Goal: Task Accomplishment & Management: Manage account settings

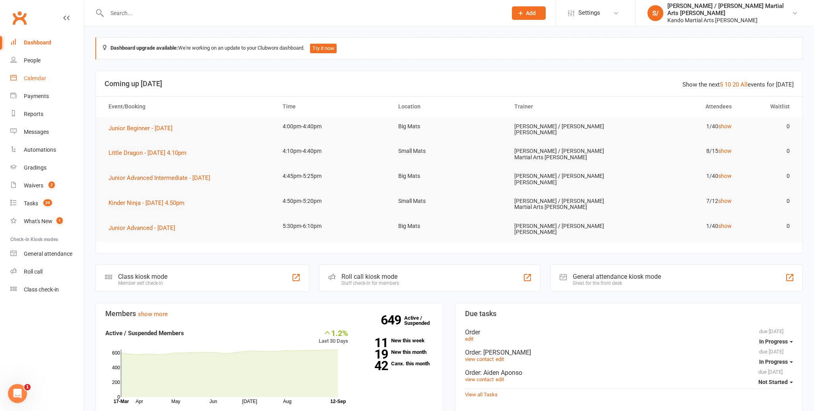
click at [35, 77] on div "Calendar" at bounding box center [35, 78] width 22 height 6
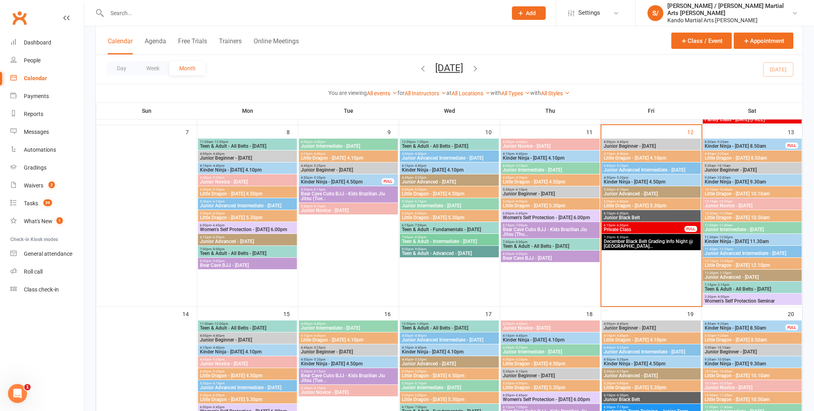
scroll to position [189, 0]
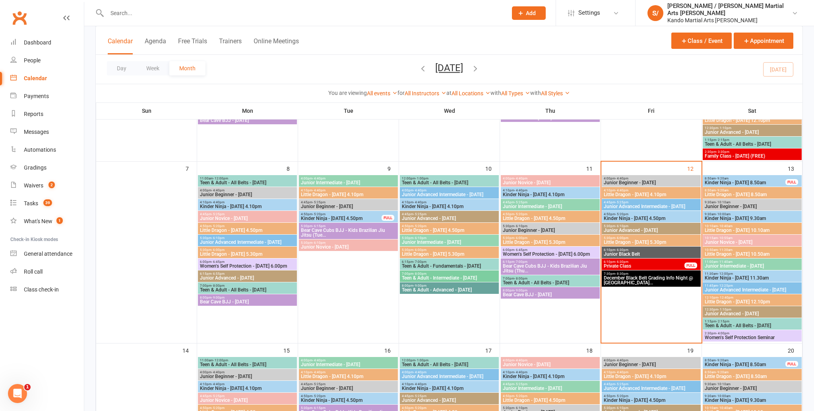
click at [634, 192] on span "Little Dragon - [DATE] 4.10pm" at bounding box center [651, 194] width 96 height 5
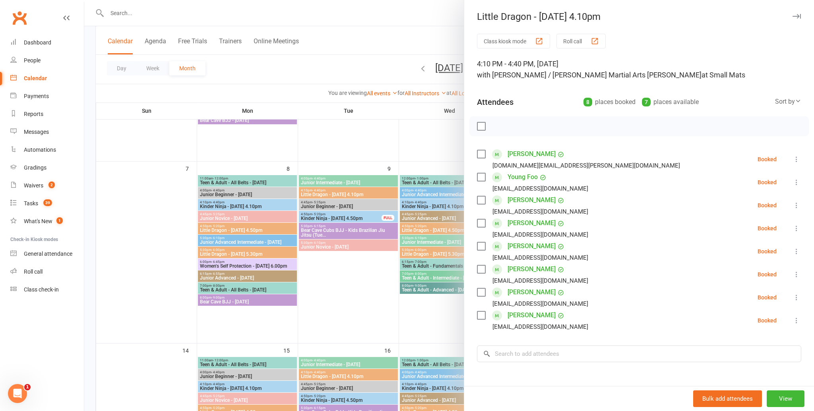
click at [795, 15] on icon "button" at bounding box center [796, 16] width 8 height 5
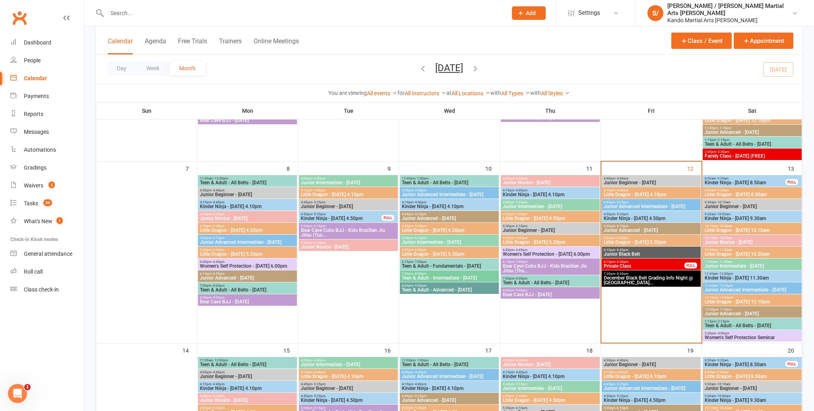
click at [638, 219] on span "Kinder Ninja - [DATE] 4.50pm" at bounding box center [651, 218] width 96 height 5
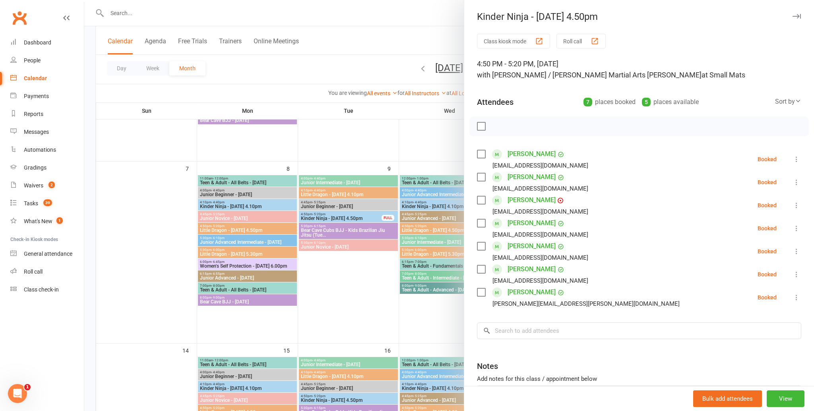
click at [798, 156] on icon at bounding box center [796, 159] width 8 height 8
click at [772, 216] on link "Mark absent" at bounding box center [757, 223] width 85 height 16
click at [796, 16] on icon "button" at bounding box center [796, 16] width 8 height 5
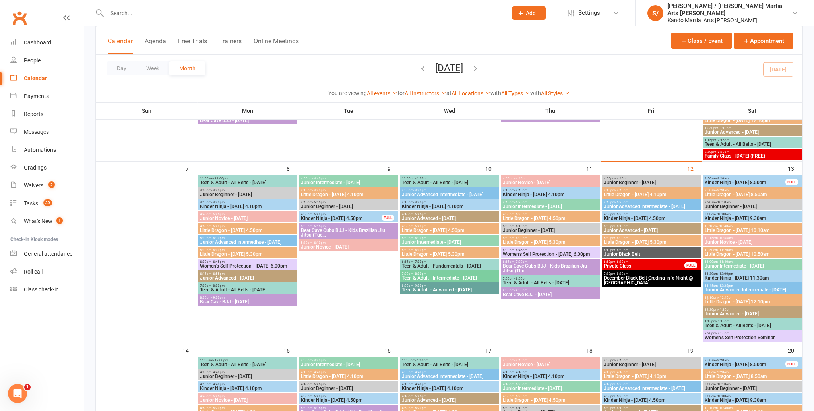
click at [651, 244] on span "Little Dragon - [DATE] 5.30pm" at bounding box center [651, 242] width 96 height 5
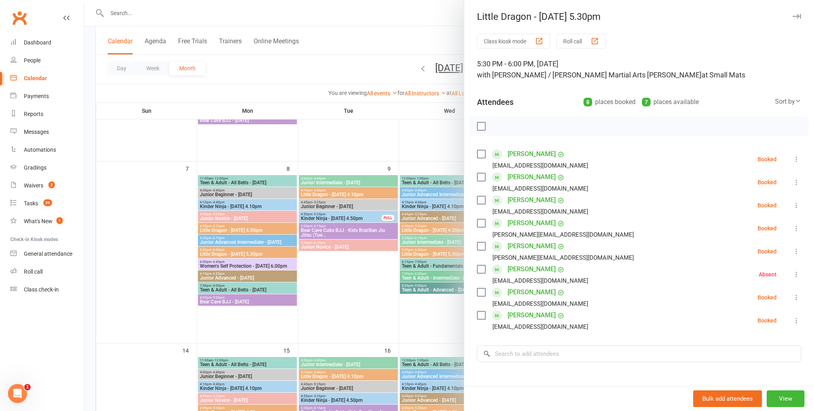
click at [793, 15] on icon "button" at bounding box center [796, 16] width 8 height 5
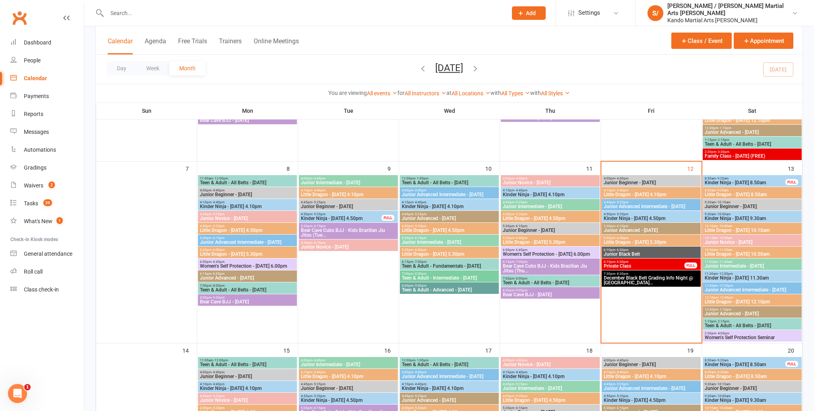
click at [758, 196] on span "Little Dragon - Saturday 8.50am" at bounding box center [752, 194] width 96 height 5
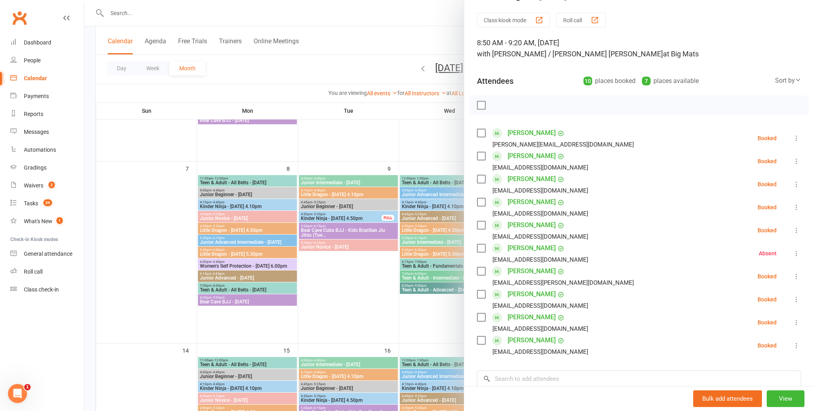
scroll to position [0, 0]
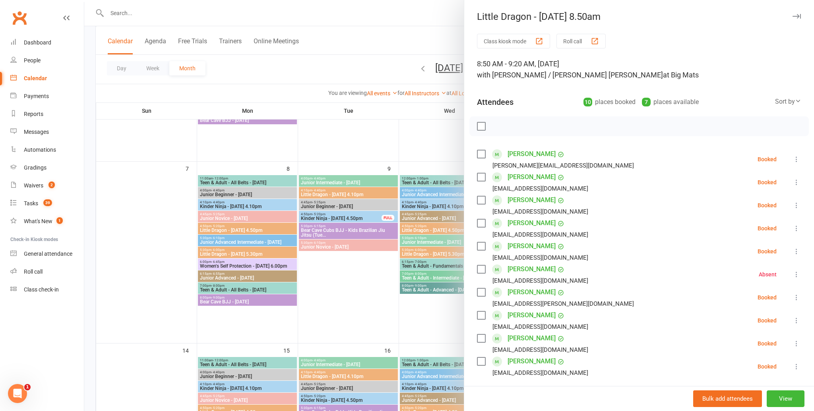
click at [794, 18] on icon "button" at bounding box center [796, 16] width 8 height 5
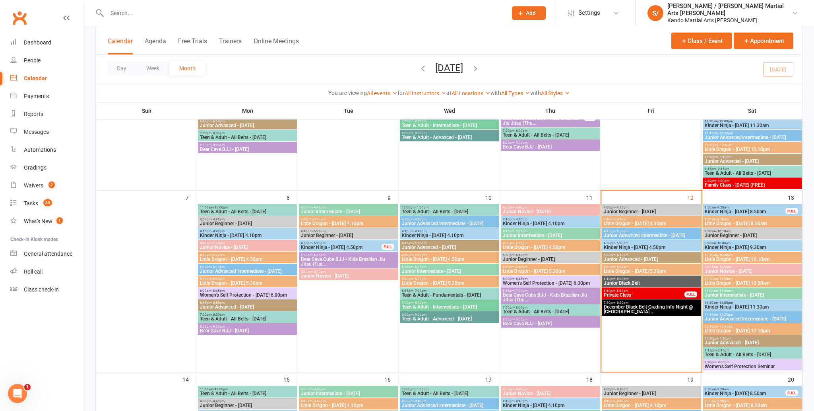
scroll to position [162, 0]
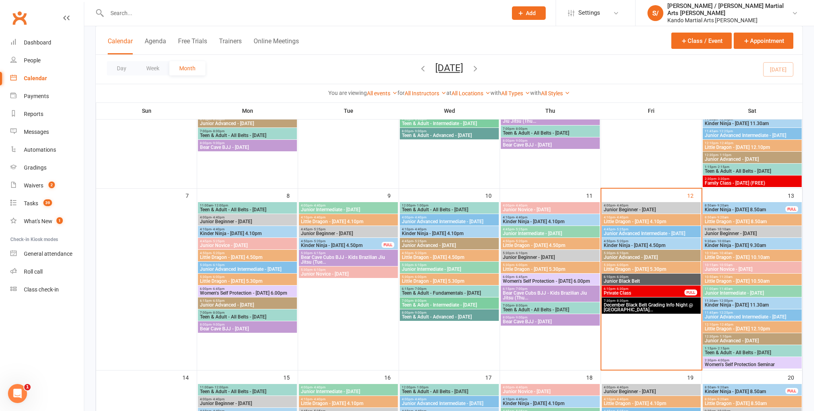
click at [627, 217] on span "4:10pm - 4:40pm" at bounding box center [651, 218] width 96 height 4
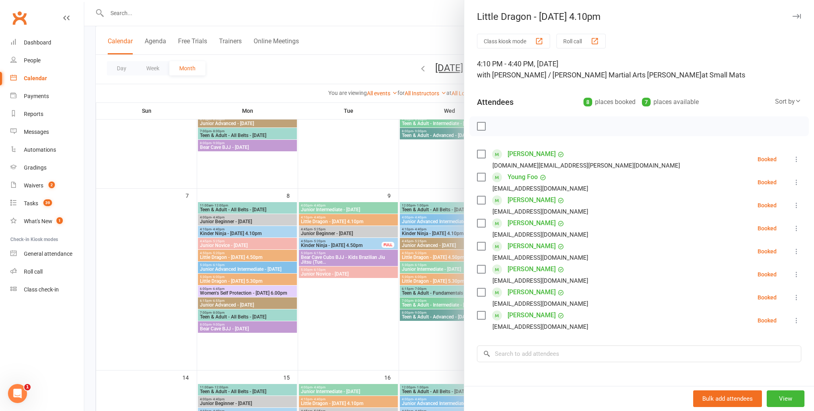
click at [798, 17] on icon "button" at bounding box center [796, 16] width 8 height 5
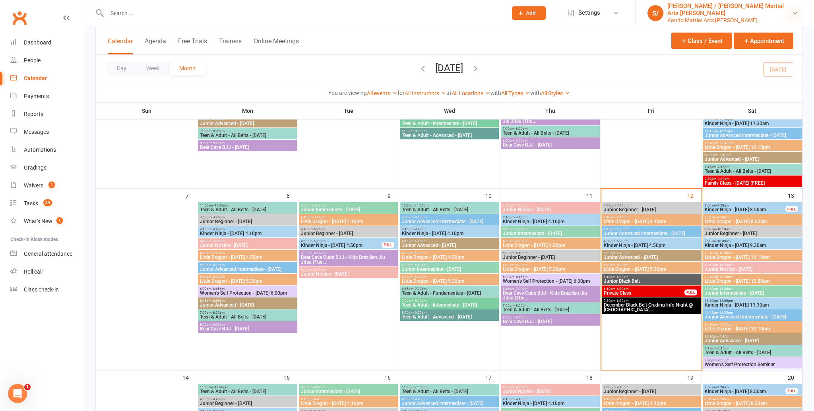
click at [792, 12] on icon at bounding box center [794, 13] width 6 height 6
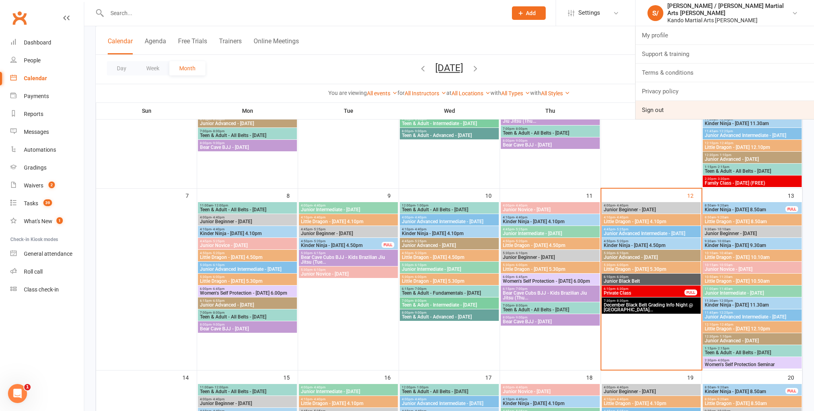
click at [687, 109] on link "Sign out" at bounding box center [724, 110] width 178 height 18
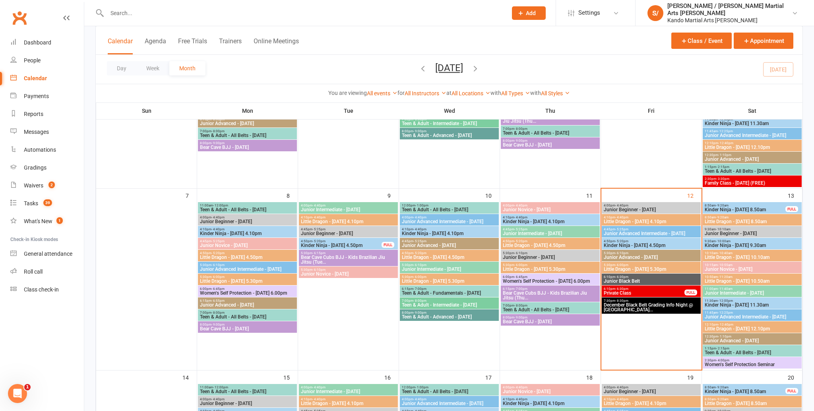
scroll to position [161, 0]
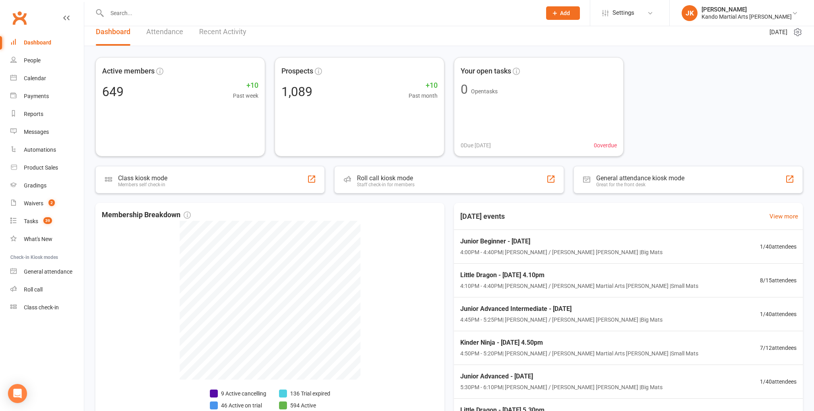
scroll to position [7, 0]
click at [106, 10] on input "text" at bounding box center [319, 13] width 431 height 11
click at [120, 8] on input "text" at bounding box center [319, 13] width 431 height 11
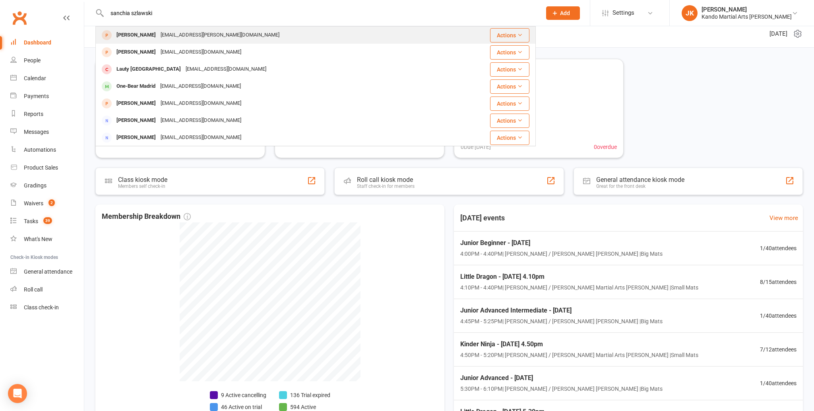
type input "sanchia szlawski"
click at [135, 35] on div "Sanchia Szlawski" at bounding box center [136, 35] width 44 height 12
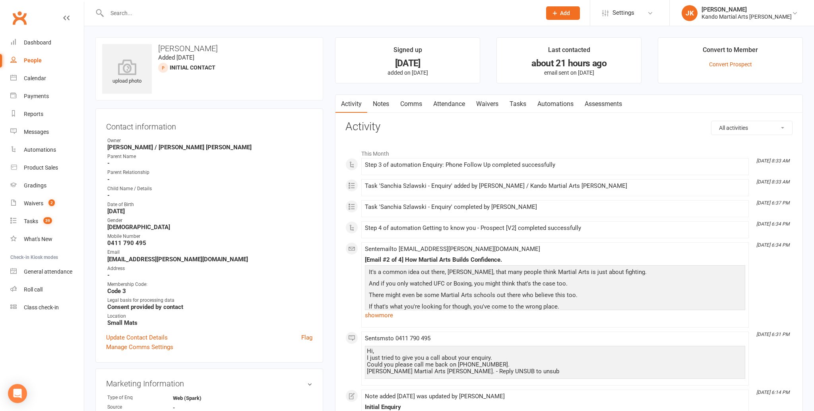
click at [383, 100] on link "Notes" at bounding box center [380, 104] width 27 height 18
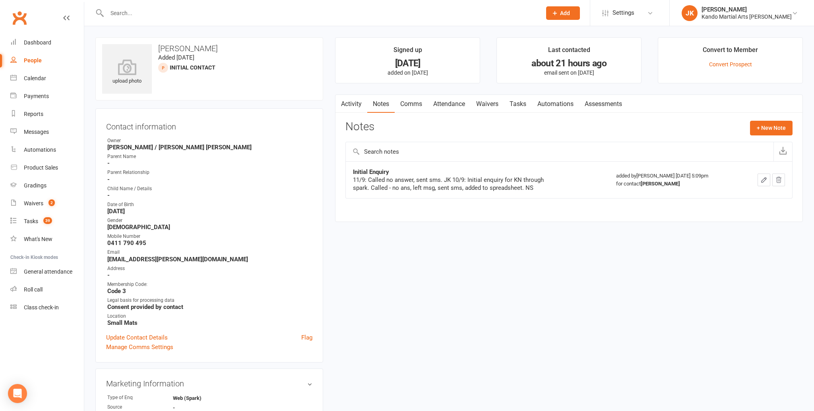
click at [520, 102] on link "Tasks" at bounding box center [518, 104] width 28 height 18
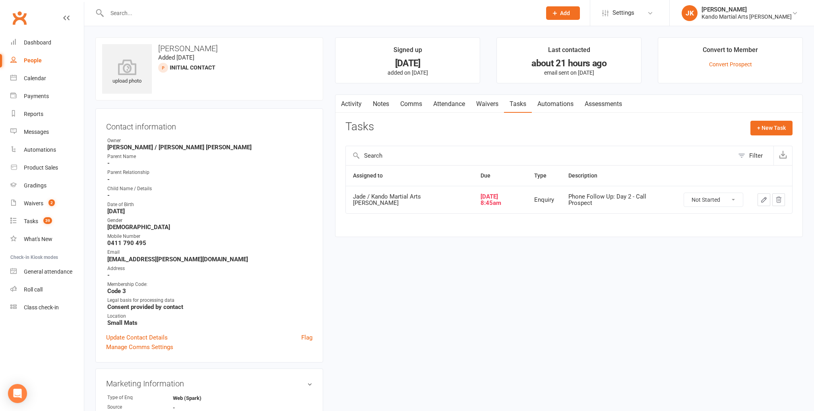
click at [116, 14] on input "text" at bounding box center [319, 13] width 431 height 11
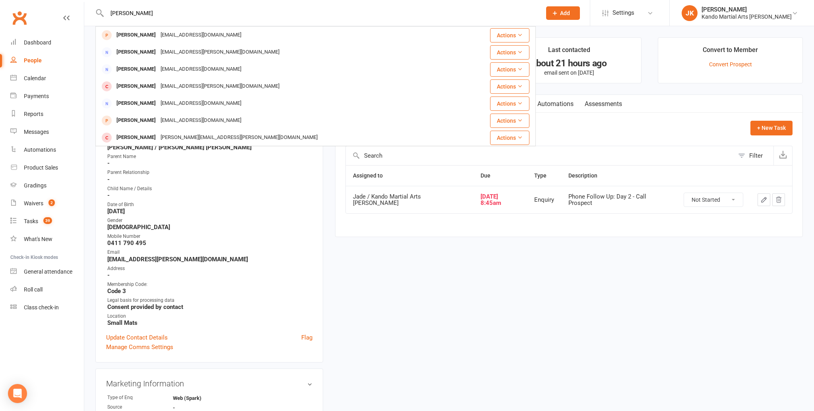
type input "janelle"
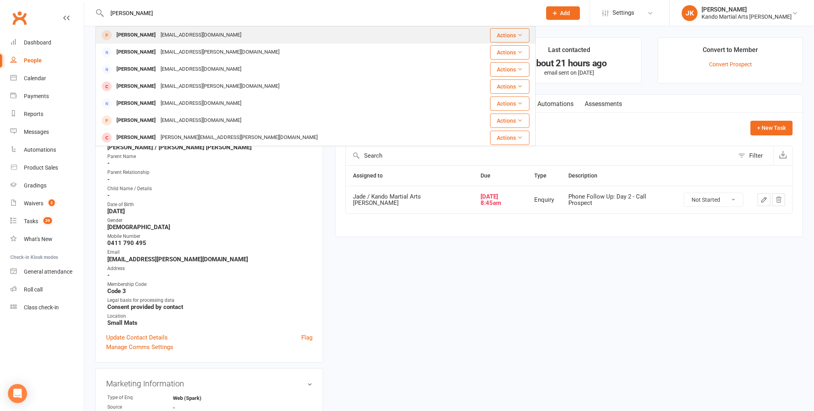
click at [134, 37] on div "Janelle Calleja" at bounding box center [136, 35] width 44 height 12
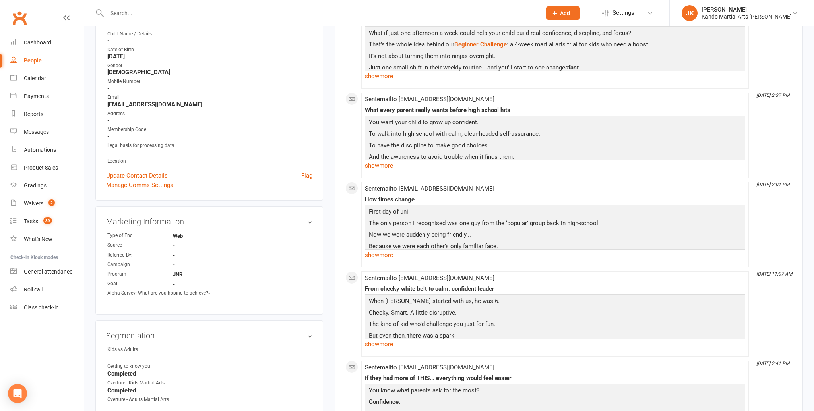
scroll to position [163, 0]
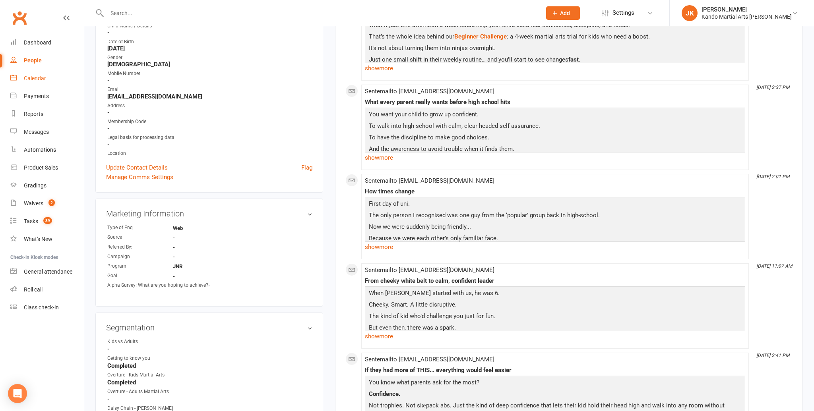
click at [33, 75] on div "Calendar" at bounding box center [35, 78] width 22 height 6
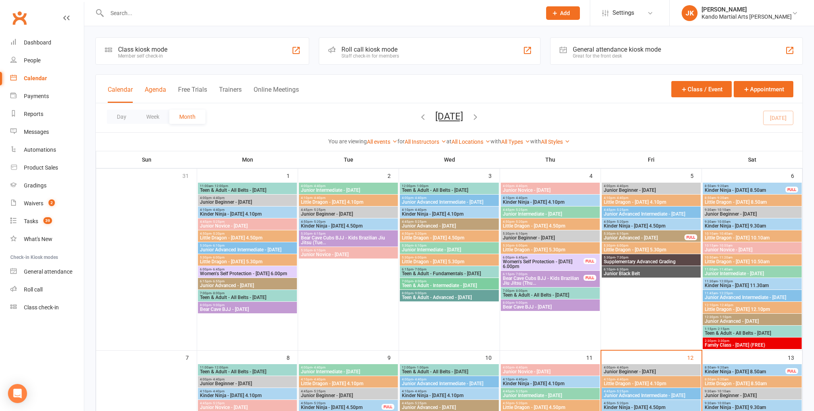
click at [155, 89] on button "Agenda" at bounding box center [155, 94] width 21 height 17
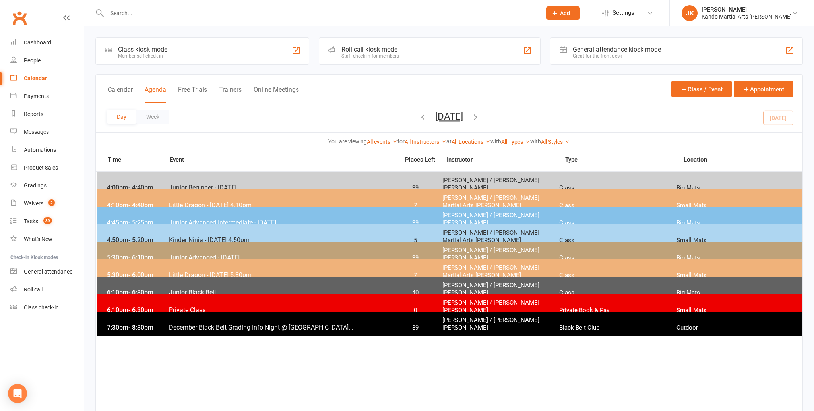
scroll to position [0, 0]
click at [29, 202] on div "Waivers" at bounding box center [33, 203] width 19 height 6
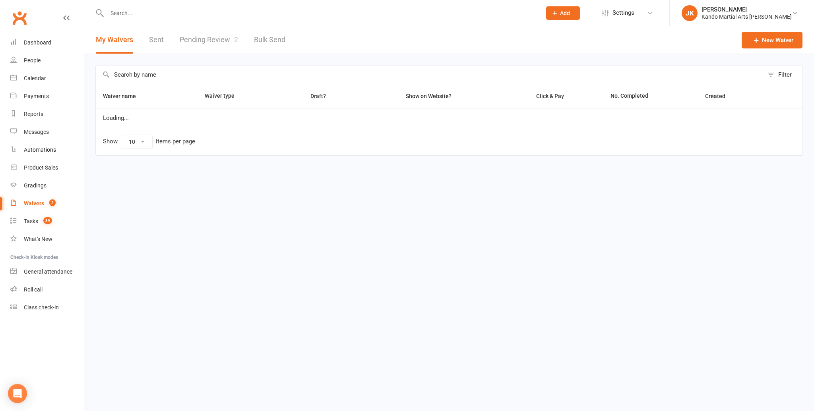
select select "100"
click at [205, 37] on link "Pending Review 2" at bounding box center [209, 39] width 58 height 27
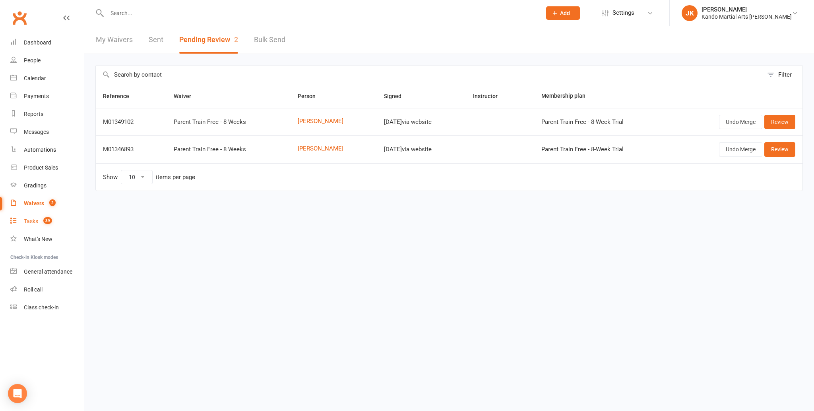
click at [32, 220] on div "Tasks" at bounding box center [31, 221] width 14 height 6
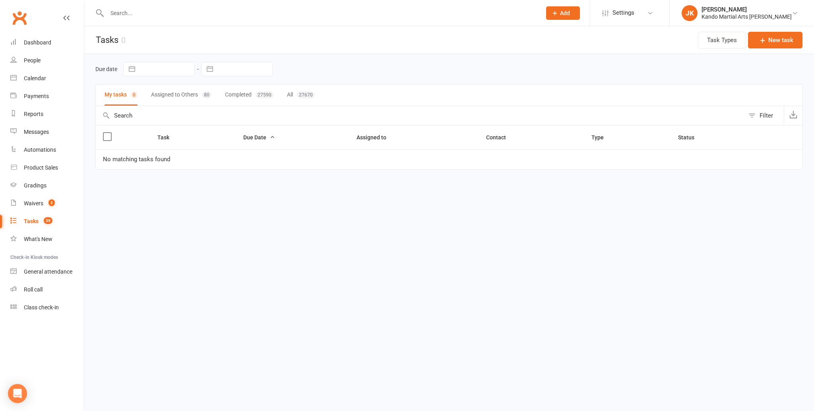
click at [299, 93] on div "27670" at bounding box center [306, 94] width 18 height 7
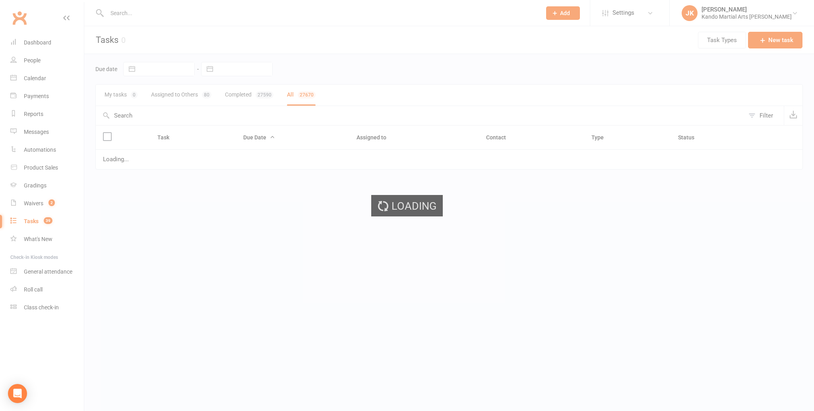
select select "finished"
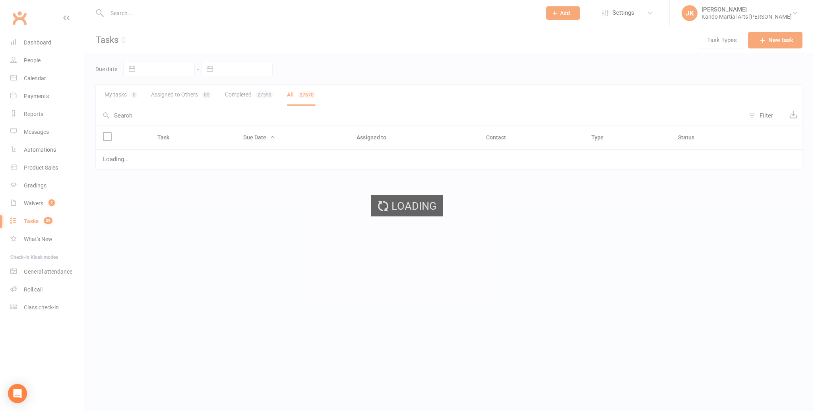
select select "finished"
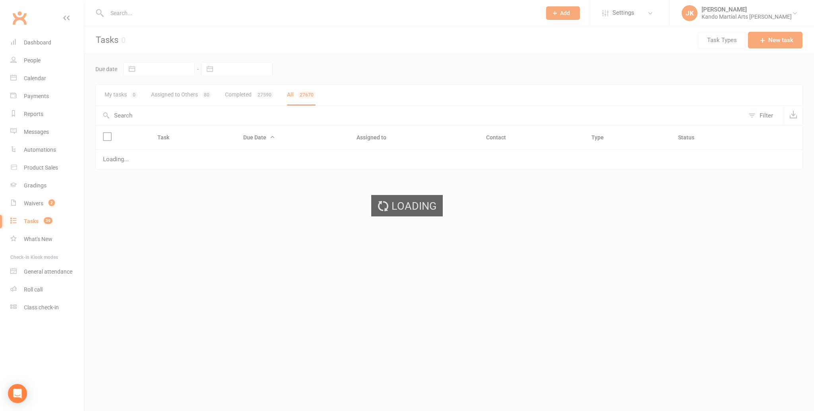
select select "finished"
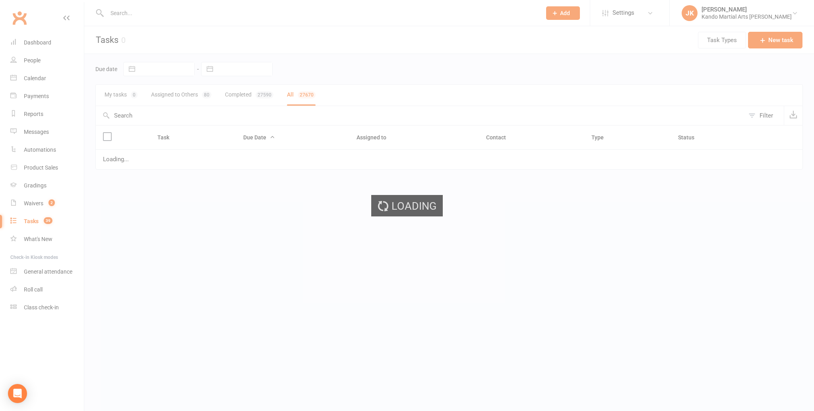
select select "finished"
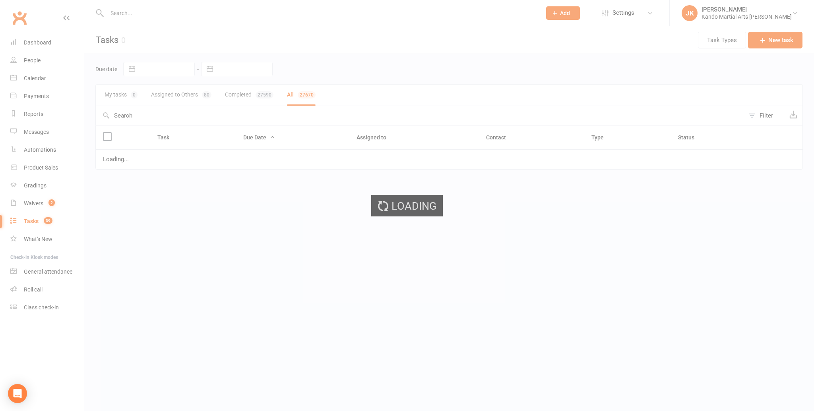
select select "finished"
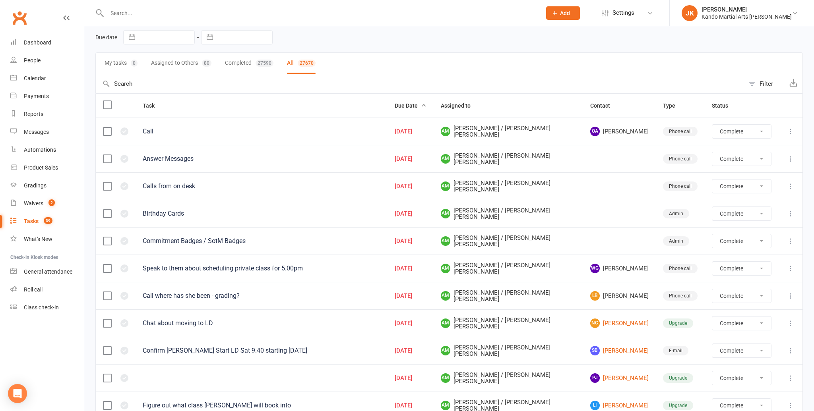
scroll to position [33, 0]
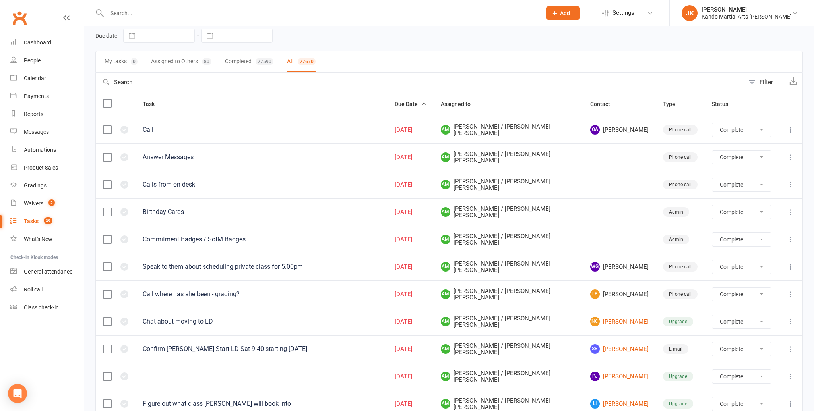
click at [770, 80] on div "Filter" at bounding box center [766, 82] width 14 height 10
select select "finished"
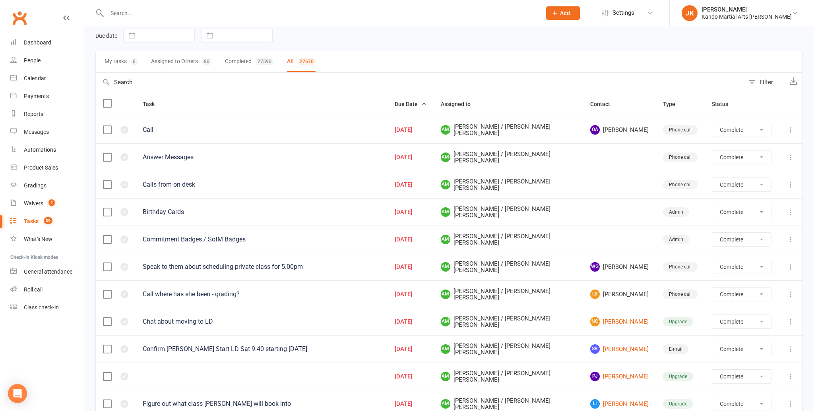
select select "finished"
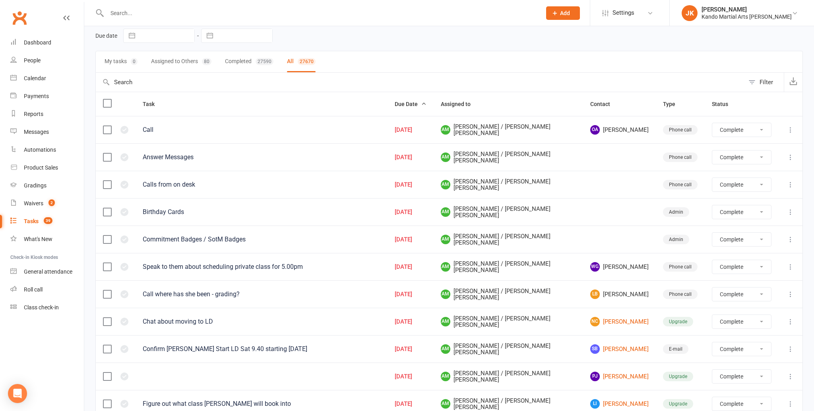
select select "finished"
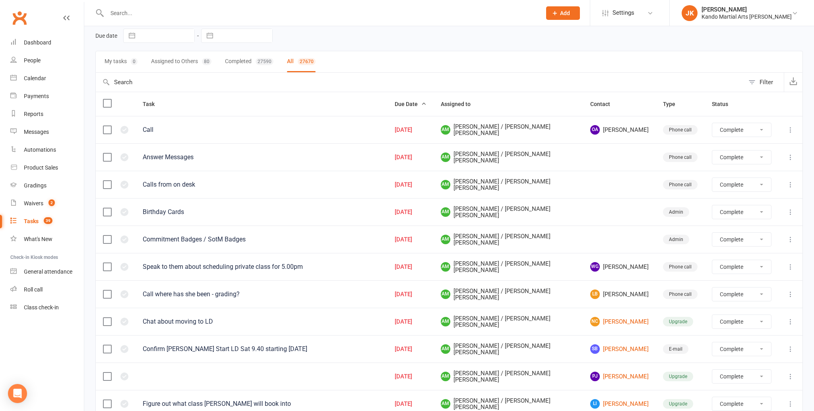
select select "finished"
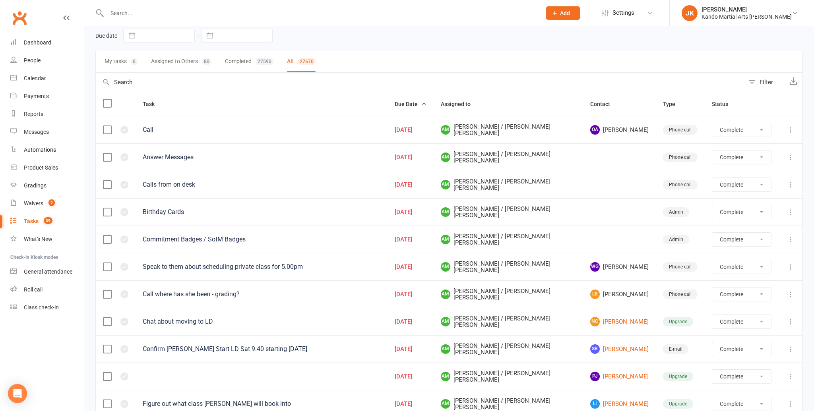
select select "finished"
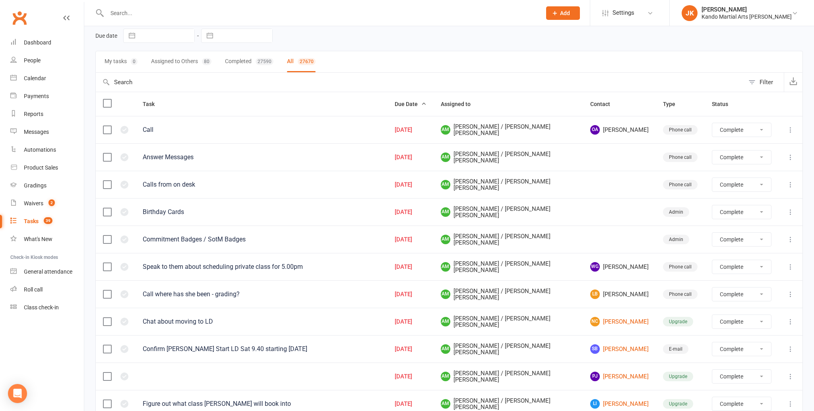
select select "finished"
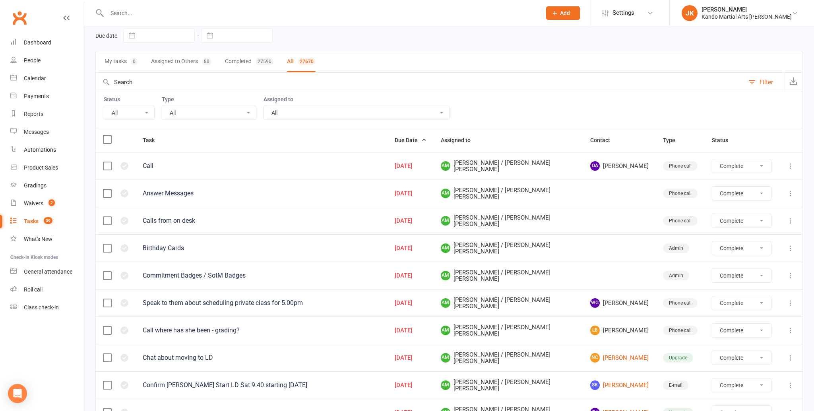
click at [251, 112] on select "All Admin Bbpc - black belt prep course Cancellation Enquiry Follow-up In-class…" at bounding box center [209, 113] width 94 height 14
select select "16410"
select select "finished"
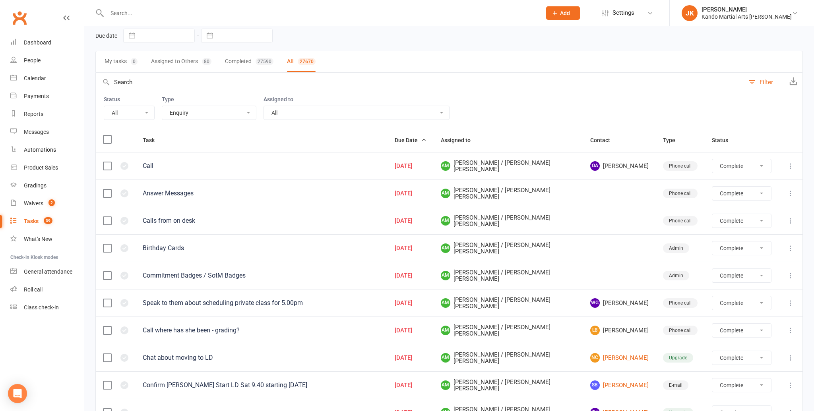
select select "finished"
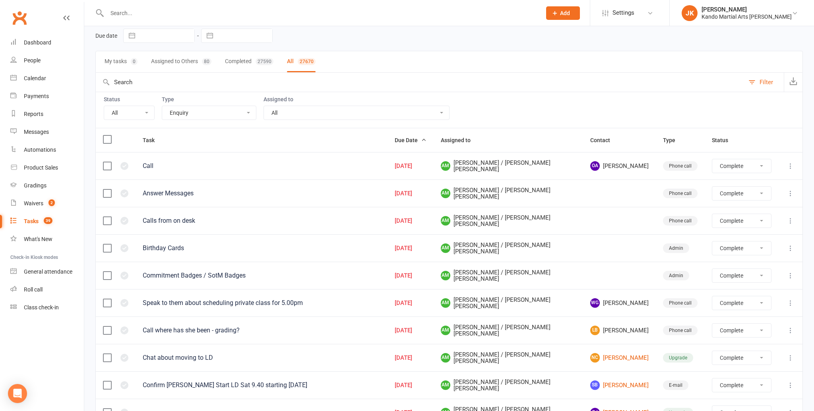
select select "finished"
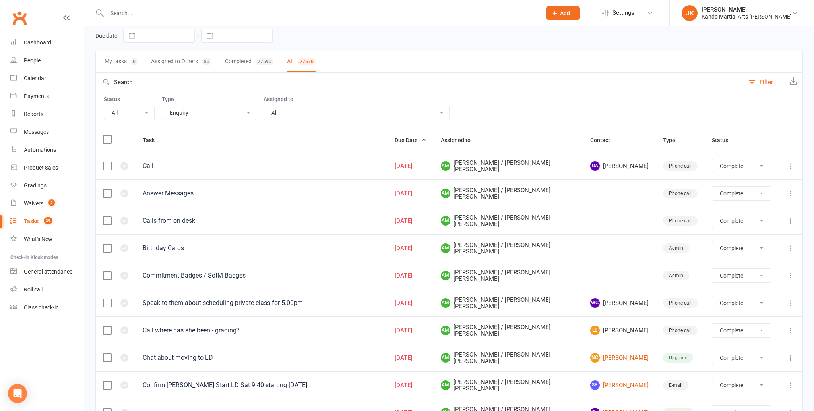
select select "finished"
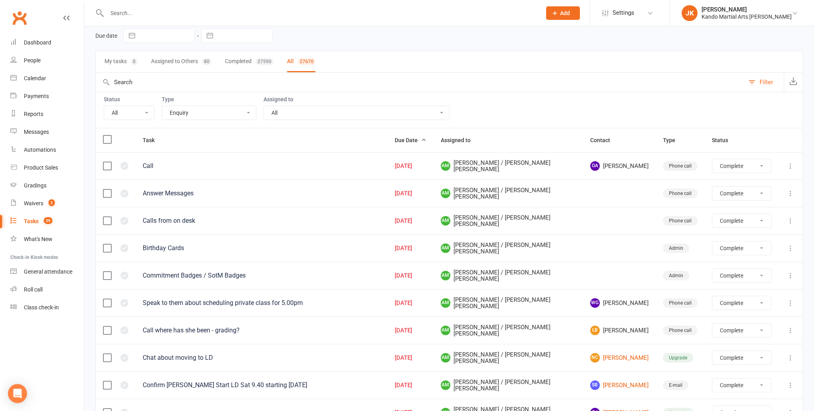
select select "finished"
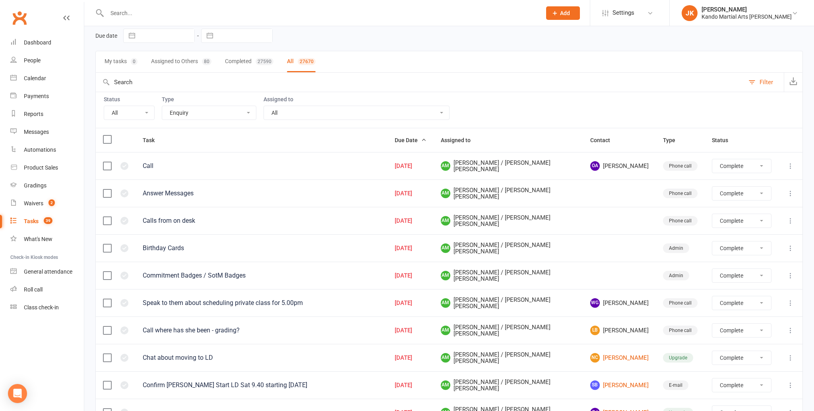
select select "finished"
click at [147, 110] on select "All Incomplete Not Started In Progress Waiting Complete" at bounding box center [129, 113] width 50 height 14
select select "finished"
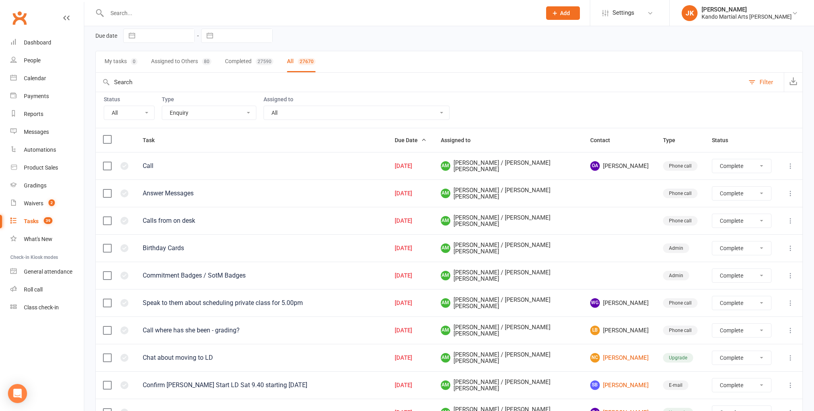
select select "finished"
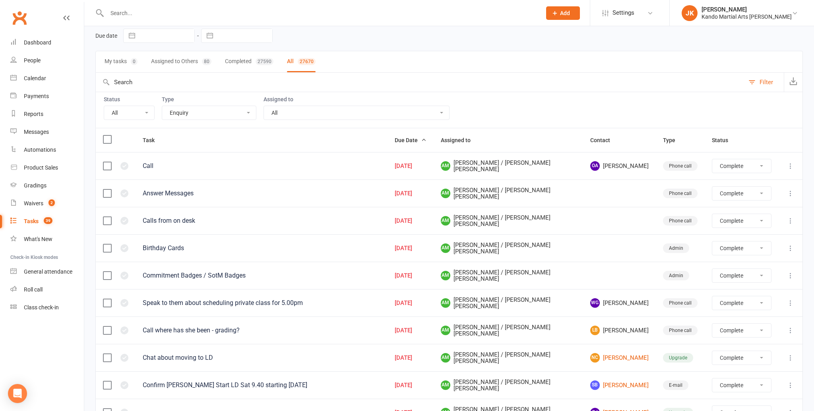
select select "finished"
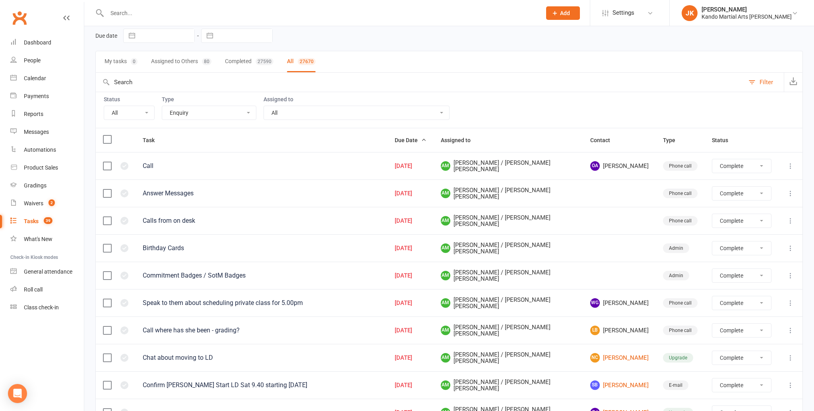
select select "finished"
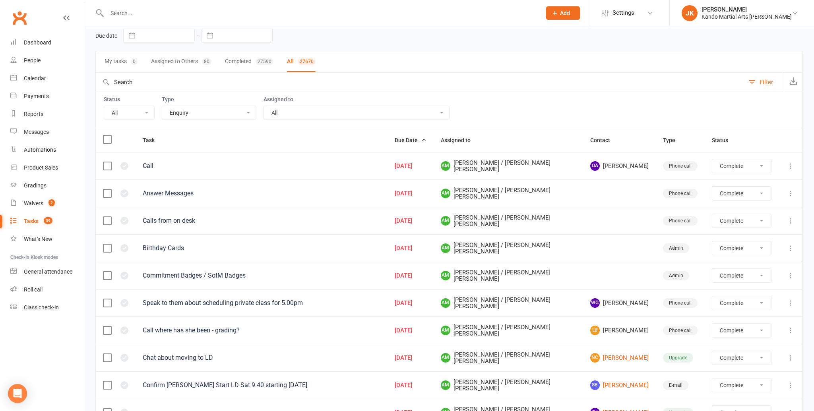
select select "finished"
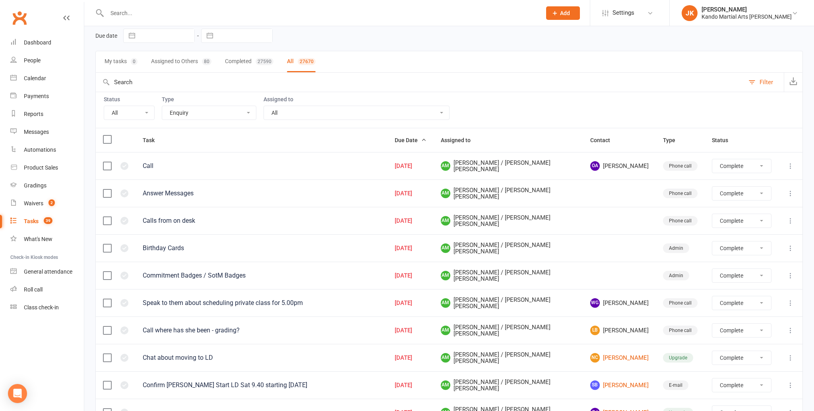
select select "finished"
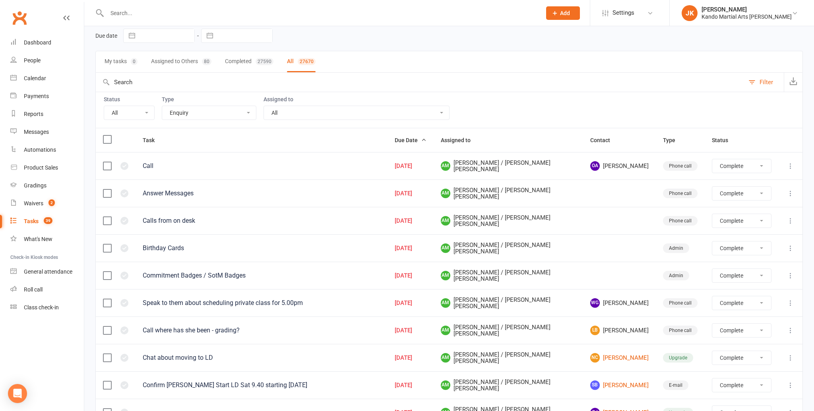
select select "finished"
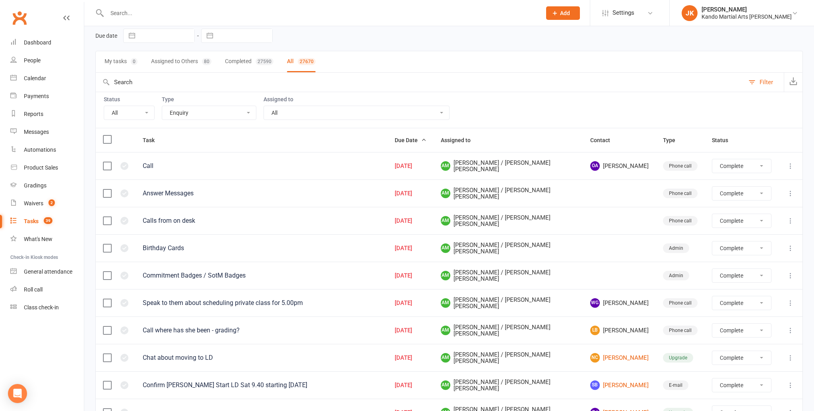
select select "finished"
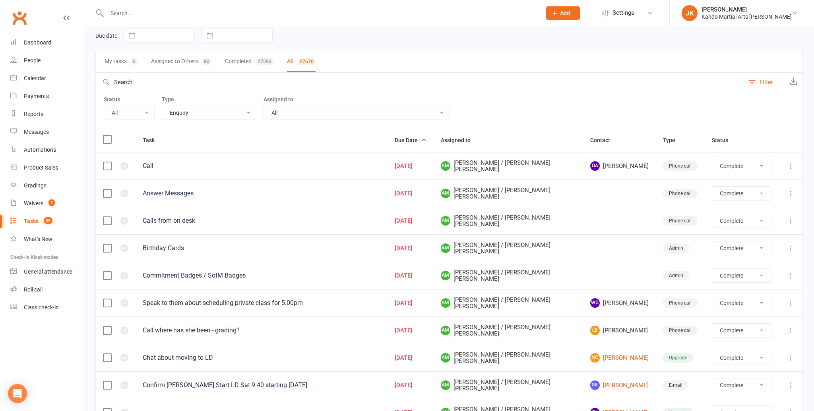
select select "finished"
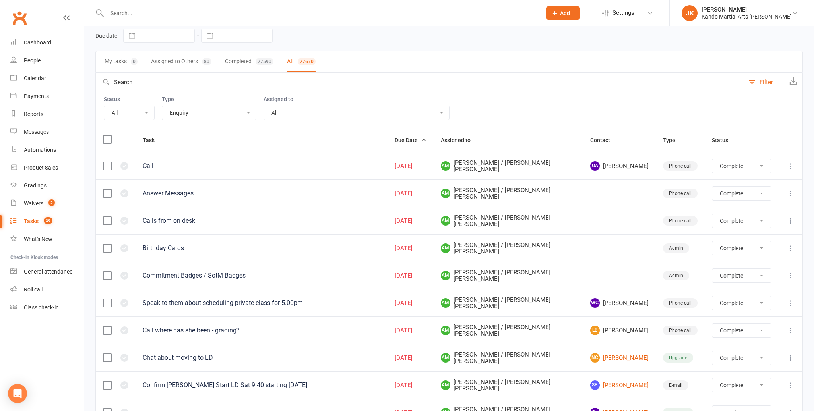
select select "finished"
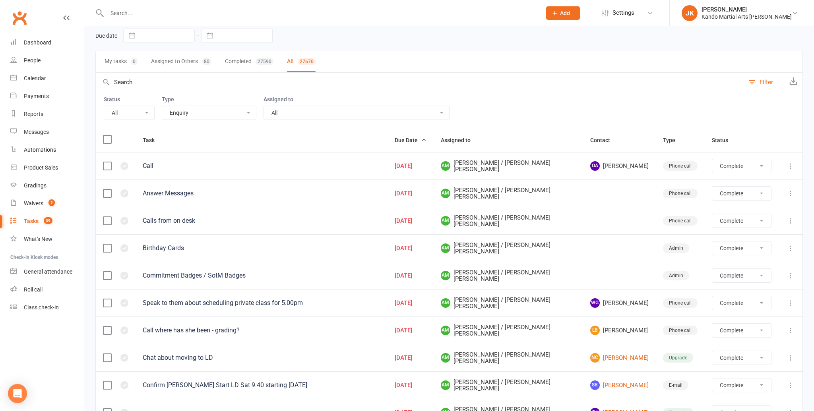
select select "finished"
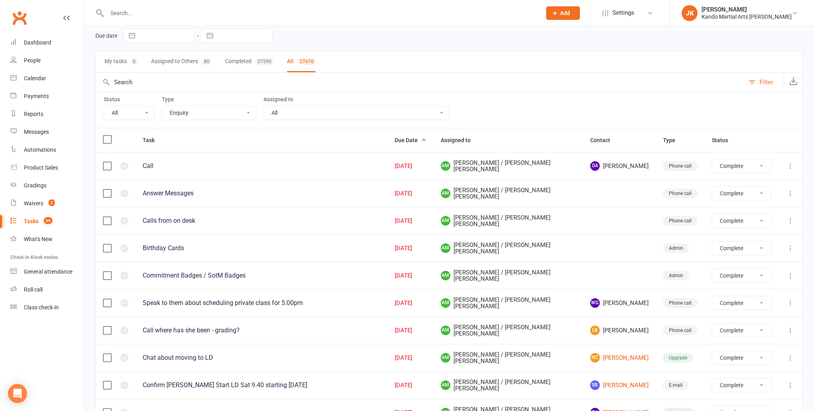
select select "finished"
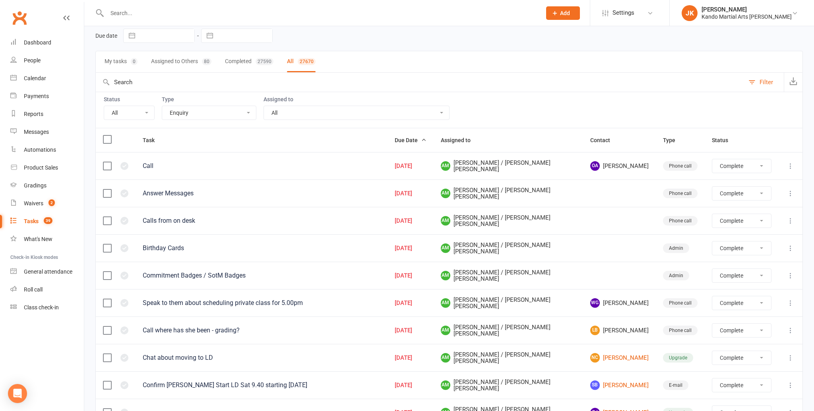
select select "finished"
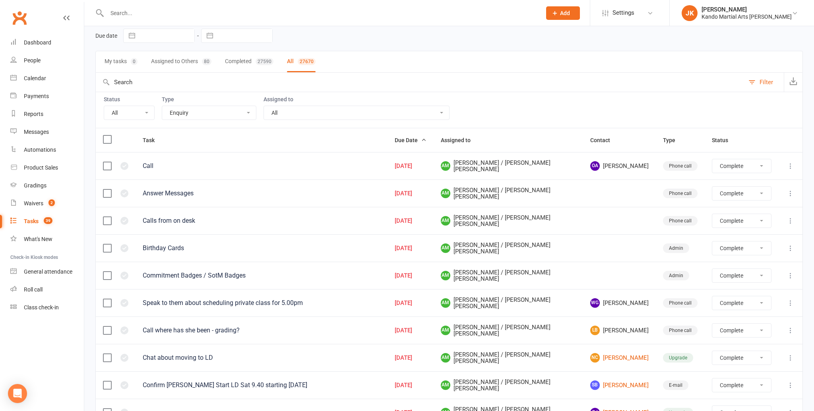
select select "finished"
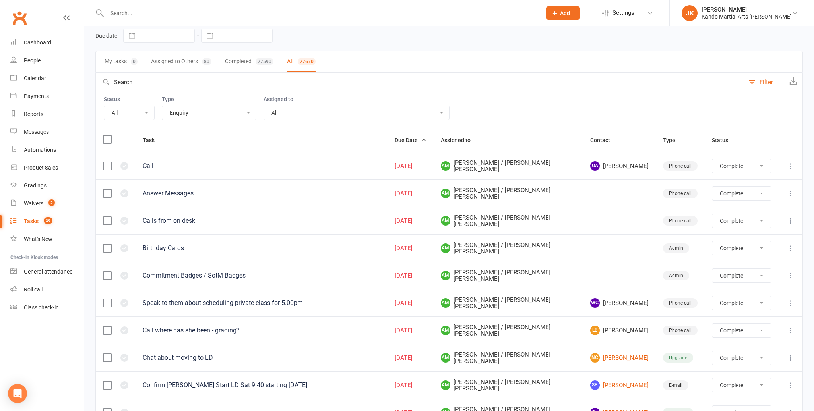
select select "finished"
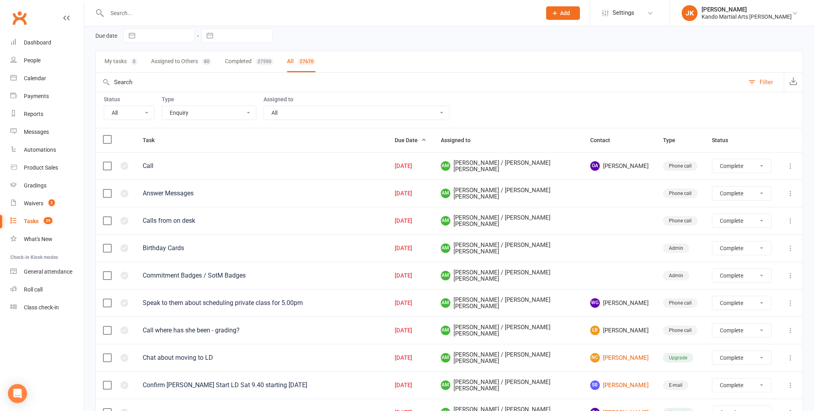
select select "finished"
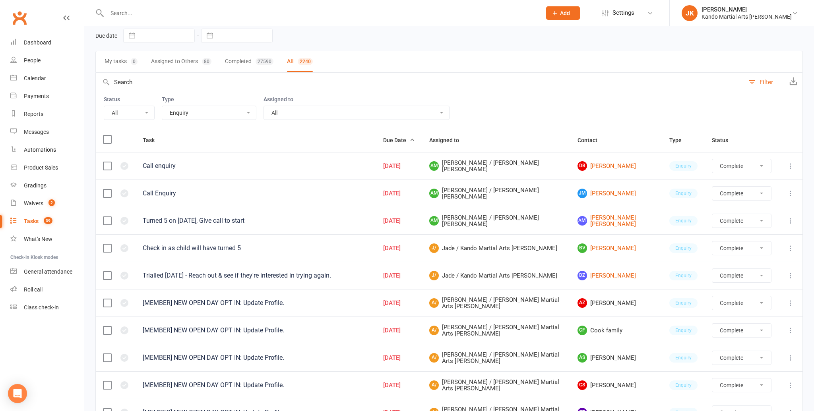
select select "incomplete"
select select "finished"
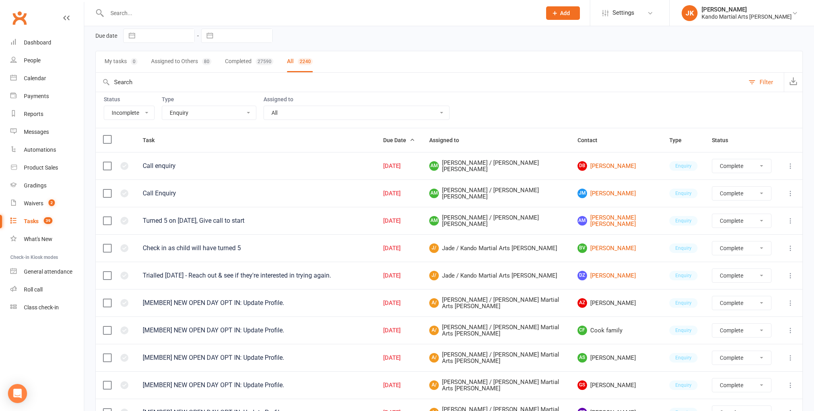
select select "finished"
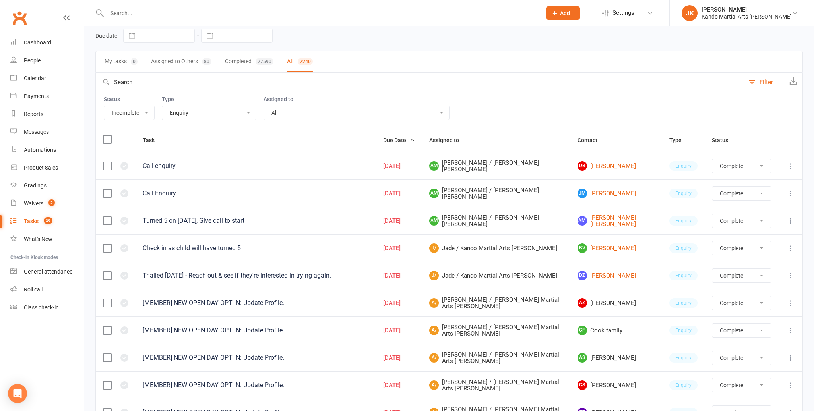
select select "finished"
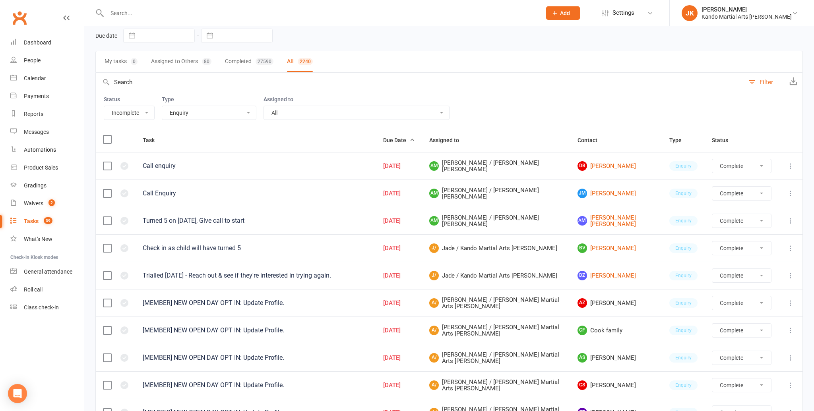
select select "finished"
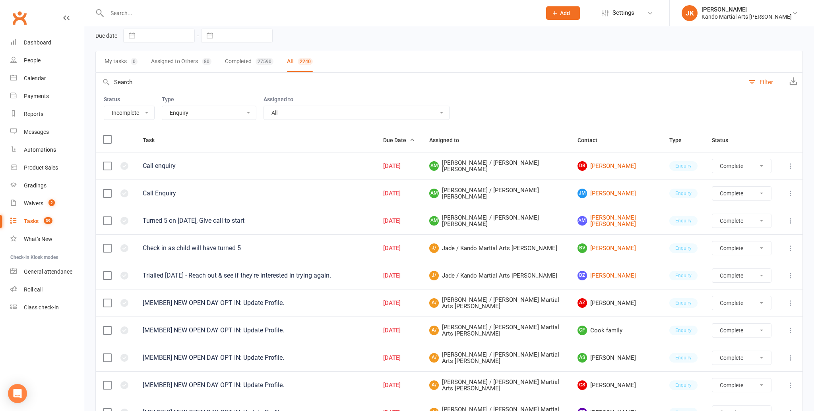
select select "finished"
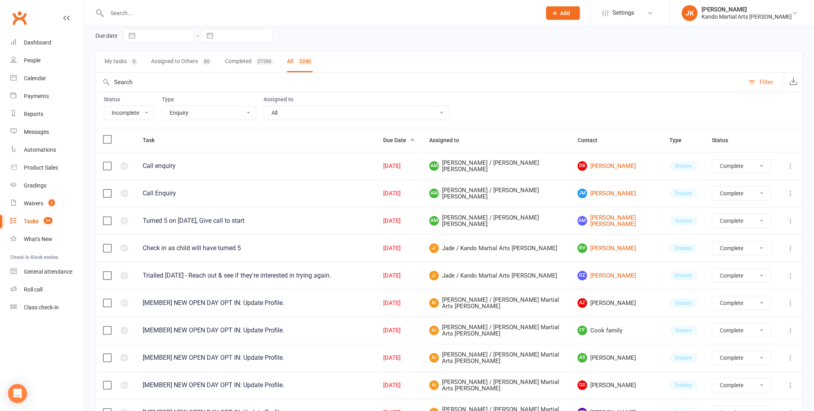
select select "finished"
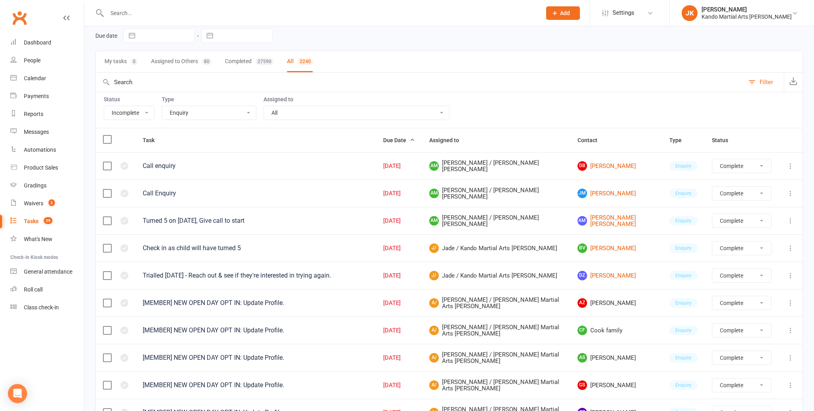
select select "finished"
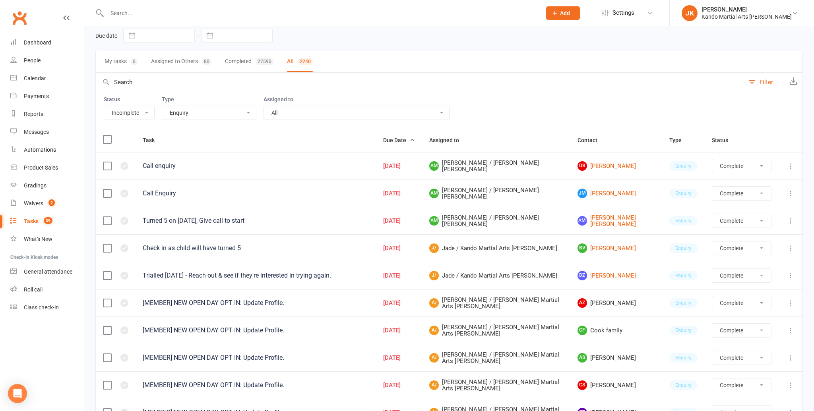
select select "finished"
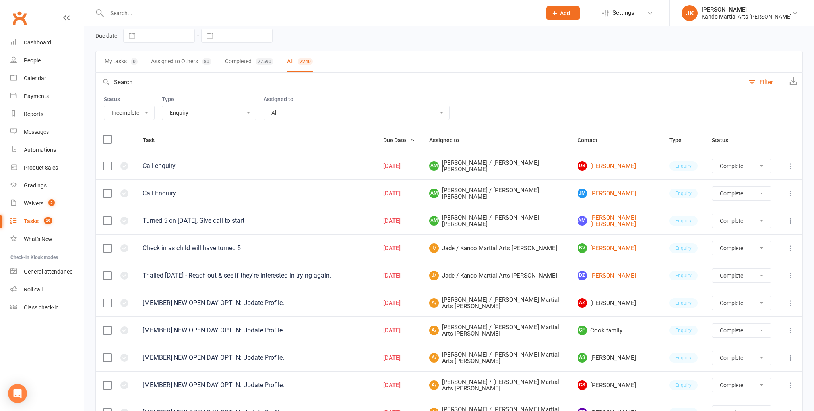
select select "finished"
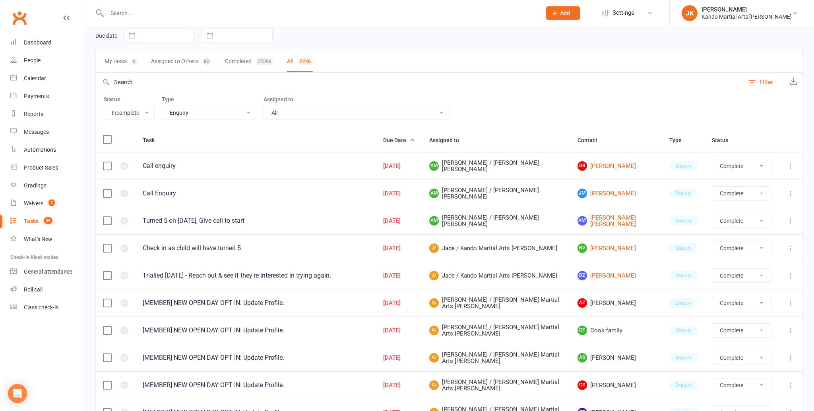
scroll to position [0, 0]
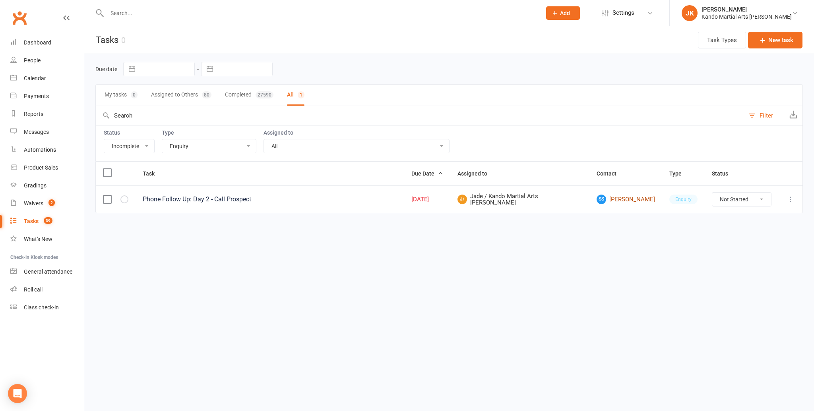
click at [608, 195] on link "SS Sanchia Szlawski" at bounding box center [625, 200] width 58 height 10
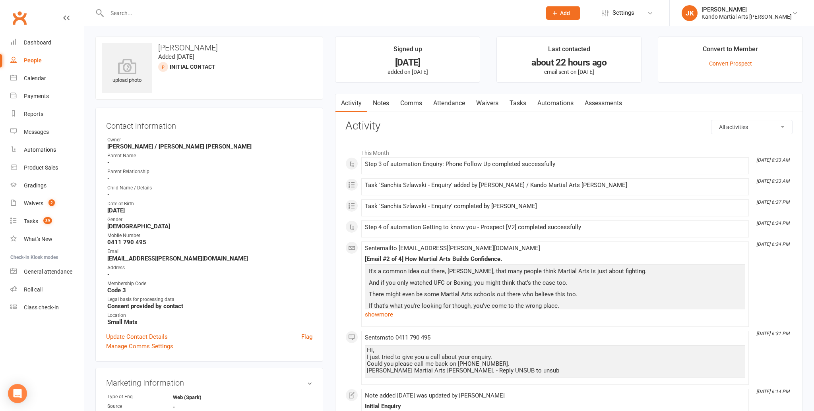
scroll to position [0, 0]
click at [381, 100] on link "Notes" at bounding box center [380, 104] width 27 height 18
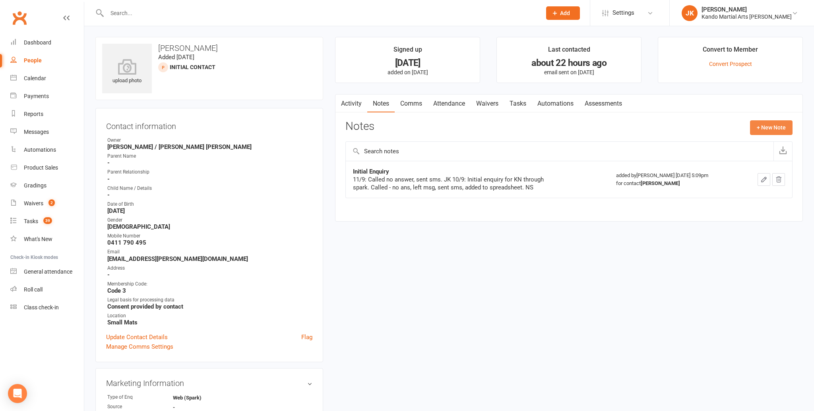
click at [770, 123] on button "+ New Note" at bounding box center [771, 127] width 43 height 14
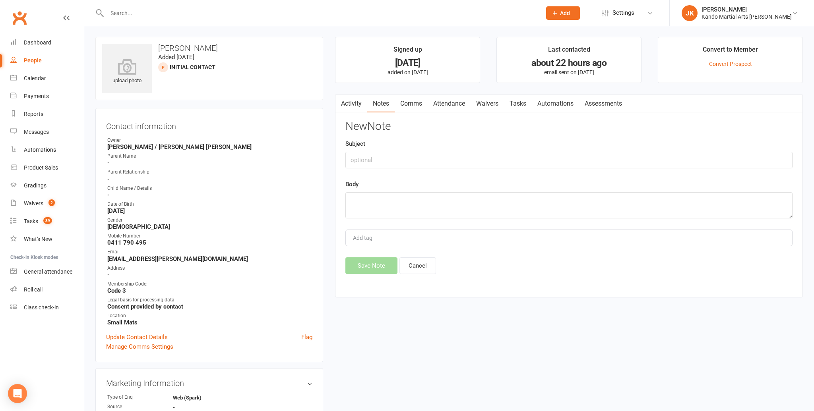
click at [354, 103] on link "Activity" at bounding box center [351, 104] width 32 height 18
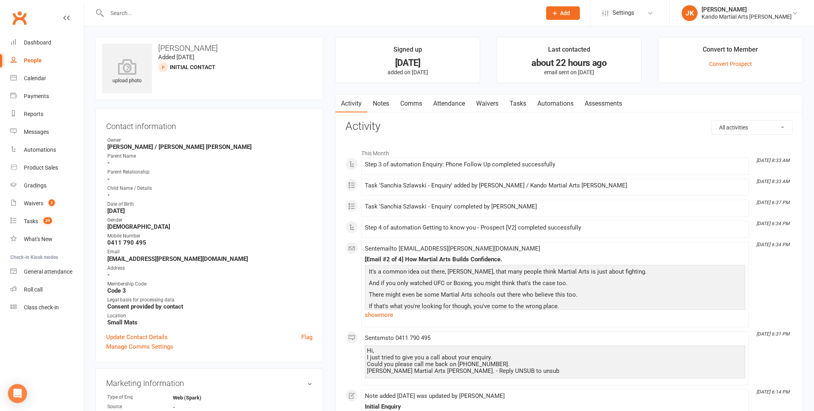
drag, startPoint x: 380, startPoint y: 103, endPoint x: 434, endPoint y: 105, distance: 53.7
click at [381, 103] on link "Notes" at bounding box center [380, 104] width 27 height 18
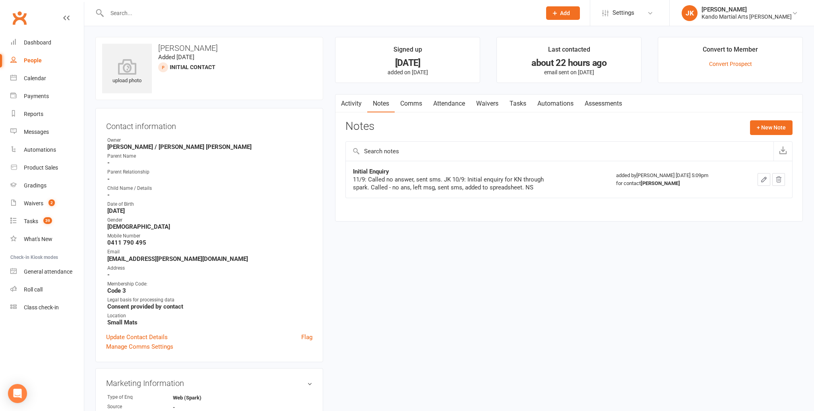
click at [763, 176] on icon "button" at bounding box center [763, 179] width 7 height 7
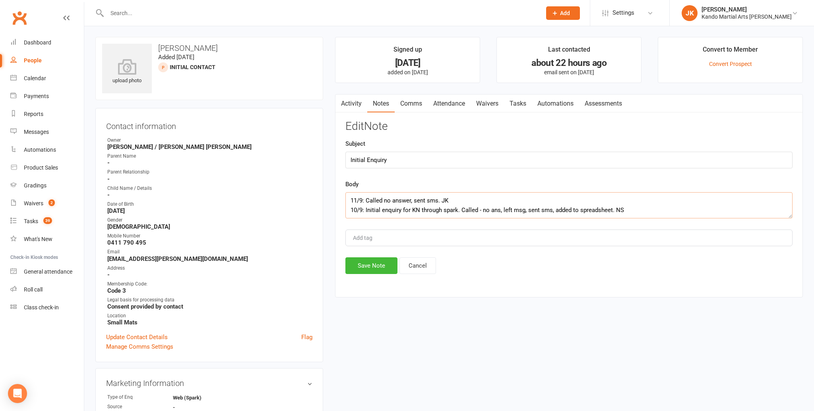
click at [350, 200] on textarea "11/9: Called no answer, sent sms. JK 10/9: Initial enquiry for KN through spark…" at bounding box center [568, 205] width 447 height 26
click at [453, 198] on textarea "11/9: Called no answer, sent sms. JK 10/9: Initial enquiry for KN through spark…" at bounding box center [568, 205] width 447 height 26
click at [349, 200] on textarea "11/9: Called no answer, sent sms. JK 10/9: Initial enquiry for KN through spark…" at bounding box center [568, 205] width 447 height 26
click at [350, 199] on textarea "11/9: Called no answer, sent sms. JK 10/9: Initial enquiry for KN through spark…" at bounding box center [568, 205] width 447 height 26
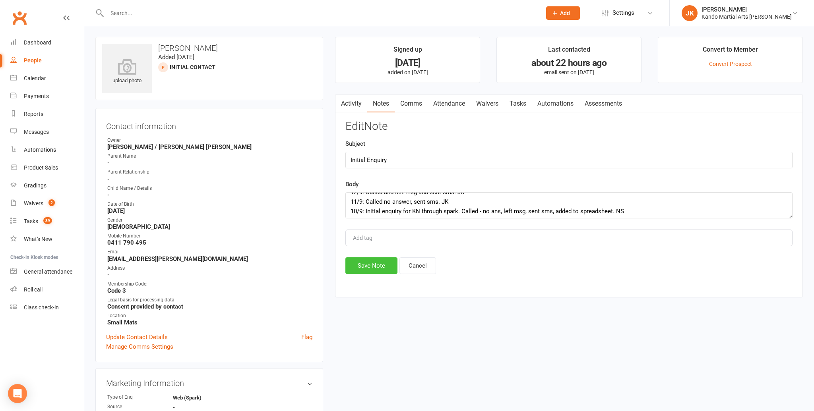
click at [371, 263] on button "Save Note" at bounding box center [371, 265] width 52 height 17
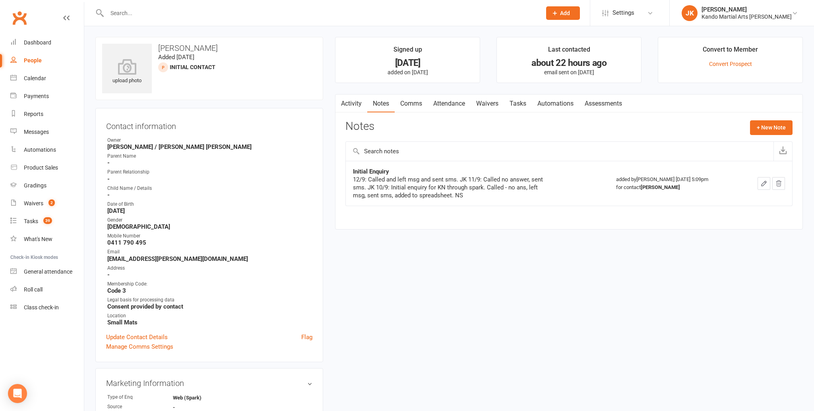
click at [523, 102] on link "Tasks" at bounding box center [518, 104] width 28 height 18
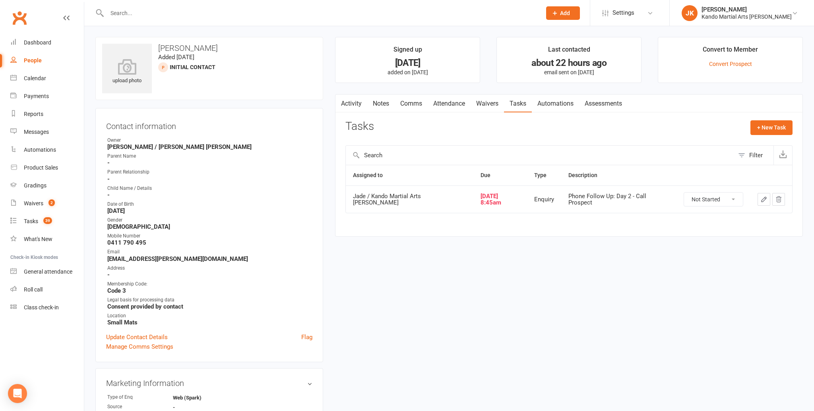
click at [728, 194] on select "Not Started In Progress Waiting Complete" at bounding box center [713, 200] width 59 height 14
click at [407, 101] on link "Comms" at bounding box center [411, 104] width 33 height 18
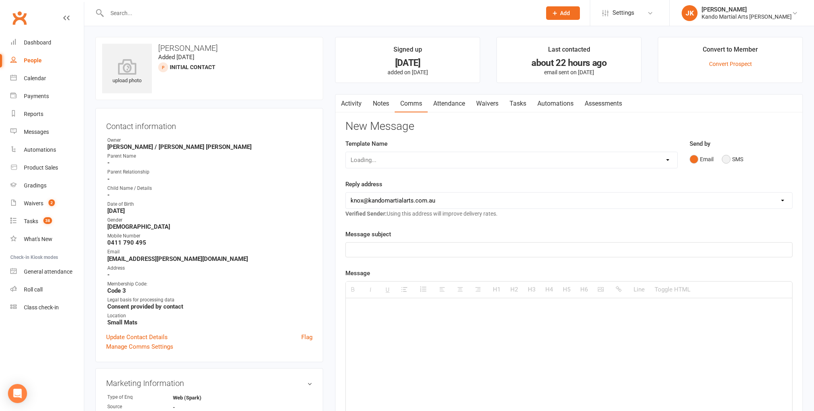
click at [725, 156] on button "SMS" at bounding box center [732, 159] width 21 height 15
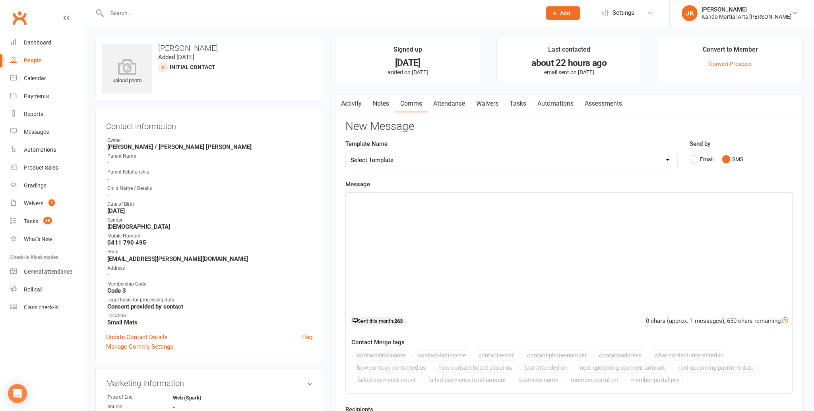
click at [360, 201] on p at bounding box center [568, 202] width 437 height 10
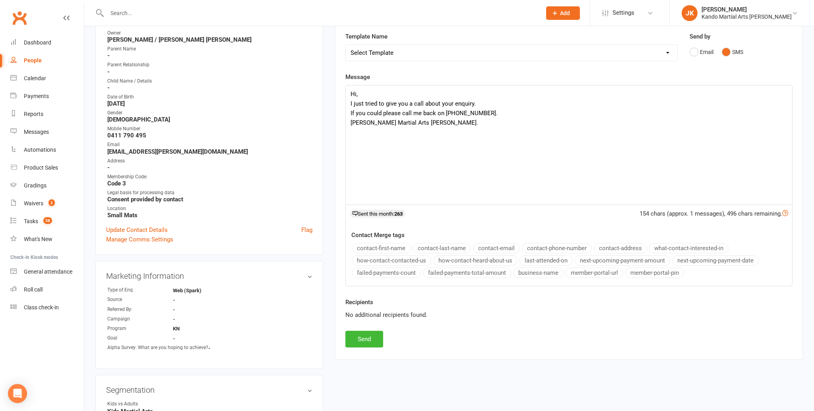
scroll to position [118, 0]
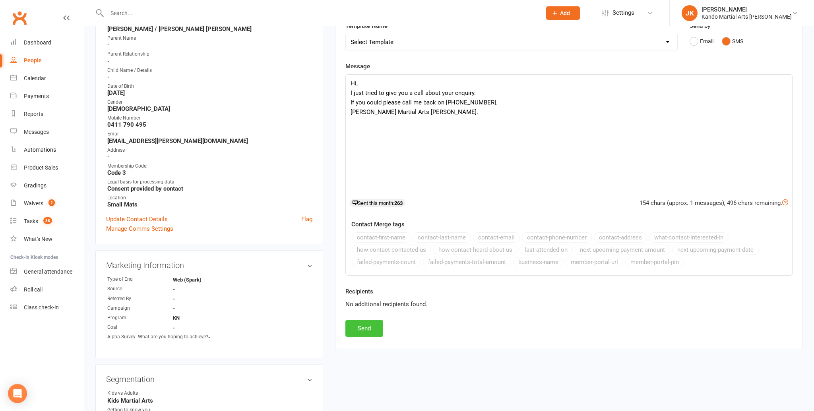
click at [362, 325] on button "Send" at bounding box center [364, 328] width 38 height 17
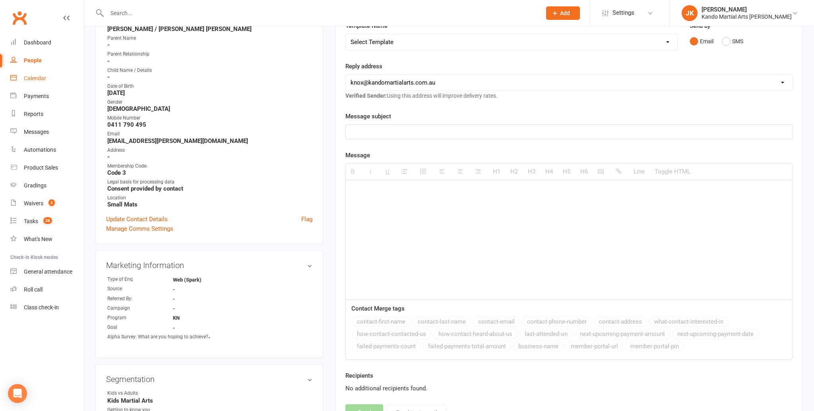
click at [35, 77] on div "Calendar" at bounding box center [35, 78] width 22 height 6
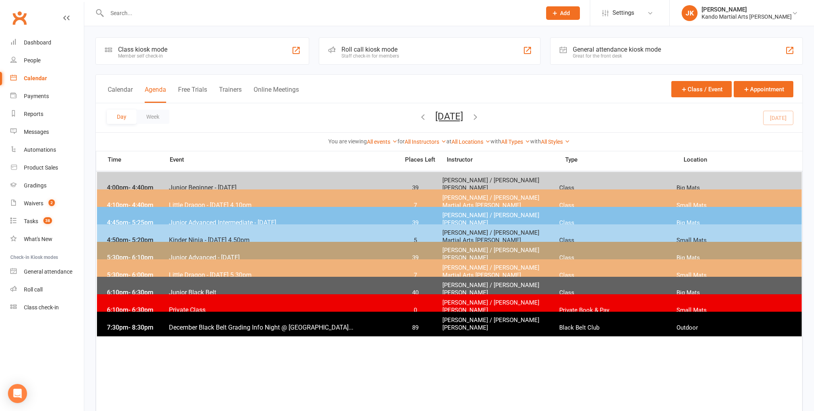
click at [176, 184] on span "Junior Beginner - [DATE]" at bounding box center [281, 188] width 226 height 8
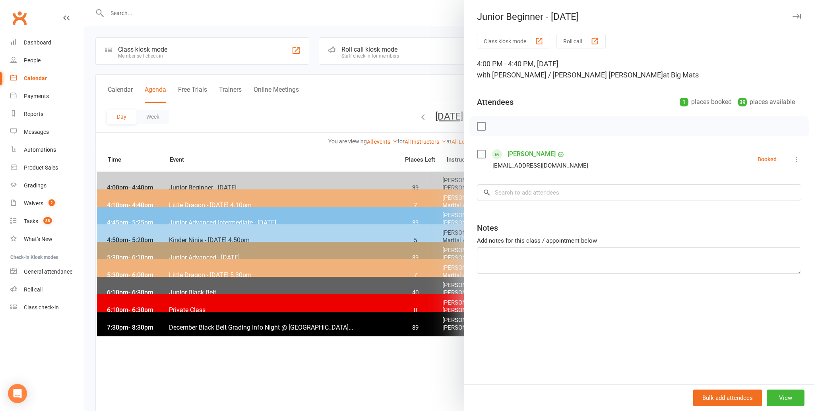
click at [482, 151] on label at bounding box center [481, 154] width 8 height 8
click at [550, 123] on icon "button" at bounding box center [548, 126] width 9 height 9
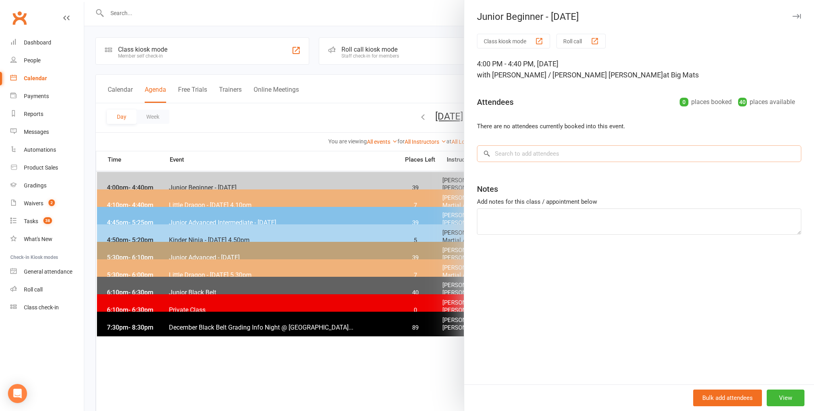
click at [495, 152] on input "search" at bounding box center [639, 153] width 324 height 17
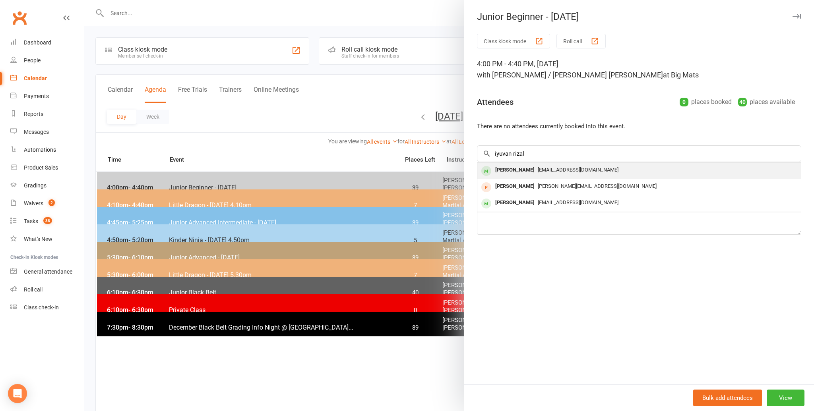
click at [509, 166] on div "Yuvan Rizal" at bounding box center [515, 170] width 46 height 12
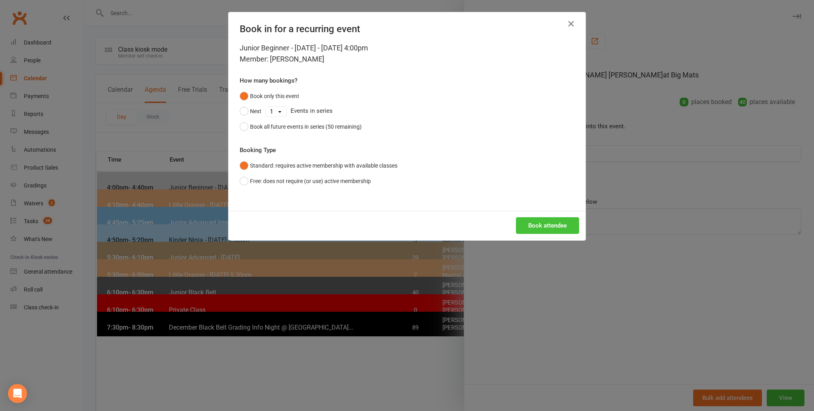
click at [540, 223] on button "Book attendee" at bounding box center [547, 225] width 63 height 17
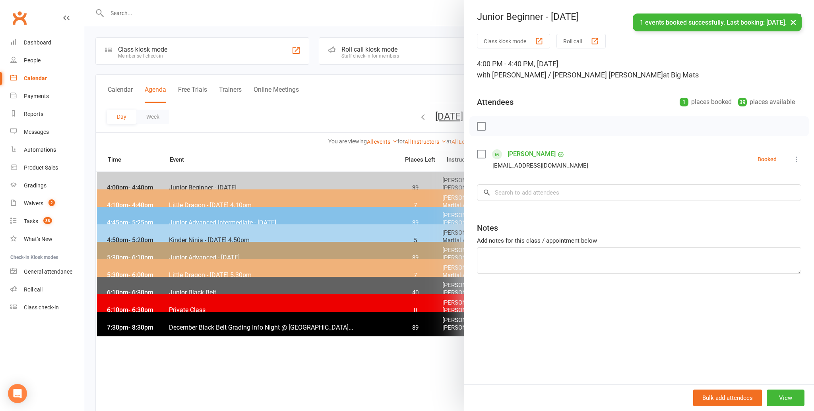
click at [480, 151] on label at bounding box center [481, 154] width 8 height 8
click at [496, 124] on icon "button" at bounding box center [498, 126] width 9 height 9
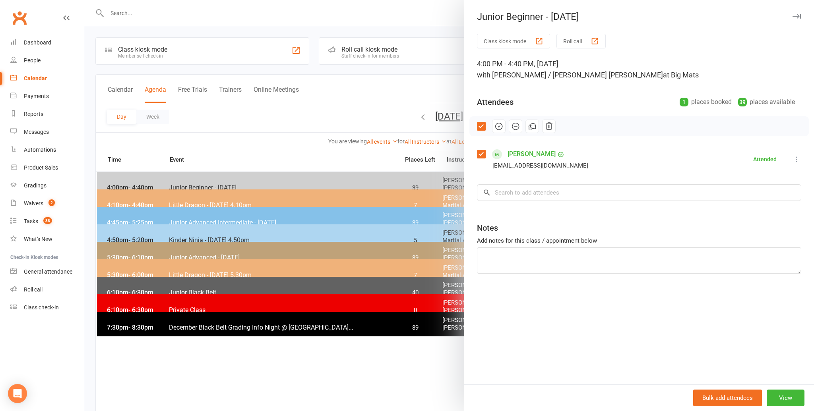
click at [400, 374] on div at bounding box center [448, 205] width 729 height 411
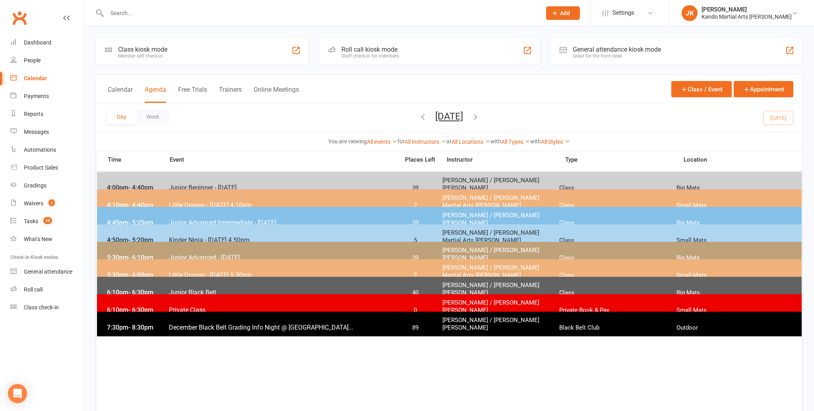
scroll to position [2, 0]
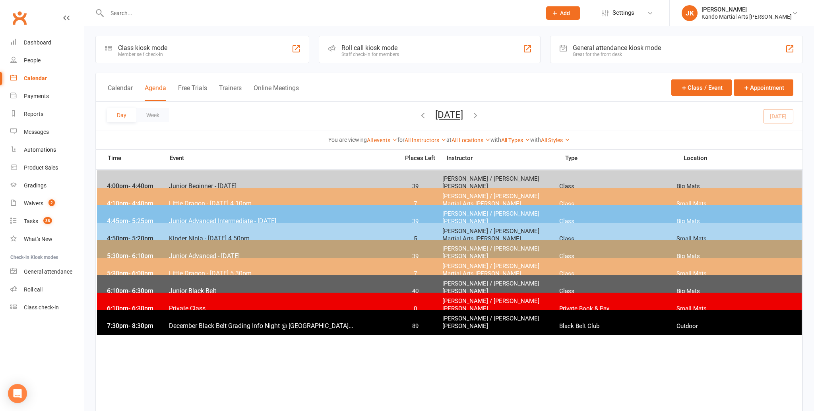
click at [28, 77] on div "Calendar" at bounding box center [35, 78] width 23 height 6
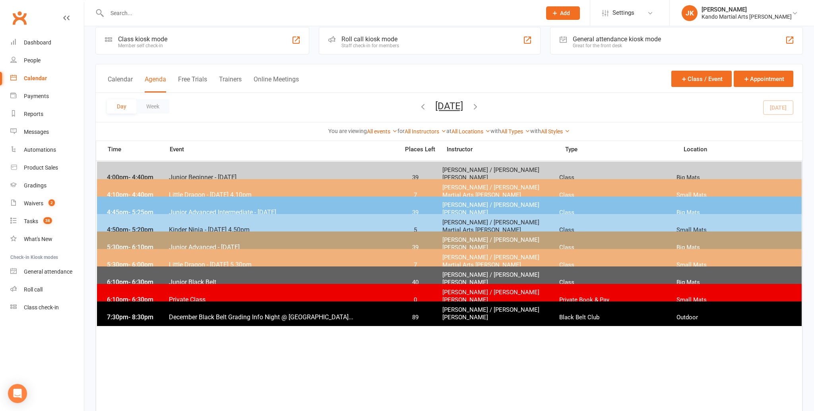
scroll to position [8, 0]
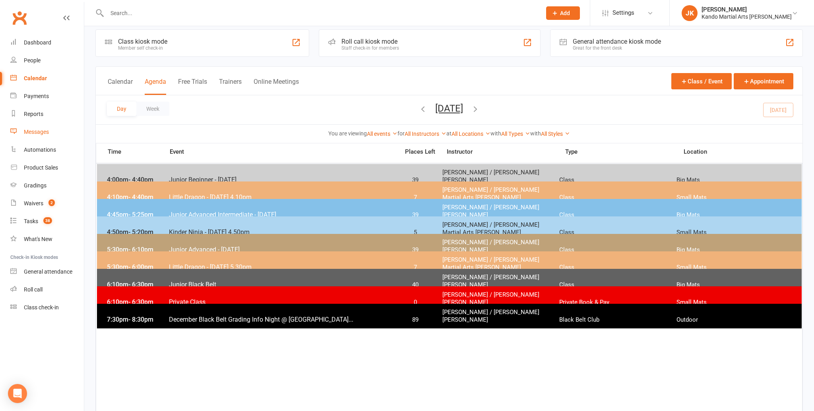
click at [37, 132] on div "Messages" at bounding box center [36, 132] width 25 height 6
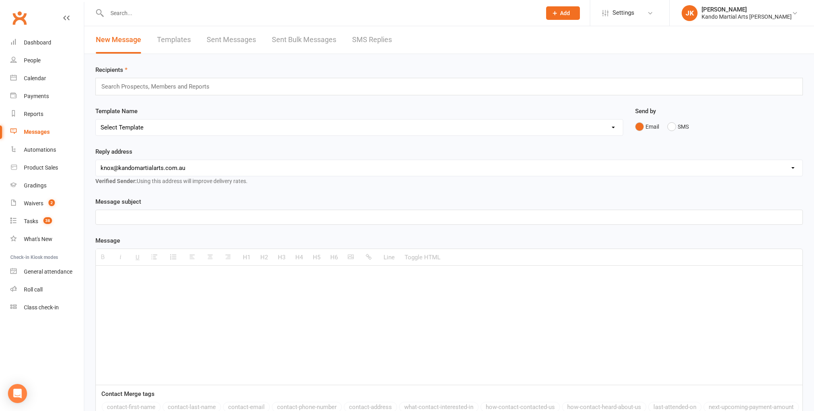
click at [368, 40] on link "SMS Replies" at bounding box center [372, 39] width 40 height 27
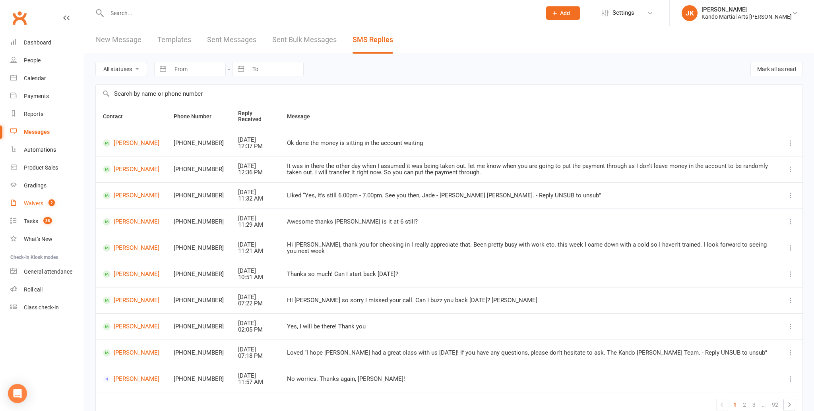
click at [30, 203] on div "Waivers" at bounding box center [33, 203] width 19 height 6
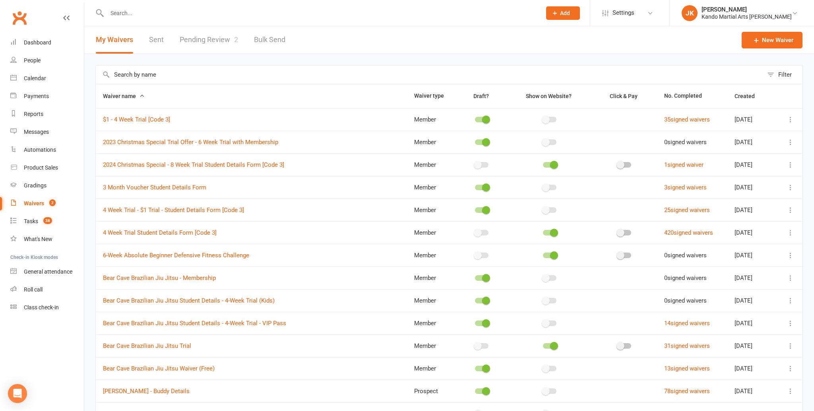
click at [200, 37] on link "Pending Review 2" at bounding box center [209, 39] width 58 height 27
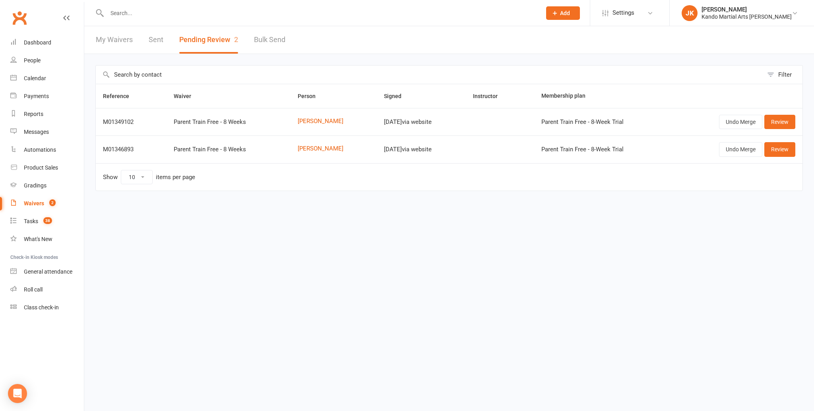
click at [112, 14] on input "text" at bounding box center [319, 13] width 431 height 11
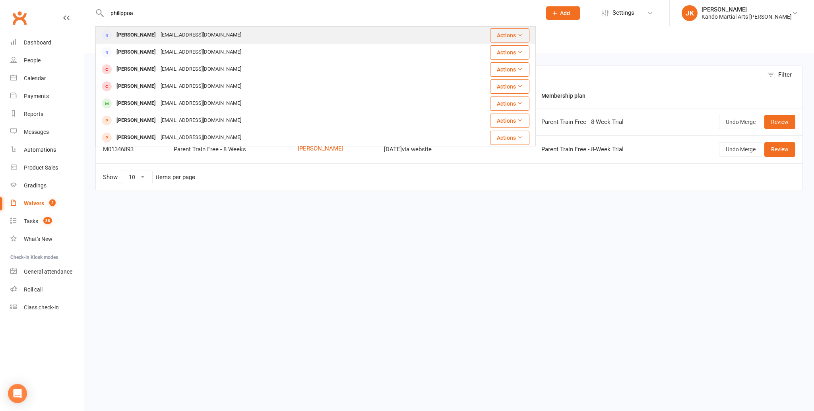
click at [132, 32] on div "Philippa Wright" at bounding box center [136, 35] width 44 height 12
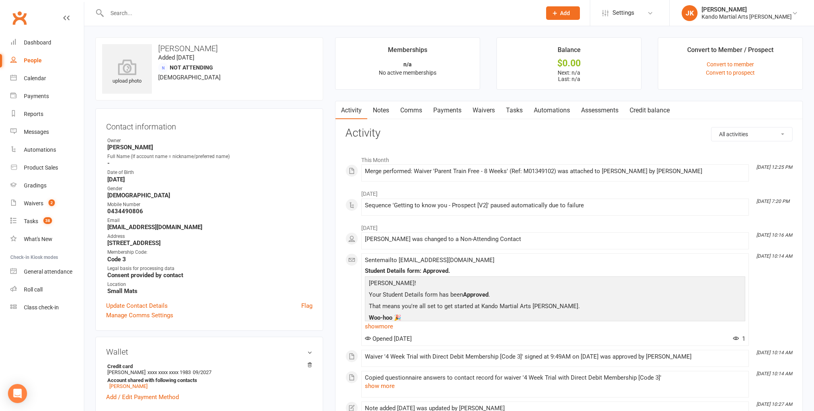
click at [386, 109] on link "Notes" at bounding box center [380, 110] width 27 height 18
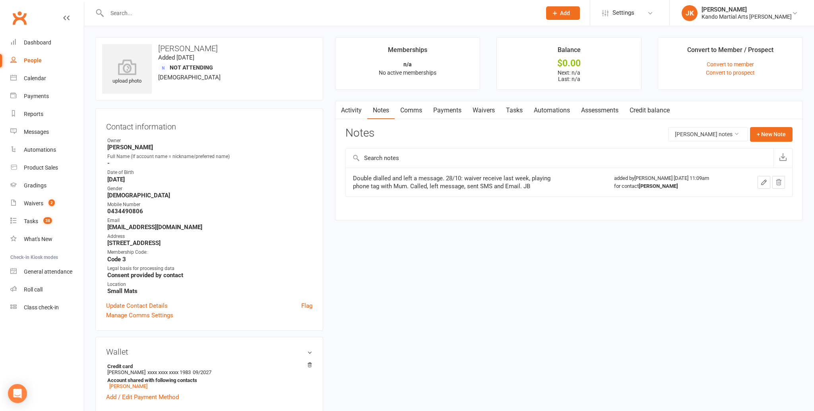
click at [381, 108] on link "Notes" at bounding box center [380, 110] width 27 height 18
click at [772, 132] on button "+ New Note" at bounding box center [771, 134] width 43 height 14
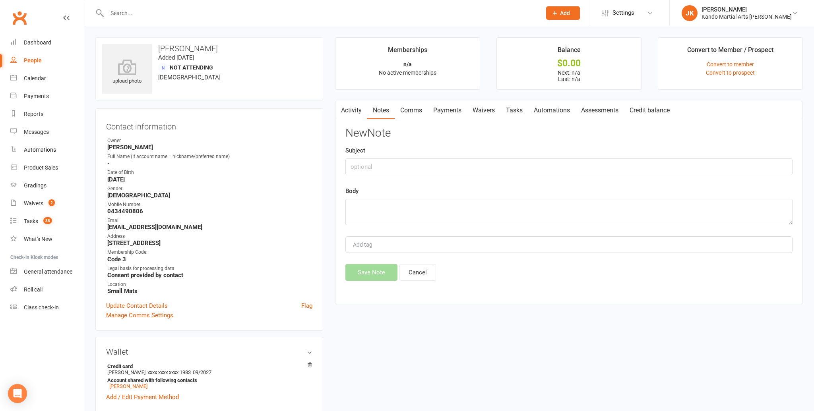
click at [347, 108] on link "Activity" at bounding box center [351, 110] width 32 height 18
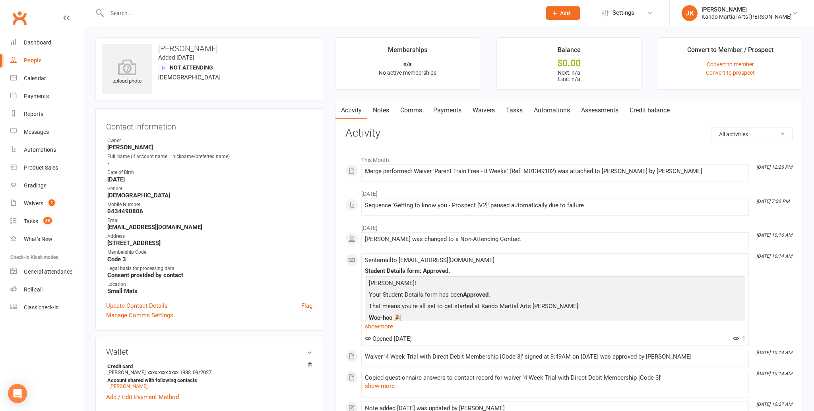
click at [375, 108] on link "Notes" at bounding box center [380, 110] width 27 height 18
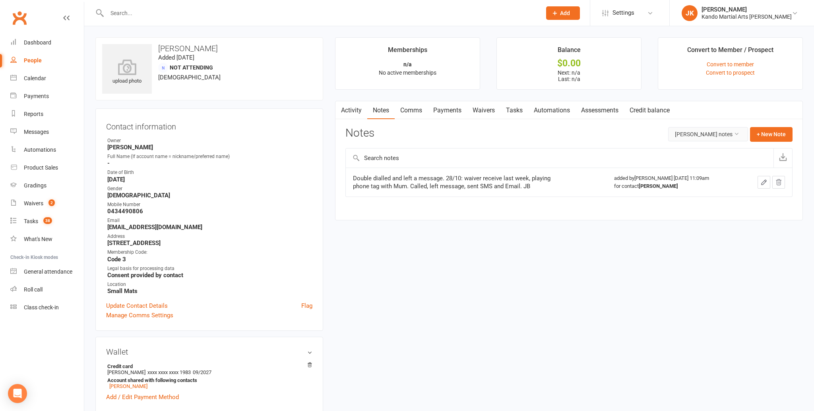
click at [737, 132] on icon at bounding box center [736, 134] width 6 height 6
click at [704, 166] on link "All family notes" at bounding box center [708, 168] width 79 height 16
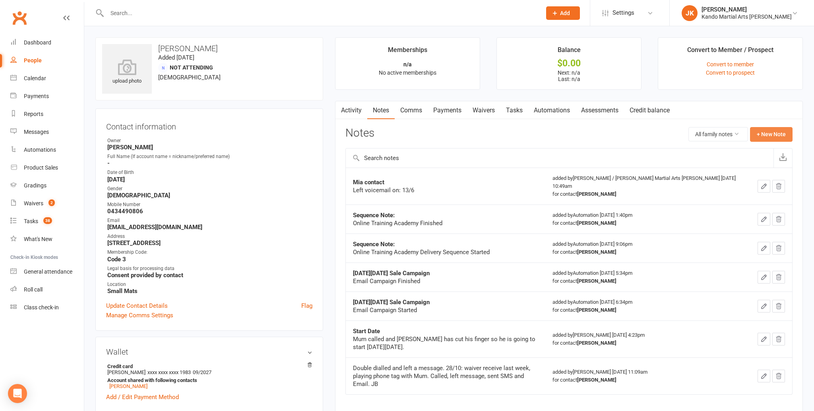
click at [774, 132] on button "+ New Note" at bounding box center [771, 134] width 43 height 14
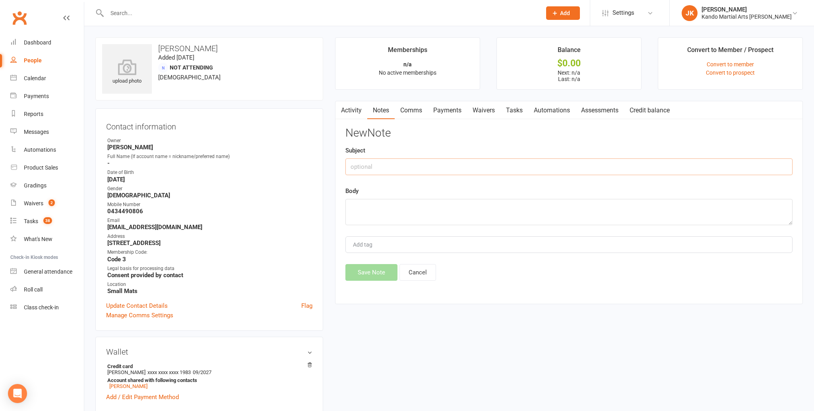
drag, startPoint x: 358, startPoint y: 164, endPoint x: 362, endPoint y: 162, distance: 4.1
click at [360, 162] on input "text" at bounding box center [568, 167] width 447 height 17
click at [355, 208] on textarea at bounding box center [568, 212] width 447 height 26
click at [355, 205] on textarea at bounding box center [568, 211] width 447 height 26
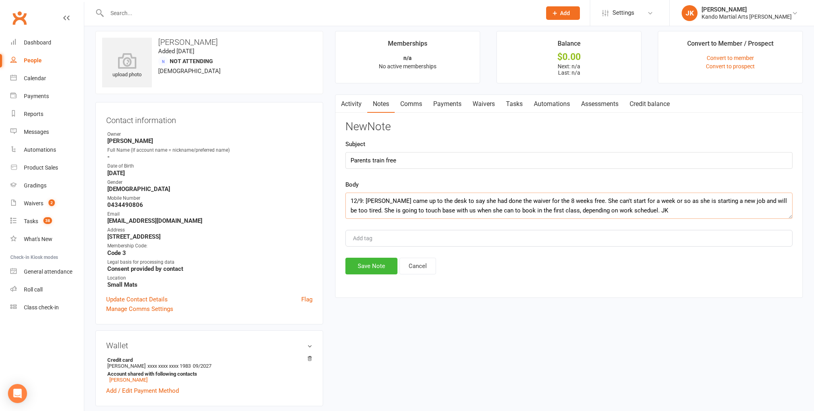
scroll to position [6, 0]
click at [368, 266] on button "Save Note" at bounding box center [371, 266] width 52 height 17
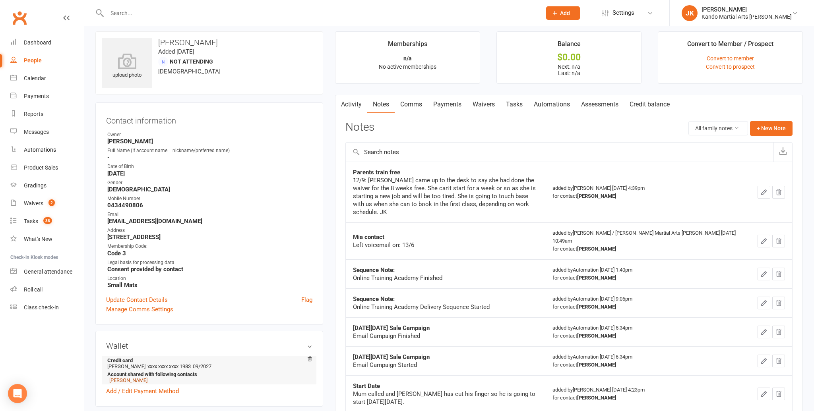
click at [135, 378] on link "Fletcher Stamatakis" at bounding box center [128, 380] width 38 height 6
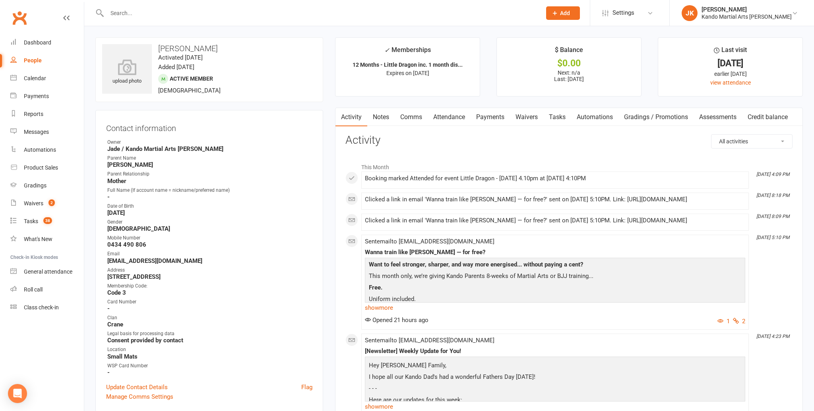
click at [385, 115] on link "Notes" at bounding box center [380, 117] width 27 height 18
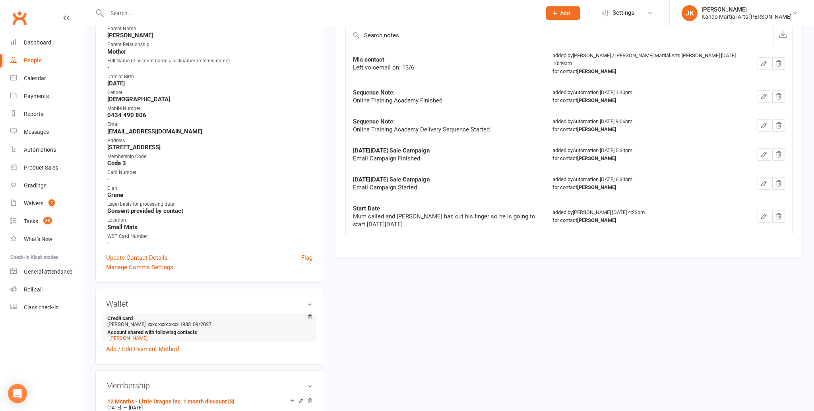
scroll to position [130, 0]
click at [128, 335] on link "Philippa Wright" at bounding box center [128, 338] width 38 height 6
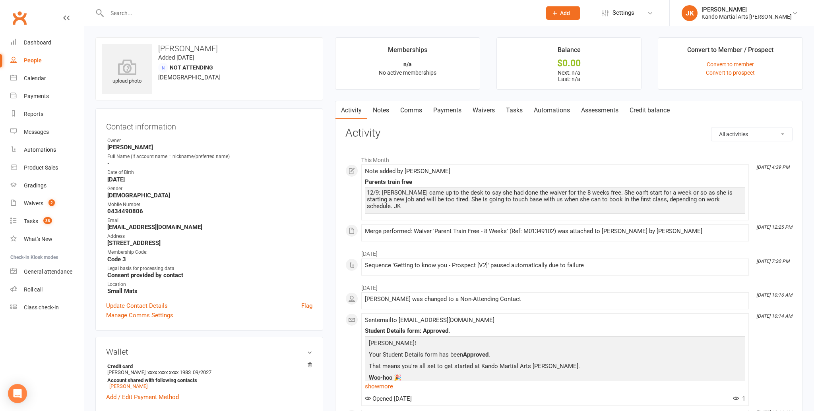
click at [382, 109] on link "Notes" at bounding box center [380, 110] width 27 height 18
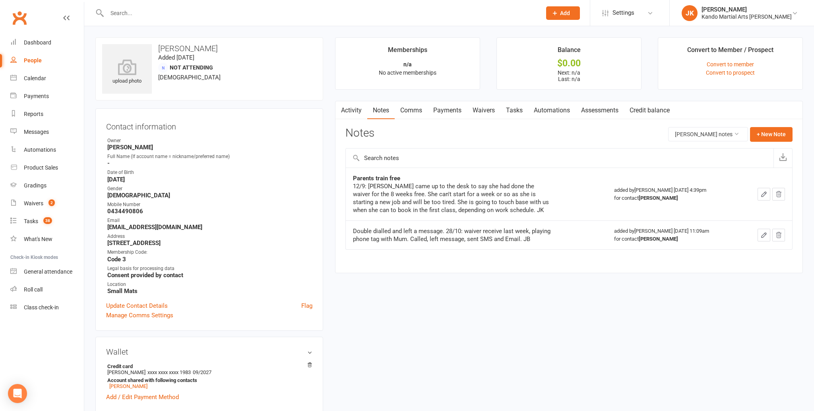
click at [764, 192] on icon "button" at bounding box center [763, 194] width 5 height 5
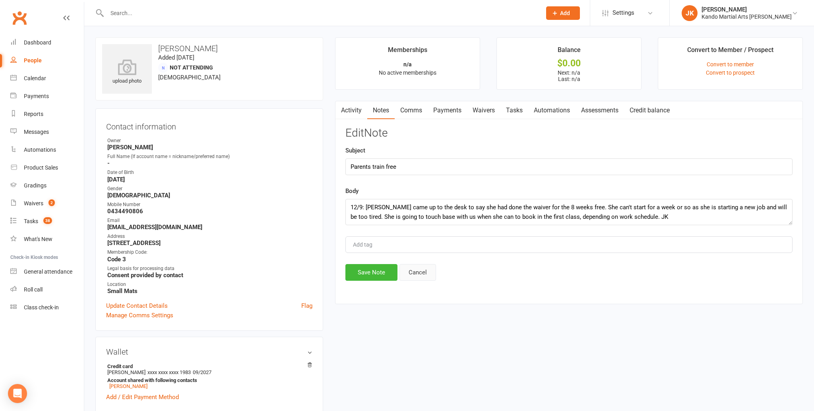
click at [419, 271] on button "Cancel" at bounding box center [417, 272] width 37 height 17
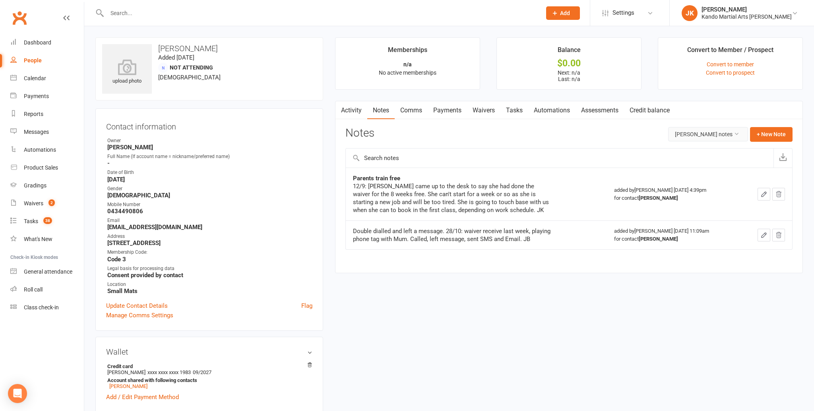
click at [737, 130] on button "Philippa Wright's notes" at bounding box center [708, 134] width 80 height 14
click at [603, 126] on div "Activity Notes Comms Payments Waivers Tasks Automations Assessments Credit bala…" at bounding box center [569, 187] width 468 height 172
click at [764, 192] on icon "button" at bounding box center [763, 194] width 7 height 7
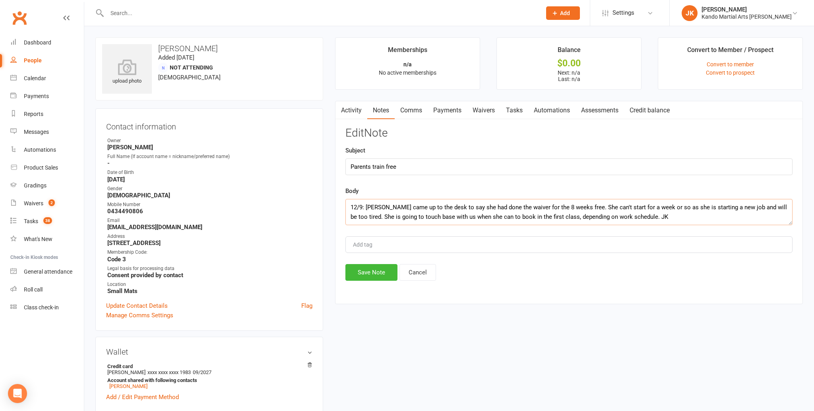
drag, startPoint x: 650, startPoint y: 217, endPoint x: 333, endPoint y: 209, distance: 317.5
drag, startPoint x: 609, startPoint y: 180, endPoint x: 598, endPoint y: 188, distance: 14.0
click at [609, 180] on div "Edit Note Subject Parents train free Body 12/9: Philippa came up to the desk to…" at bounding box center [568, 204] width 447 height 154
click at [421, 271] on button "Cancel" at bounding box center [417, 272] width 37 height 17
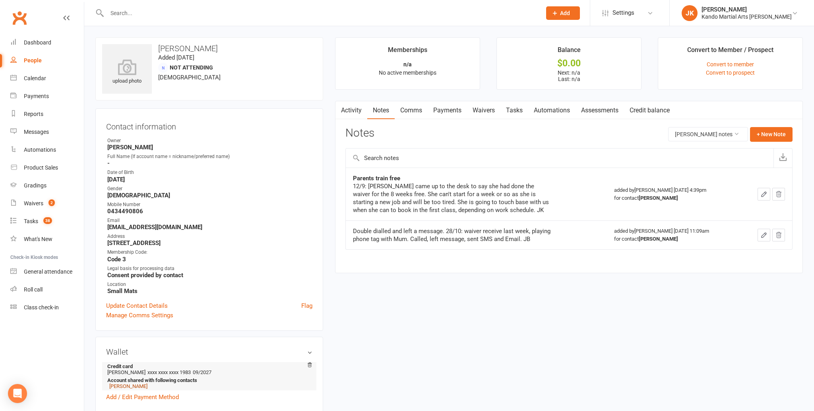
click at [131, 385] on link "Fletcher Stamatakis" at bounding box center [128, 386] width 38 height 6
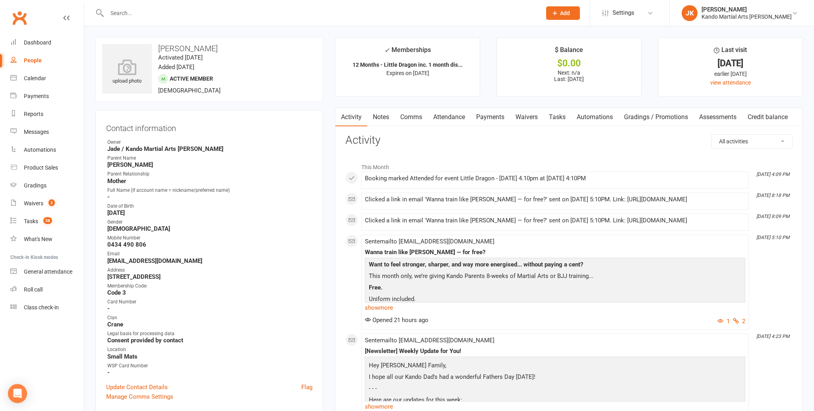
click at [381, 115] on link "Notes" at bounding box center [380, 117] width 27 height 18
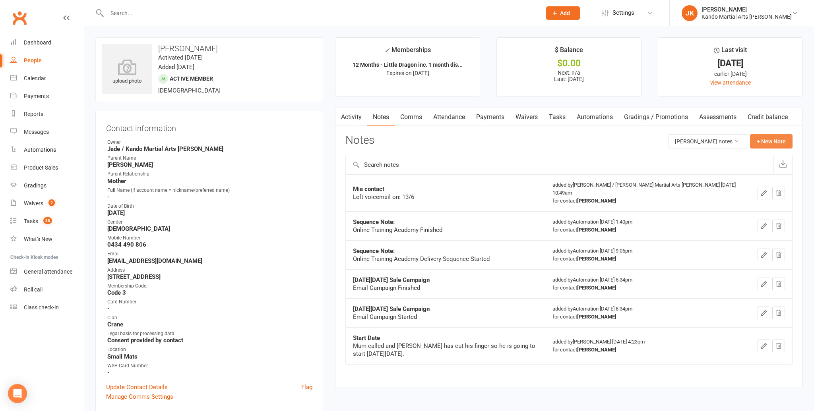
click at [762, 137] on button "+ New Note" at bounding box center [771, 141] width 43 height 14
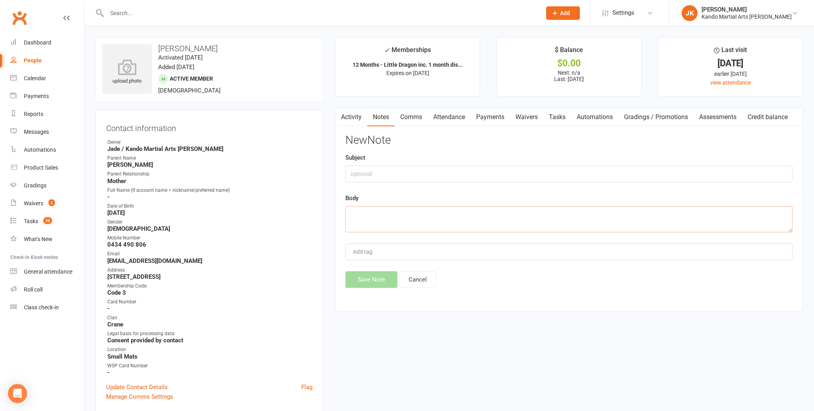
paste textarea "12/9: Philippa came up to the desk to say she had done the waiver for the 8 wee…"
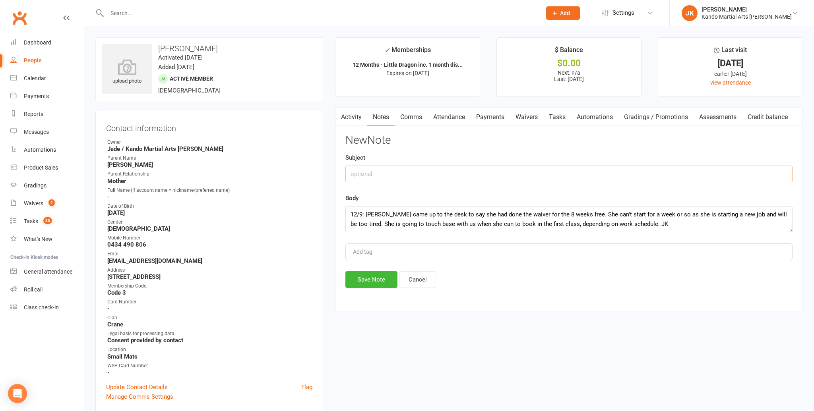
click at [354, 171] on input "text" at bounding box center [568, 174] width 447 height 17
drag, startPoint x: 375, startPoint y: 278, endPoint x: 377, endPoint y: 269, distance: 9.4
click at [375, 278] on button "Save Note" at bounding box center [371, 279] width 52 height 17
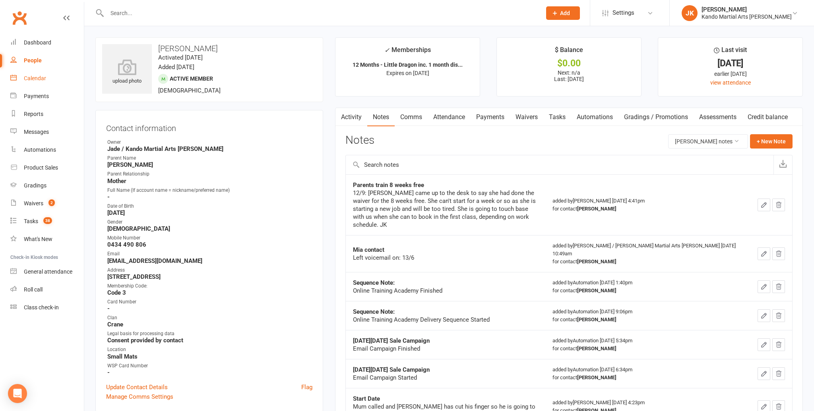
click at [35, 76] on div "Calendar" at bounding box center [35, 78] width 22 height 6
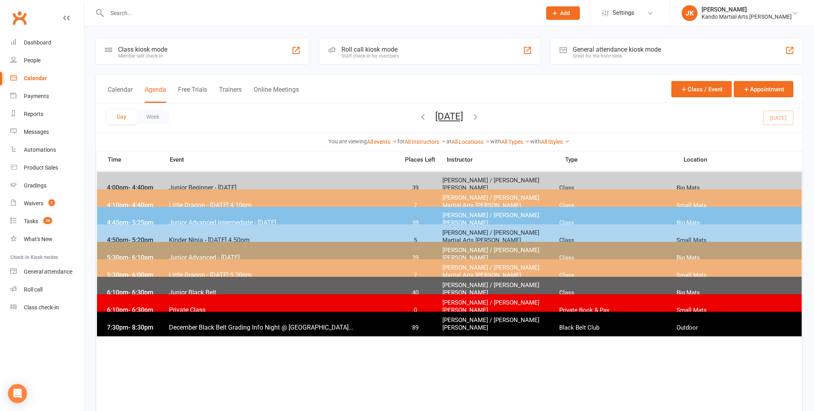
scroll to position [1, 0]
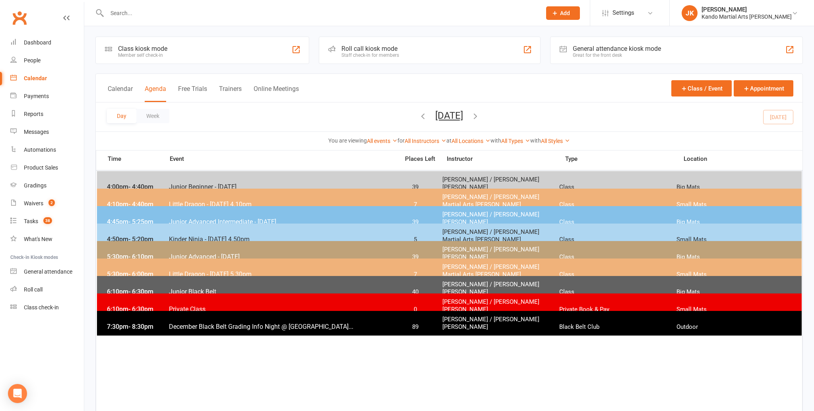
click at [200, 218] on span "Junior Advanced Intermediate - [DATE]" at bounding box center [281, 222] width 226 height 8
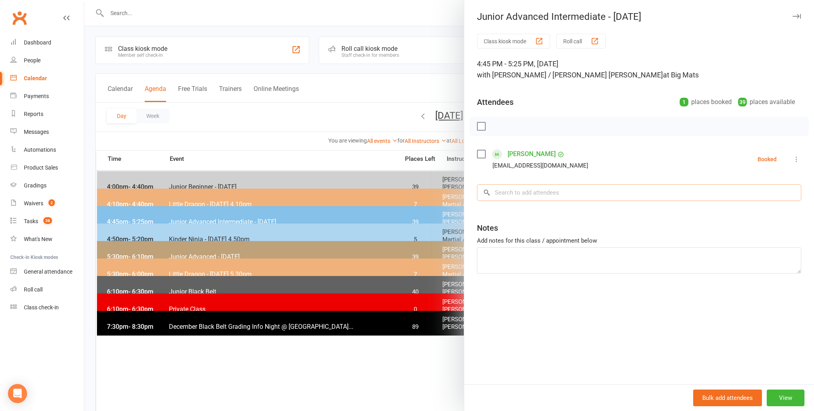
click at [512, 190] on input "search" at bounding box center [639, 192] width 324 height 17
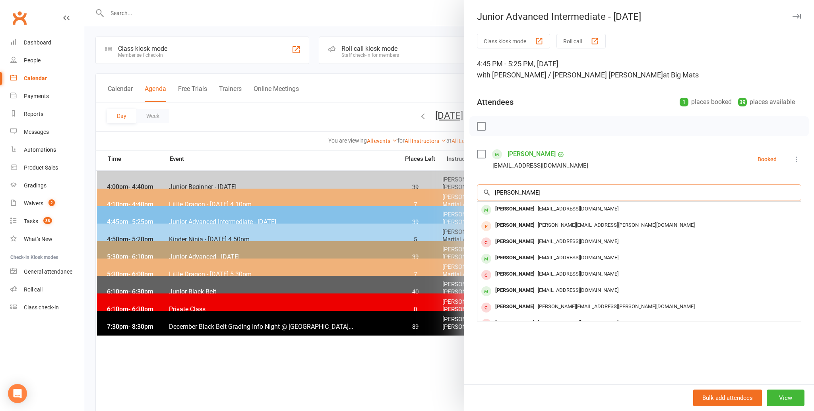
scroll to position [3, 0]
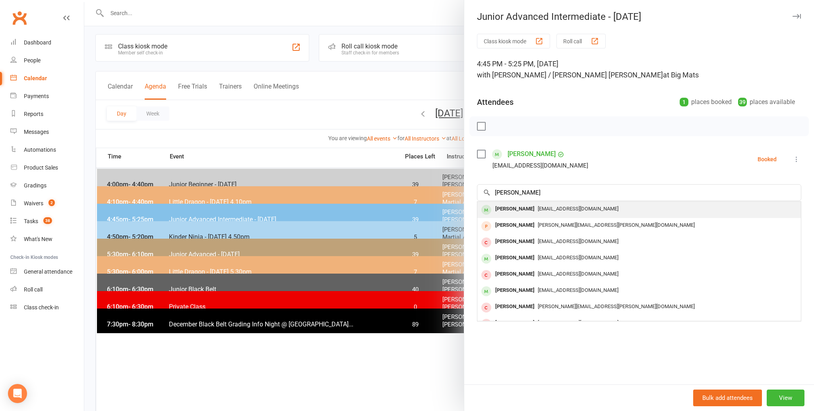
click at [506, 207] on div "[PERSON_NAME]" at bounding box center [515, 209] width 46 height 12
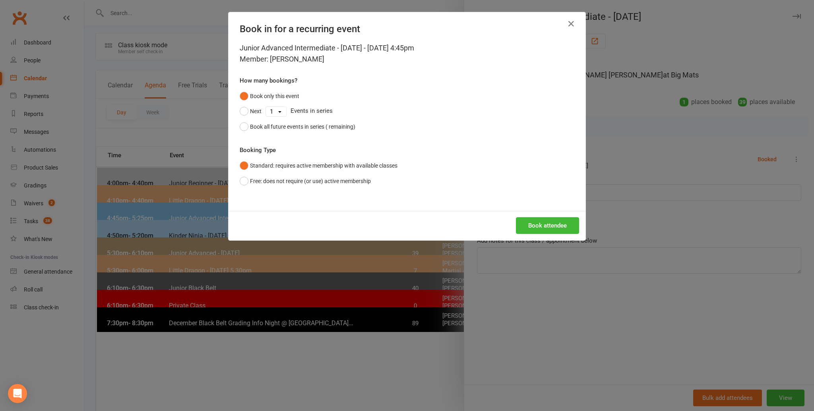
scroll to position [6, 0]
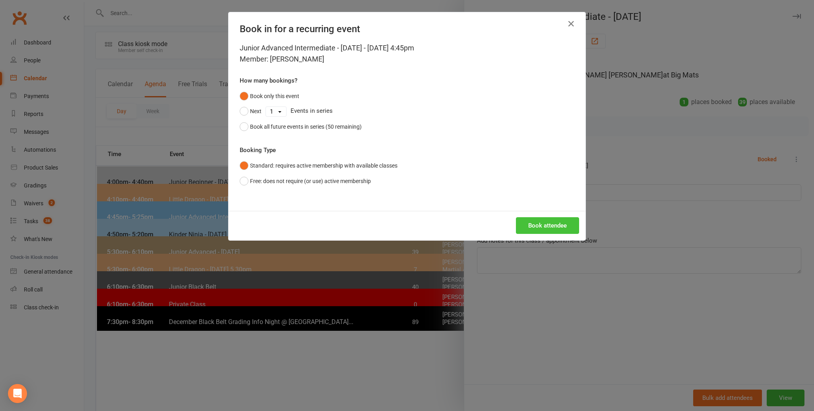
click at [540, 223] on button "Book attendee" at bounding box center [547, 225] width 63 height 17
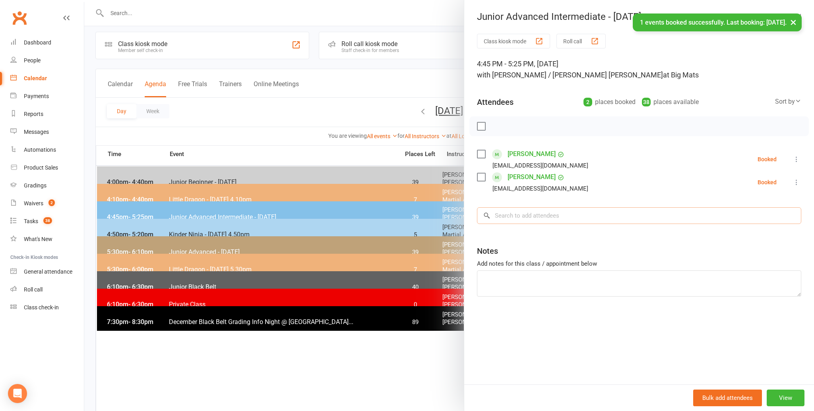
click at [510, 216] on input "search" at bounding box center [639, 215] width 324 height 17
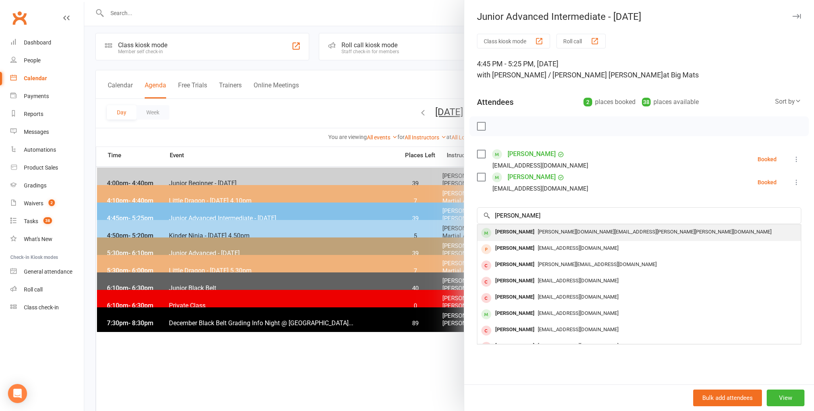
click at [508, 231] on div "[PERSON_NAME]" at bounding box center [515, 232] width 46 height 12
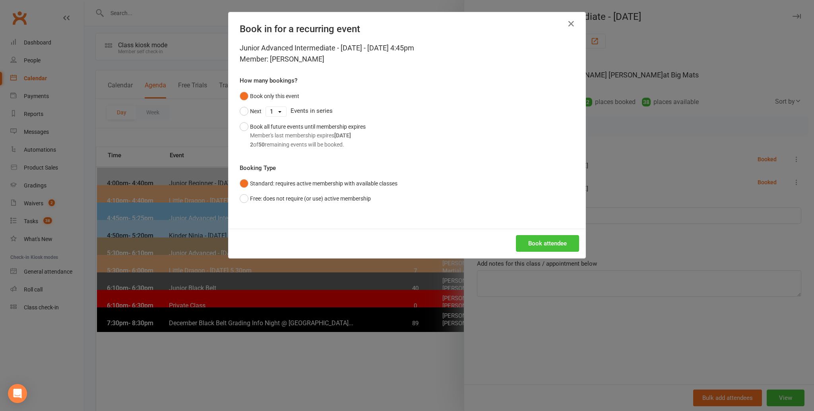
click at [545, 240] on button "Book attendee" at bounding box center [547, 243] width 63 height 17
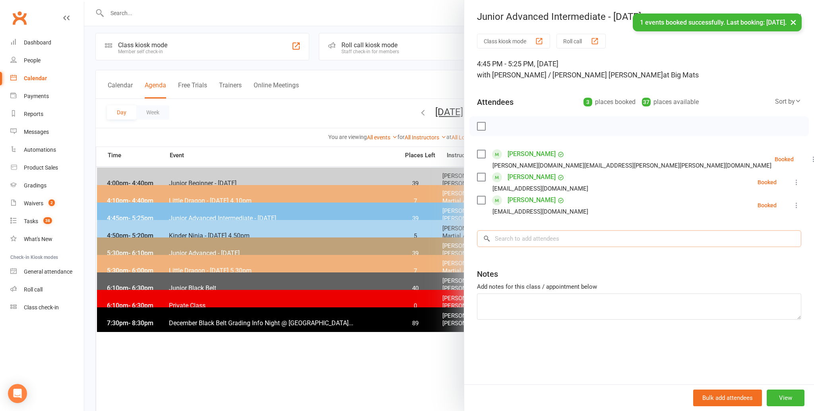
click at [511, 240] on input "search" at bounding box center [639, 238] width 324 height 17
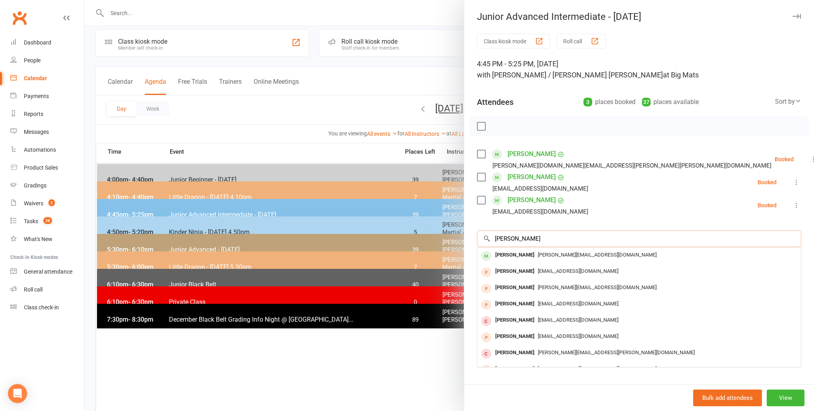
scroll to position [9, 0]
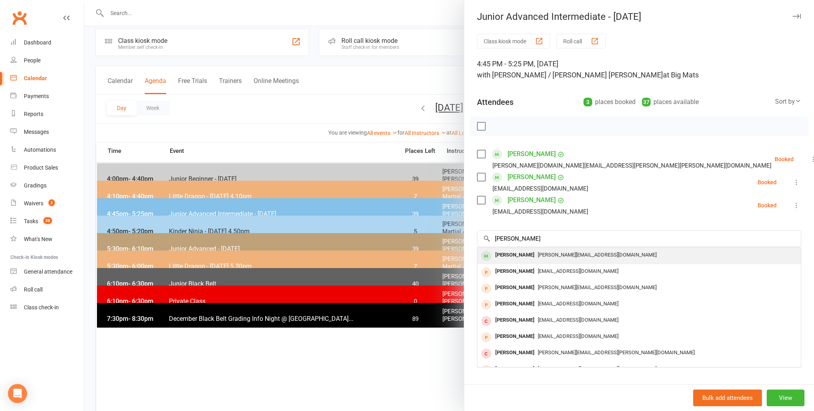
click at [500, 253] on div "Harlan Lau" at bounding box center [515, 256] width 46 height 12
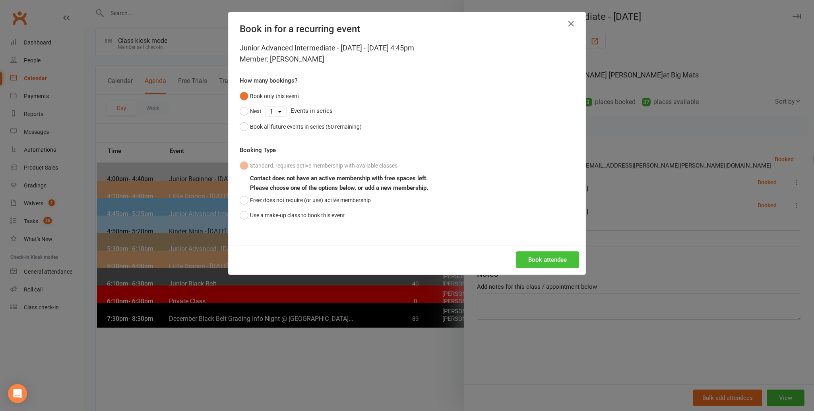
click at [534, 260] on button "Book attendee" at bounding box center [547, 259] width 63 height 17
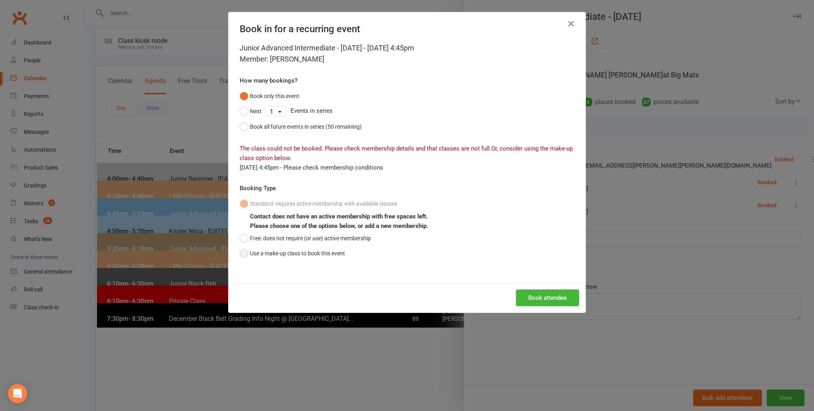
click at [247, 253] on button "Use a make-up class to book this event" at bounding box center [292, 253] width 105 height 15
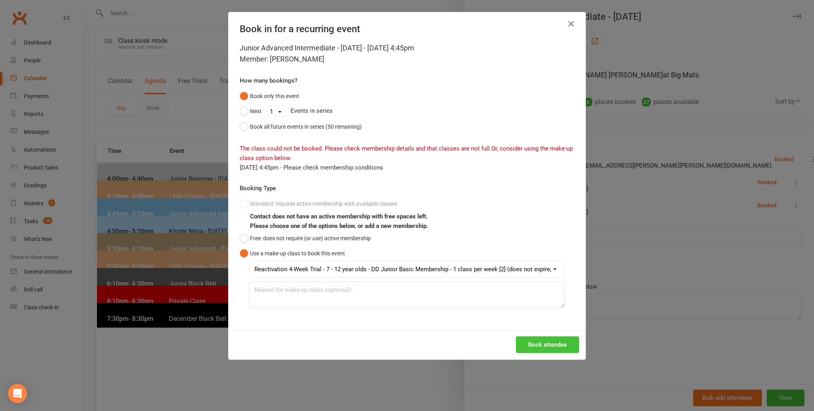
click at [540, 342] on button "Book attendee" at bounding box center [547, 345] width 63 height 17
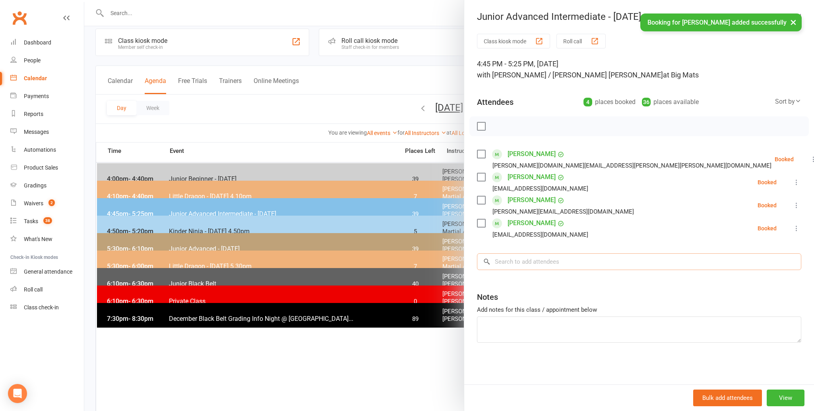
click at [505, 262] on input "search" at bounding box center [639, 261] width 324 height 17
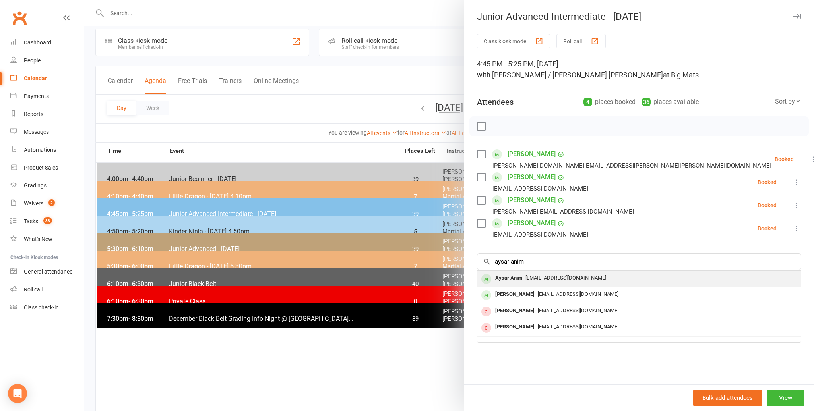
click at [503, 278] on div "Aysar Anim" at bounding box center [508, 279] width 33 height 12
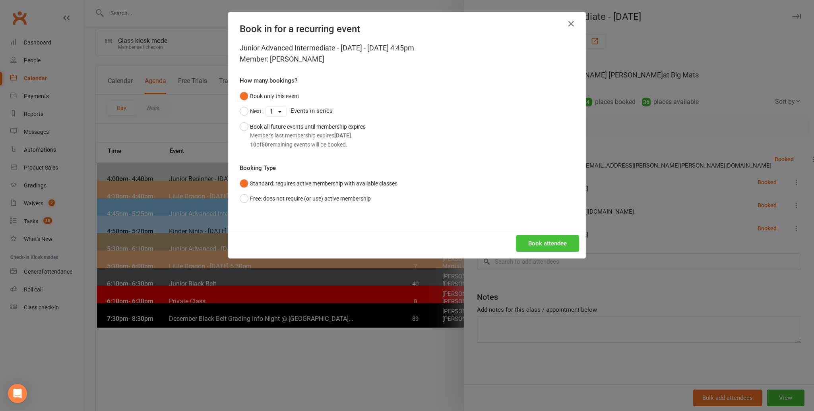
click at [534, 240] on button "Book attendee" at bounding box center [547, 243] width 63 height 17
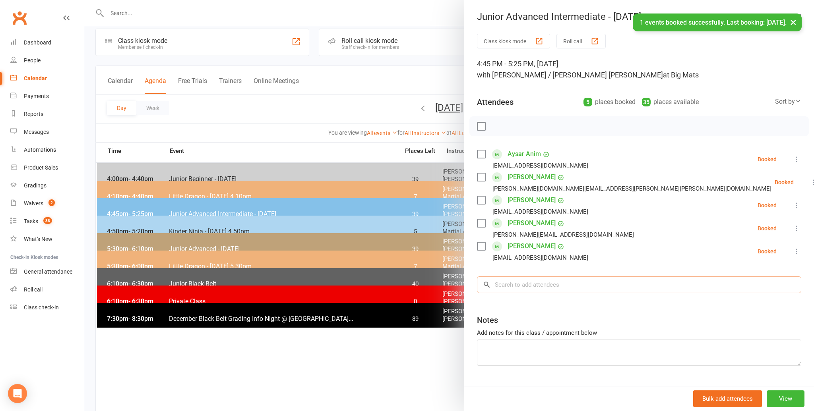
click at [498, 285] on input "search" at bounding box center [639, 285] width 324 height 17
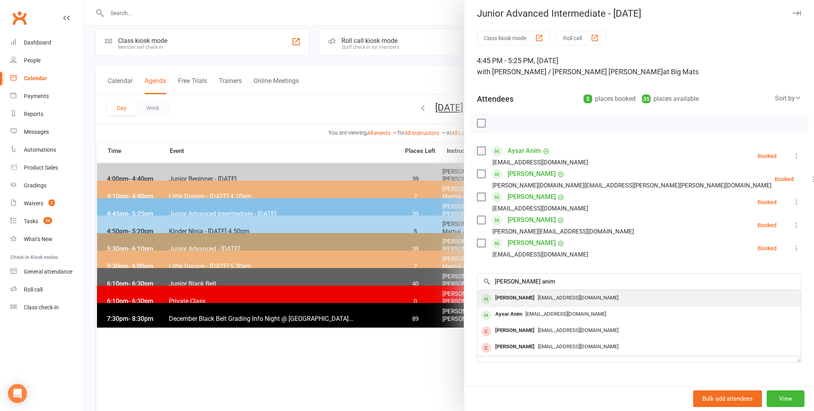
click at [503, 297] on div "Anaya Anim" at bounding box center [515, 298] width 46 height 12
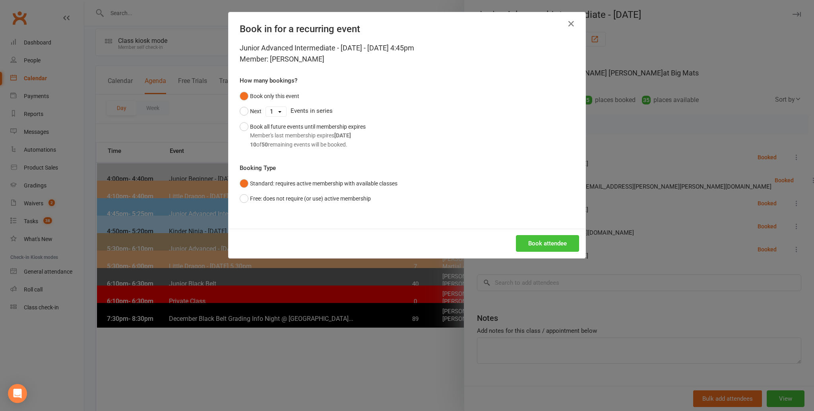
click at [544, 240] on button "Book attendee" at bounding box center [547, 243] width 63 height 17
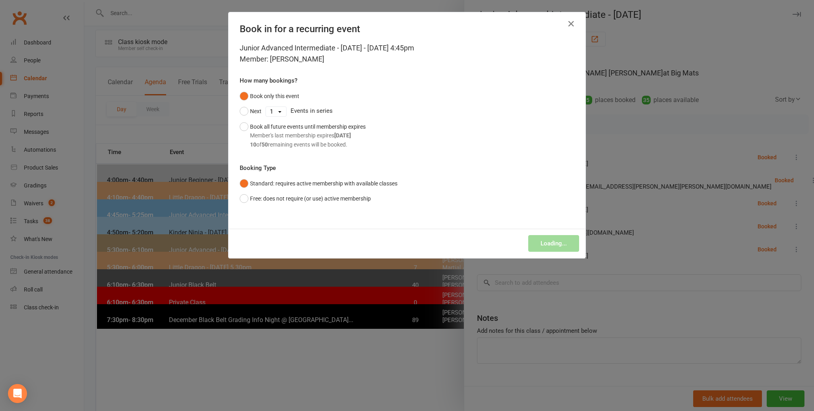
scroll to position [6, 0]
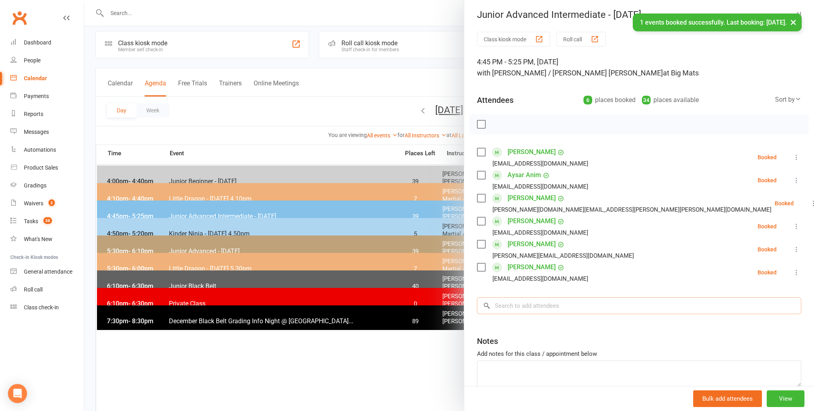
click at [503, 306] on input "search" at bounding box center [639, 306] width 324 height 17
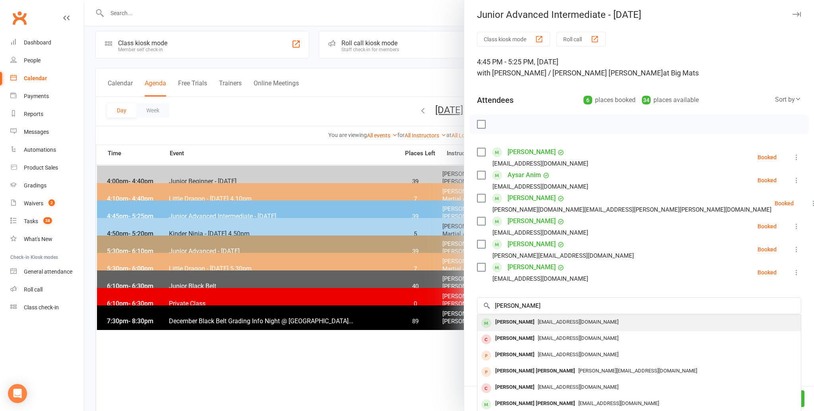
click at [499, 320] on div "Ruhama Abraham" at bounding box center [515, 323] width 46 height 12
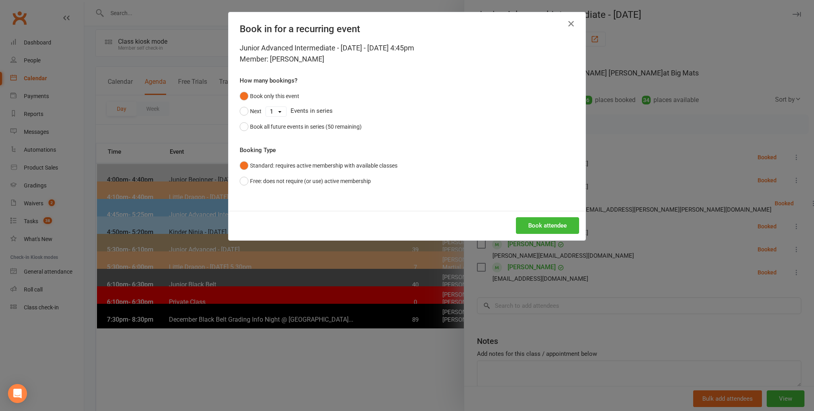
scroll to position [9, 0]
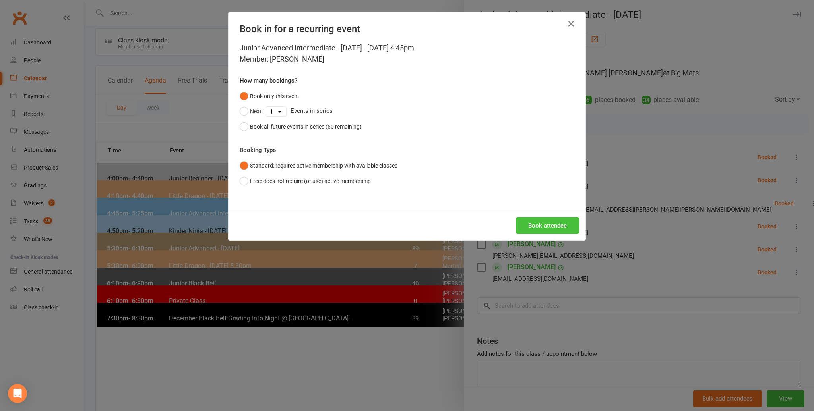
click at [548, 220] on button "Book attendee" at bounding box center [547, 225] width 63 height 17
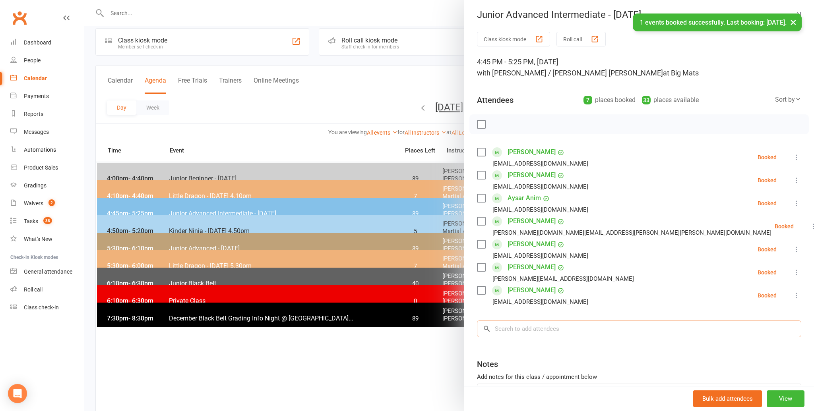
click at [508, 329] on input "search" at bounding box center [639, 329] width 324 height 17
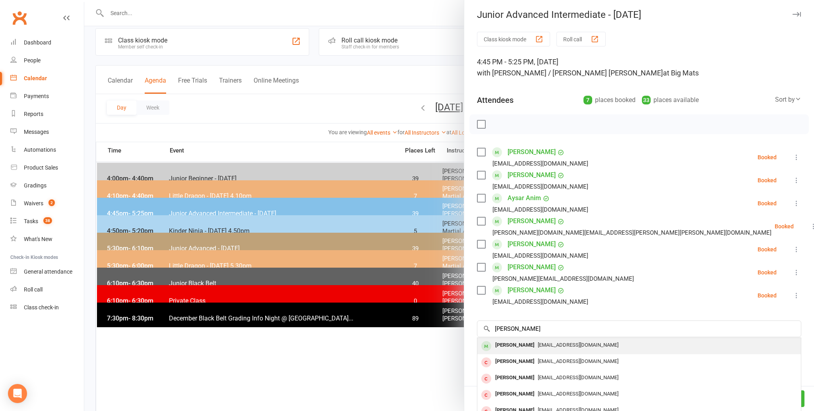
click at [505, 343] on div "Jayden Yan" at bounding box center [515, 346] width 46 height 12
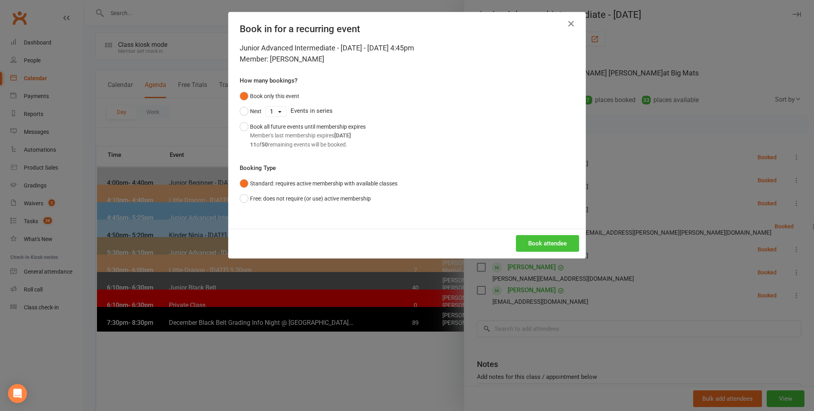
click at [531, 243] on button "Book attendee" at bounding box center [547, 243] width 63 height 17
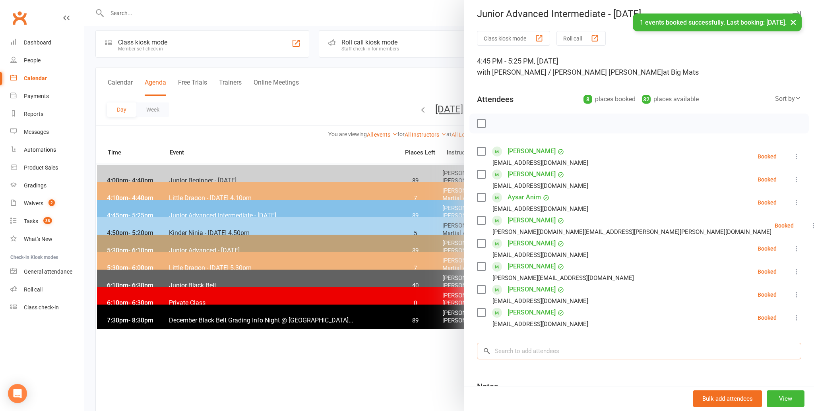
scroll to position [0, 0]
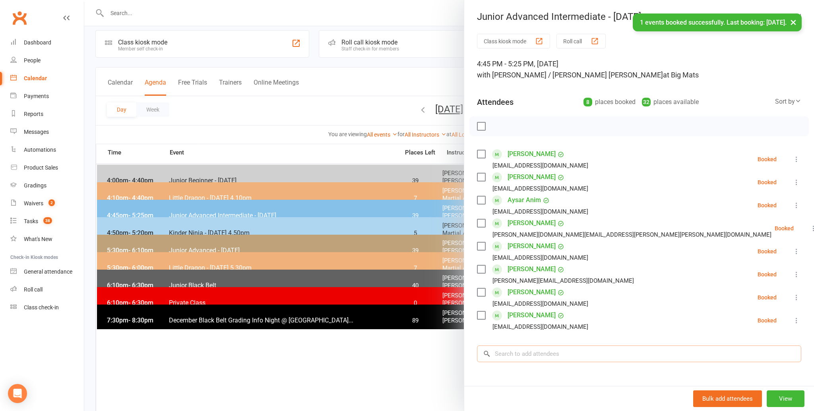
click at [512, 351] on input "search" at bounding box center [639, 354] width 324 height 17
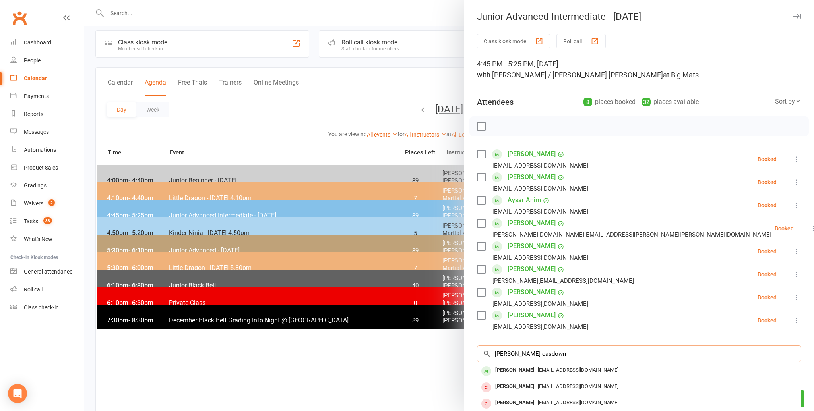
scroll to position [3, 0]
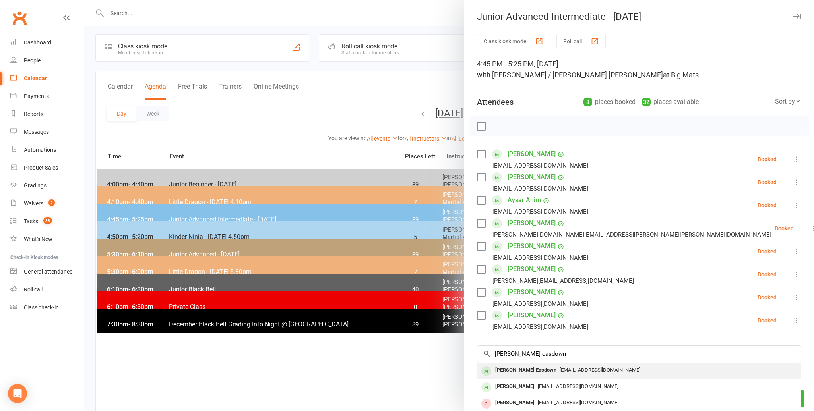
click at [507, 368] on div "Parker Easdown" at bounding box center [526, 371] width 68 height 12
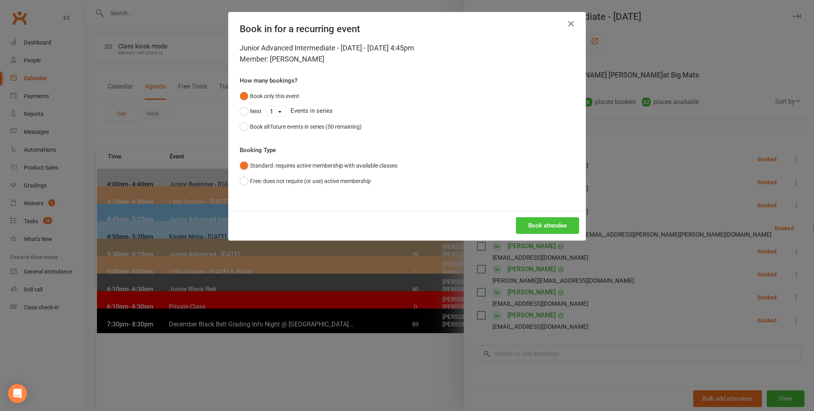
click at [549, 224] on button "Book attendee" at bounding box center [547, 225] width 63 height 17
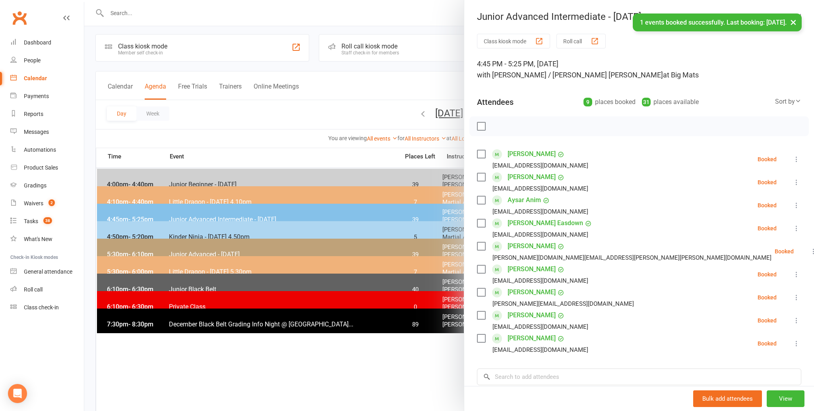
click at [609, 242] on li "Jack Hughes janette.anne.hughes@gmail.com Booked More info Remove Check in Mark…" at bounding box center [639, 251] width 324 height 23
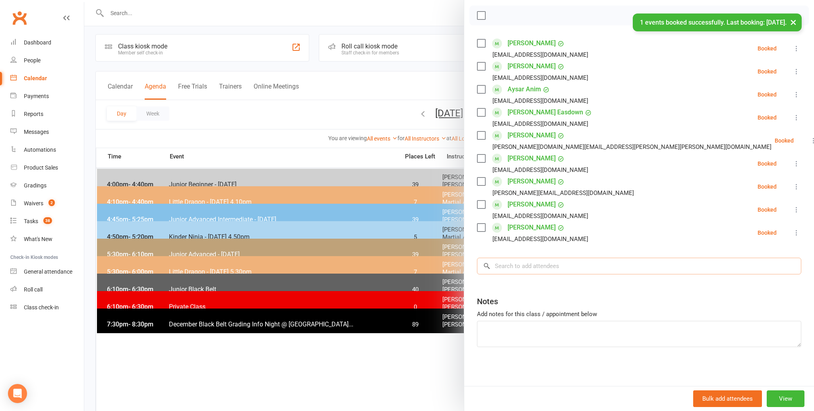
click at [511, 265] on input "search" at bounding box center [639, 266] width 324 height 17
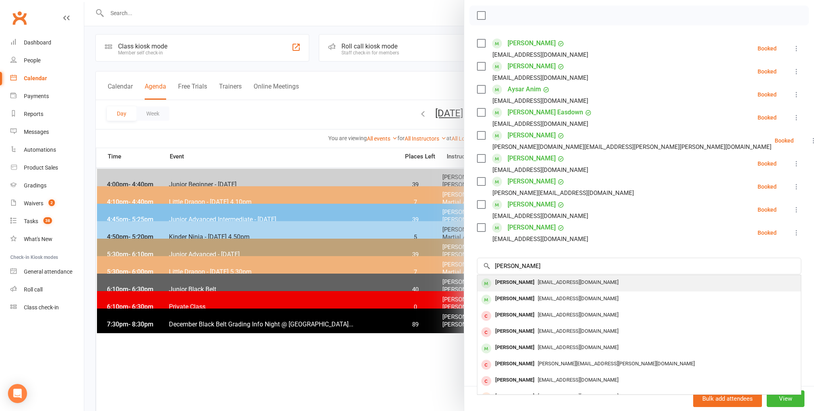
click at [504, 280] on div "Charlie Nguyen" at bounding box center [515, 283] width 46 height 12
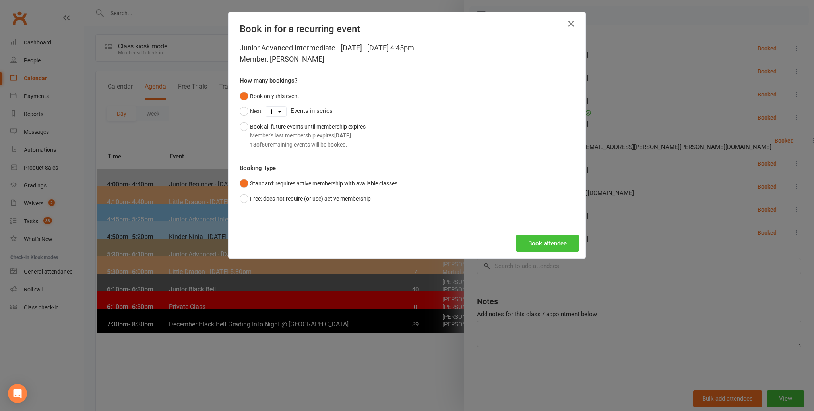
click at [547, 239] on button "Book attendee" at bounding box center [547, 243] width 63 height 17
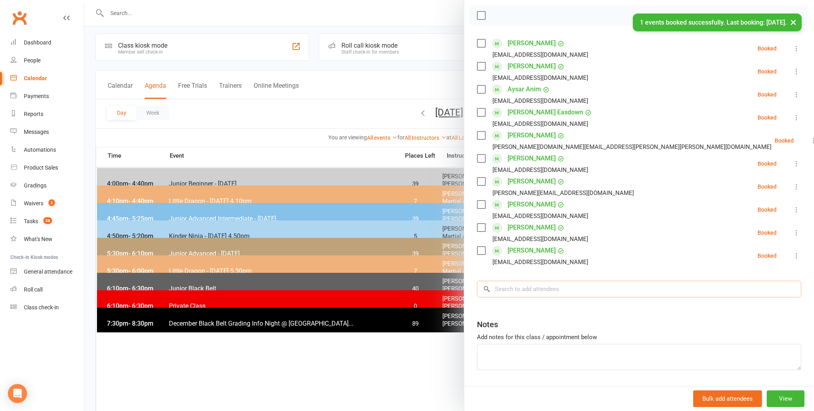
click at [504, 288] on input "search" at bounding box center [639, 289] width 324 height 17
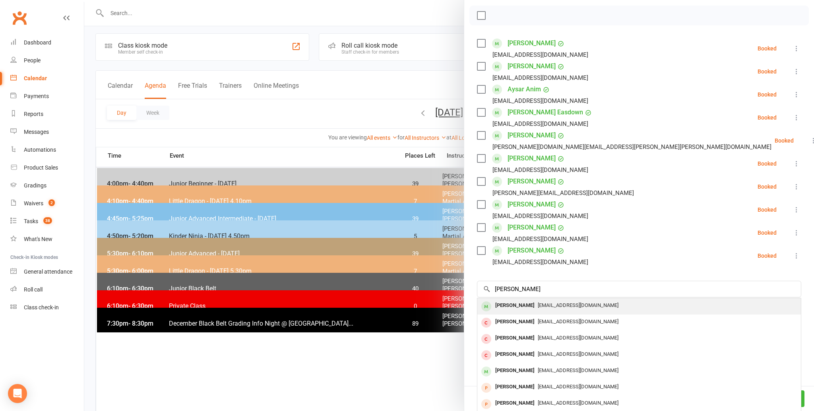
click at [508, 304] on div "Dylan Pathirana" at bounding box center [515, 306] width 46 height 12
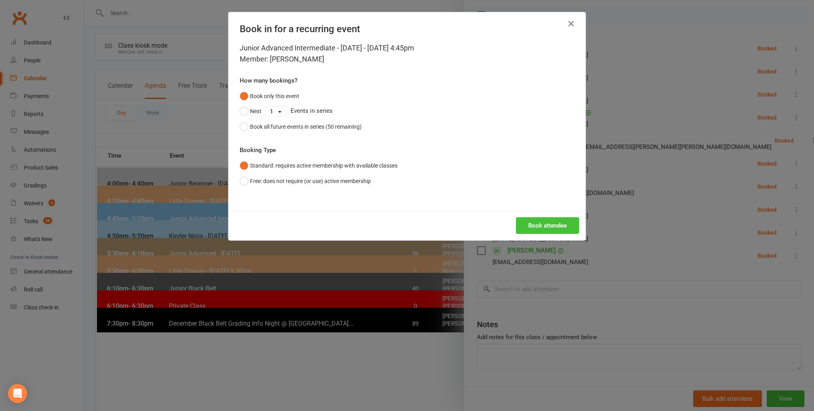
click at [551, 223] on button "Book attendee" at bounding box center [547, 225] width 63 height 17
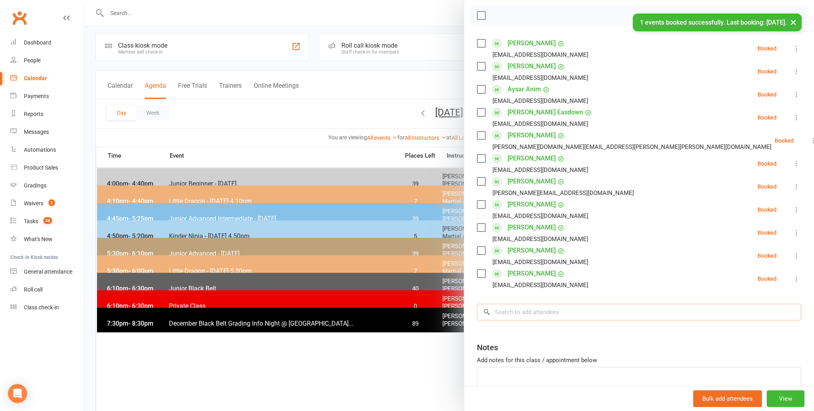
click at [503, 316] on input "search" at bounding box center [639, 312] width 324 height 17
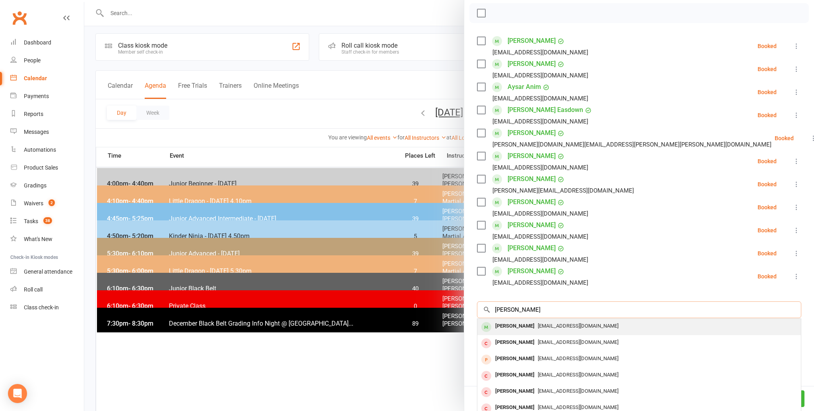
scroll to position [114, 0]
click at [505, 322] on div "Jacob Eagland" at bounding box center [515, 326] width 46 height 12
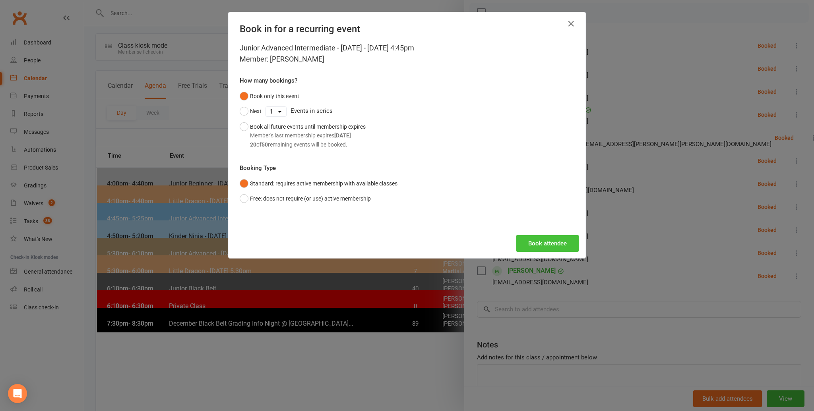
click at [542, 243] on button "Book attendee" at bounding box center [547, 243] width 63 height 17
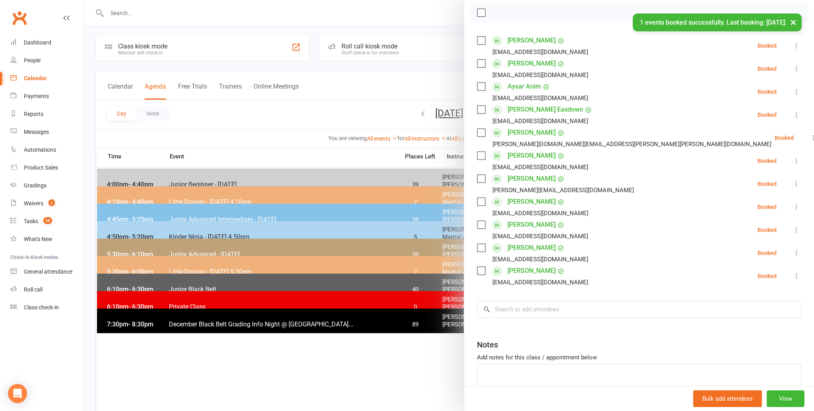
scroll to position [2, 0]
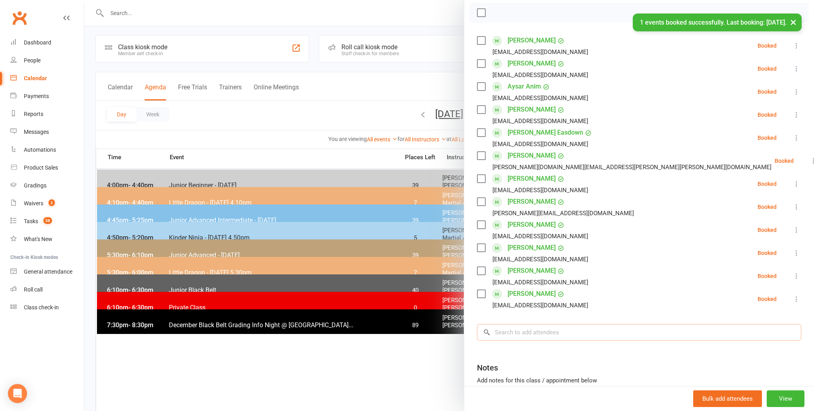
click at [510, 332] on input "search" at bounding box center [639, 332] width 324 height 17
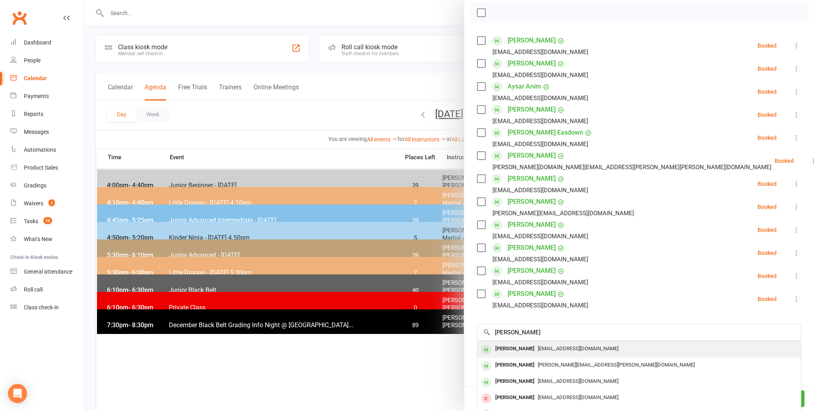
click at [508, 347] on div "Alexander Dmitriev" at bounding box center [515, 349] width 46 height 12
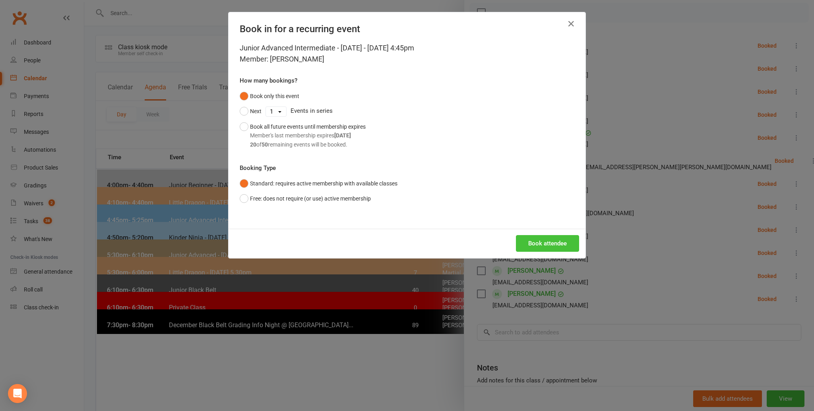
click at [548, 241] on button "Book attendee" at bounding box center [547, 243] width 63 height 17
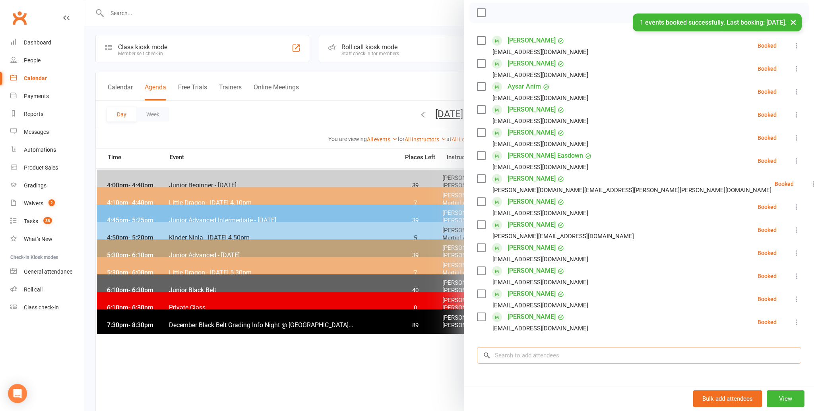
click at [509, 356] on input "search" at bounding box center [639, 355] width 324 height 17
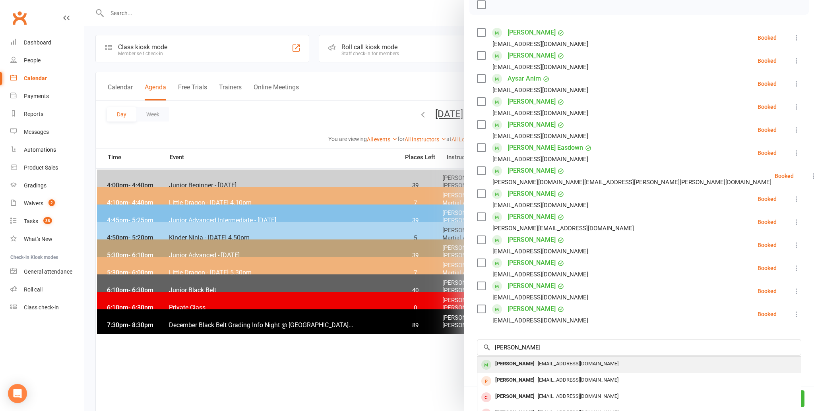
click at [498, 359] on div "William Yuen" at bounding box center [515, 364] width 46 height 12
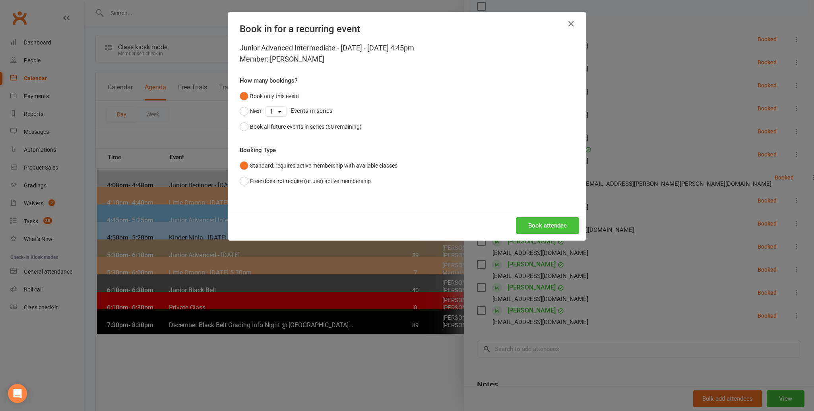
click at [551, 224] on button "Book attendee" at bounding box center [547, 225] width 63 height 17
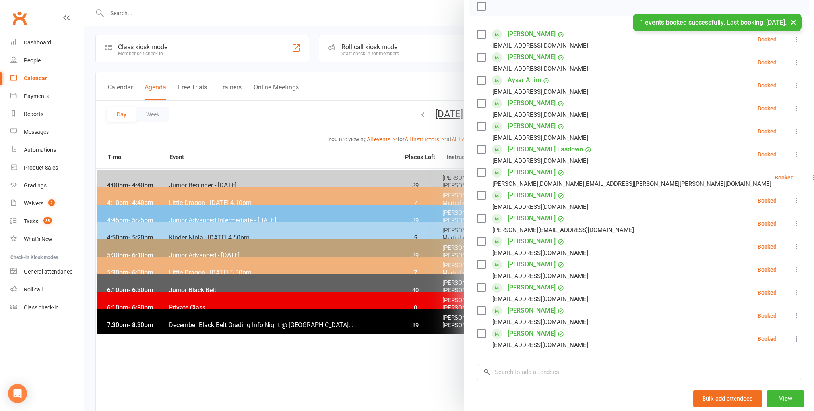
click at [618, 231] on li "Harlan Lau jane_jessielou@yahoo.com.au Booked More info Remove Check in Mark ab…" at bounding box center [639, 223] width 324 height 23
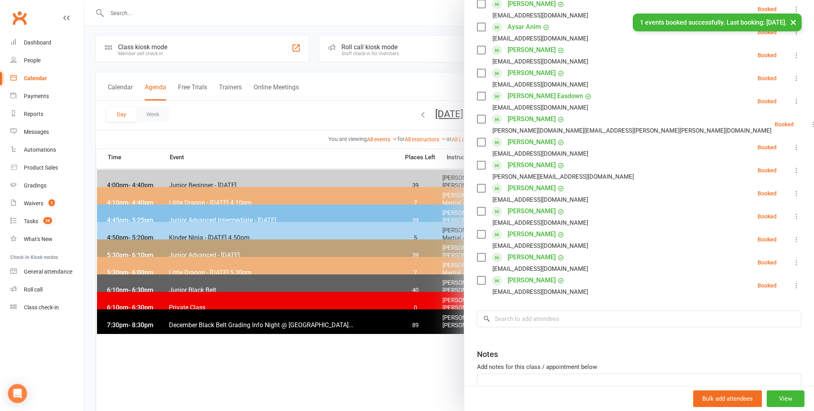
scroll to position [226, 0]
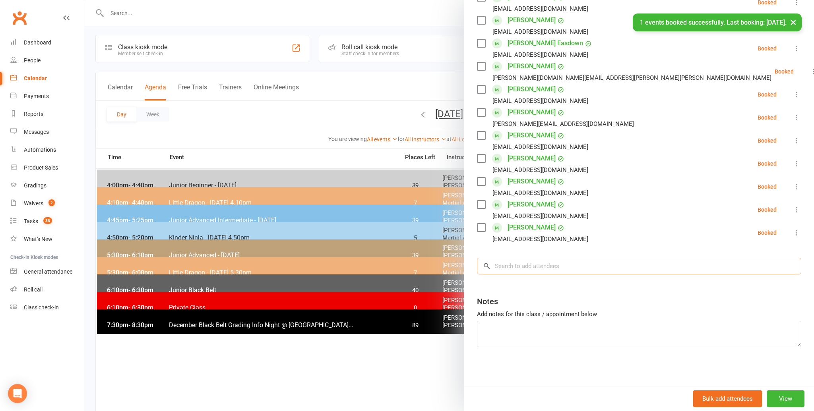
click at [498, 264] on input "search" at bounding box center [639, 266] width 324 height 17
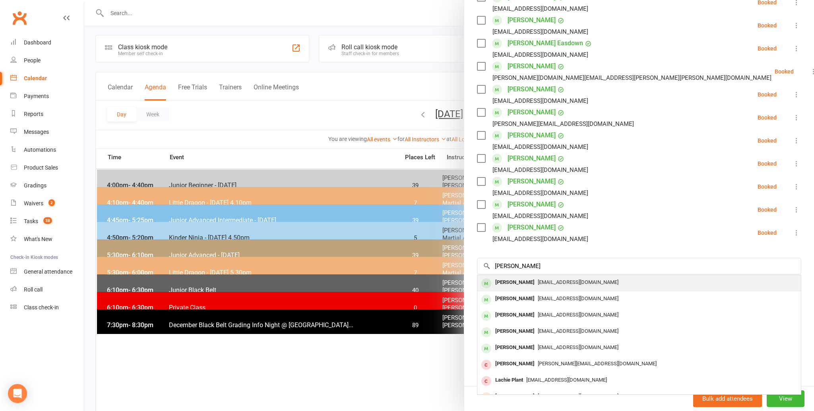
click at [516, 279] on div "Lachlan Crombie" at bounding box center [515, 283] width 46 height 12
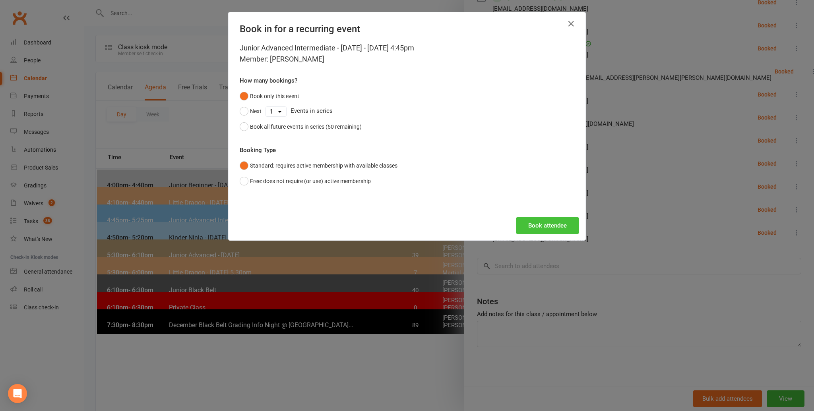
click at [545, 221] on button "Book attendee" at bounding box center [547, 225] width 63 height 17
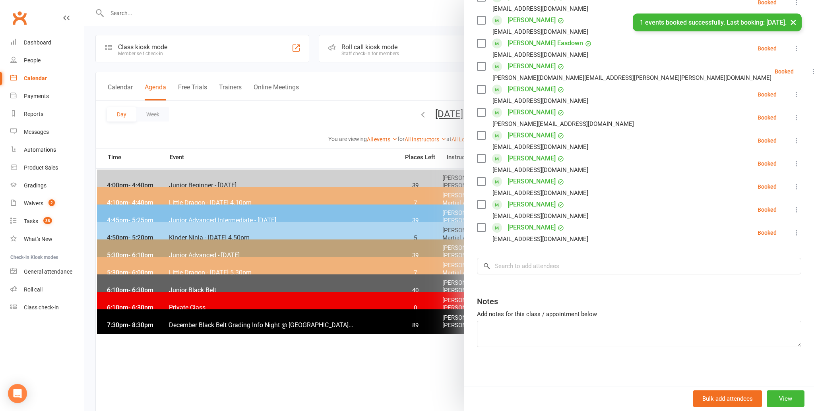
scroll to position [249, 0]
click at [505, 269] on input "search" at bounding box center [639, 266] width 324 height 17
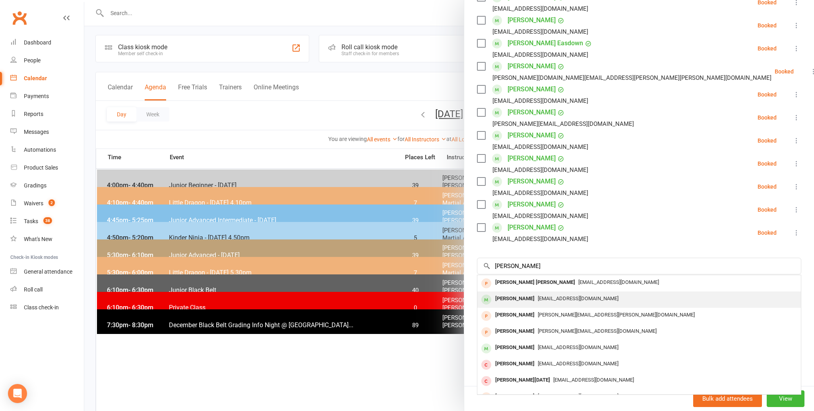
click at [509, 297] on div "Tom Biggin" at bounding box center [515, 299] width 46 height 12
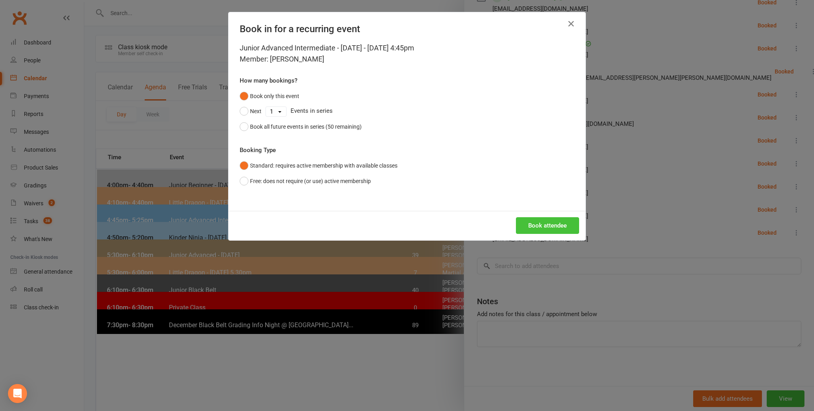
click at [535, 224] on button "Book attendee" at bounding box center [547, 225] width 63 height 17
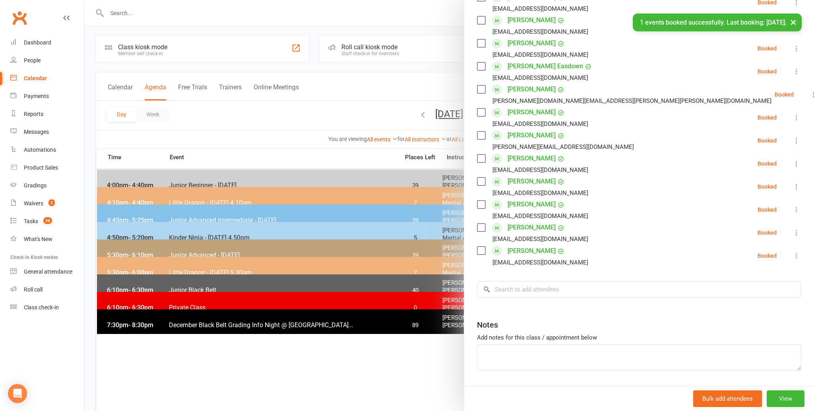
scroll to position [272, 0]
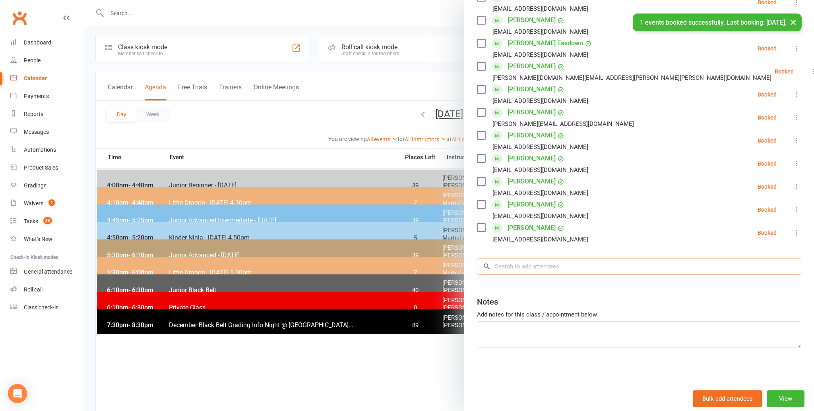
click at [501, 268] on input "search" at bounding box center [639, 266] width 324 height 17
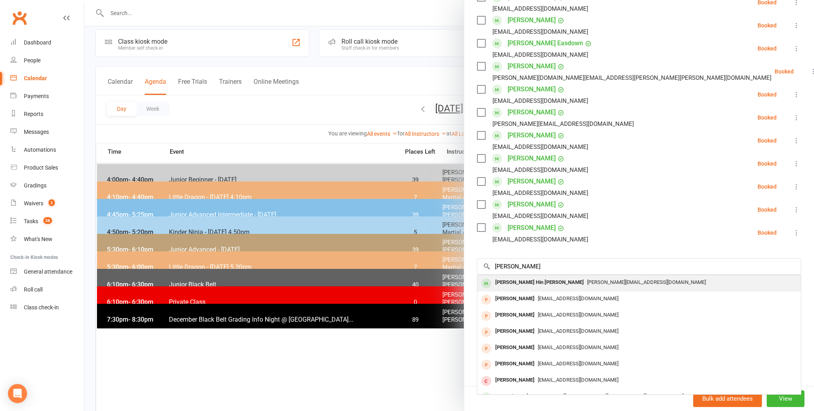
click at [508, 280] on div "Jarvis Ming Hin Tang" at bounding box center [539, 283] width 95 height 12
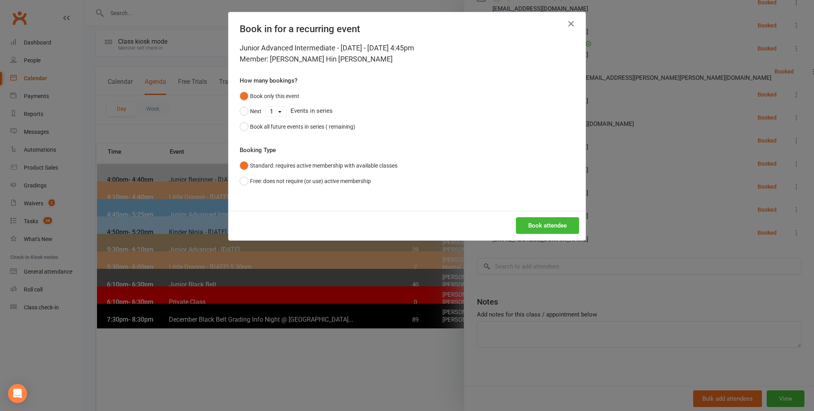
scroll to position [6, 0]
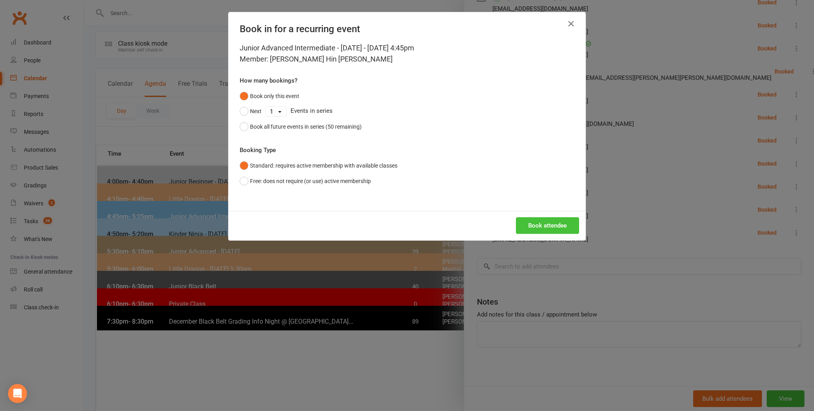
click at [546, 222] on button "Book attendee" at bounding box center [547, 225] width 63 height 17
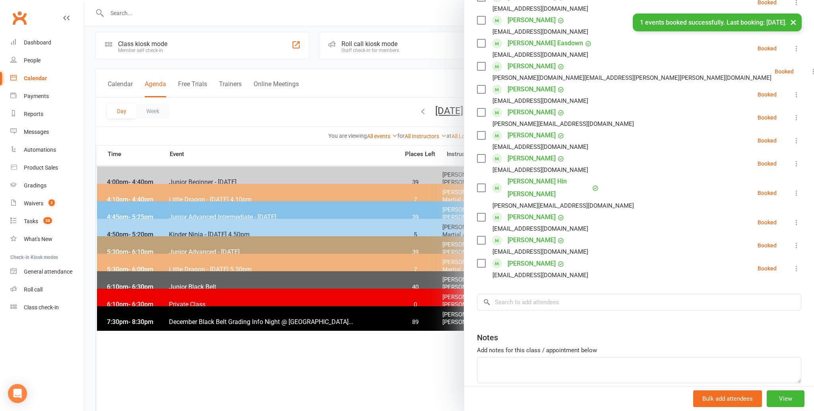
click at [620, 234] on li "Jayden Yan wendylam1509@gmail.com Booked More info Remove Check in Mark absent …" at bounding box center [639, 245] width 324 height 23
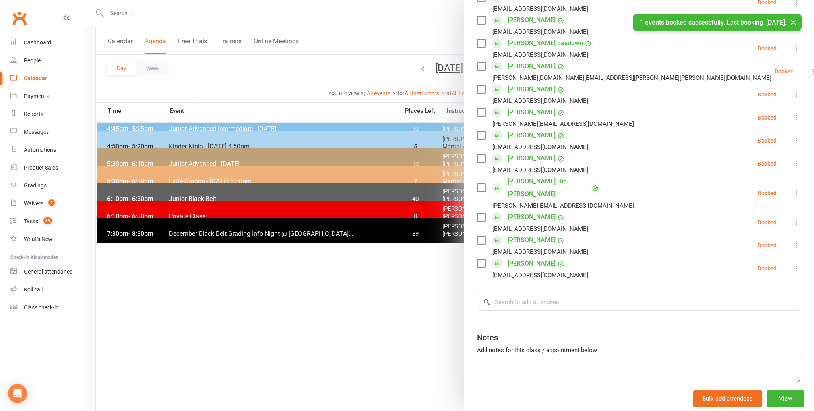
scroll to position [103, 0]
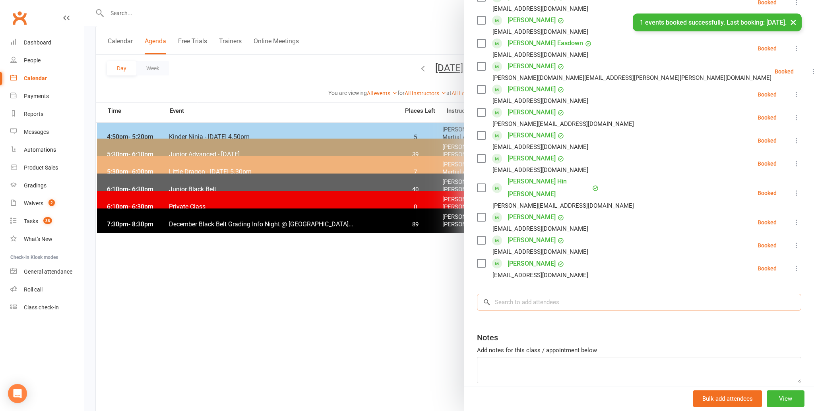
click at [498, 294] on input "search" at bounding box center [639, 302] width 324 height 17
click at [489, 294] on input "search" at bounding box center [639, 302] width 324 height 17
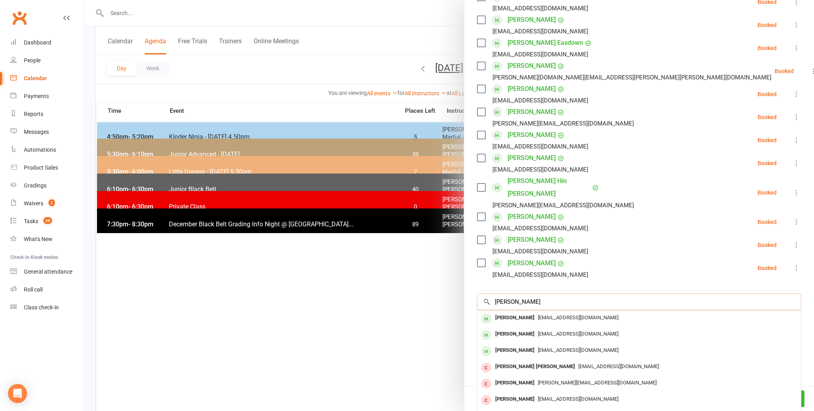
scroll to position [272, 0]
click at [507, 313] on div "Lucas Adler" at bounding box center [515, 319] width 46 height 12
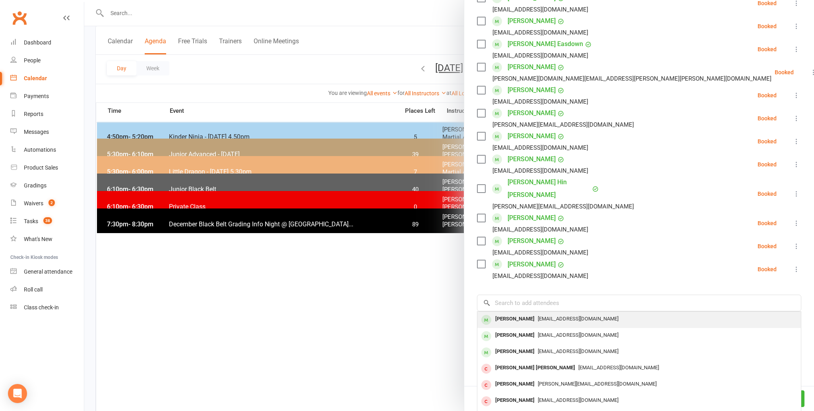
scroll to position [272, 0]
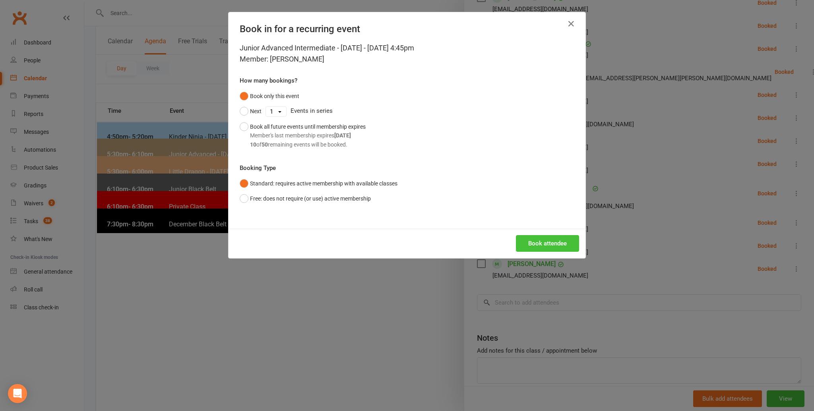
click at [536, 240] on button "Book attendee" at bounding box center [547, 243] width 63 height 17
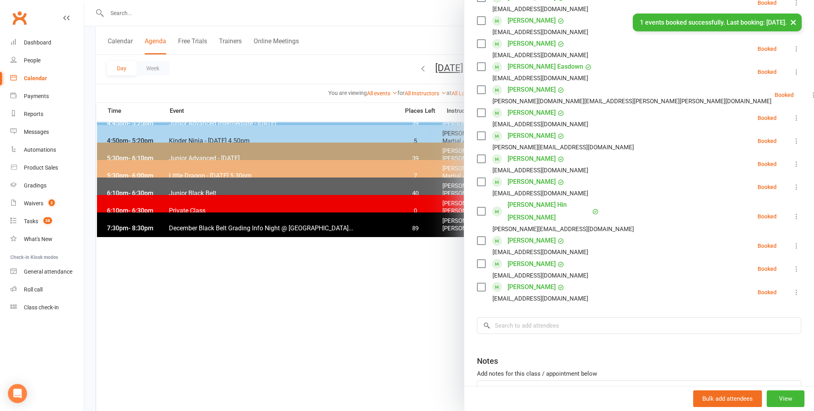
scroll to position [295, 0]
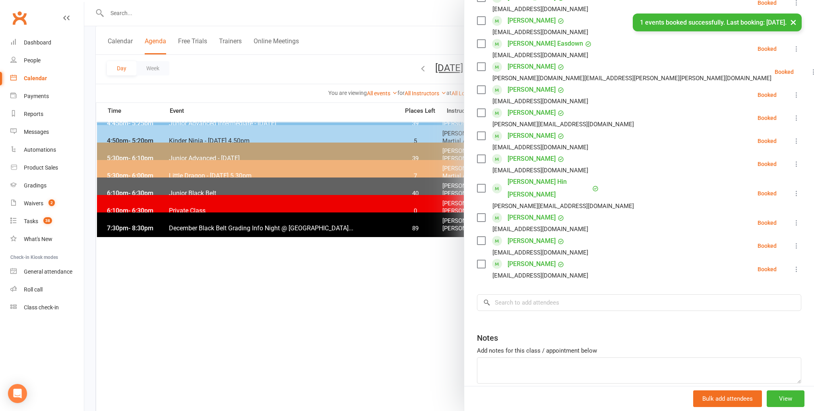
click at [614, 244] on ul "Ruhama Abraham reebynabraham@gmail.com Booked More info Remove Check in Mark ab…" at bounding box center [639, 67] width 324 height 428
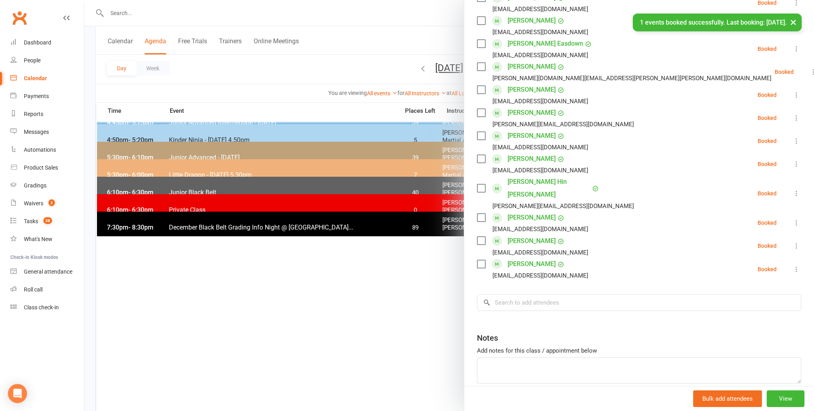
scroll to position [318, 0]
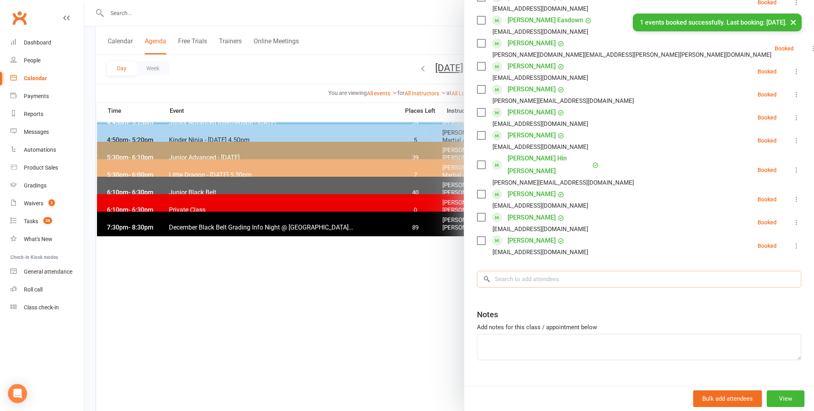
click at [505, 271] on input "search" at bounding box center [639, 279] width 324 height 17
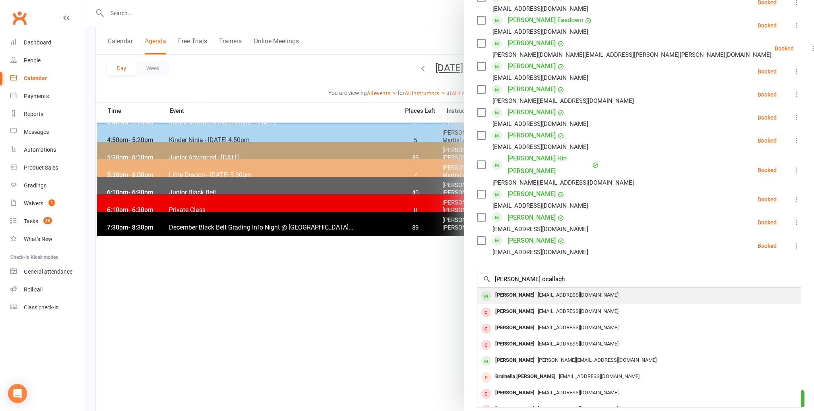
click at [499, 290] on div "[PERSON_NAME]" at bounding box center [515, 296] width 46 height 12
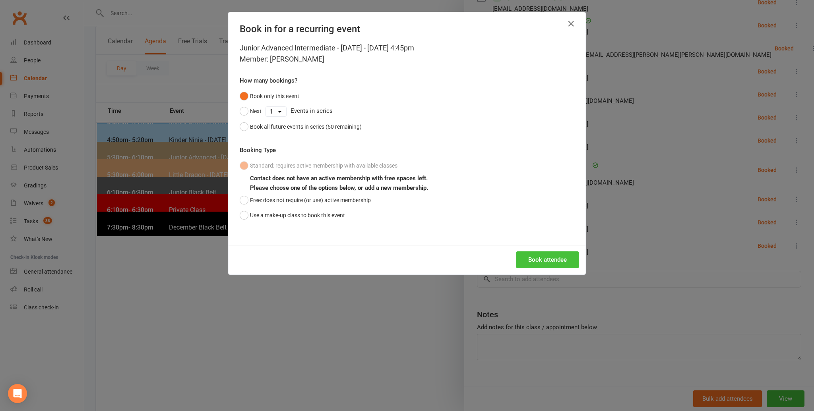
click at [546, 256] on button "Book attendee" at bounding box center [547, 259] width 63 height 17
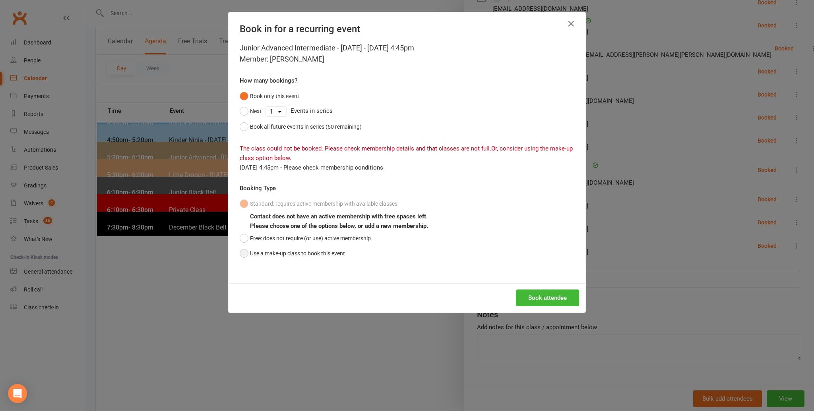
drag, startPoint x: 244, startPoint y: 251, endPoint x: 311, endPoint y: 259, distance: 67.2
click at [245, 251] on button "Use a make-up class to book this event" at bounding box center [292, 253] width 105 height 15
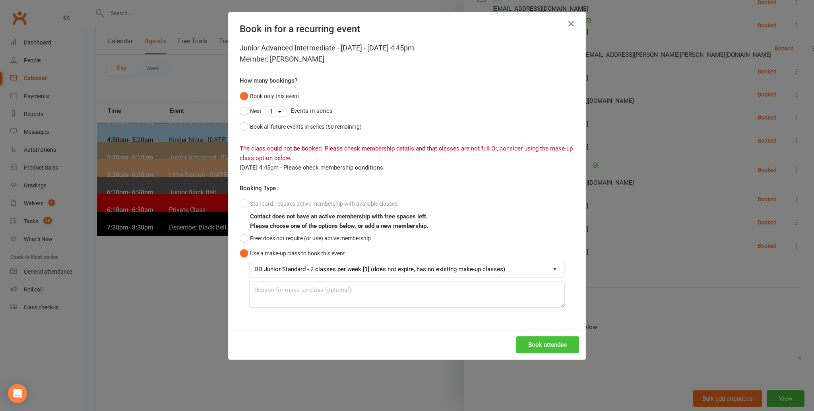
click at [543, 340] on button "Book attendee" at bounding box center [547, 345] width 63 height 17
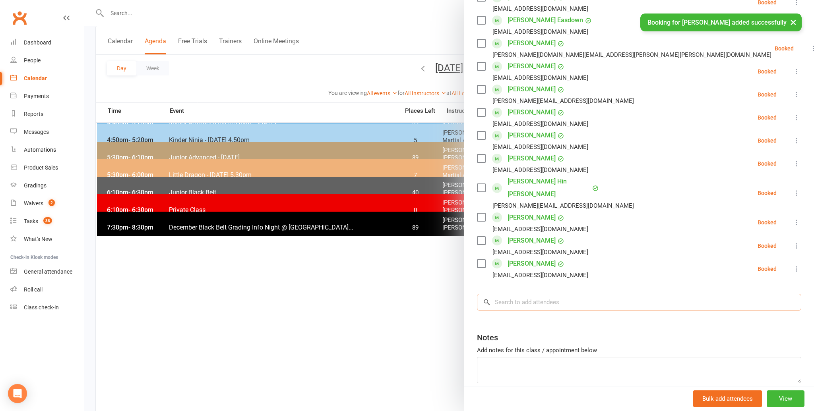
click at [507, 294] on input "search" at bounding box center [639, 302] width 324 height 17
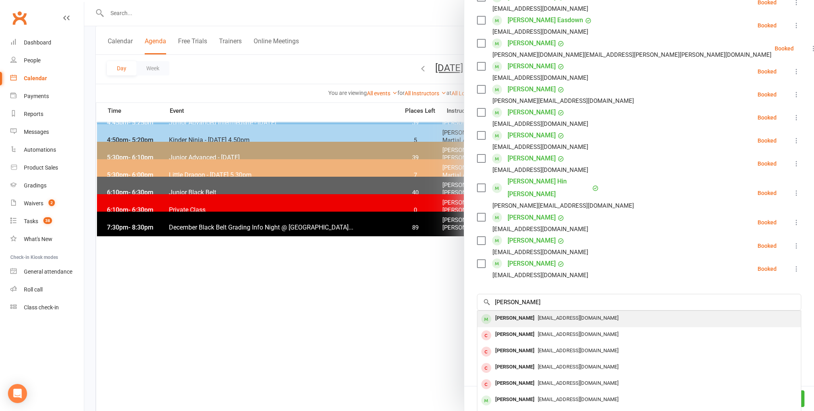
click at [509, 313] on div "Jasmine Halim" at bounding box center [515, 319] width 46 height 12
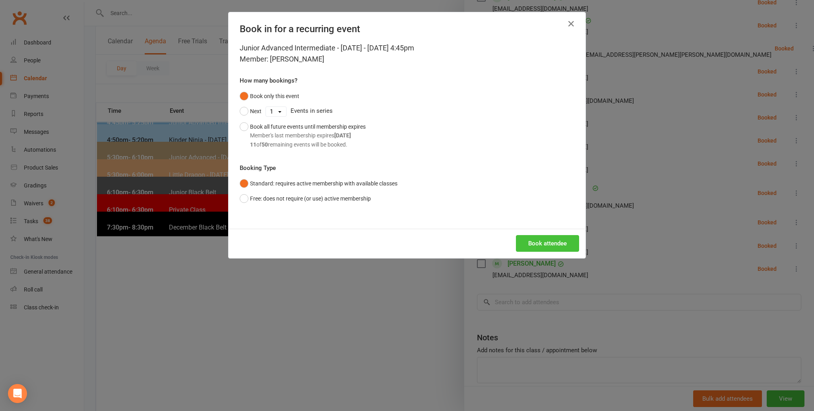
click at [540, 241] on button "Book attendee" at bounding box center [547, 243] width 63 height 17
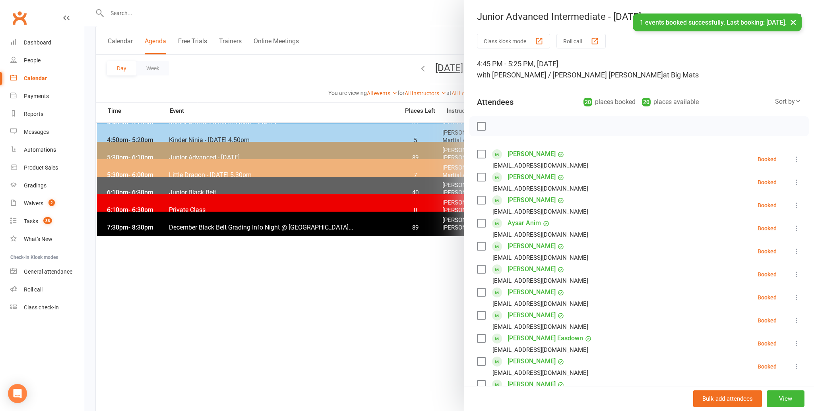
scroll to position [0, 0]
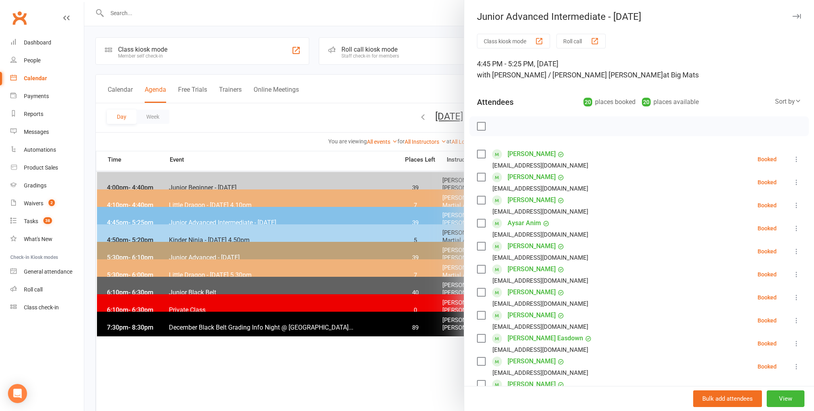
click at [480, 124] on label at bounding box center [481, 126] width 8 height 8
click at [496, 126] on icon "button" at bounding box center [498, 126] width 9 height 9
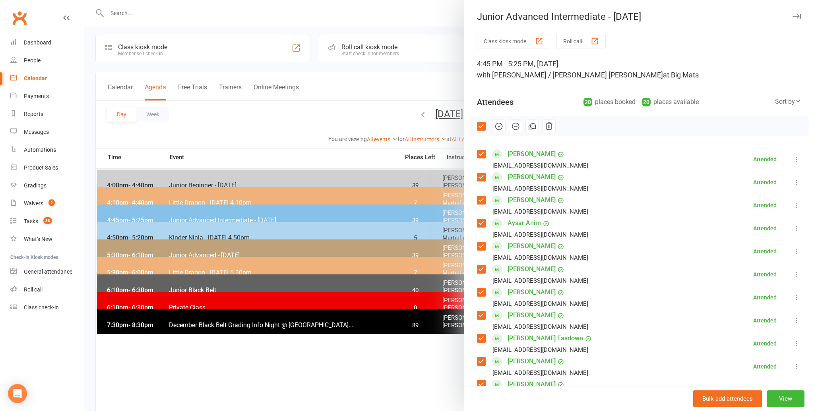
click at [288, 119] on div at bounding box center [448, 205] width 729 height 411
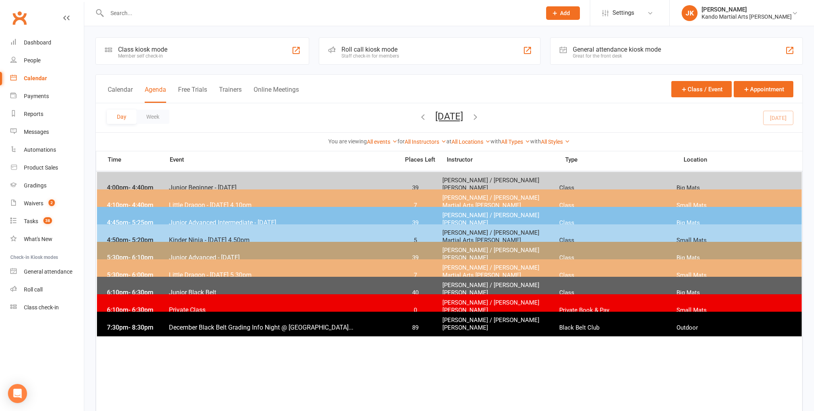
scroll to position [5, 0]
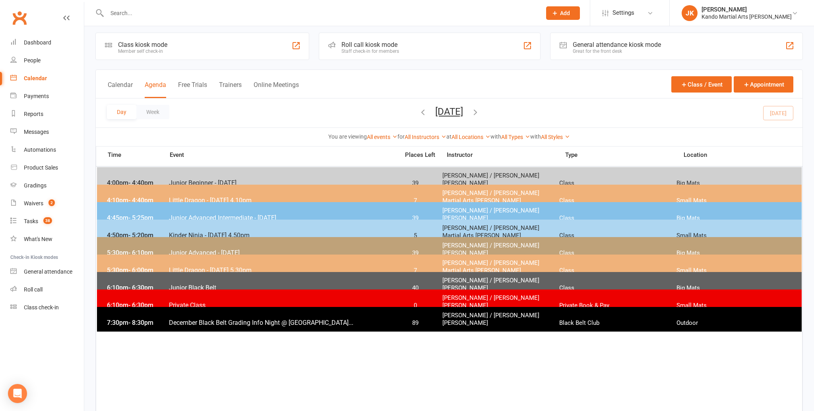
click at [253, 205] on div "4:45pm - 5:25pm Junior Advanced Intermediate - Friday 39 Andy Muser / Kando Kno…" at bounding box center [449, 214] width 704 height 25
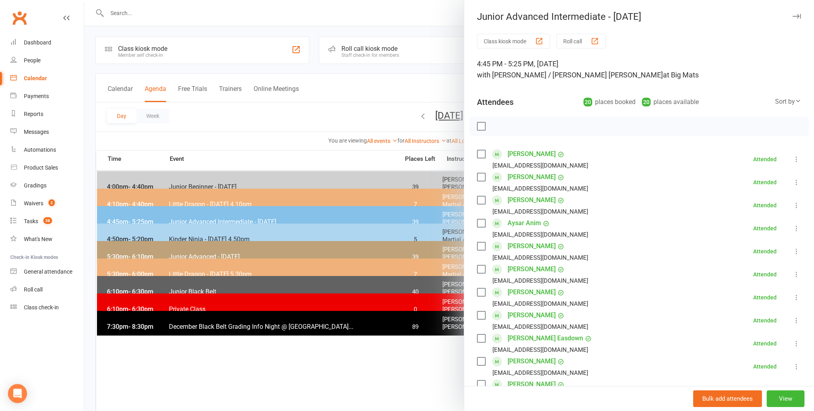
click at [259, 135] on div at bounding box center [448, 205] width 729 height 411
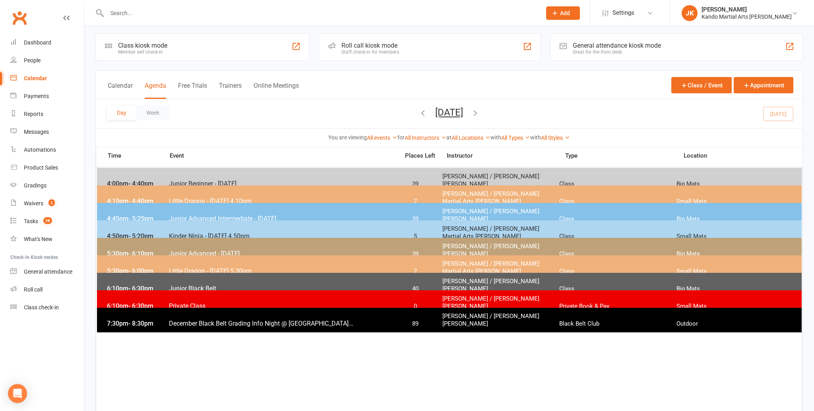
scroll to position [0, 0]
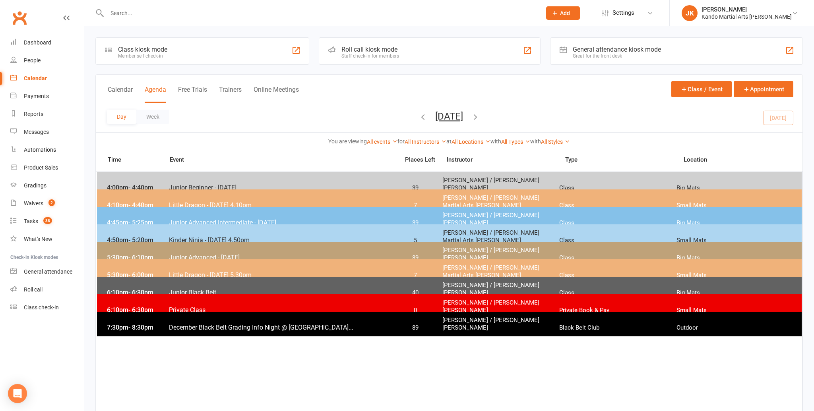
click at [153, 236] on span "- 5:20pm" at bounding box center [140, 240] width 25 height 8
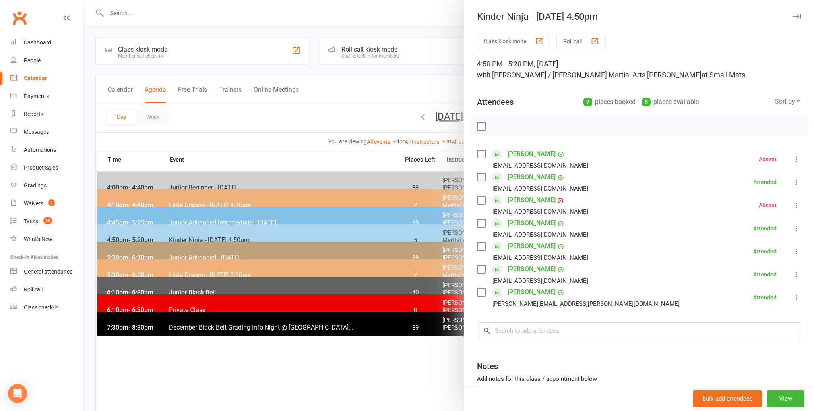
click at [511, 174] on link "Deacon Glover" at bounding box center [531, 177] width 48 height 13
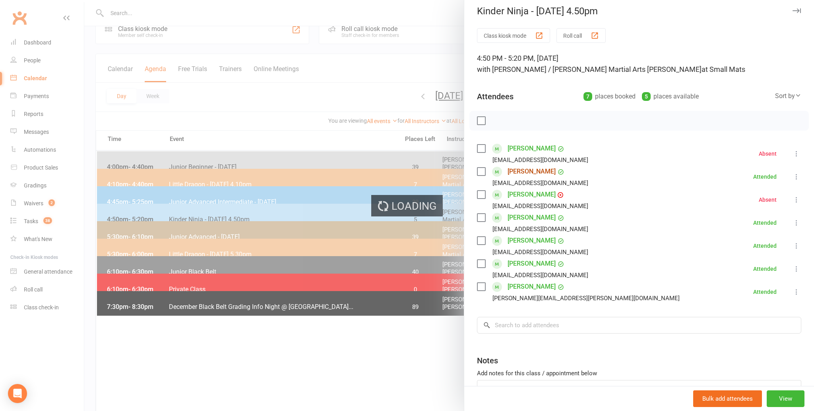
scroll to position [3, 0]
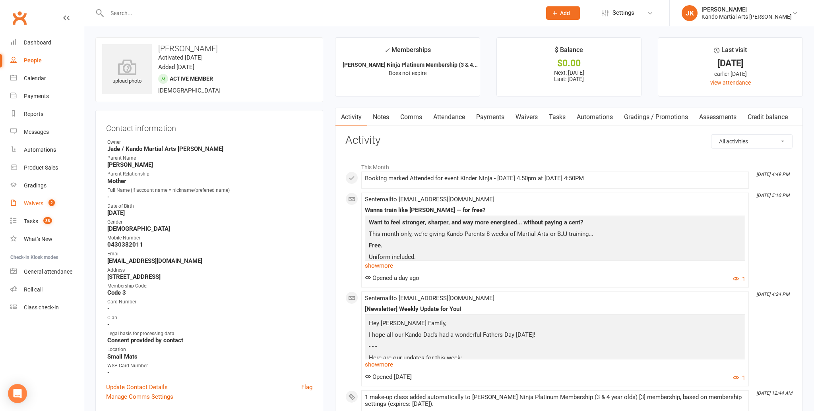
click at [35, 203] on div "Waivers" at bounding box center [33, 203] width 19 height 6
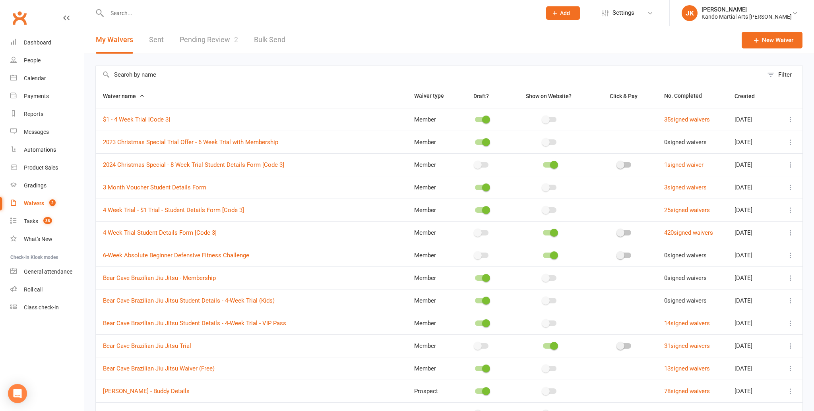
click at [145, 75] on input "text" at bounding box center [429, 75] width 667 height 18
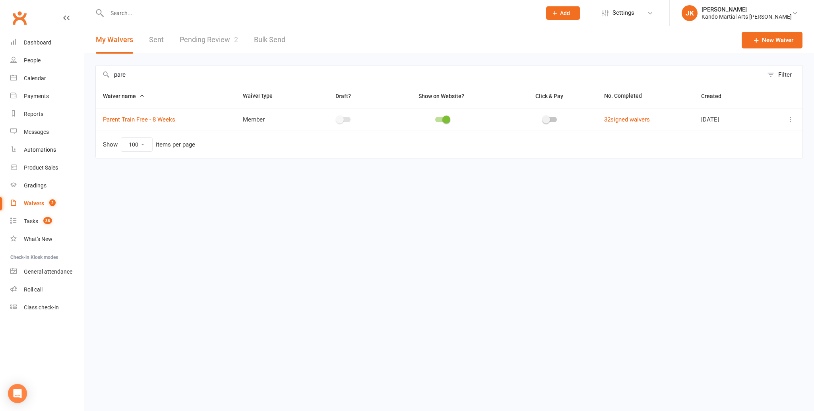
click at [791, 119] on icon at bounding box center [790, 120] width 8 height 8
click at [731, 166] on link "Copy external link to clipboard" at bounding box center [747, 167] width 93 height 16
click at [32, 76] on div "Calendar" at bounding box center [35, 78] width 22 height 6
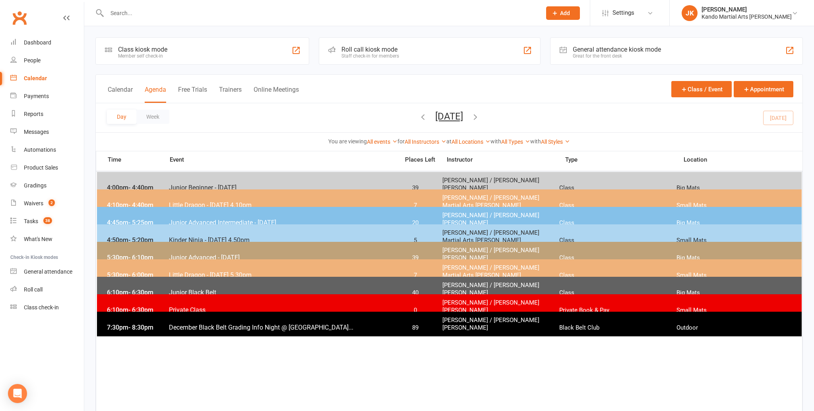
click at [209, 236] on span "Kinder Ninja - [DATE] 4.50pm" at bounding box center [281, 240] width 226 height 8
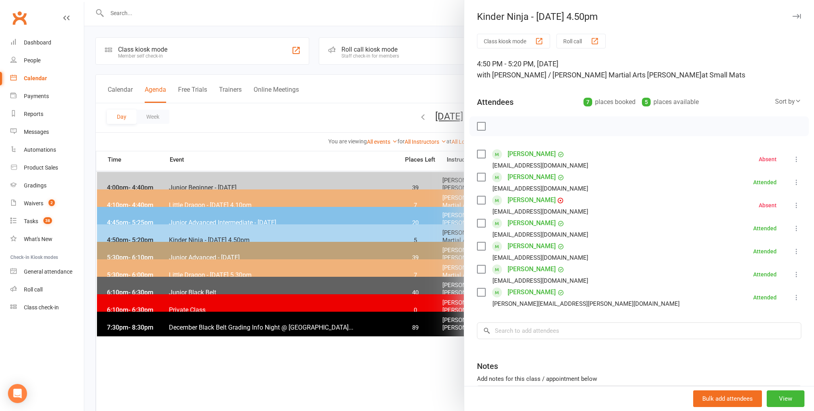
click at [522, 175] on link "Deacon Glover" at bounding box center [531, 177] width 48 height 13
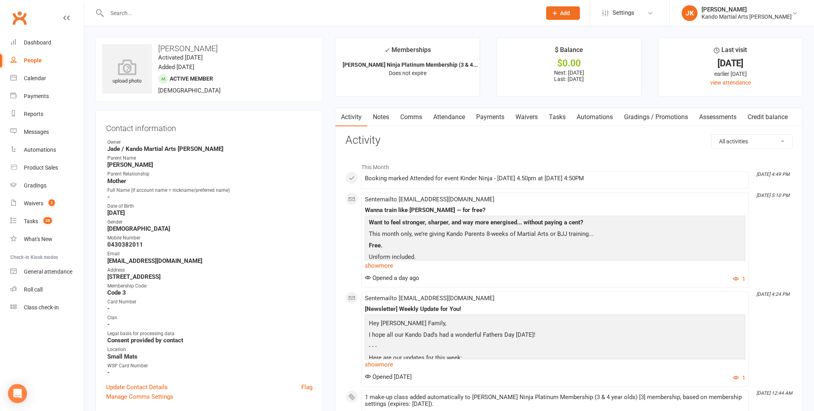
click at [412, 115] on link "Comms" at bounding box center [411, 117] width 33 height 18
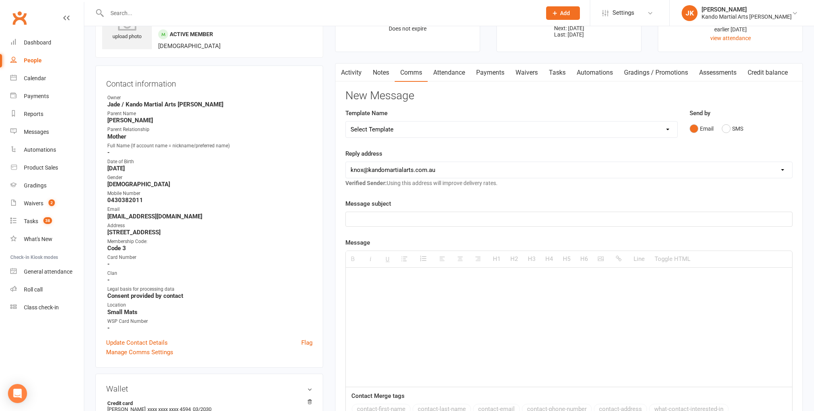
scroll to position [43, 0]
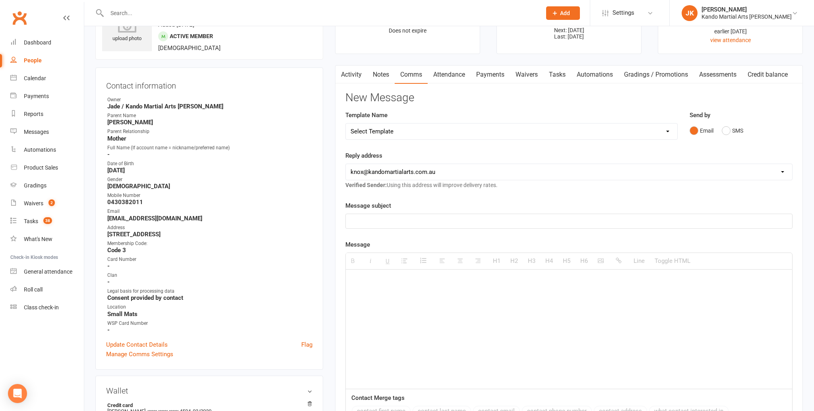
click at [362, 279] on p at bounding box center [568, 282] width 437 height 10
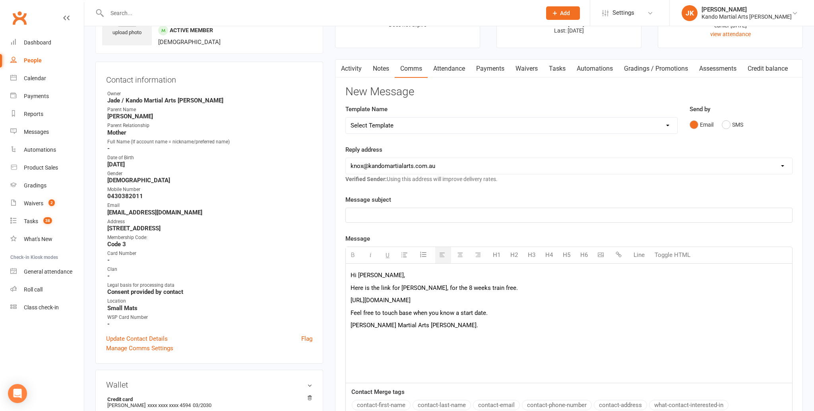
scroll to position [44, 0]
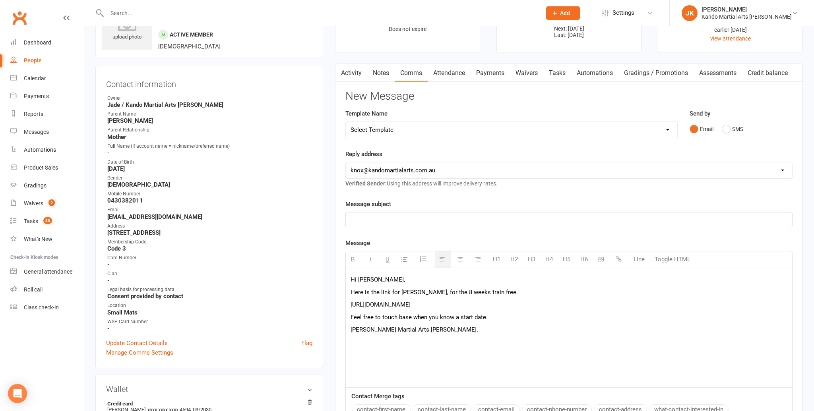
click at [483, 291] on p "Here is the link for Tully, for the 8 weeks train free." at bounding box center [568, 293] width 437 height 10
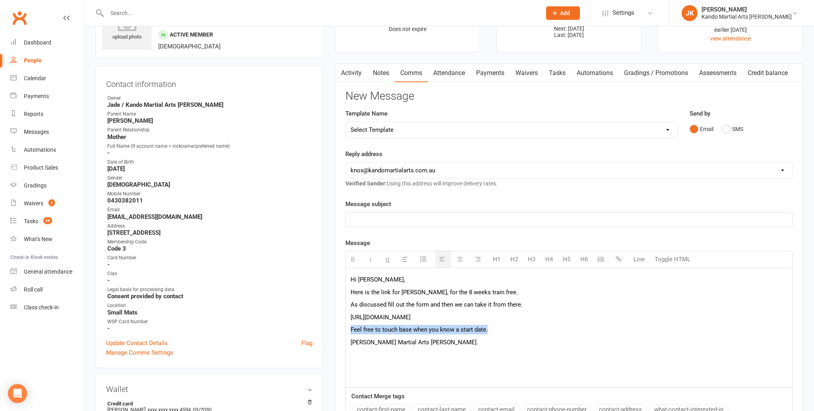
drag, startPoint x: 495, startPoint y: 331, endPoint x: 342, endPoint y: 332, distance: 152.6
click at [342, 332] on div "Activity Notes Comms Attendance Payments Waivers Tasks Automations Gradings / P…" at bounding box center [569, 292] width 468 height 457
click at [349, 340] on div "Hi Hannah, Here is the link for Tully, for the 8 weeks train free. As discussed…" at bounding box center [569, 327] width 446 height 119
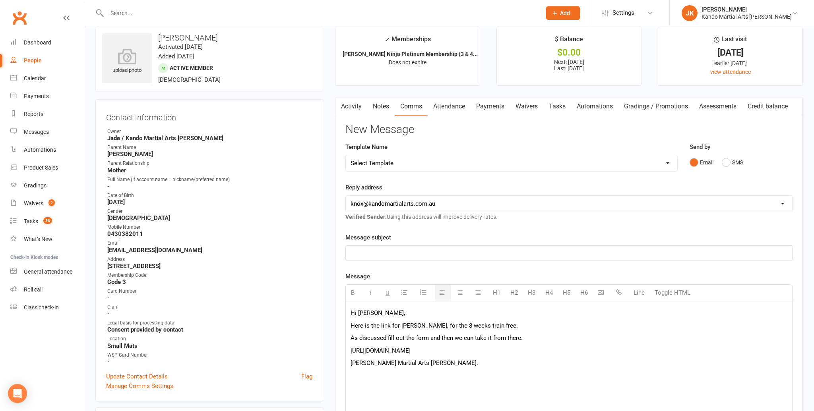
scroll to position [0, 0]
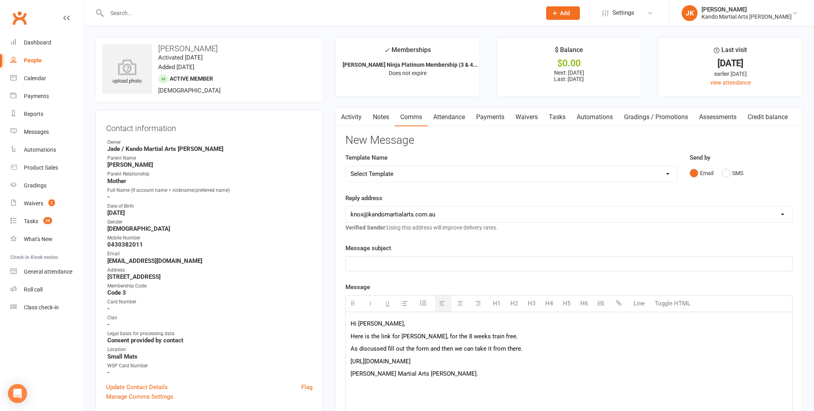
click at [465, 374] on p "Jackie Kando Martial Arts Knox." at bounding box center [568, 374] width 437 height 10
click at [727, 169] on button "SMS" at bounding box center [732, 173] width 21 height 15
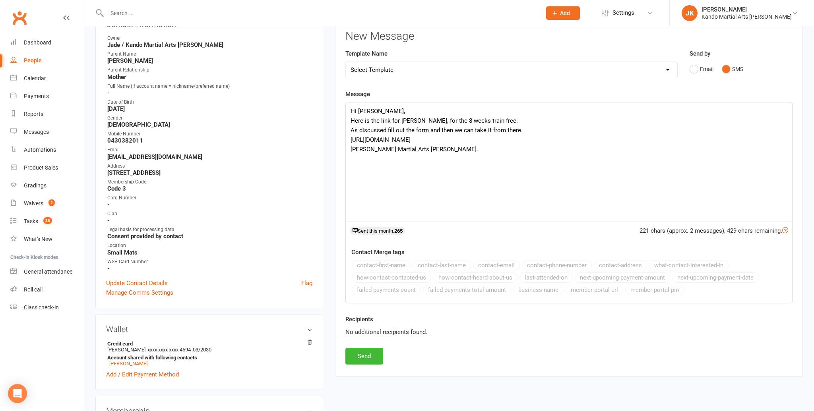
scroll to position [105, 0]
click at [386, 128] on div "Hi Hannah, Here is the link for Tully, for the 8 weeks train free. As discussed…" at bounding box center [569, 161] width 446 height 119
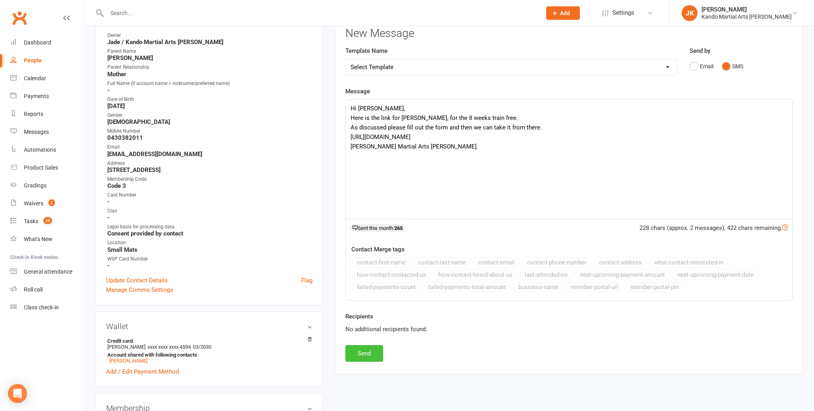
scroll to position [106, 0]
click at [370, 349] on button "Send" at bounding box center [364, 354] width 38 height 17
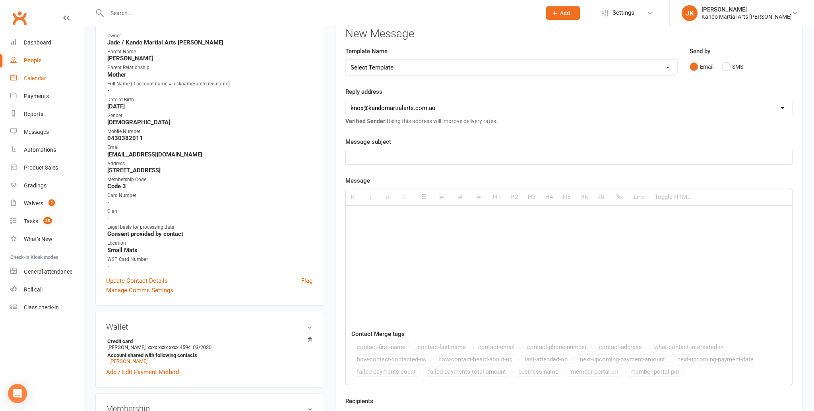
click at [35, 77] on div "Calendar" at bounding box center [35, 78] width 22 height 6
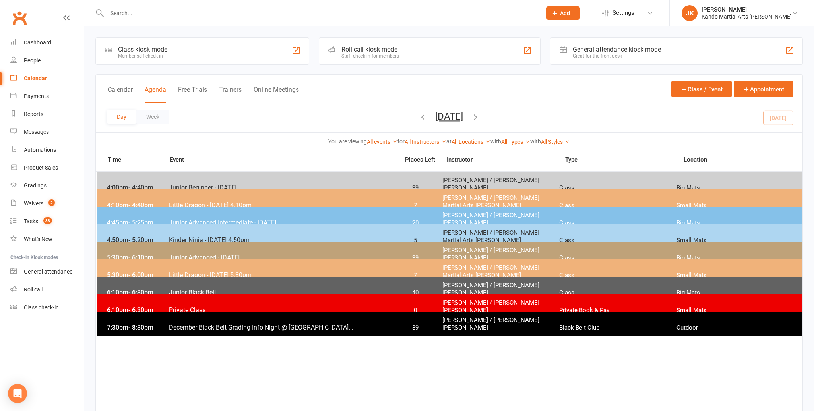
click at [187, 219] on span "Junior Advanced Intermediate - [DATE]" at bounding box center [281, 223] width 226 height 8
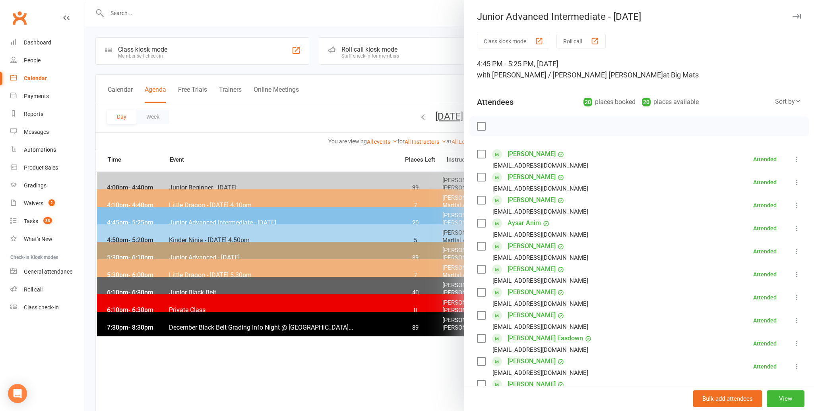
click at [246, 106] on div at bounding box center [448, 205] width 729 height 411
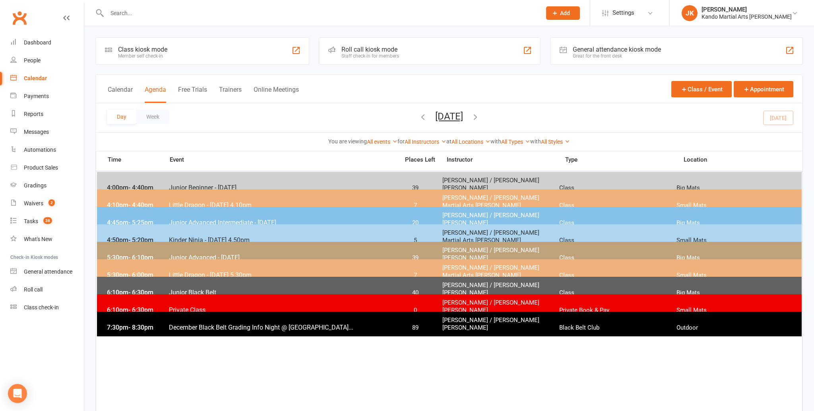
click at [180, 184] on span "Junior Beginner - [DATE]" at bounding box center [281, 188] width 226 height 8
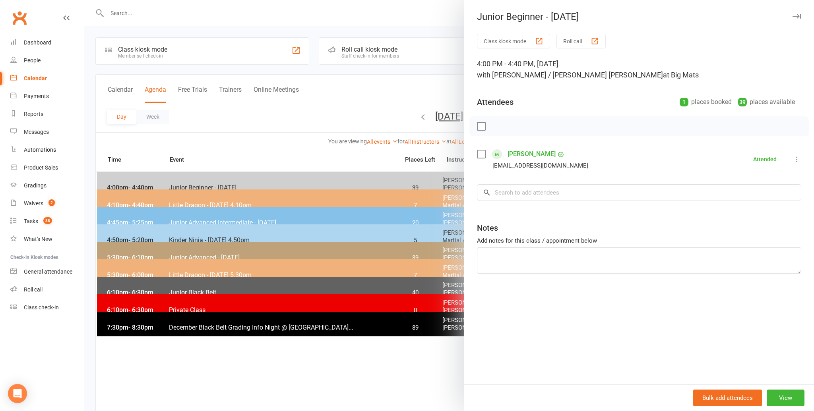
click at [189, 251] on div at bounding box center [448, 205] width 729 height 411
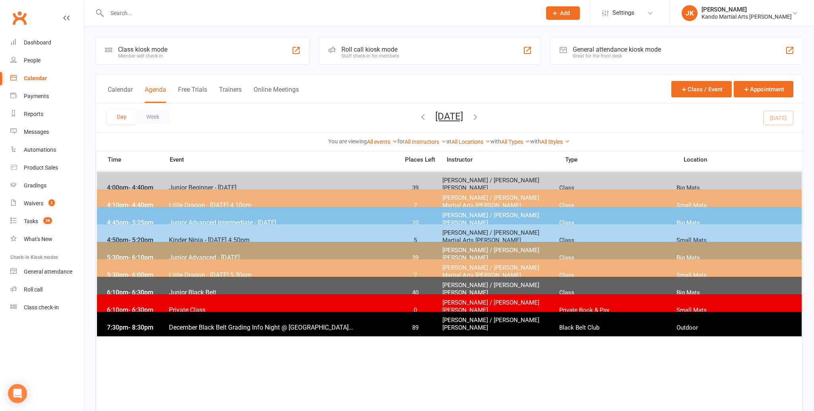
click at [191, 254] on span "Junior Advanced - [DATE]" at bounding box center [281, 258] width 226 height 8
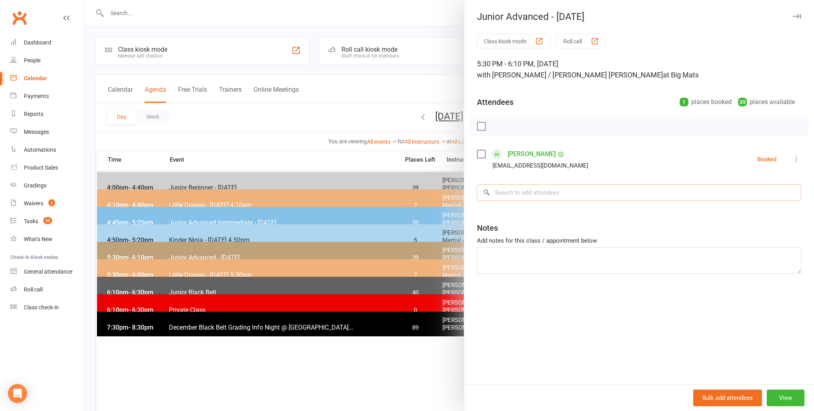
click at [512, 190] on input "search" at bounding box center [639, 192] width 324 height 17
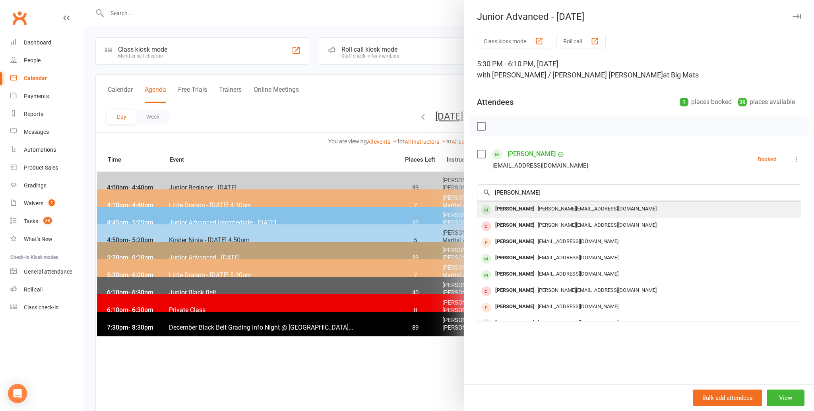
click at [508, 209] on div "[PERSON_NAME]" at bounding box center [515, 209] width 46 height 12
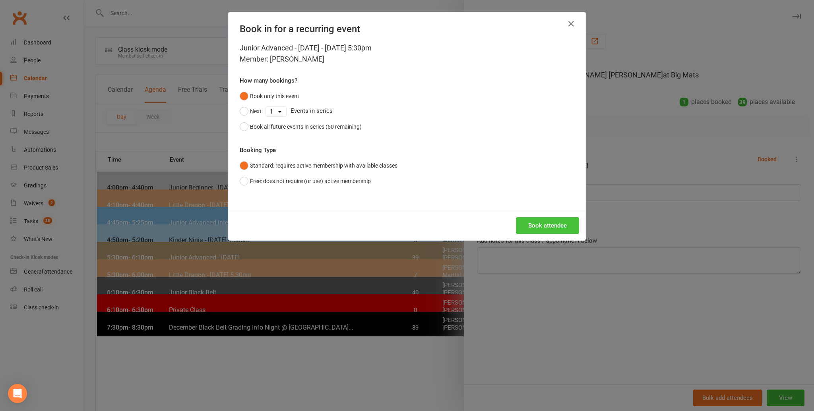
click at [540, 225] on button "Book attendee" at bounding box center [547, 225] width 63 height 17
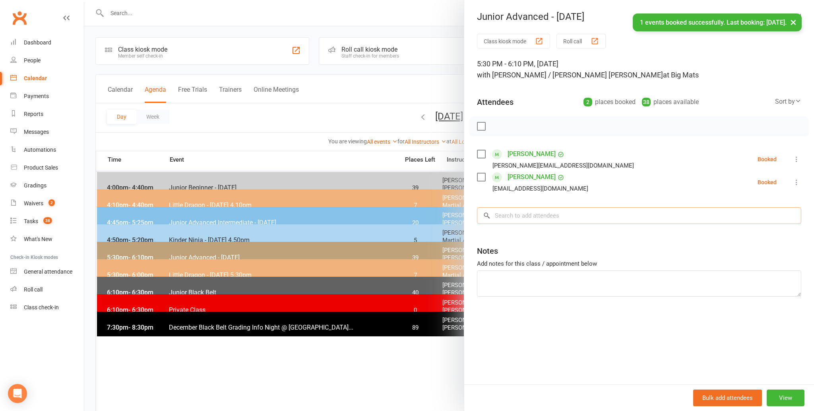
click at [501, 213] on input "search" at bounding box center [639, 215] width 324 height 17
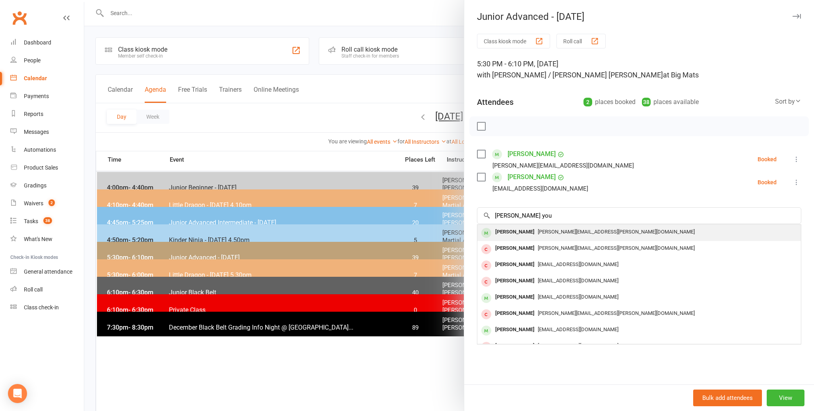
click at [512, 229] on div "[PERSON_NAME]" at bounding box center [515, 232] width 46 height 12
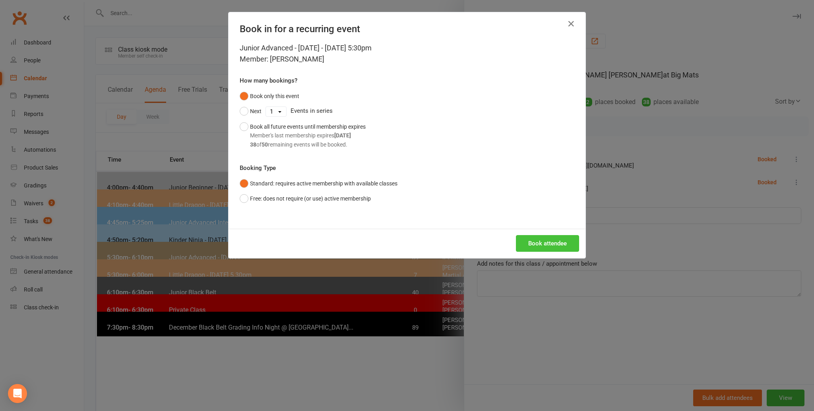
click at [544, 244] on button "Book attendee" at bounding box center [547, 243] width 63 height 17
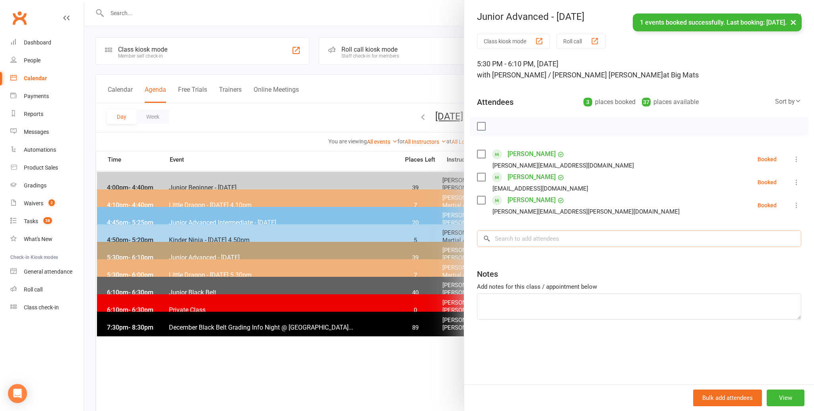
click at [515, 239] on input "search" at bounding box center [639, 238] width 324 height 17
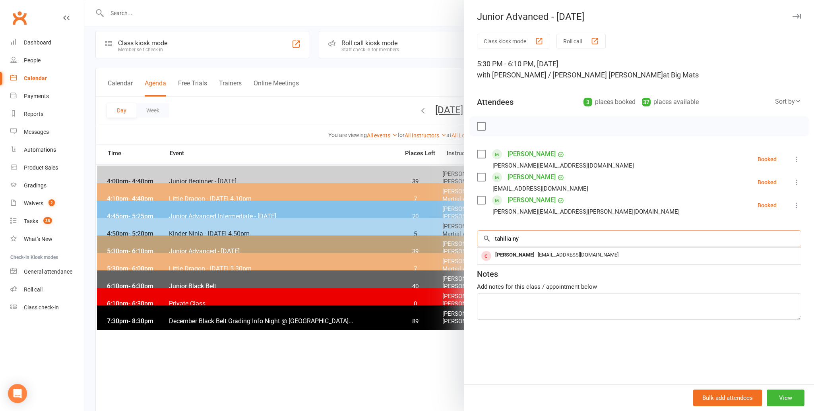
scroll to position [7, 0]
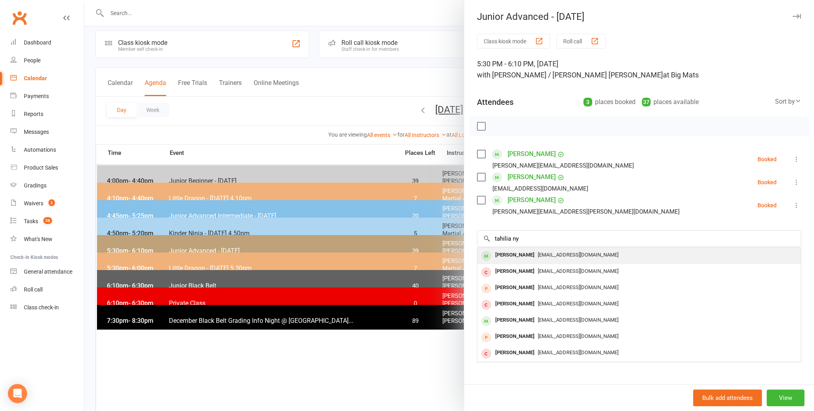
click at [497, 254] on div "[PERSON_NAME]" at bounding box center [515, 256] width 46 height 12
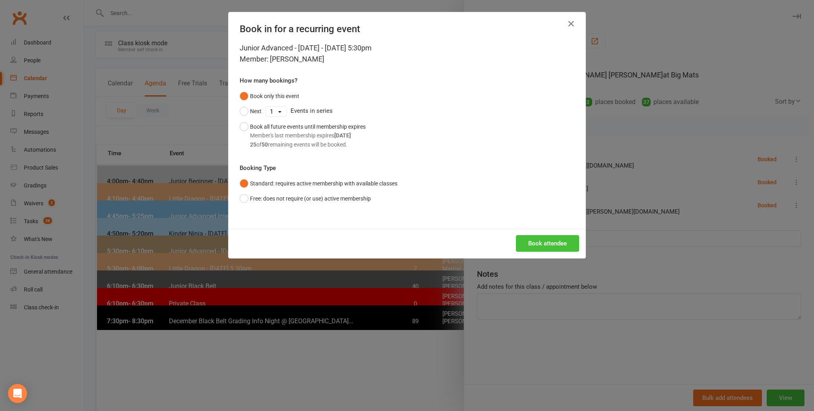
click at [546, 241] on button "Book attendee" at bounding box center [547, 243] width 63 height 17
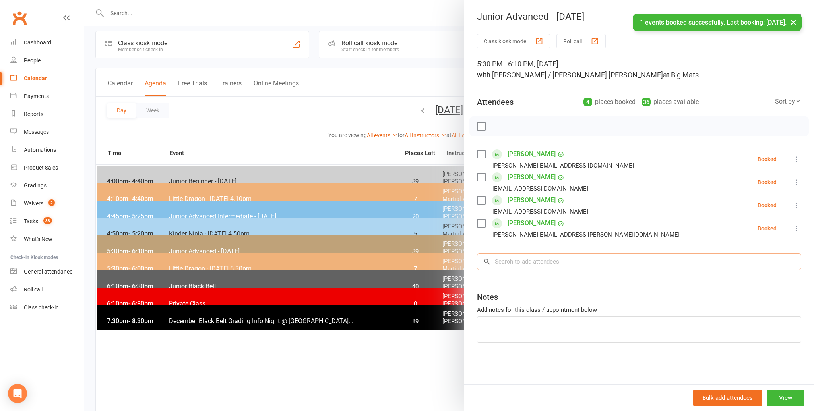
click at [520, 260] on input "search" at bounding box center [639, 261] width 324 height 17
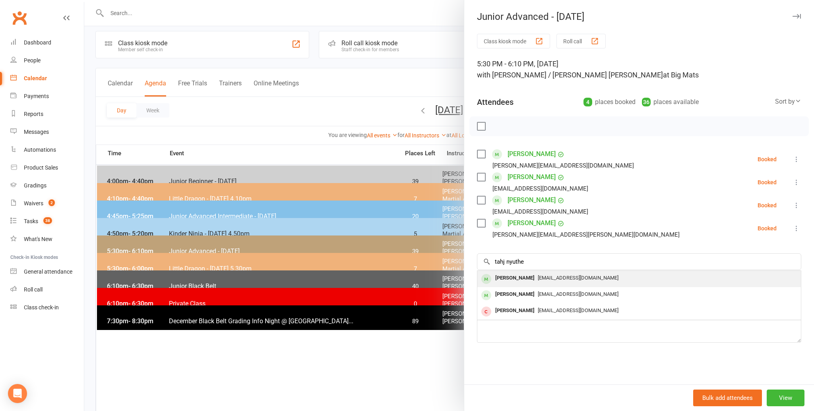
click at [505, 276] on div "[PERSON_NAME]" at bounding box center [515, 279] width 46 height 12
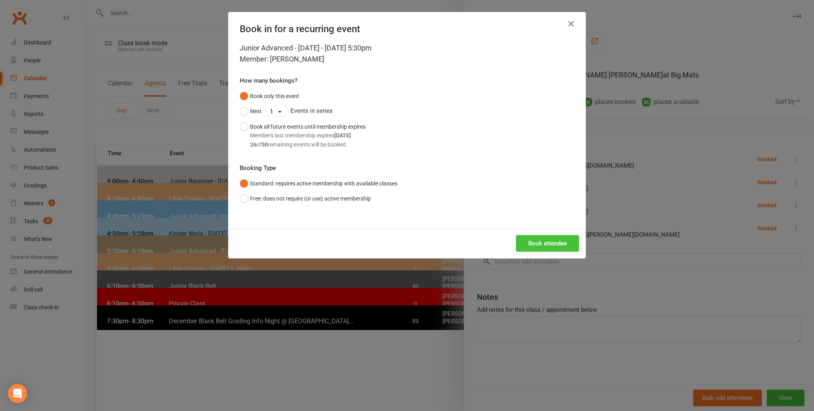
click at [547, 240] on button "Book attendee" at bounding box center [547, 243] width 63 height 17
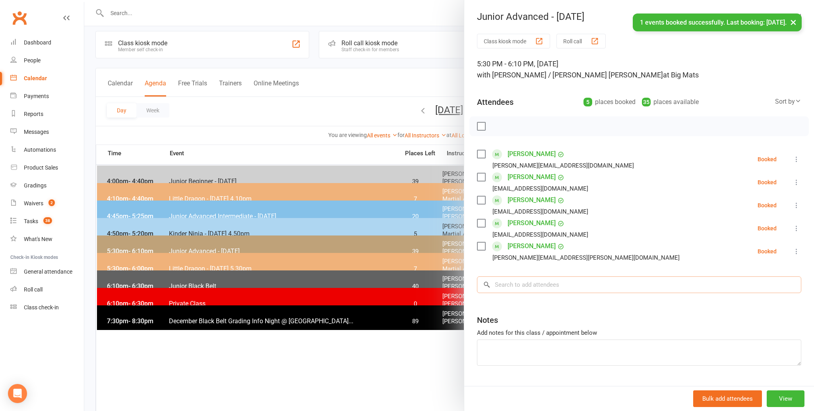
click at [501, 287] on input "search" at bounding box center [639, 285] width 324 height 17
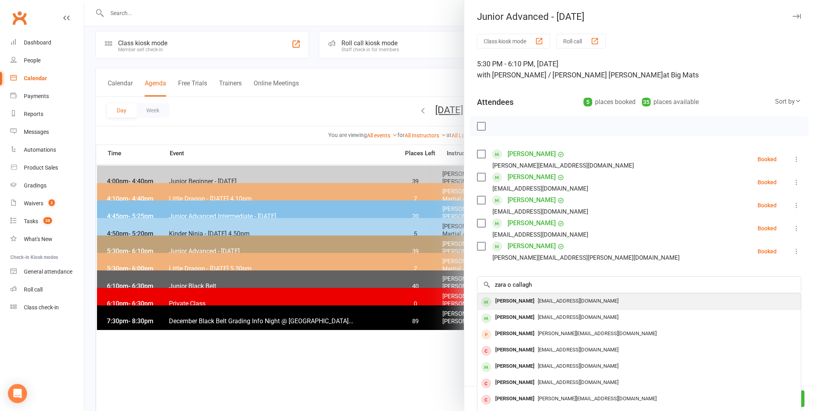
click at [501, 298] on div "[PERSON_NAME]" at bounding box center [515, 302] width 46 height 12
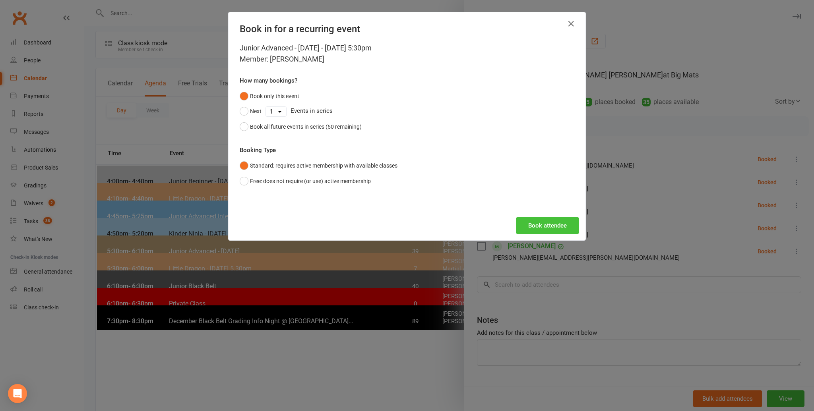
click at [542, 222] on button "Book attendee" at bounding box center [547, 225] width 63 height 17
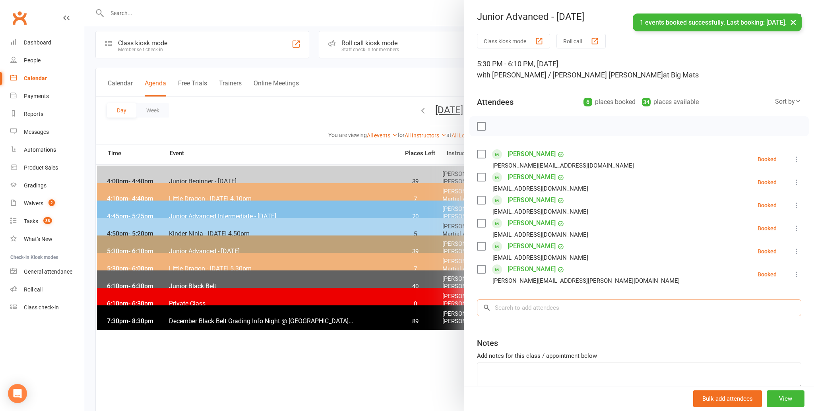
scroll to position [4, 0]
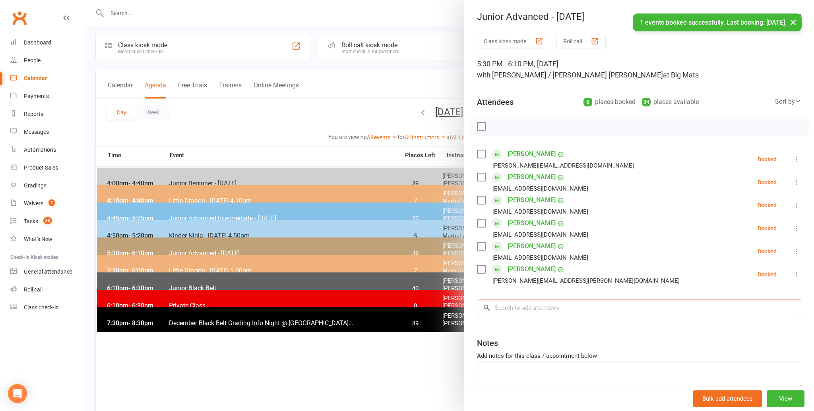
click at [505, 305] on input "search" at bounding box center [639, 308] width 324 height 17
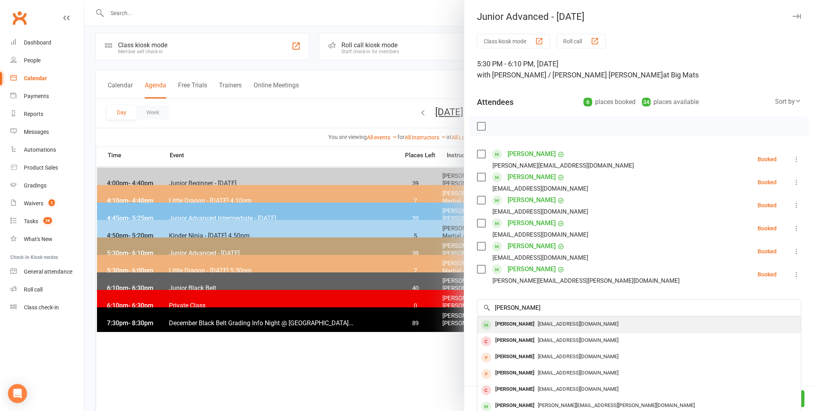
click at [505, 323] on div "[PERSON_NAME]" at bounding box center [515, 325] width 46 height 12
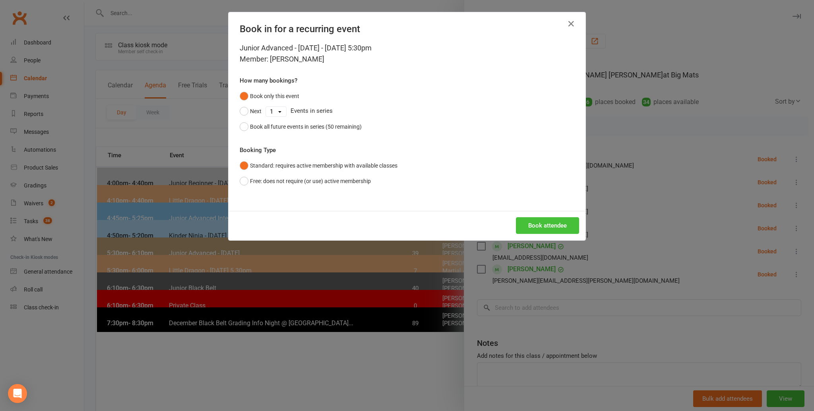
scroll to position [4, 0]
click at [547, 222] on button "Book attendee" at bounding box center [547, 225] width 63 height 17
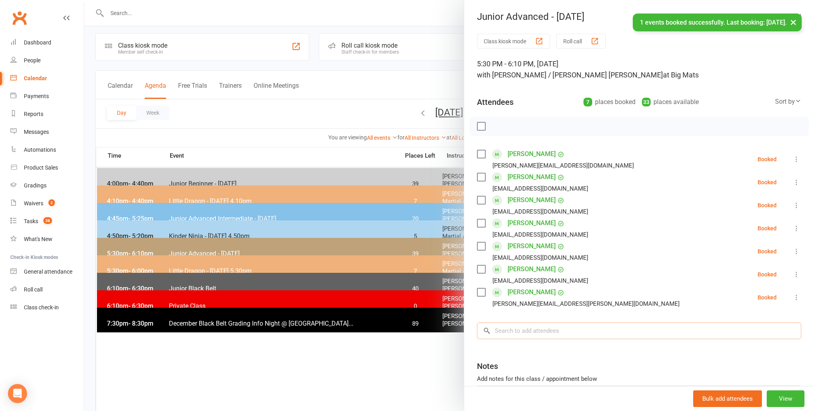
click at [507, 333] on input "search" at bounding box center [639, 331] width 324 height 17
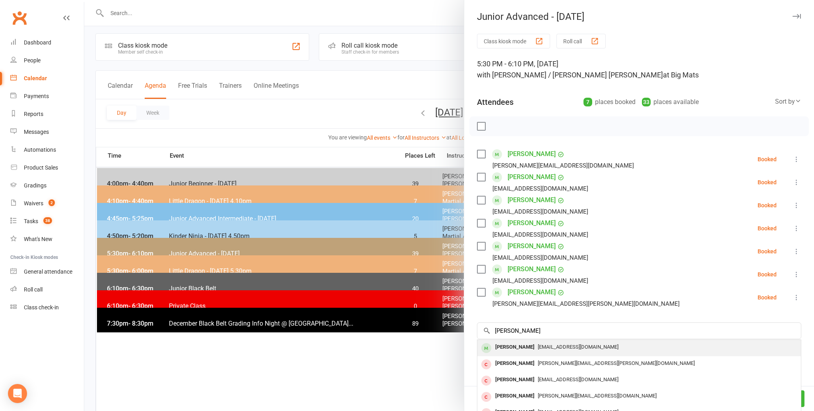
click at [501, 346] on div "[PERSON_NAME]" at bounding box center [515, 348] width 46 height 12
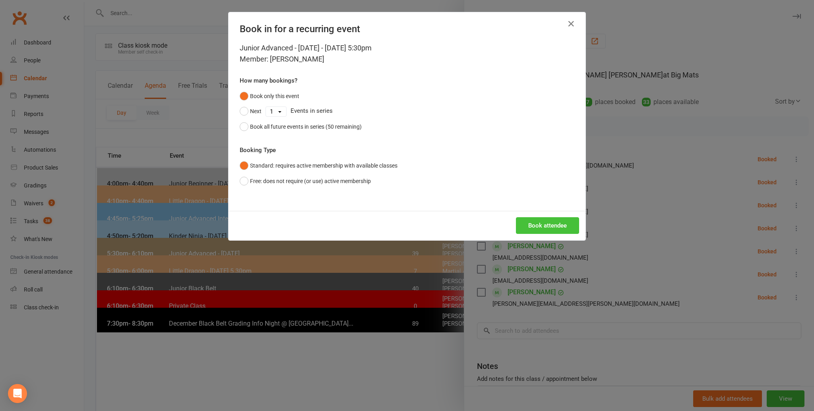
click at [545, 227] on button "Book attendee" at bounding box center [547, 225] width 63 height 17
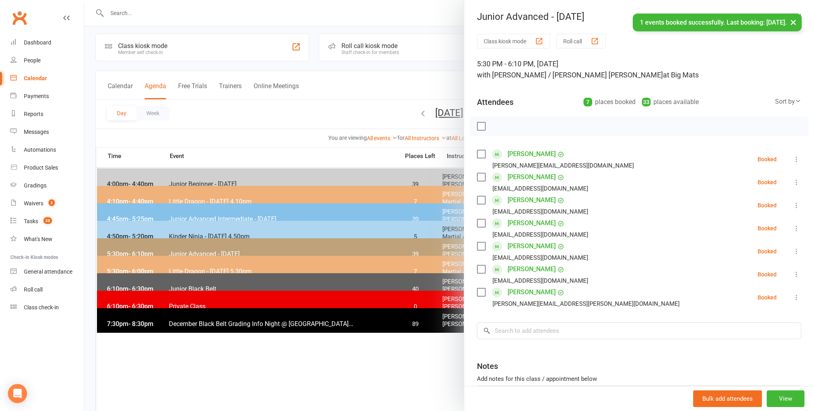
scroll to position [4, 0]
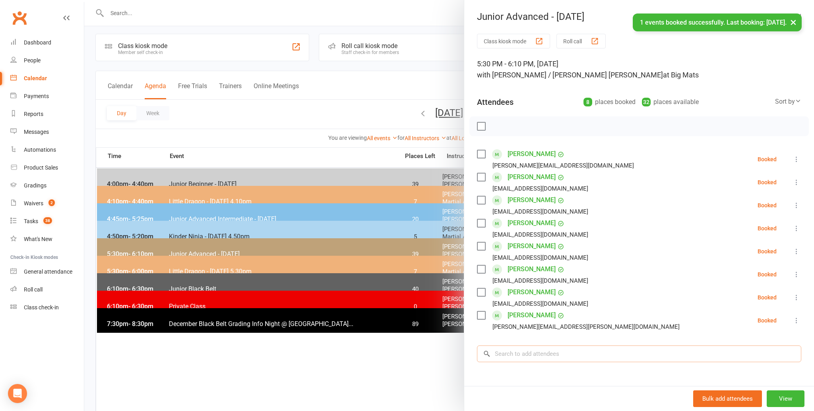
click at [512, 352] on input "search" at bounding box center [639, 354] width 324 height 17
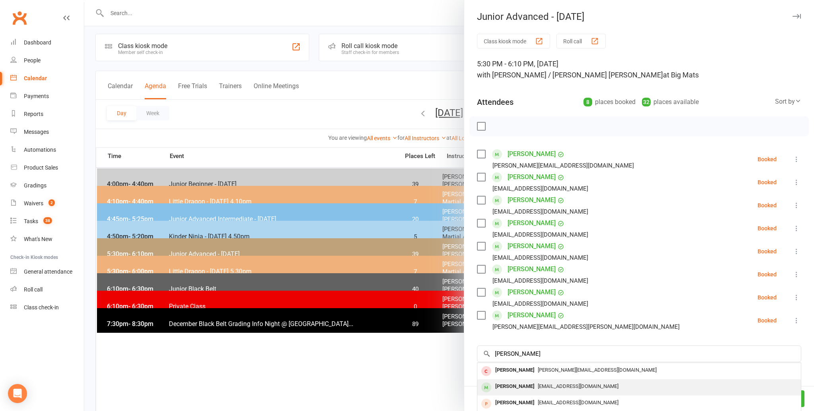
click at [505, 385] on div "[PERSON_NAME]" at bounding box center [515, 387] width 46 height 12
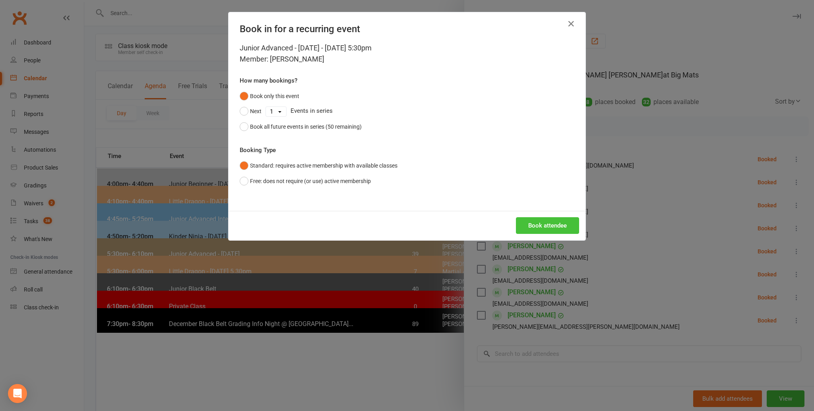
click at [547, 224] on button "Book attendee" at bounding box center [547, 225] width 63 height 17
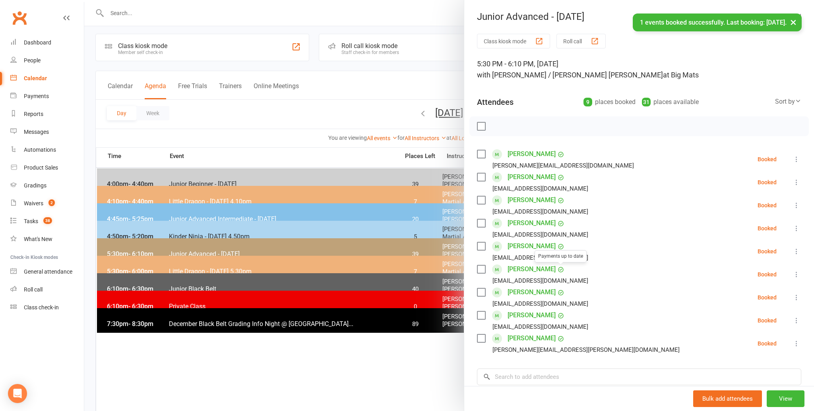
click at [600, 264] on li "Zara O'Callaghan Payments up to date v_khlaikaew@hotmail.com Booked More info R…" at bounding box center [639, 274] width 324 height 23
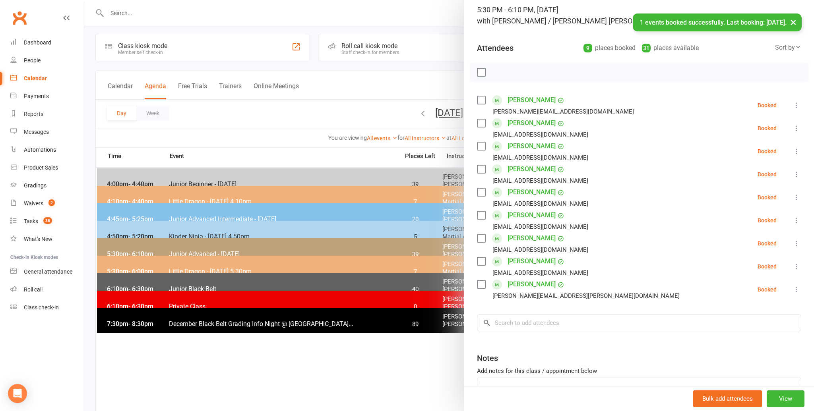
scroll to position [111, 0]
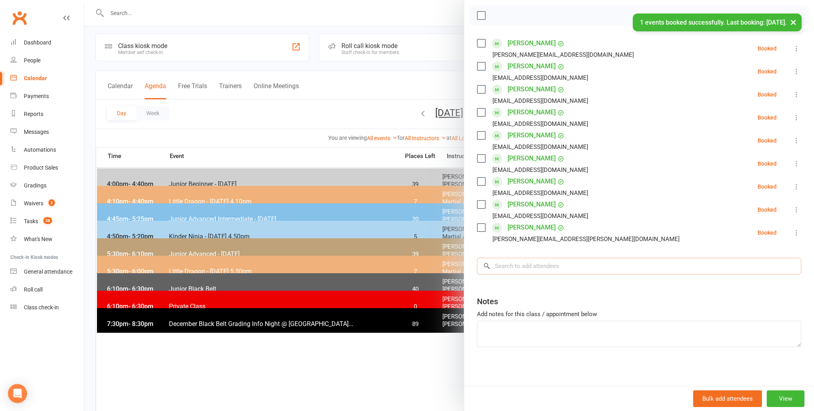
click at [518, 266] on input "search" at bounding box center [639, 266] width 324 height 17
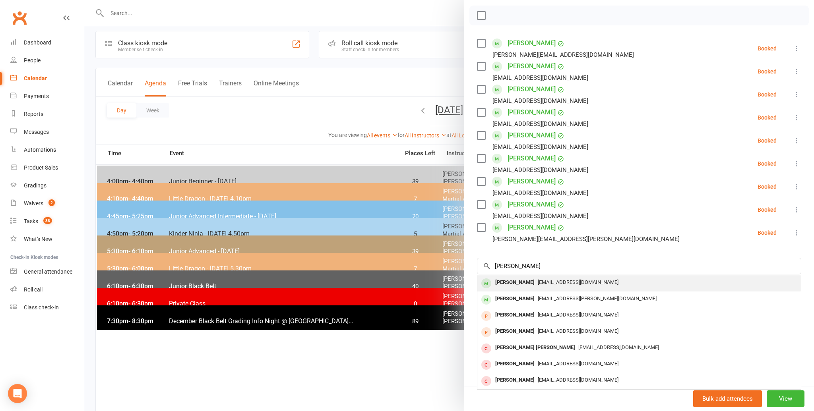
scroll to position [6, 0]
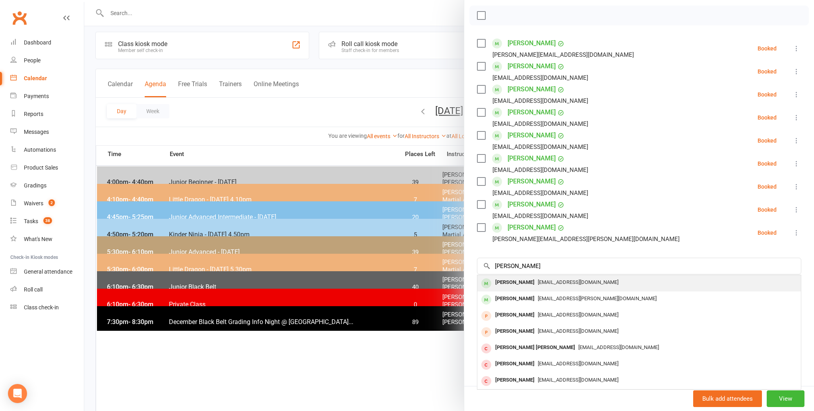
click at [500, 280] on div "[PERSON_NAME]" at bounding box center [515, 283] width 46 height 12
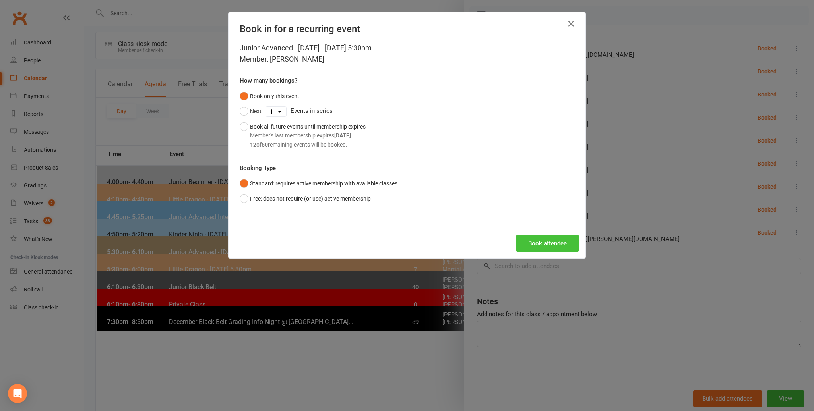
click at [544, 240] on button "Book attendee" at bounding box center [547, 243] width 63 height 17
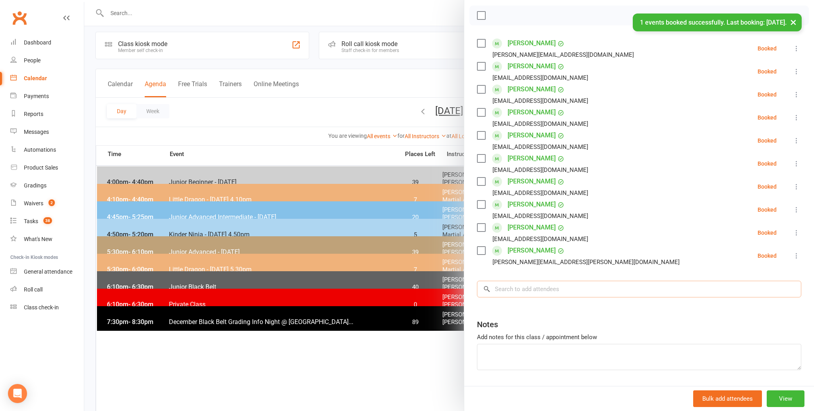
click at [504, 291] on input "search" at bounding box center [639, 289] width 324 height 17
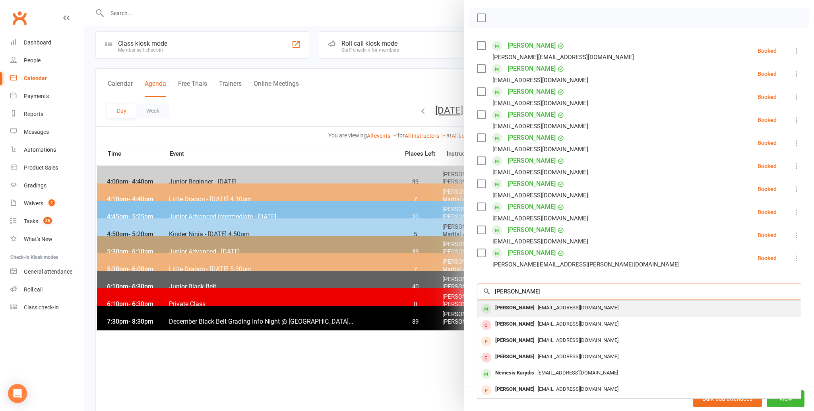
scroll to position [5, 0]
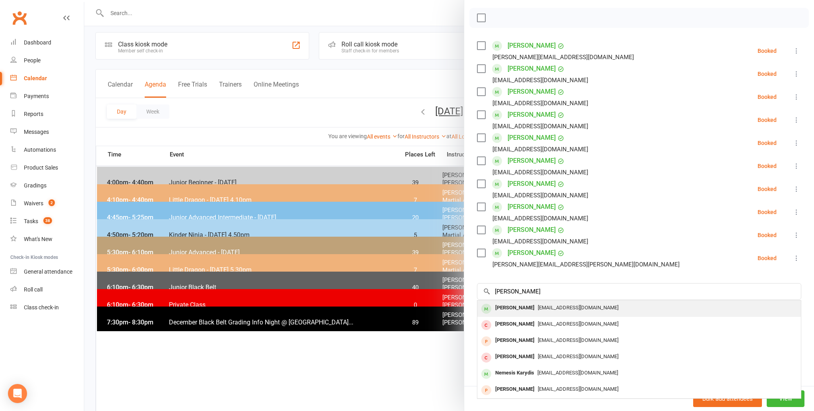
click at [505, 305] on div "[PERSON_NAME]" at bounding box center [515, 308] width 46 height 12
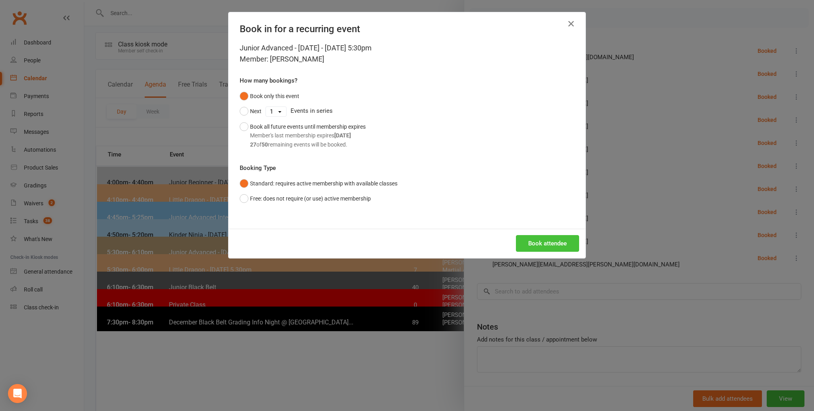
click at [538, 239] on button "Book attendee" at bounding box center [547, 243] width 63 height 17
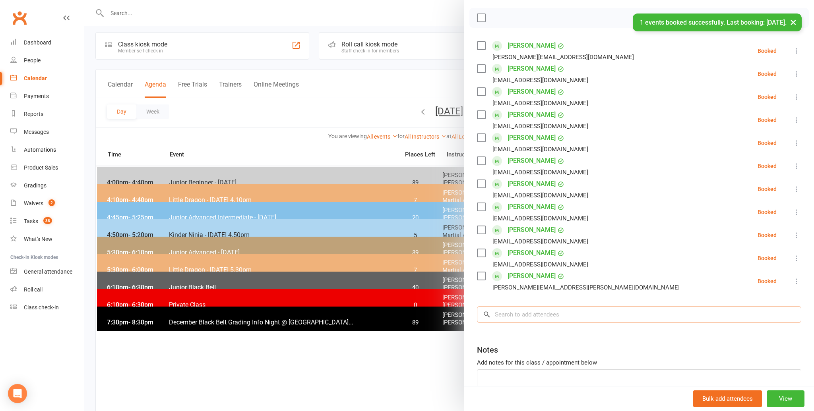
click at [501, 314] on input "search" at bounding box center [639, 314] width 324 height 17
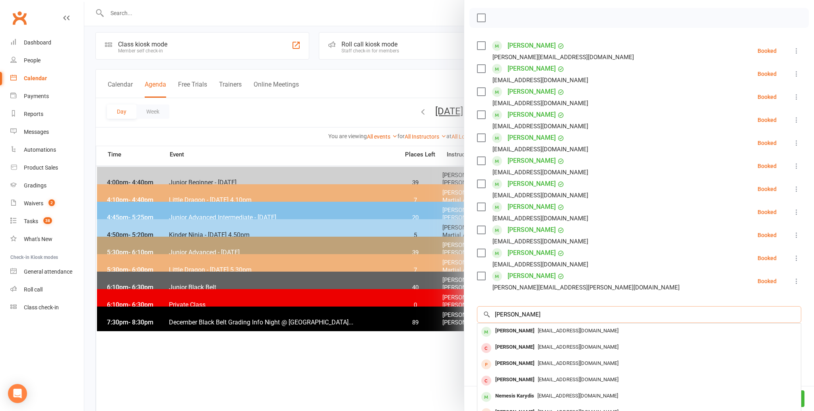
scroll to position [157, 0]
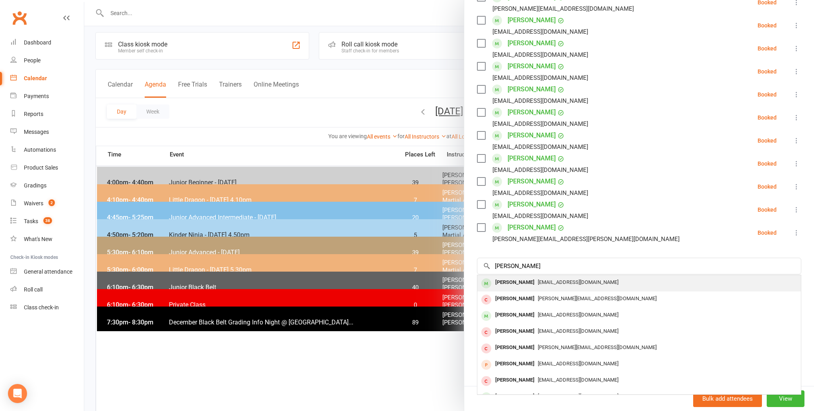
click at [503, 280] on div "[PERSON_NAME]" at bounding box center [515, 283] width 46 height 12
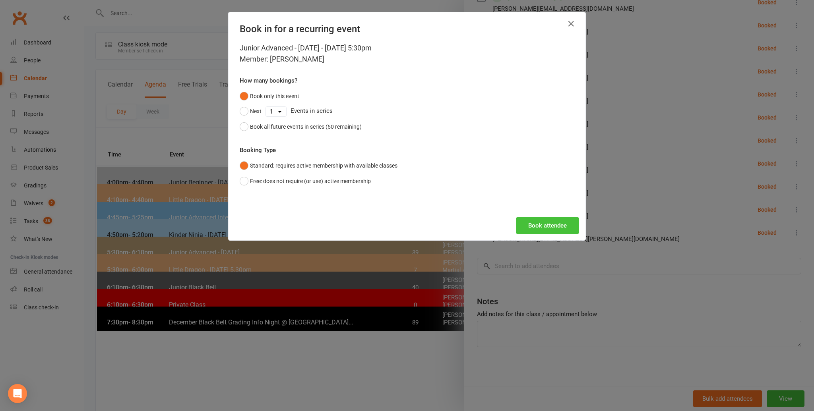
click at [536, 225] on button "Book attendee" at bounding box center [547, 225] width 63 height 17
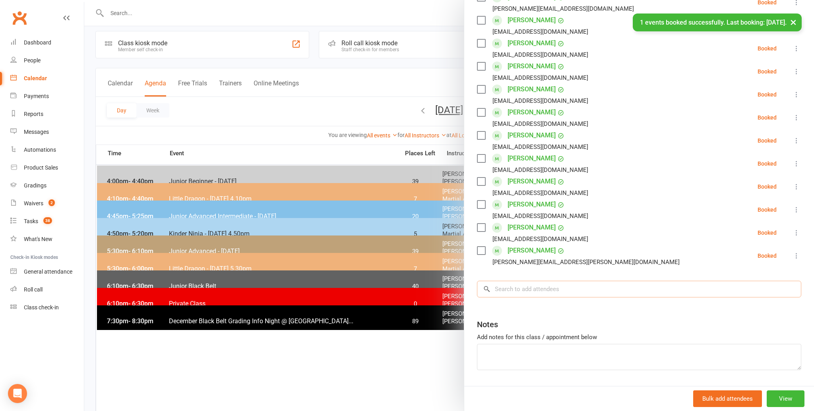
scroll to position [5, 0]
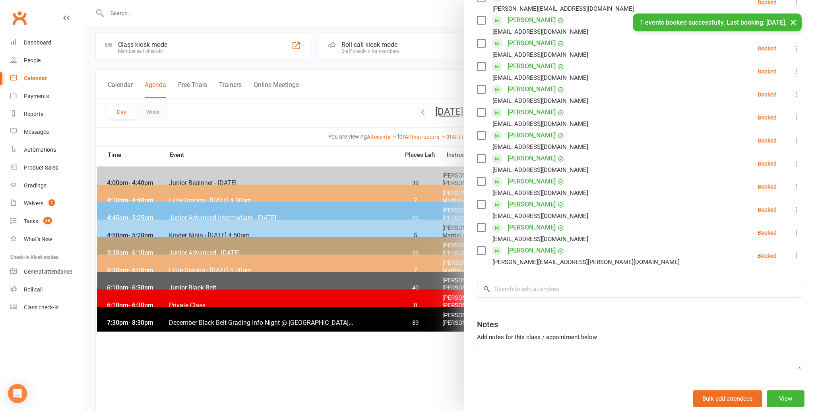
click at [522, 285] on input "search" at bounding box center [639, 289] width 324 height 17
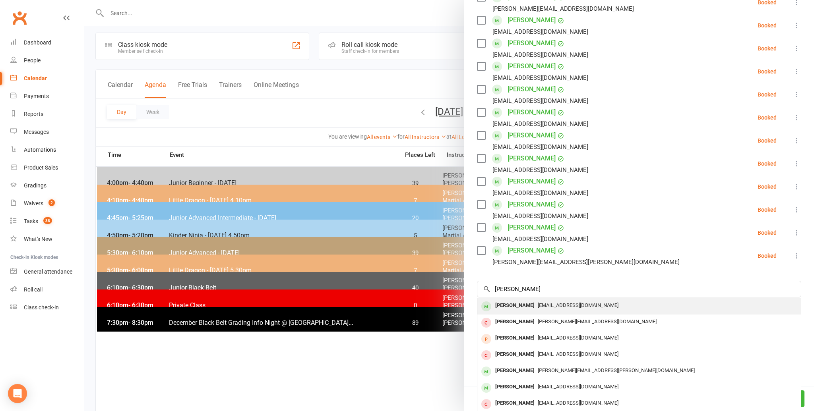
click at [513, 303] on div "[PERSON_NAME]" at bounding box center [515, 306] width 46 height 12
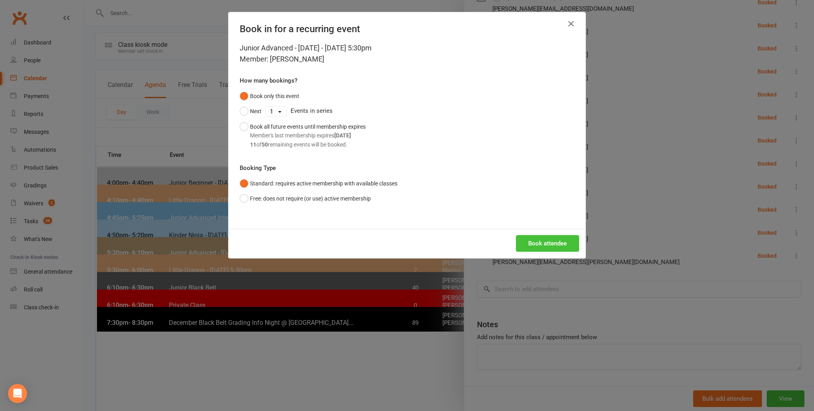
click at [536, 240] on button "Book attendee" at bounding box center [547, 243] width 63 height 17
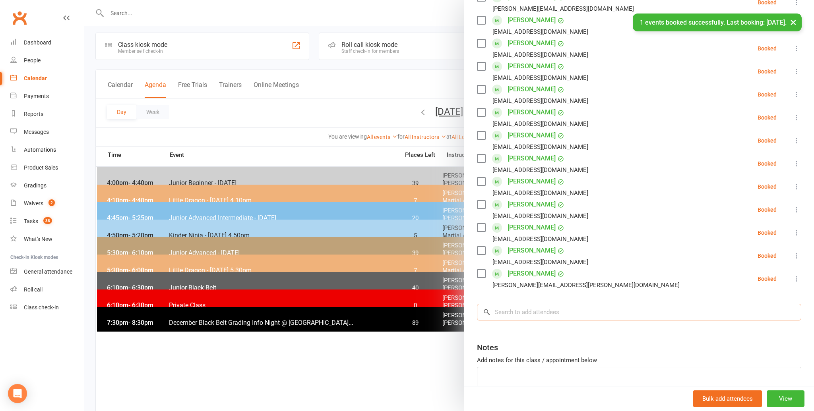
click at [503, 314] on input "search" at bounding box center [639, 312] width 324 height 17
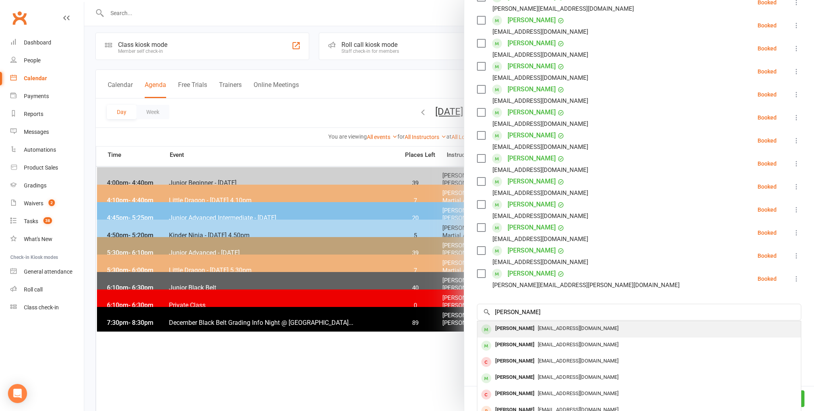
click at [510, 327] on div "[PERSON_NAME]" at bounding box center [515, 329] width 46 height 12
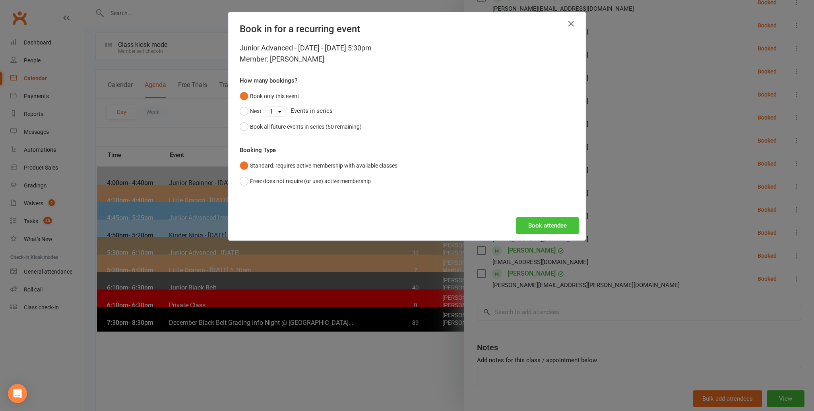
click at [545, 222] on button "Book attendee" at bounding box center [547, 225] width 63 height 17
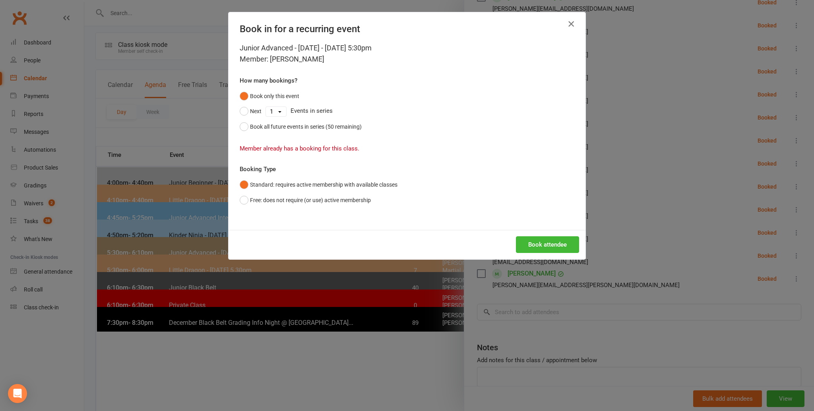
click at [573, 22] on icon "button" at bounding box center [571, 24] width 10 height 10
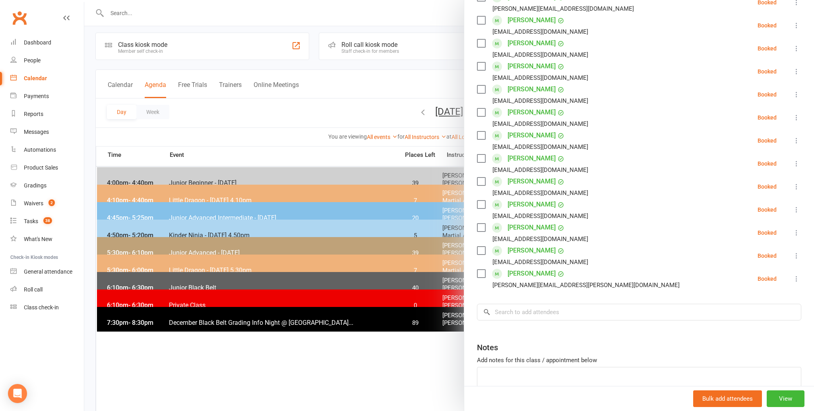
scroll to position [4, 0]
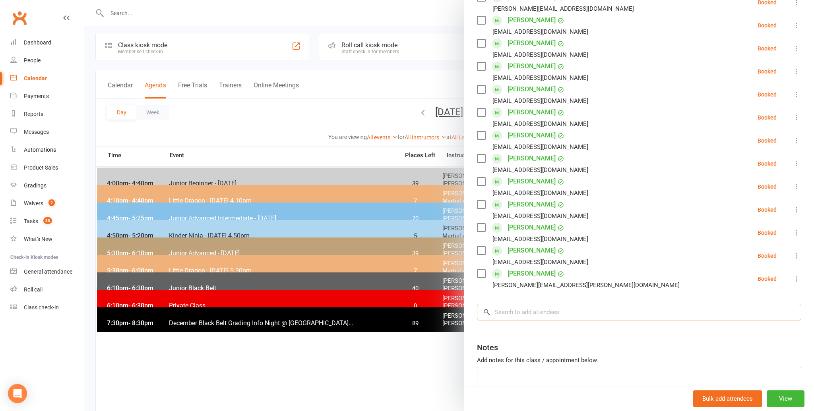
click at [506, 311] on input "search" at bounding box center [639, 312] width 324 height 17
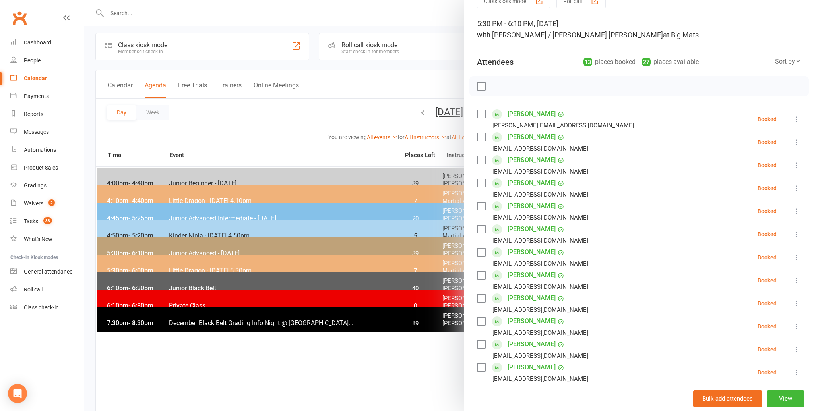
scroll to position [40, 0]
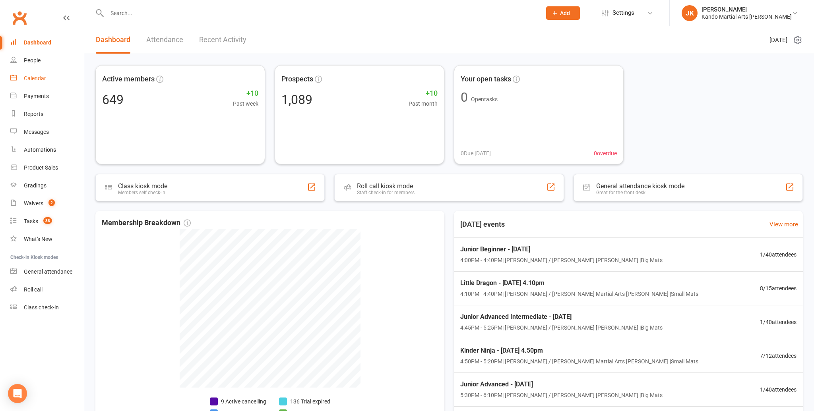
click at [25, 77] on div "Calendar" at bounding box center [35, 78] width 22 height 6
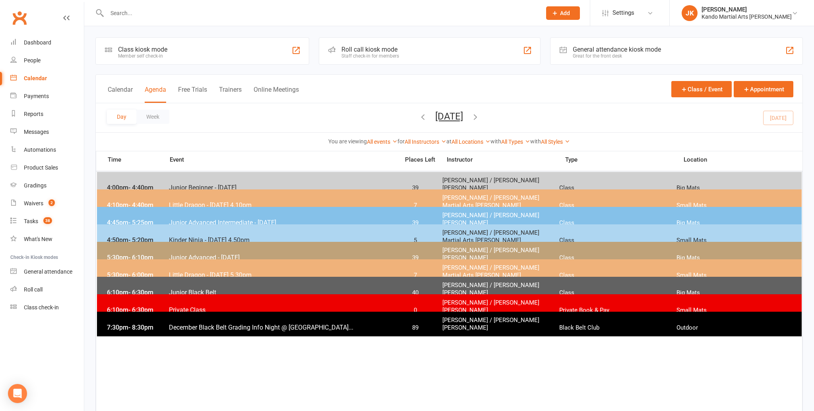
click at [143, 201] on span "- 4:40pm" at bounding box center [140, 205] width 25 height 8
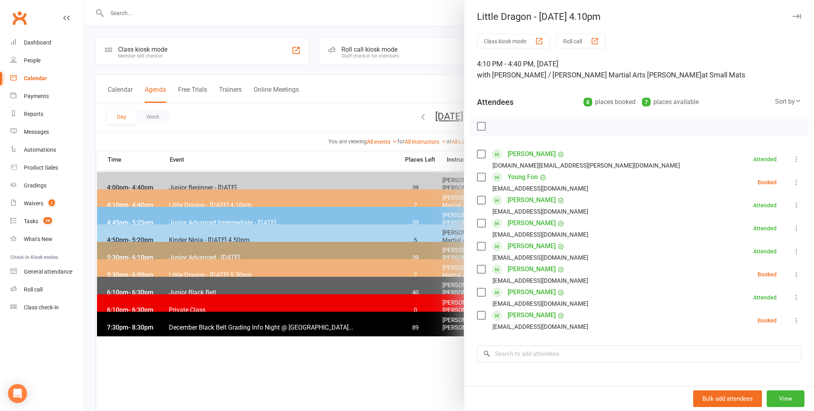
click at [256, 135] on div at bounding box center [448, 205] width 729 height 411
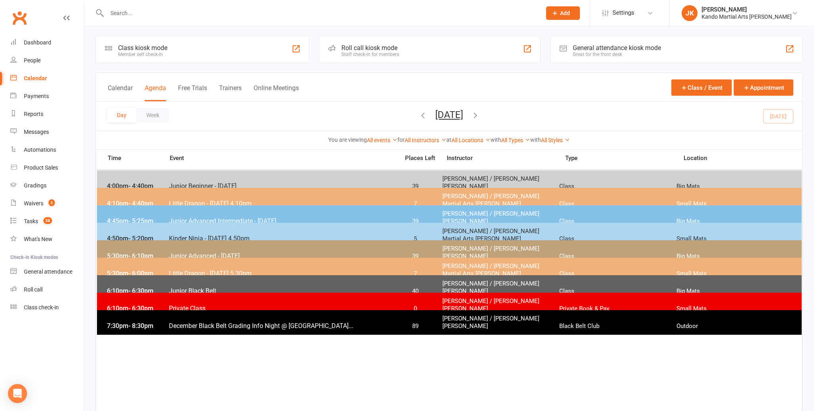
click at [786, 116] on div "Day Week Friday, Sep 12, 2025 September 2025 Sun Mon Tue Wed Thu Fri Sat 31 01 …" at bounding box center [449, 116] width 706 height 29
click at [132, 14] on input "text" at bounding box center [319, 13] width 431 height 11
type input "m"
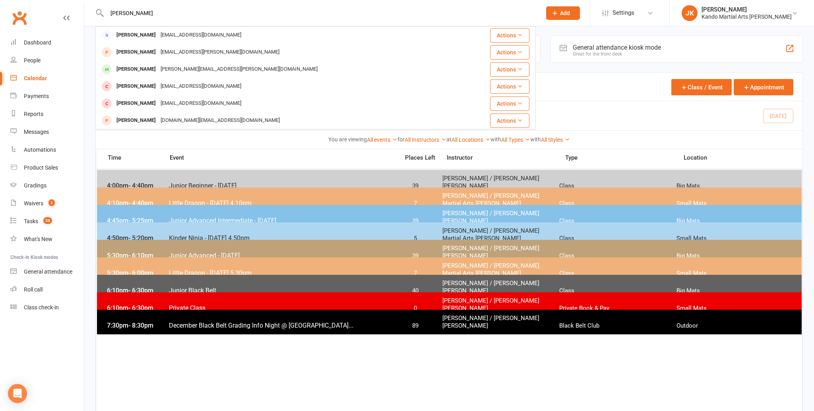
scroll to position [2, 0]
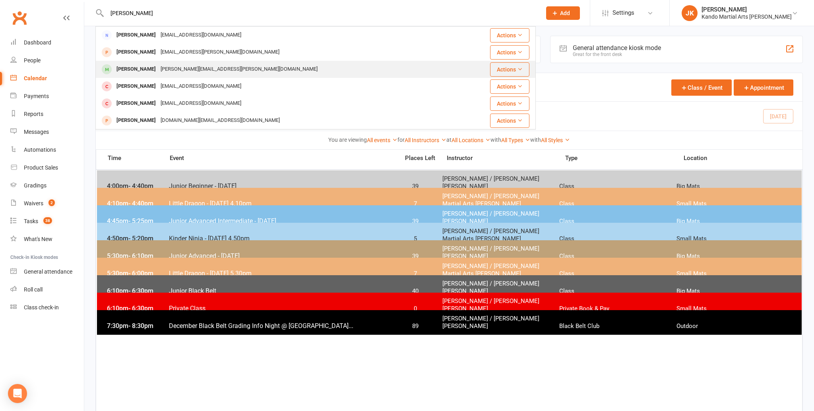
type input "nitun"
click at [145, 68] on div "[PERSON_NAME]" at bounding box center [136, 70] width 44 height 12
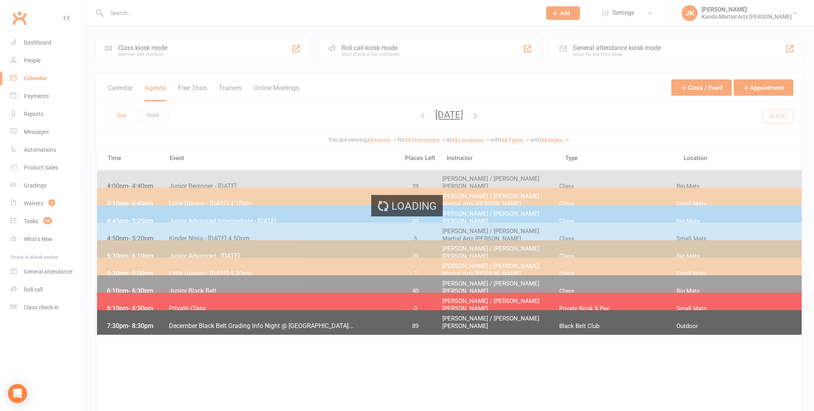
scroll to position [2, 0]
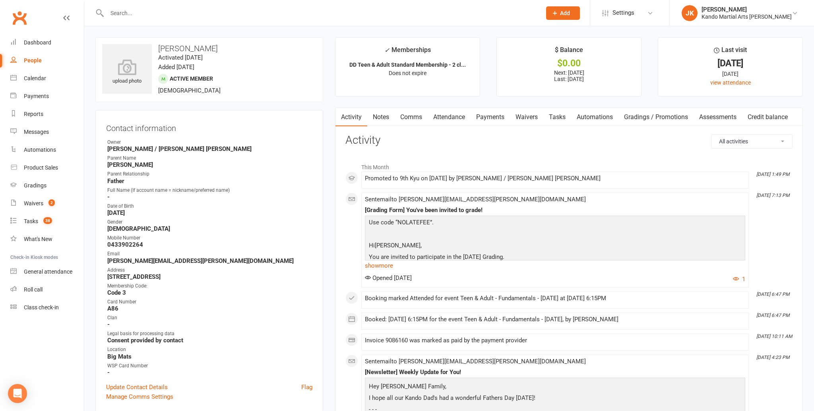
click at [377, 119] on link "Notes" at bounding box center [380, 117] width 27 height 18
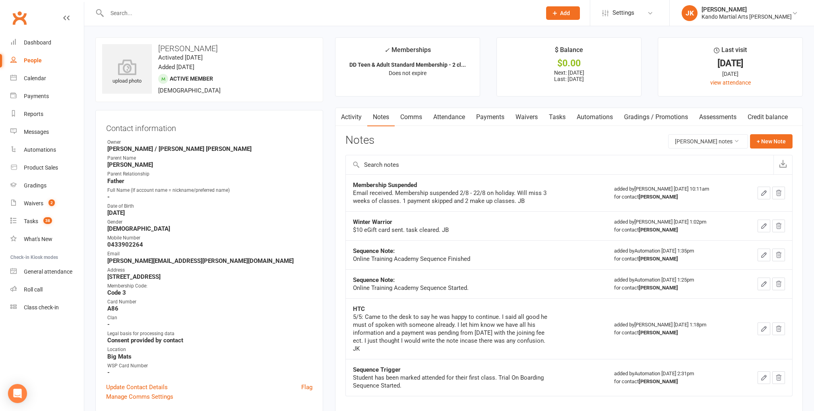
scroll to position [1, 0]
click at [772, 137] on button "+ New Note" at bounding box center [771, 140] width 43 height 14
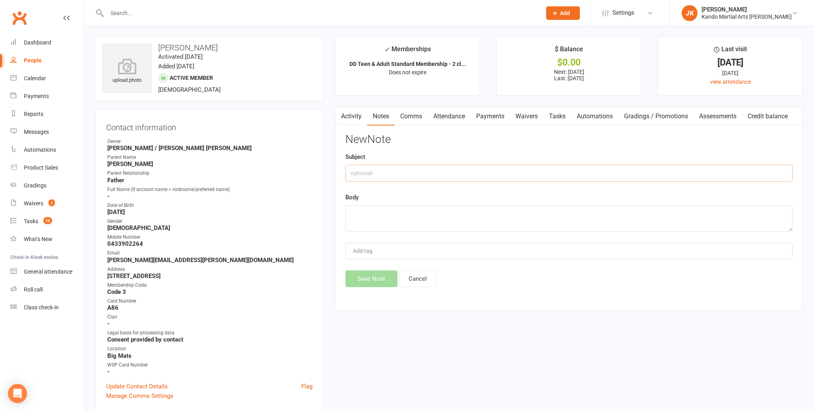
scroll to position [0, 0]
click at [370, 174] on input "text" at bounding box center [568, 174] width 447 height 17
type input "i"
type input "In class grading"
click at [352, 210] on textarea at bounding box center [568, 219] width 447 height 26
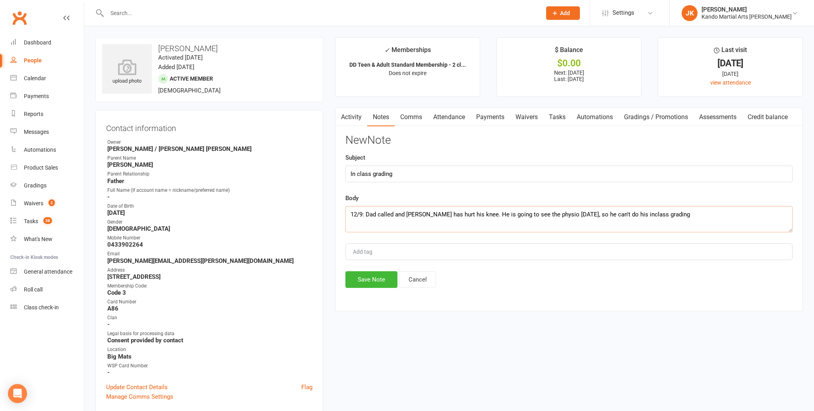
click at [630, 214] on textarea "12/9: Dad called and Nipun has hurt his knee. He is going to see the physio tom…" at bounding box center [568, 219] width 447 height 26
click at [667, 215] on textarea "12/9: Dad called and Nipun has hurt his knee. He is going to see the physio tom…" at bounding box center [568, 219] width 447 height 26
type textarea "12/9: Dad called and [PERSON_NAME] has hurt his knee. He is going to see the ph…"
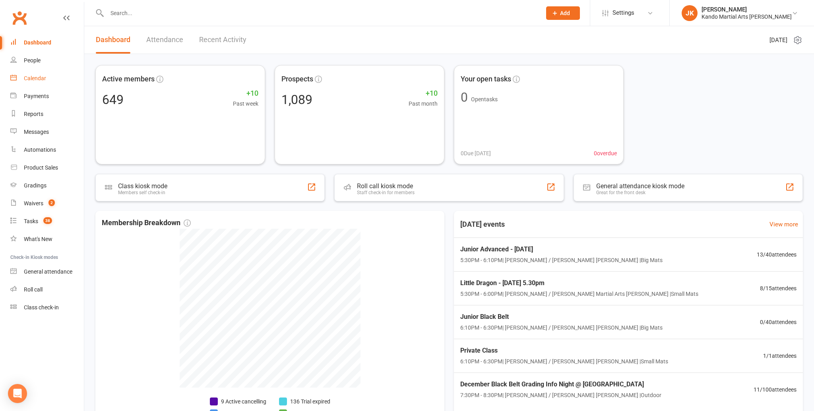
click at [35, 78] on div "Calendar" at bounding box center [35, 78] width 22 height 6
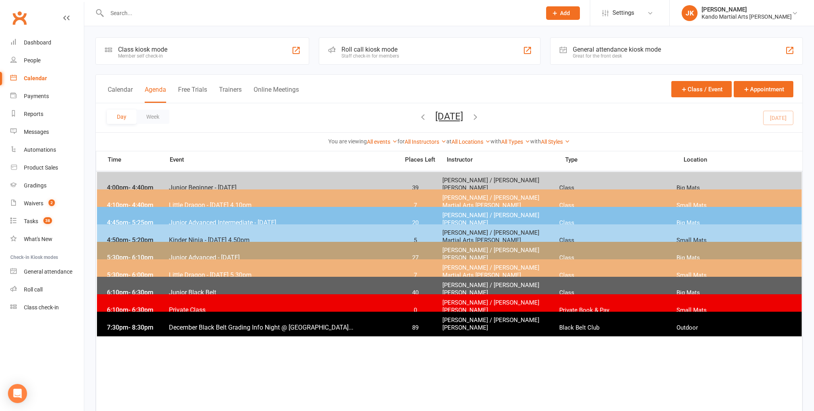
click at [192, 254] on span "Junior Advanced - [DATE]" at bounding box center [281, 258] width 226 height 8
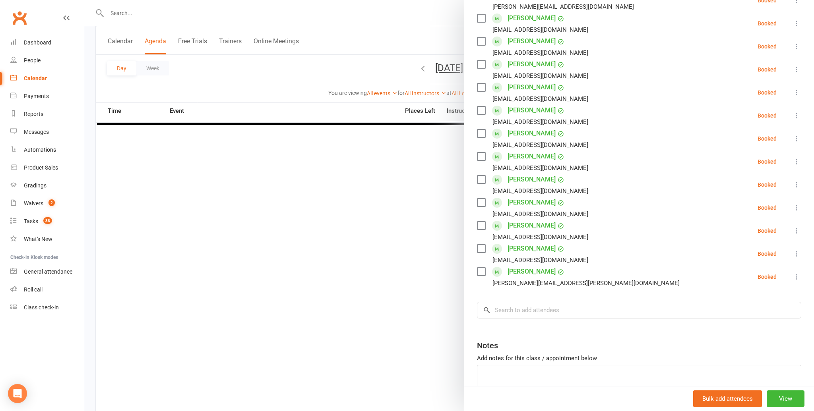
scroll to position [162, 0]
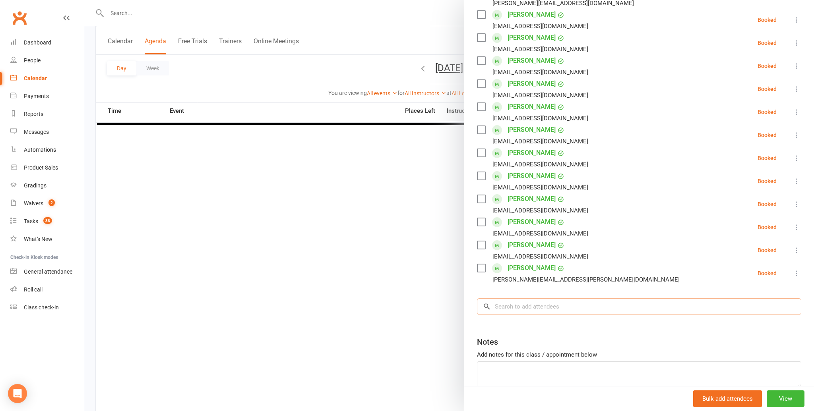
click at [505, 309] on input "search" at bounding box center [639, 306] width 324 height 17
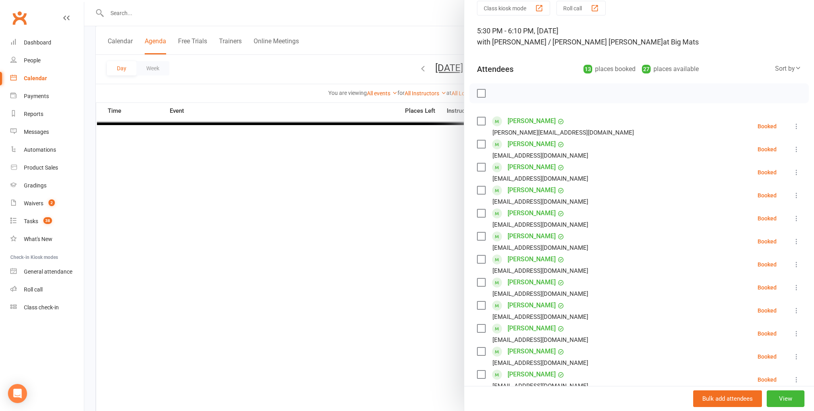
scroll to position [0, 0]
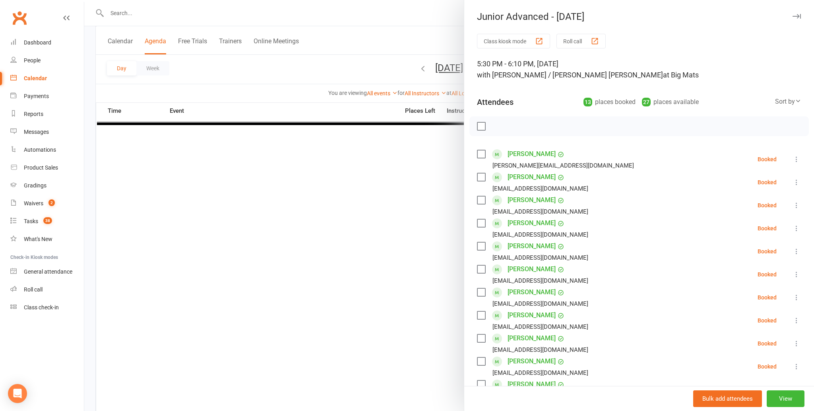
click at [789, 99] on div "Sort by" at bounding box center [788, 102] width 26 height 10
click at [737, 132] on link "First name" at bounding box center [761, 134] width 79 height 16
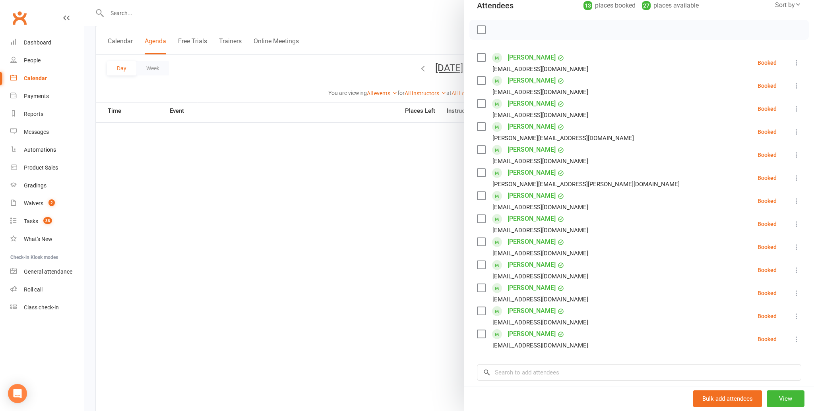
scroll to position [203, 0]
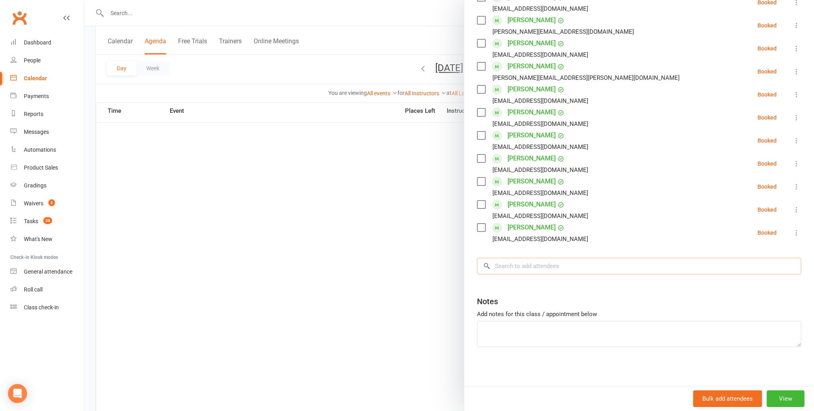
click at [508, 265] on input "search" at bounding box center [639, 266] width 324 height 17
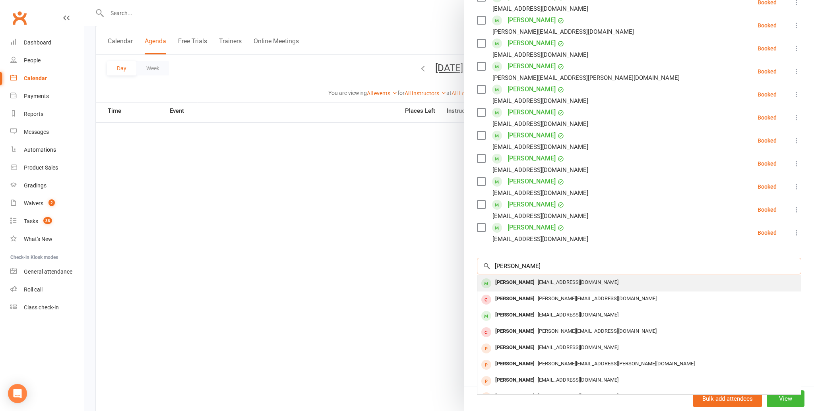
type input "[PERSON_NAME]"
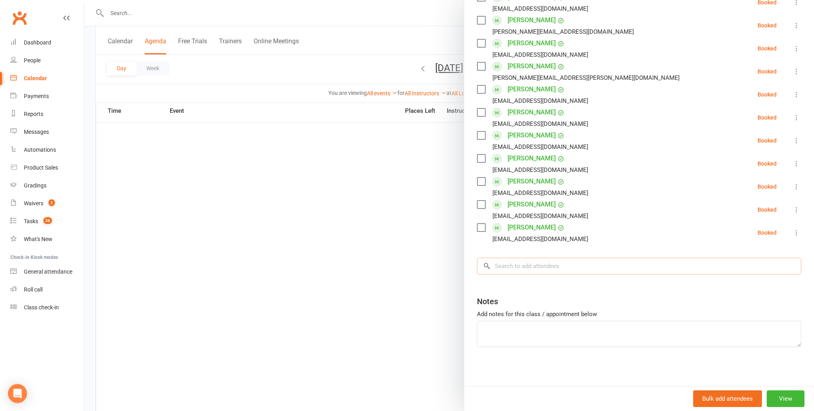
click at [501, 263] on input "search" at bounding box center [639, 266] width 324 height 17
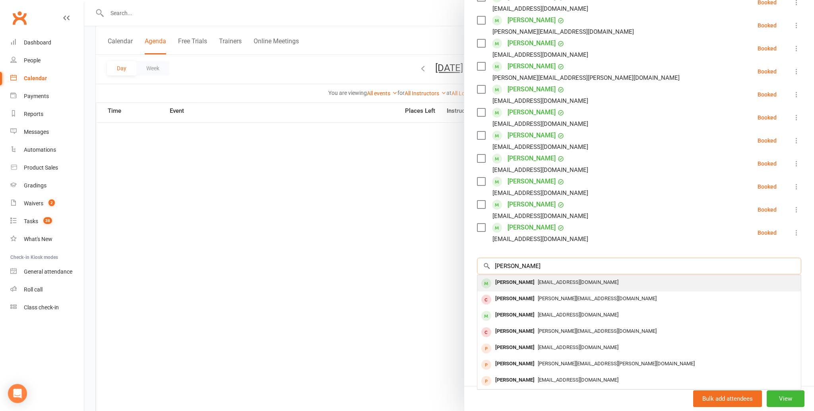
type input "[PERSON_NAME]"
click at [497, 283] on div "[PERSON_NAME]" at bounding box center [515, 283] width 46 height 12
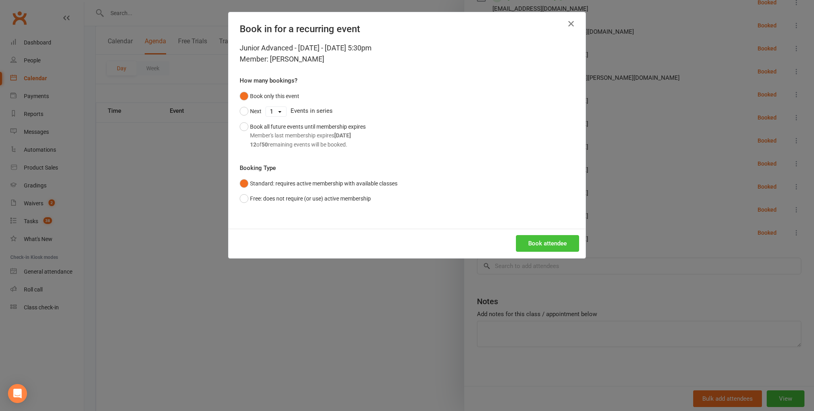
click at [541, 239] on button "Book attendee" at bounding box center [547, 243] width 63 height 17
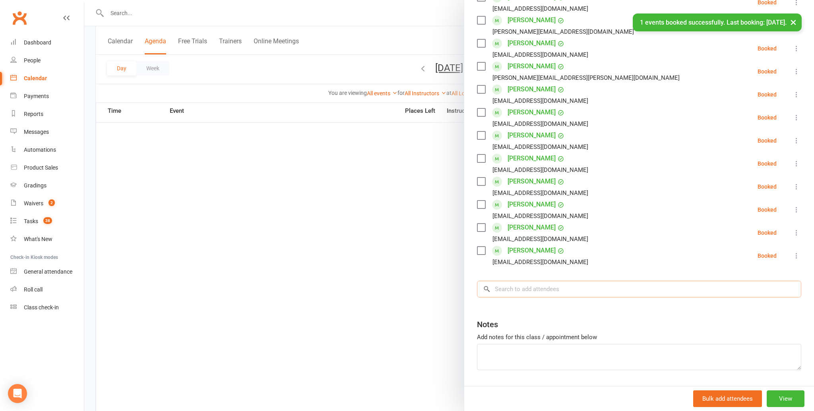
click at [509, 289] on input "search" at bounding box center [639, 289] width 324 height 17
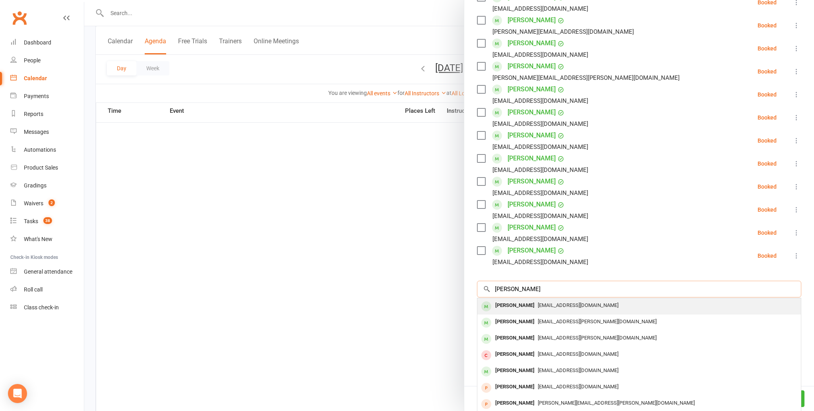
type input "[PERSON_NAME]"
click at [504, 304] on div "[PERSON_NAME]" at bounding box center [515, 306] width 46 height 12
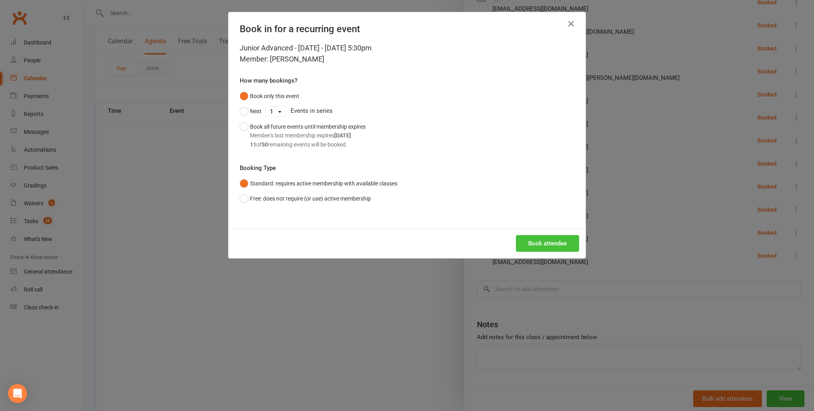
drag, startPoint x: 531, startPoint y: 241, endPoint x: 536, endPoint y: 240, distance: 5.0
click at [531, 241] on button "Book attendee" at bounding box center [547, 243] width 63 height 17
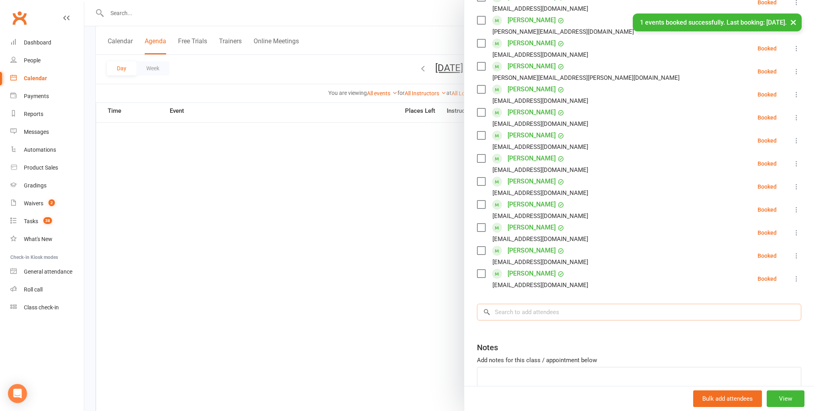
click at [505, 309] on input "search" at bounding box center [639, 312] width 324 height 17
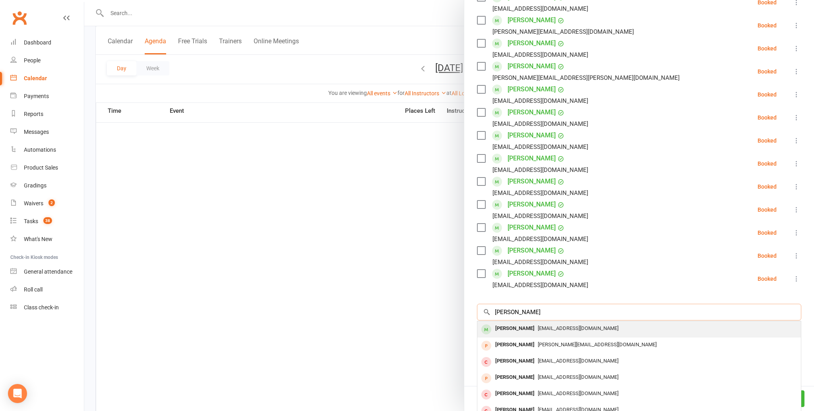
type input "[PERSON_NAME]"
click at [507, 328] on div "[PERSON_NAME]" at bounding box center [515, 329] width 46 height 12
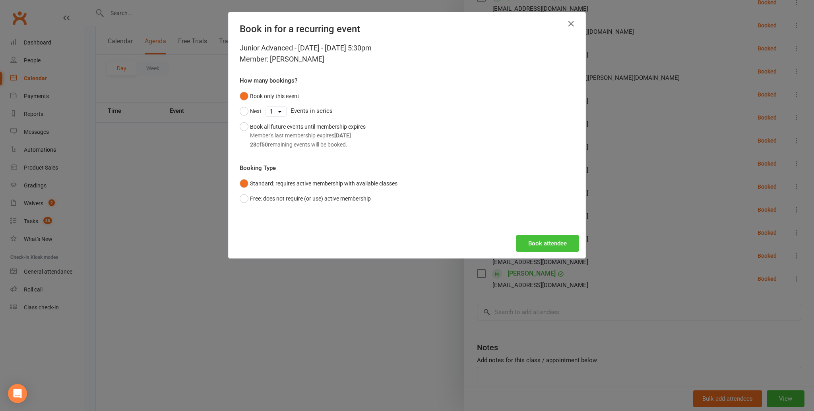
click at [544, 243] on button "Book attendee" at bounding box center [547, 243] width 63 height 17
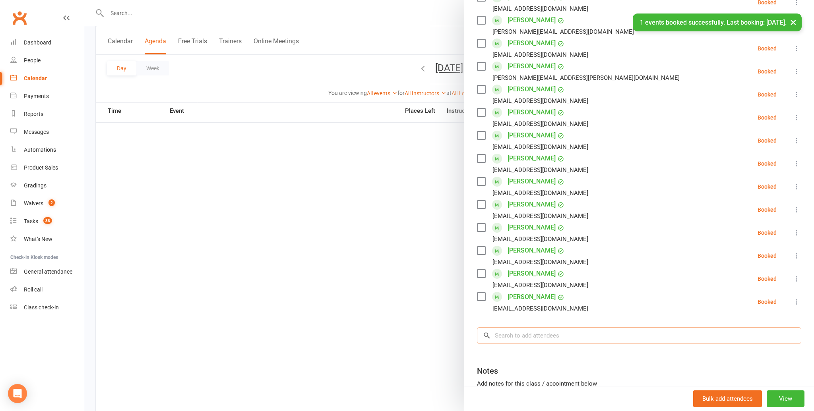
click at [500, 335] on input "search" at bounding box center [639, 335] width 324 height 17
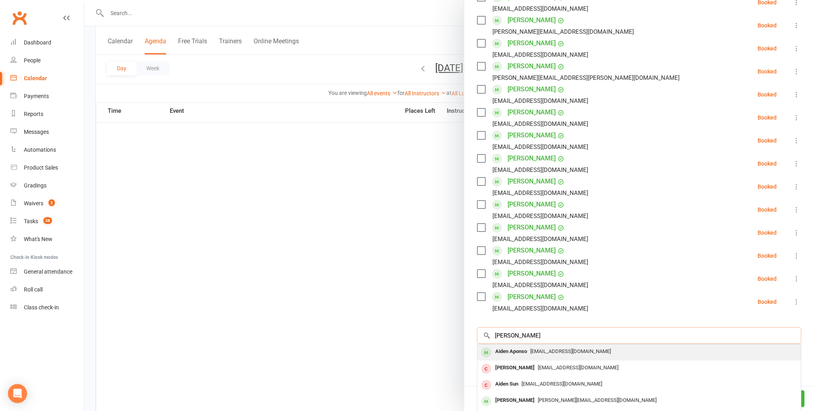
type input "[PERSON_NAME]"
click at [496, 350] on div "Aiden Aponso" at bounding box center [511, 352] width 38 height 12
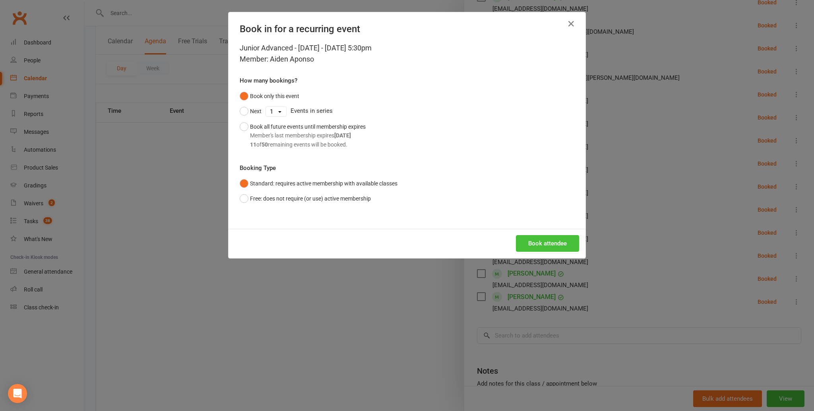
click at [538, 241] on button "Book attendee" at bounding box center [547, 243] width 63 height 17
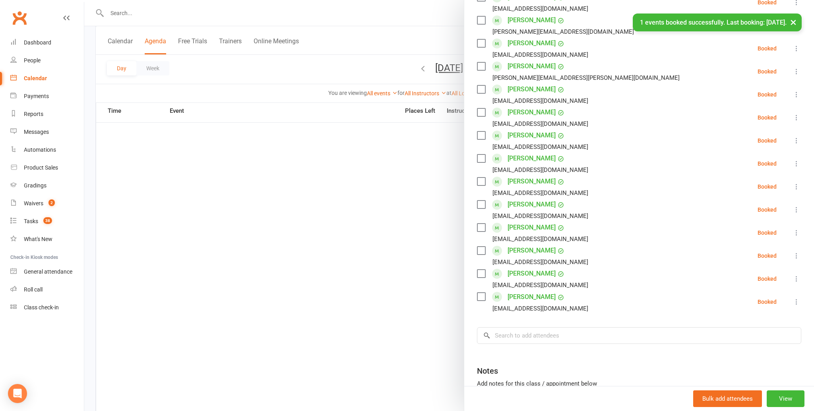
scroll to position [226, 0]
click at [508, 332] on input "search" at bounding box center [639, 335] width 324 height 17
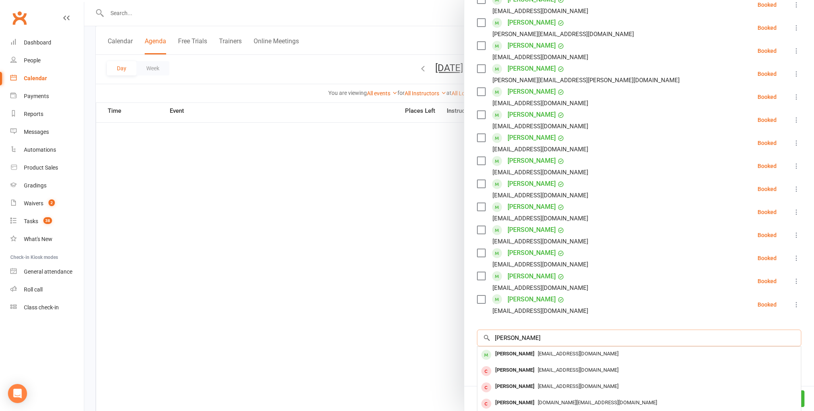
scroll to position [225, 0]
type input "[PERSON_NAME]"
click at [501, 352] on div "[PERSON_NAME]" at bounding box center [515, 353] width 46 height 12
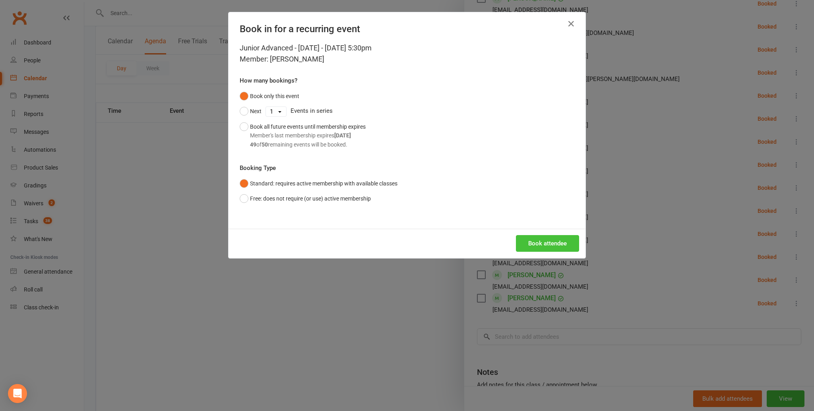
click at [548, 238] on button "Book attendee" at bounding box center [547, 243] width 63 height 17
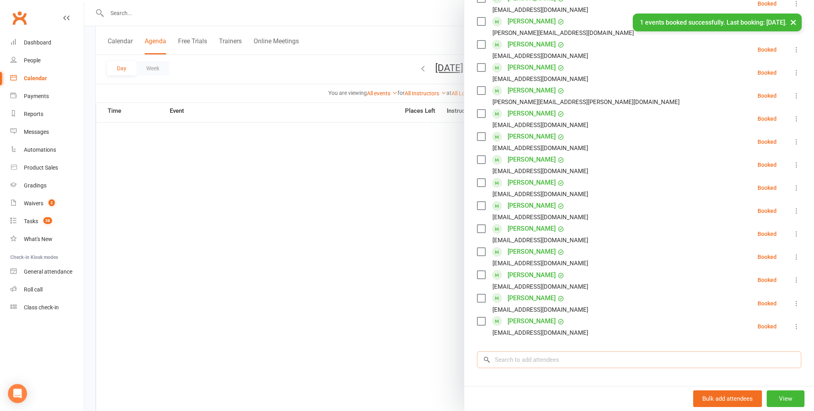
click at [501, 358] on input "search" at bounding box center [639, 360] width 324 height 17
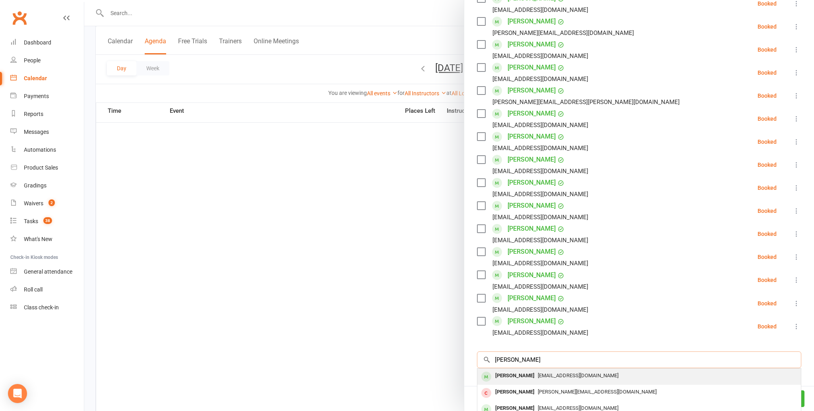
type input "[PERSON_NAME]"
click at [507, 375] on div "[PERSON_NAME]" at bounding box center [515, 376] width 46 height 12
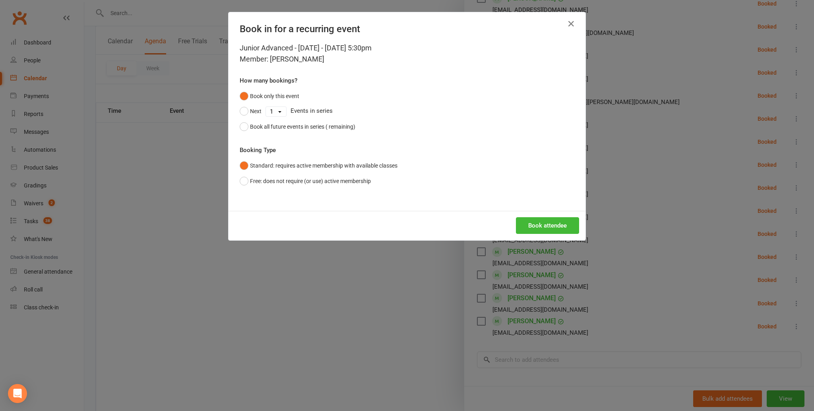
scroll to position [490, 0]
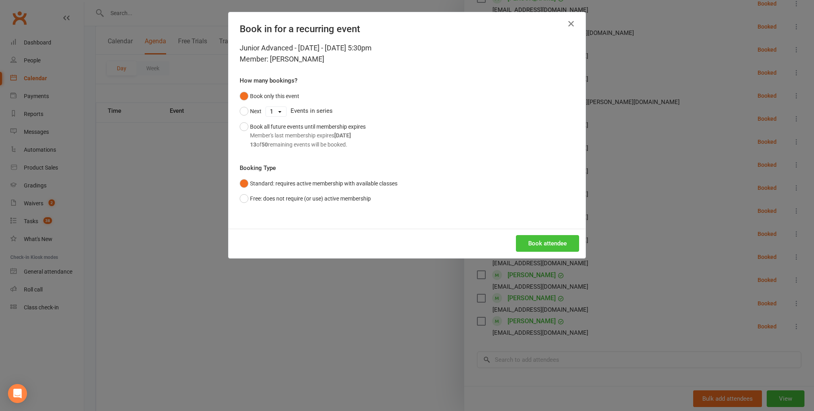
click at [544, 244] on button "Book attendee" at bounding box center [547, 243] width 63 height 17
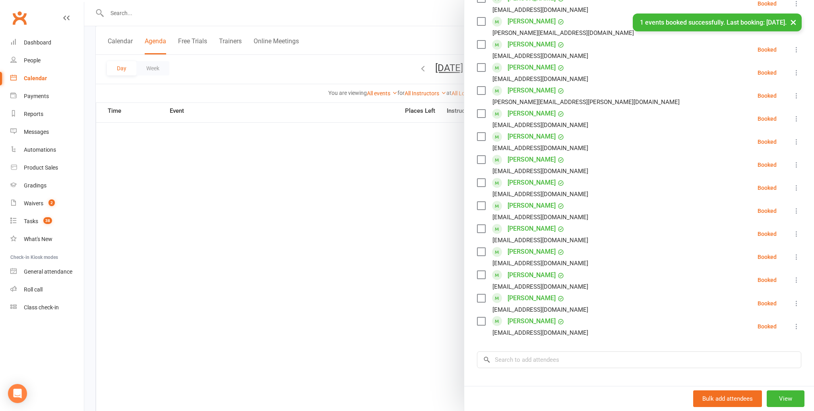
scroll to position [487, 0]
click at [606, 269] on li "[PERSON_NAME] [EMAIL_ADDRESS][DOMAIN_NAME] Booked More info Remove Check in Mar…" at bounding box center [639, 280] width 324 height 23
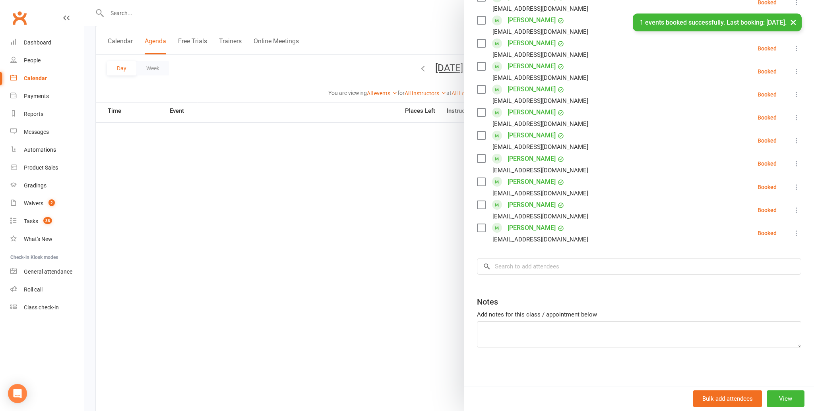
scroll to position [341, 0]
click at [503, 267] on input "search" at bounding box center [639, 266] width 324 height 17
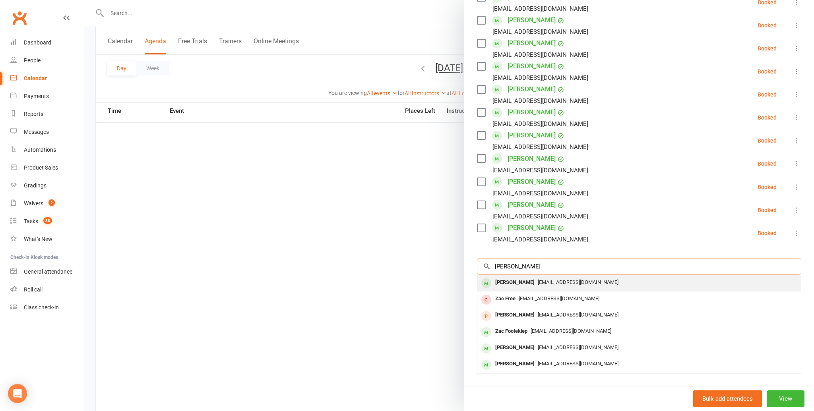
type input "[PERSON_NAME]"
click at [496, 280] on div "[PERSON_NAME]" at bounding box center [515, 283] width 46 height 12
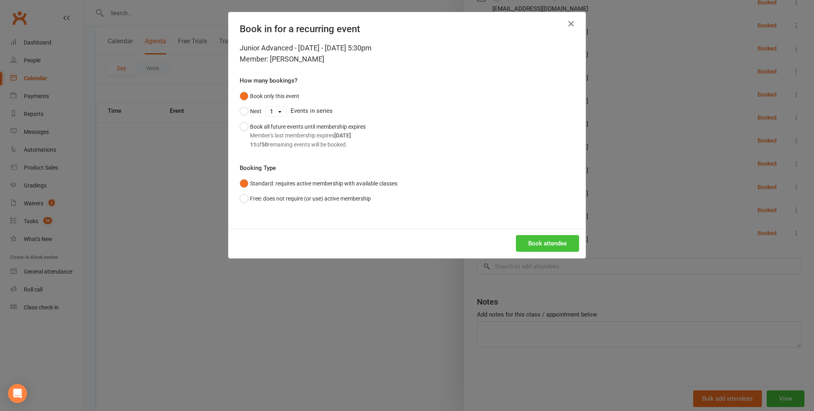
click at [537, 244] on button "Book attendee" at bounding box center [547, 243] width 63 height 17
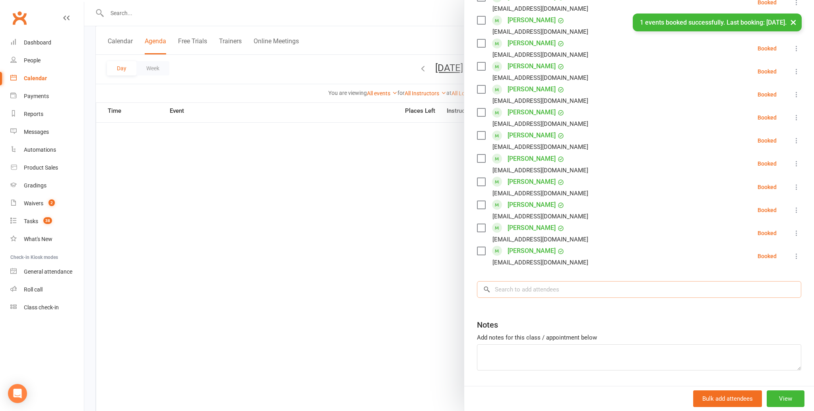
click at [505, 289] on input "search" at bounding box center [639, 289] width 324 height 17
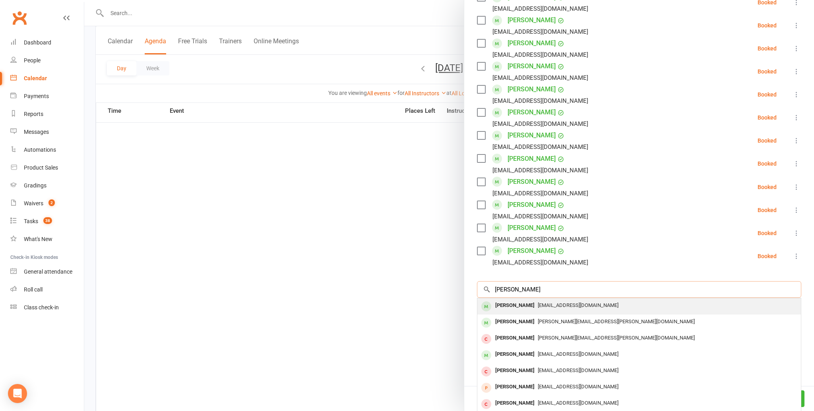
type input "[PERSON_NAME]"
click at [502, 302] on div "[PERSON_NAME]" at bounding box center [515, 306] width 46 height 12
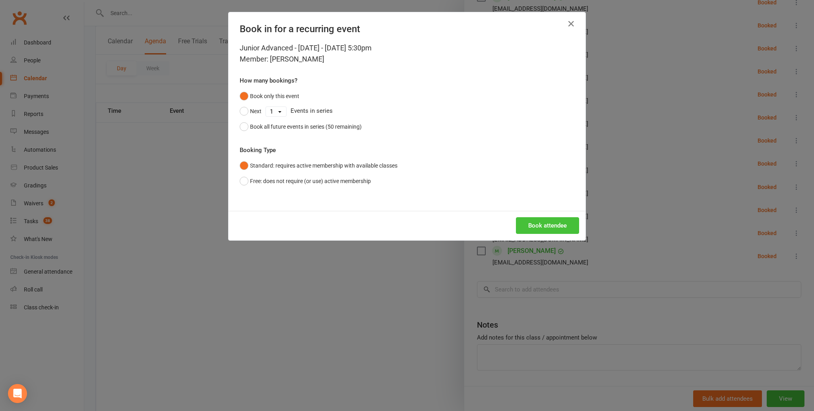
click at [546, 225] on button "Book attendee" at bounding box center [547, 225] width 63 height 17
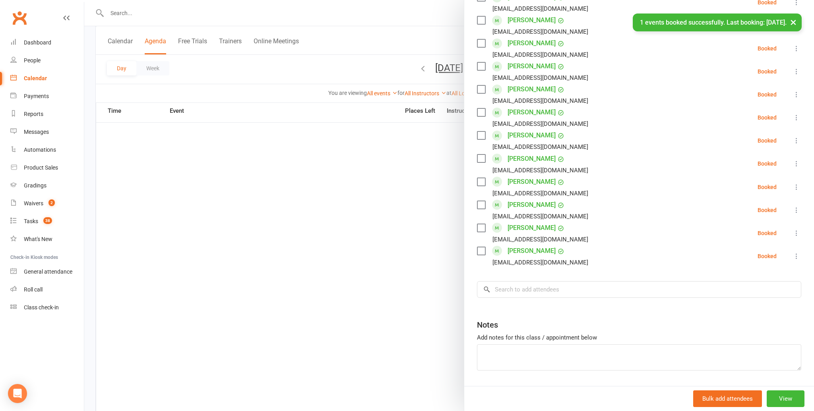
scroll to position [364, 0]
click at [503, 290] on input "search" at bounding box center [639, 289] width 324 height 17
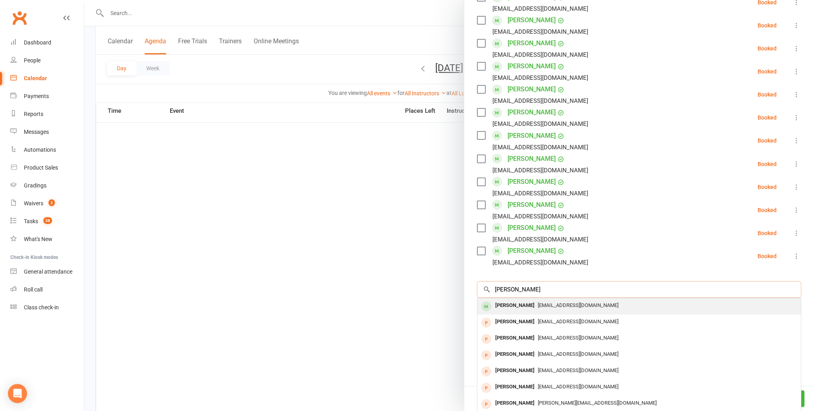
type input "[PERSON_NAME]"
click at [501, 304] on div "[PERSON_NAME]" at bounding box center [515, 306] width 46 height 12
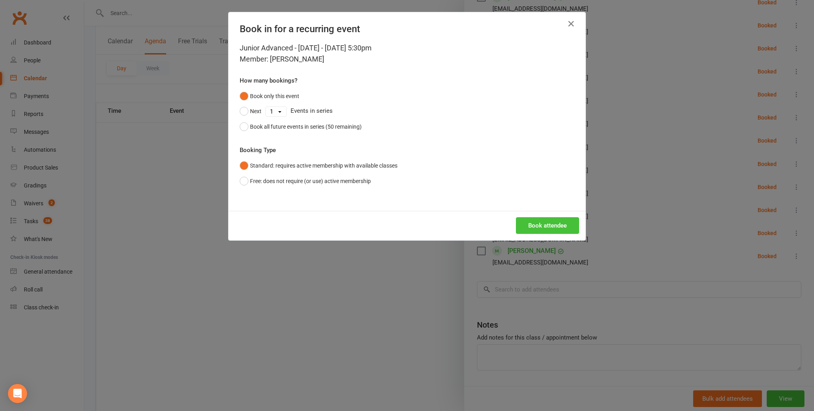
click at [534, 226] on button "Book attendee" at bounding box center [547, 225] width 63 height 17
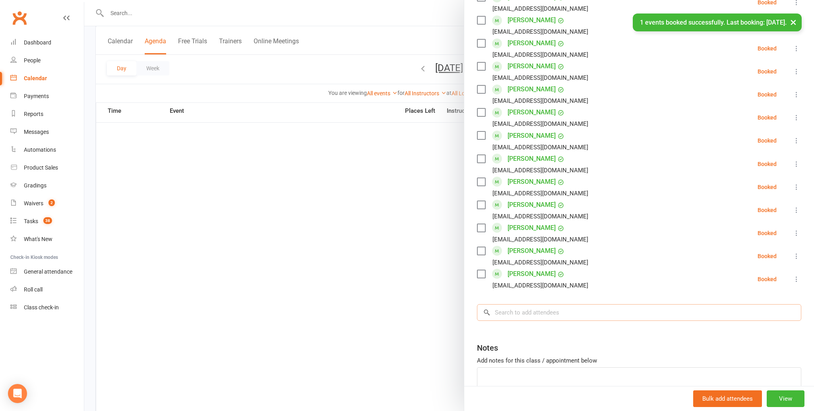
click at [505, 314] on input "search" at bounding box center [639, 312] width 324 height 17
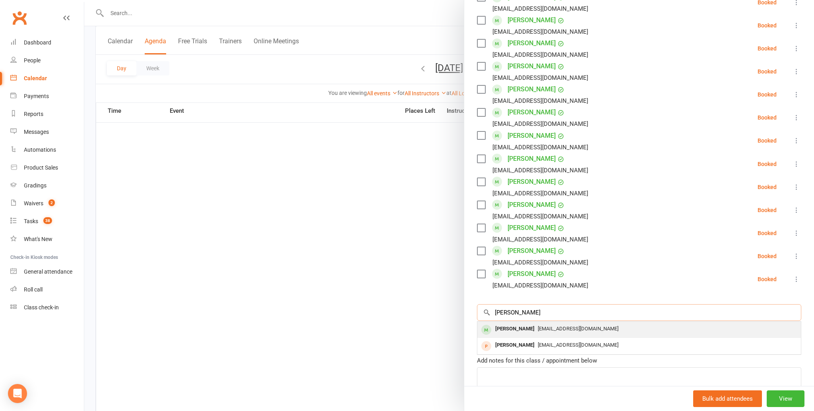
type input "[PERSON_NAME]"
click at [496, 327] on div "[PERSON_NAME]" at bounding box center [515, 329] width 46 height 12
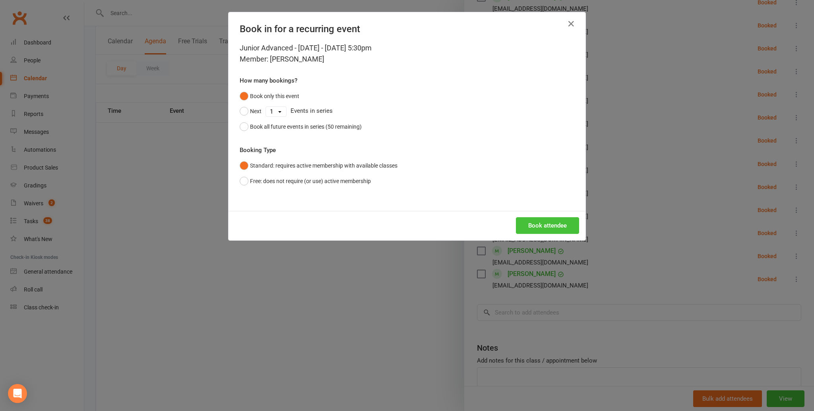
click at [538, 221] on button "Book attendee" at bounding box center [547, 225] width 63 height 17
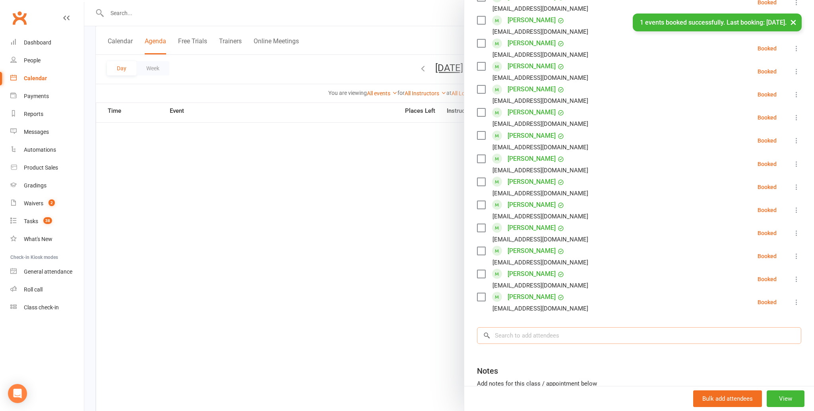
click at [511, 335] on input "search" at bounding box center [639, 335] width 324 height 17
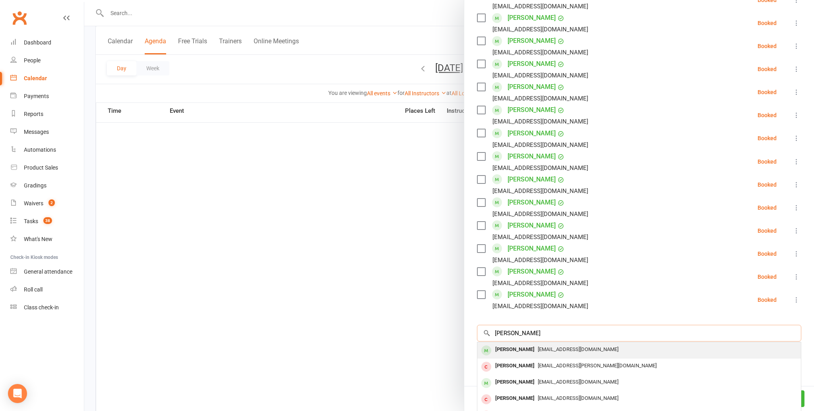
type input "[PERSON_NAME]"
click at [509, 347] on div "[PERSON_NAME]" at bounding box center [515, 350] width 46 height 12
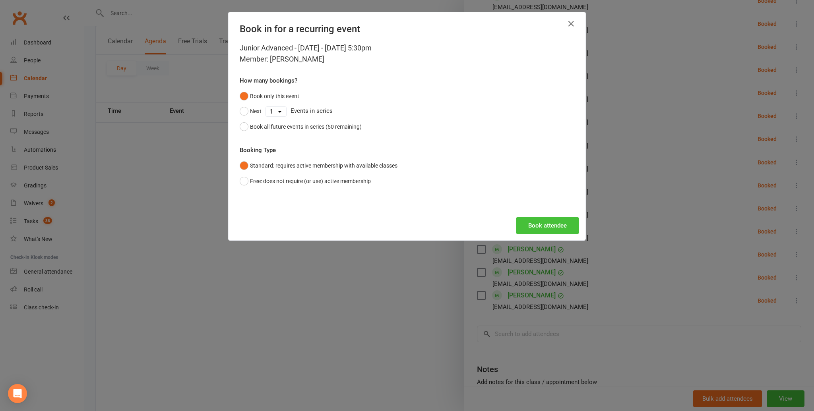
click at [553, 224] on button "Book attendee" at bounding box center [547, 225] width 63 height 17
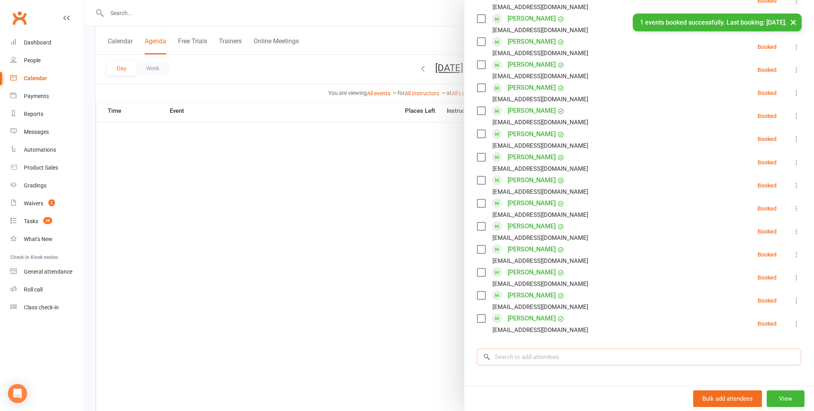
click at [520, 359] on input "search" at bounding box center [639, 357] width 324 height 17
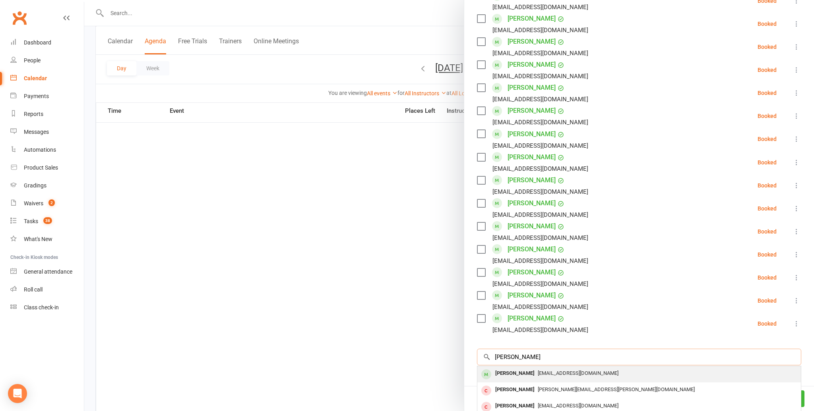
type input "[PERSON_NAME]"
click at [520, 371] on div "[PERSON_NAME]" at bounding box center [515, 374] width 46 height 12
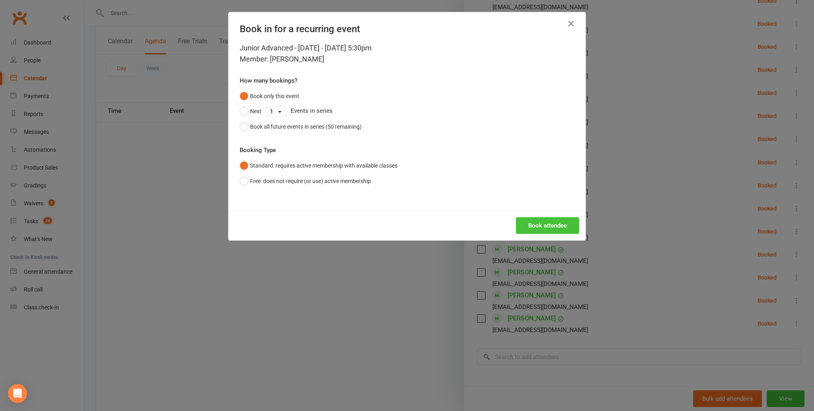
click at [528, 224] on button "Book attendee" at bounding box center [547, 225] width 63 height 17
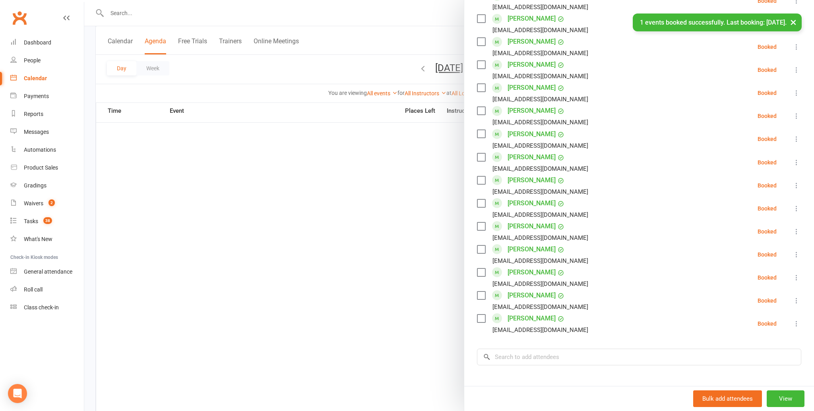
scroll to position [389, 0]
click at [495, 356] on input "search" at bounding box center [639, 357] width 324 height 17
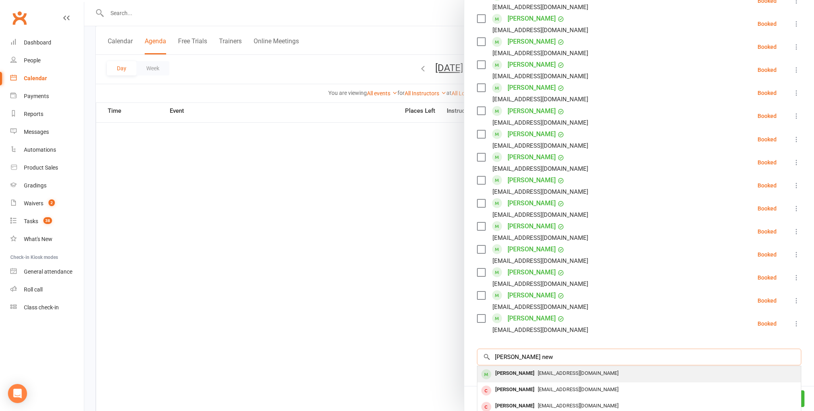
type input "[PERSON_NAME] new"
click at [499, 375] on div "[PERSON_NAME]" at bounding box center [515, 374] width 46 height 12
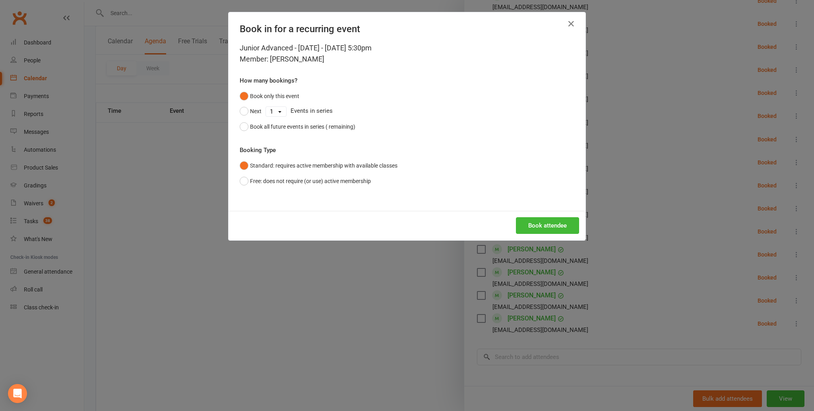
scroll to position [486, 0]
drag, startPoint x: 542, startPoint y: 222, endPoint x: 557, endPoint y: 217, distance: 16.2
click at [542, 222] on button "Book attendee" at bounding box center [547, 225] width 63 height 17
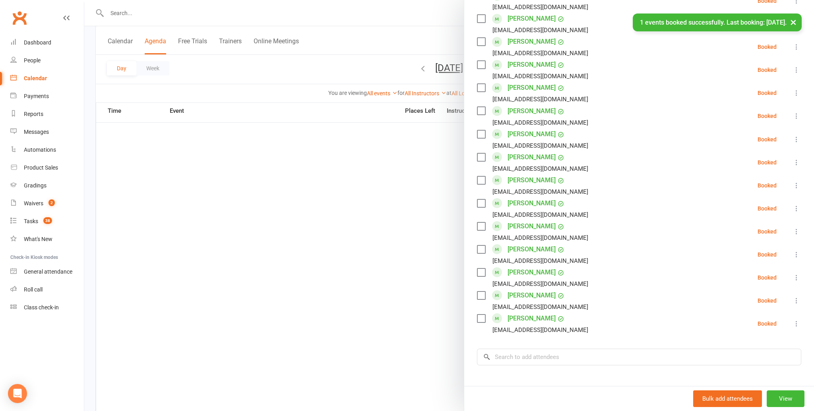
click at [609, 228] on li "[PERSON_NAME] [EMAIL_ADDRESS][DOMAIN_NAME] Booked More info Remove Check in Mar…" at bounding box center [639, 231] width 324 height 23
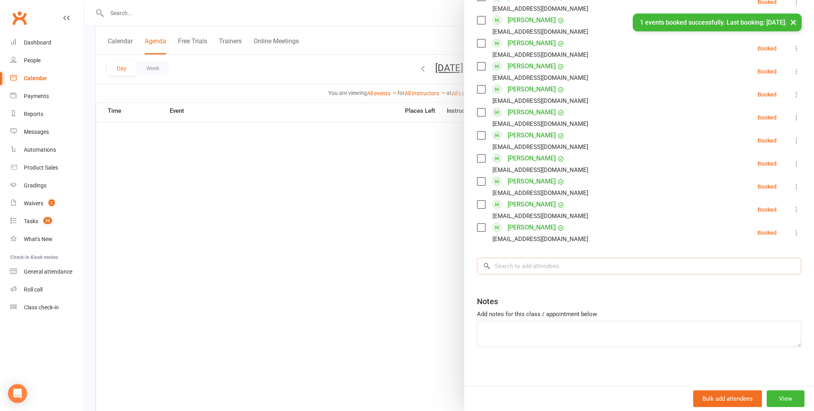
click at [502, 265] on input "search" at bounding box center [639, 266] width 324 height 17
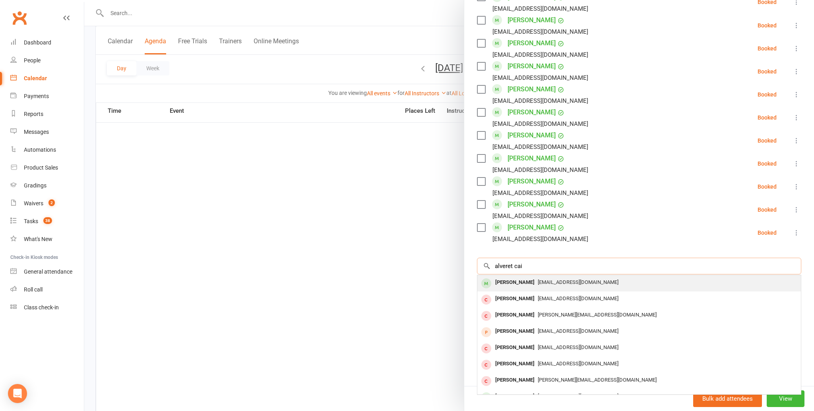
type input "alveret cai"
click at [499, 281] on div "[PERSON_NAME]" at bounding box center [515, 283] width 46 height 12
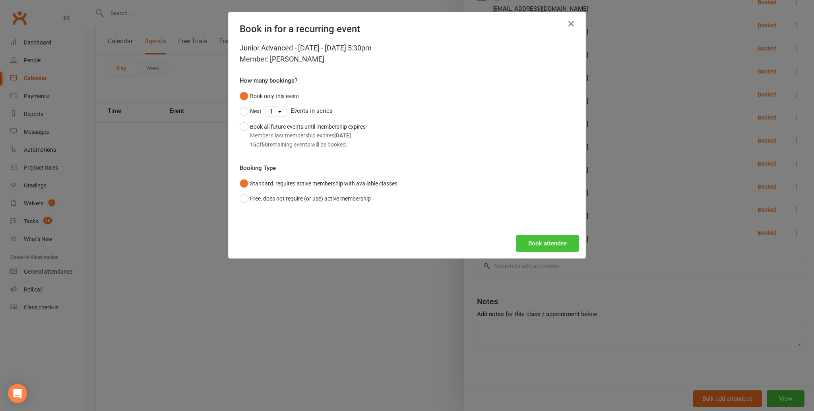
click at [545, 238] on button "Book attendee" at bounding box center [547, 243] width 63 height 17
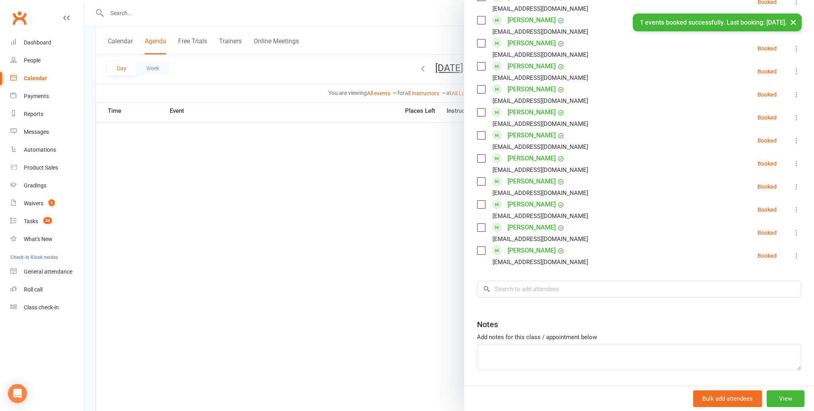
scroll to position [526, 0]
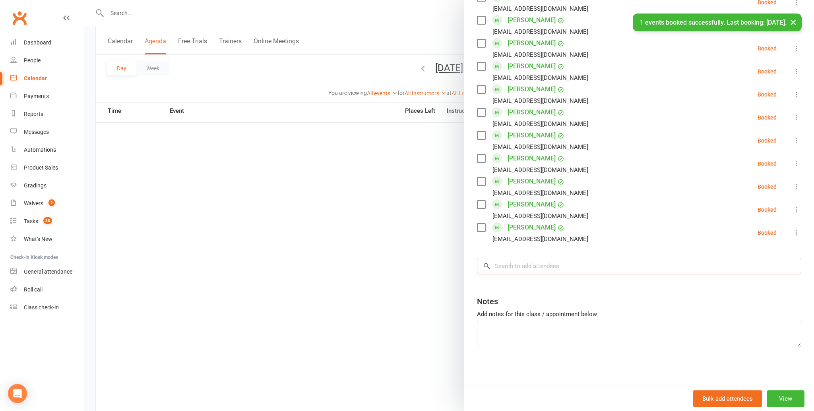
click at [509, 267] on input "search" at bounding box center [639, 266] width 324 height 17
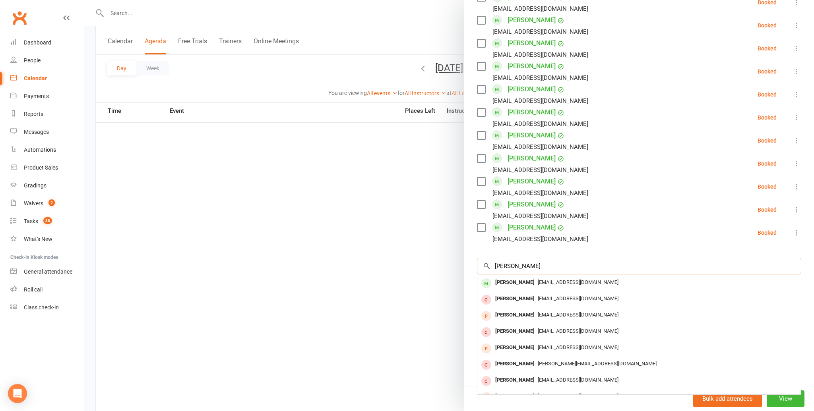
scroll to position [487, 0]
type input "[PERSON_NAME]"
click at [502, 281] on div "[PERSON_NAME]" at bounding box center [515, 283] width 46 height 12
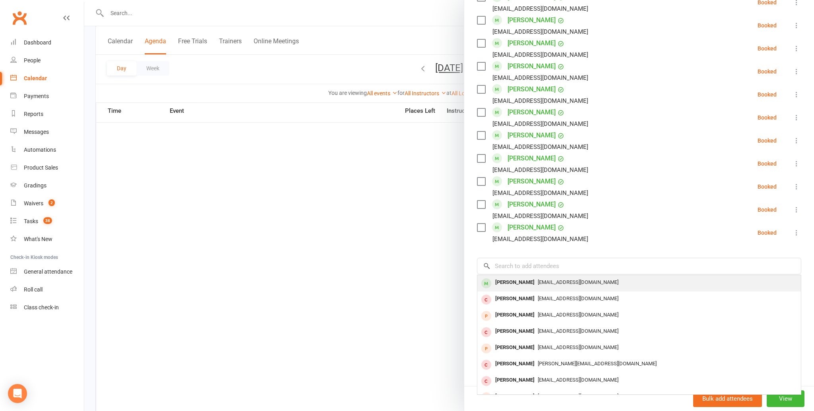
scroll to position [525, 0]
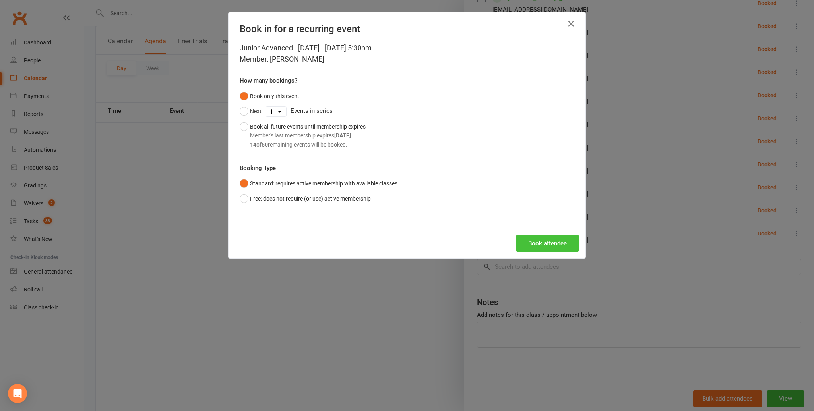
click at [545, 237] on button "Book attendee" at bounding box center [547, 243] width 63 height 17
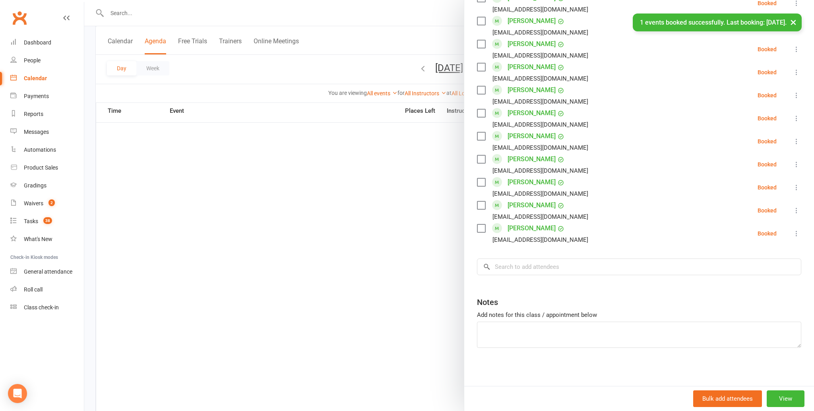
scroll to position [548, 0]
click at [508, 269] on input "search" at bounding box center [639, 267] width 324 height 17
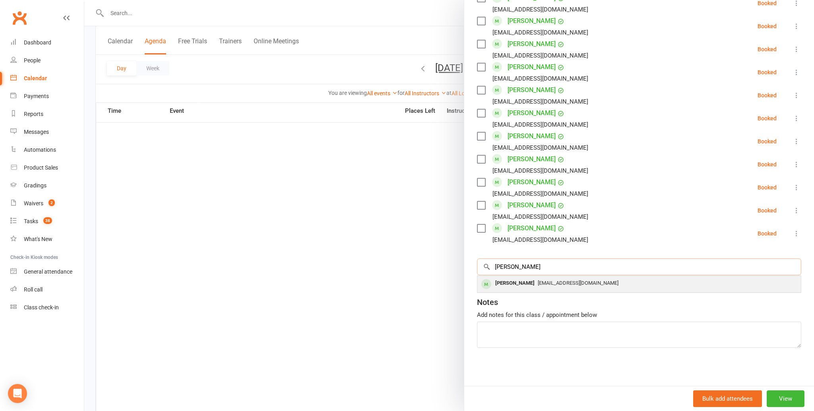
type input "[PERSON_NAME]"
click at [504, 280] on div "[PERSON_NAME]" at bounding box center [515, 284] width 46 height 12
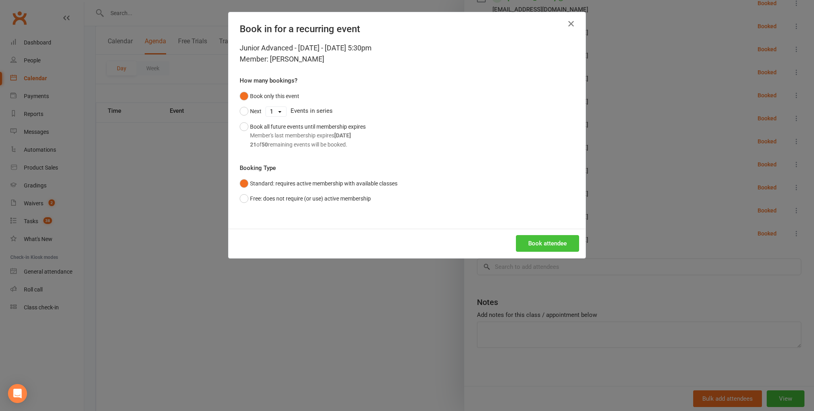
click at [538, 241] on button "Book attendee" at bounding box center [547, 243] width 63 height 17
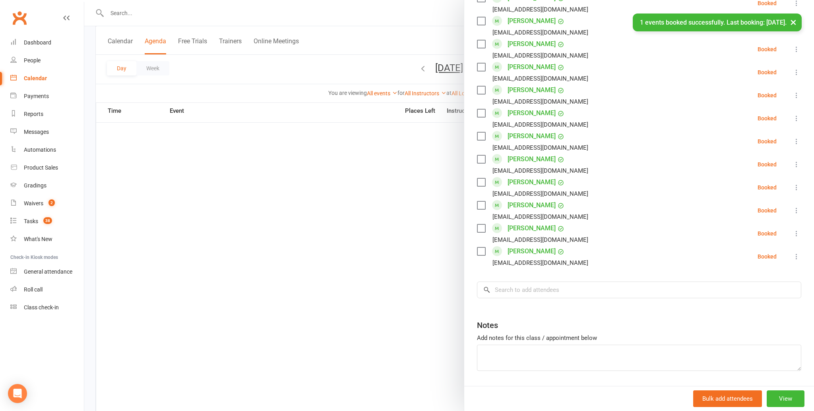
scroll to position [571, 0]
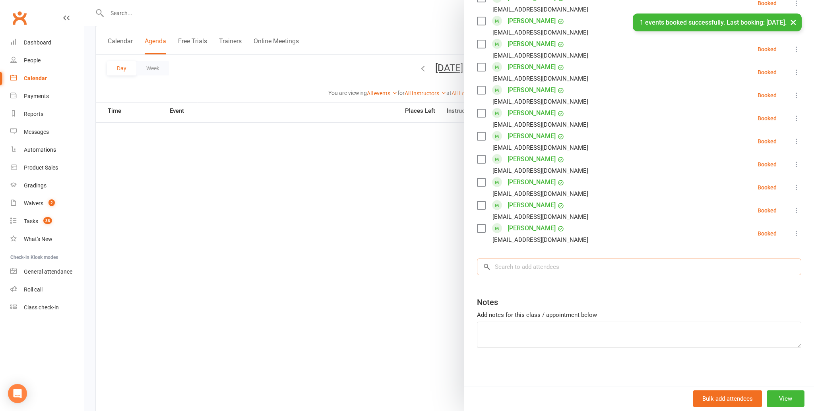
click at [505, 269] on input "search" at bounding box center [639, 267] width 324 height 17
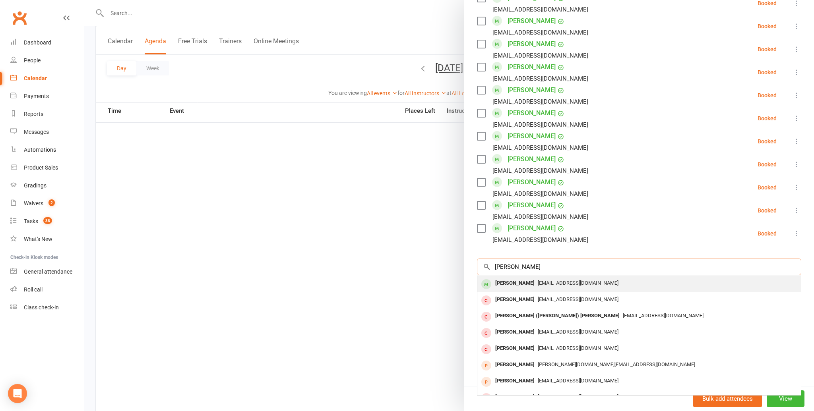
type input "[PERSON_NAME]"
click at [507, 283] on div "[PERSON_NAME]" at bounding box center [515, 284] width 46 height 12
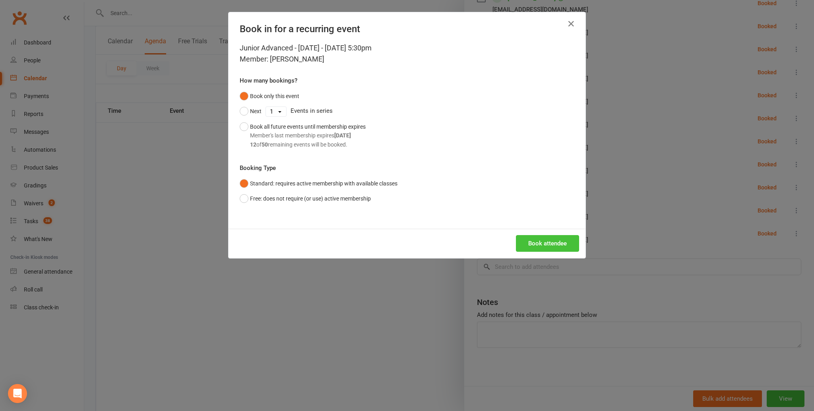
click at [537, 240] on button "Book attendee" at bounding box center [547, 243] width 63 height 17
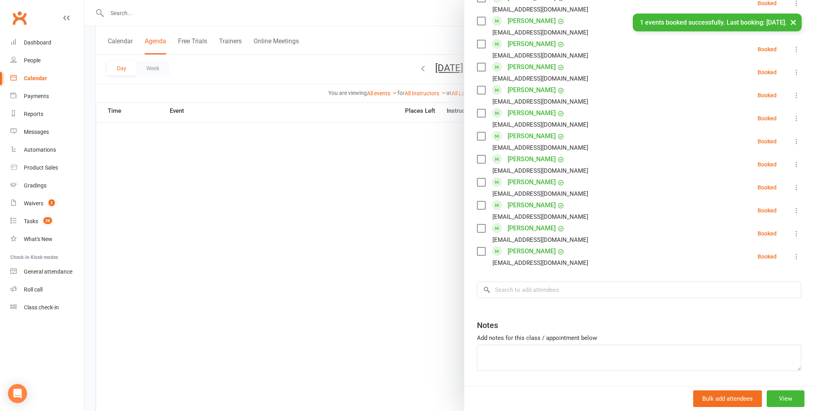
scroll to position [594, 0]
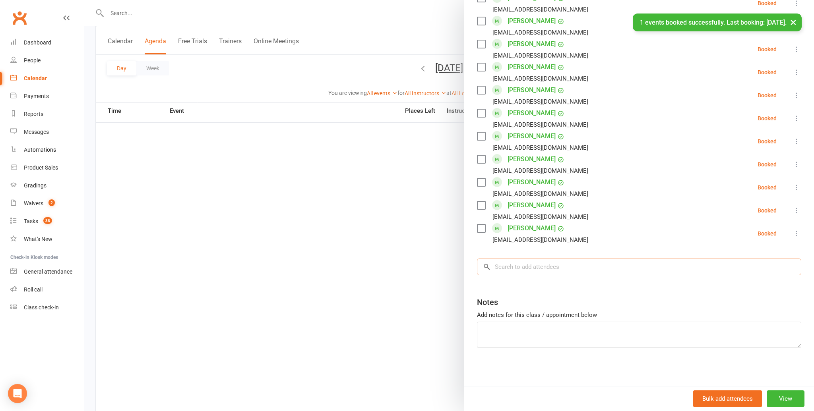
click at [499, 268] on input "search" at bounding box center [639, 267] width 324 height 17
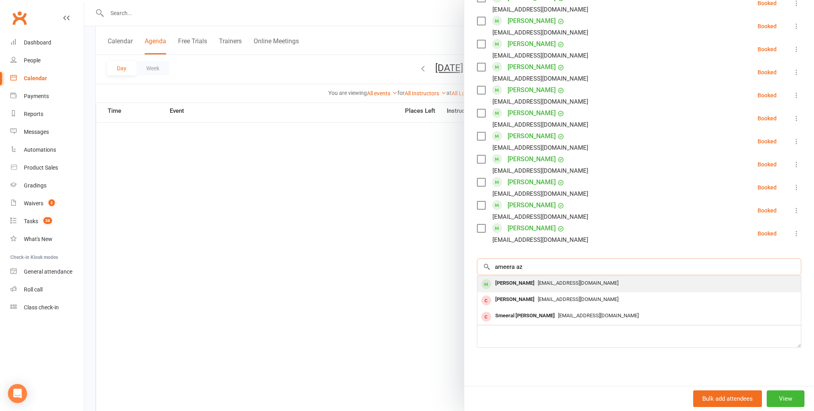
type input "ameera az"
click at [507, 280] on div "[PERSON_NAME]" at bounding box center [515, 284] width 46 height 12
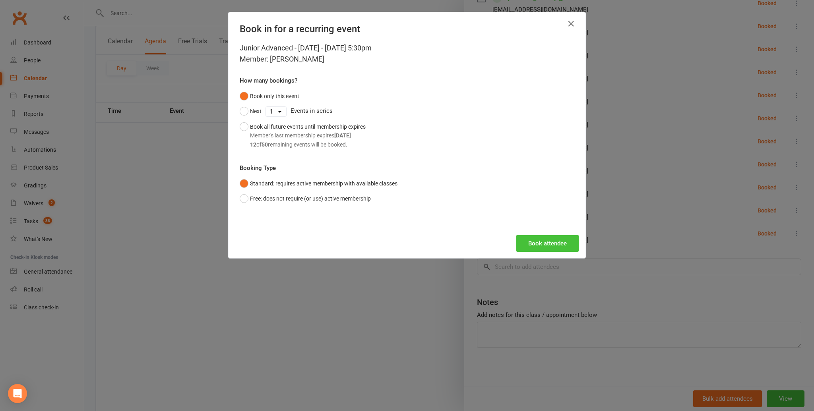
click at [544, 240] on button "Book attendee" at bounding box center [547, 243] width 63 height 17
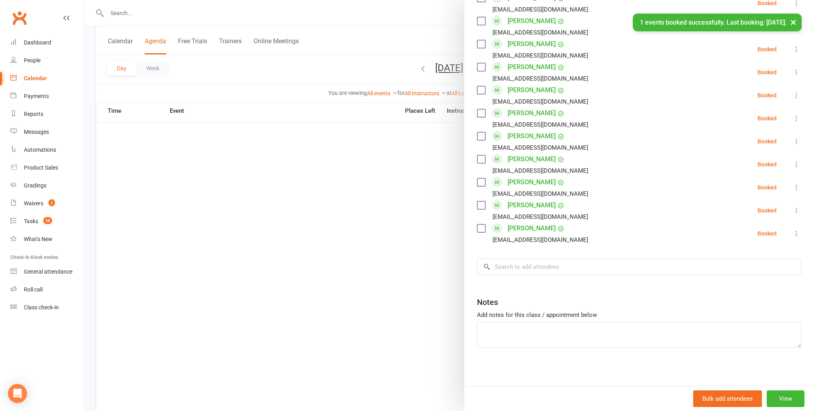
scroll to position [617, 0]
click at [505, 265] on input "search" at bounding box center [639, 267] width 324 height 17
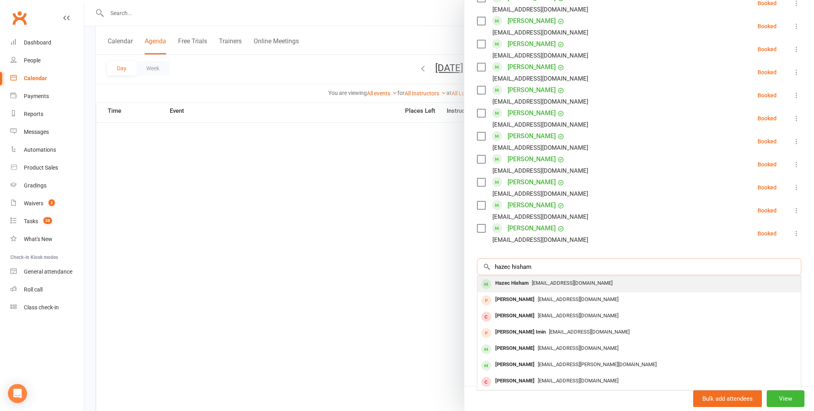
type input "hazec hisham"
click at [502, 280] on div "Hazec Hisham" at bounding box center [512, 284] width 40 height 12
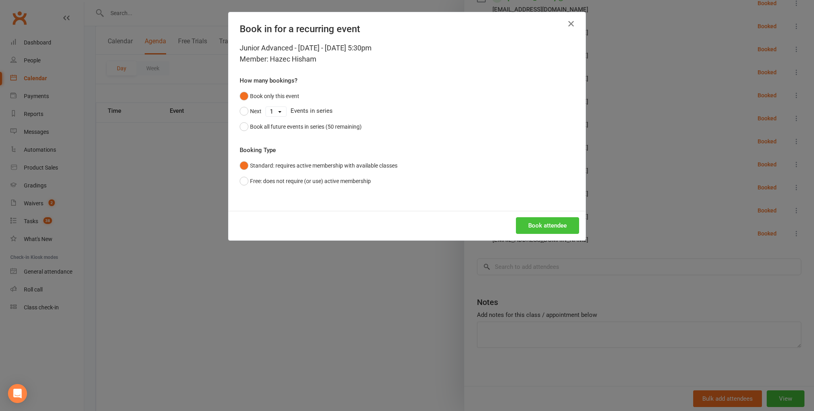
click at [542, 222] on button "Book attendee" at bounding box center [547, 225] width 63 height 17
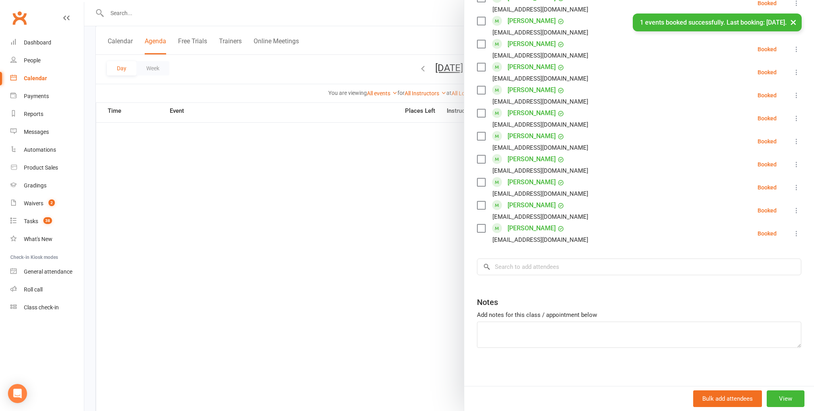
scroll to position [640, 0]
click at [509, 269] on input "search" at bounding box center [639, 267] width 324 height 17
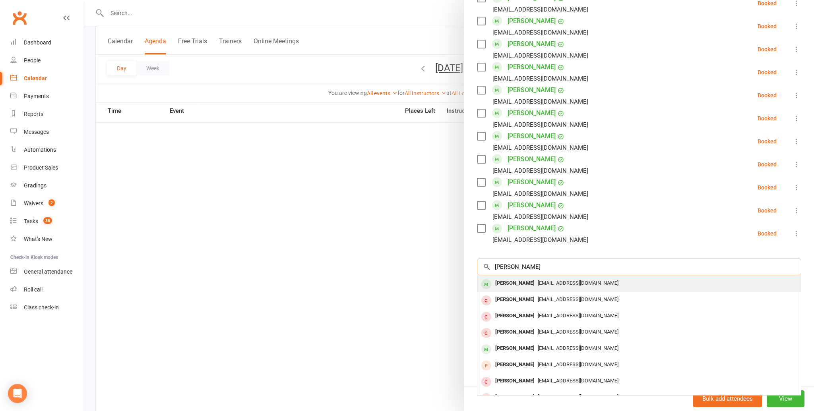
type input "[PERSON_NAME]"
click at [507, 283] on div "[PERSON_NAME]" at bounding box center [515, 284] width 46 height 12
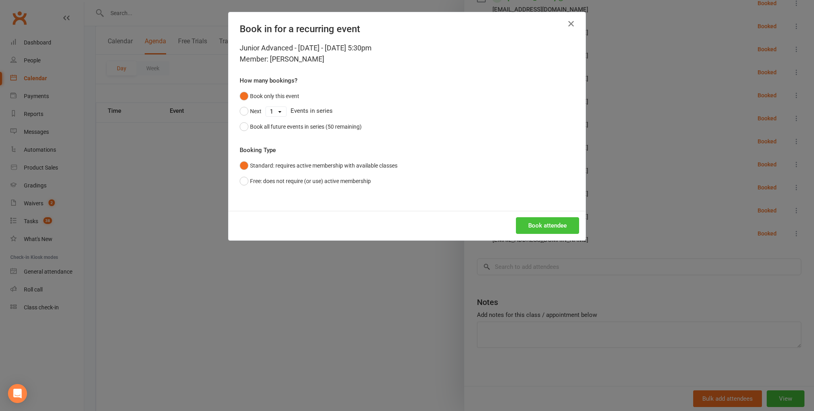
click at [545, 225] on button "Book attendee" at bounding box center [547, 225] width 63 height 17
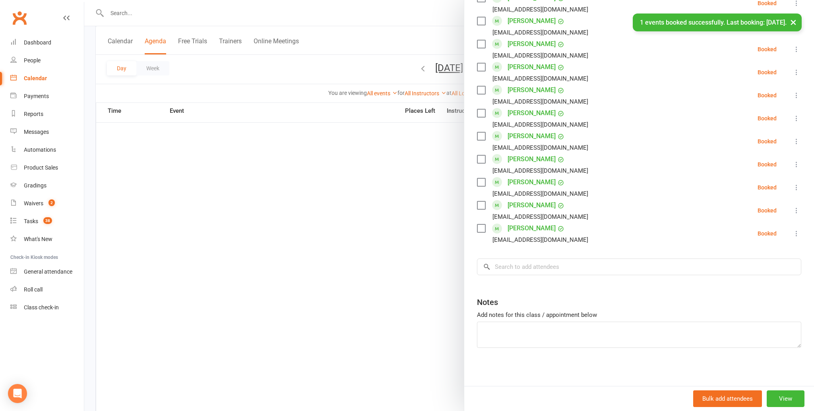
scroll to position [663, 0]
click at [509, 268] on input "search" at bounding box center [639, 267] width 324 height 17
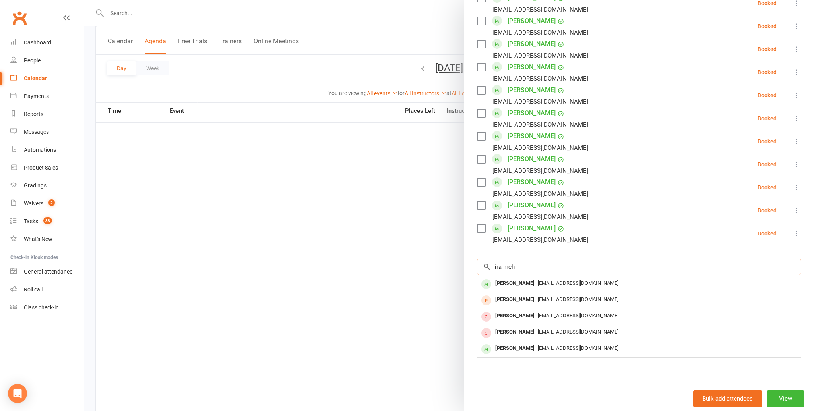
scroll to position [663, 0]
type input "ira meh"
click at [500, 285] on div "[PERSON_NAME]" at bounding box center [515, 285] width 46 height 12
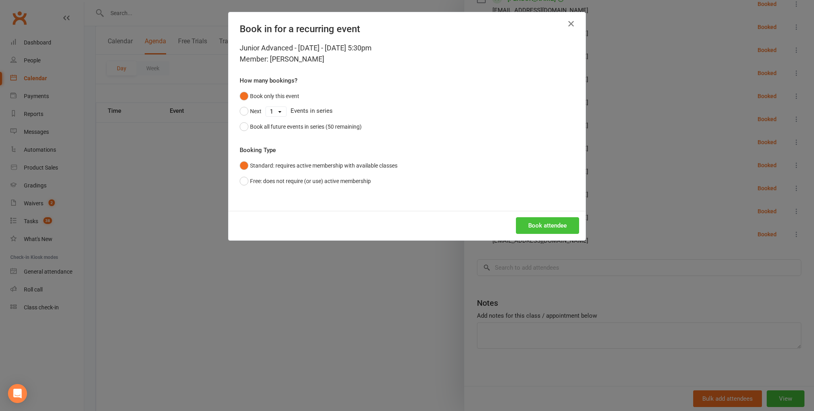
click at [532, 219] on button "Book attendee" at bounding box center [547, 225] width 63 height 17
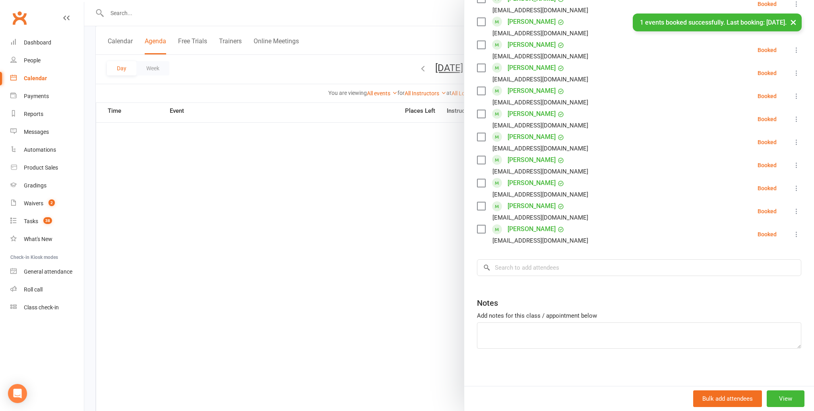
scroll to position [686, 0]
click at [522, 266] on input "search" at bounding box center [639, 267] width 324 height 17
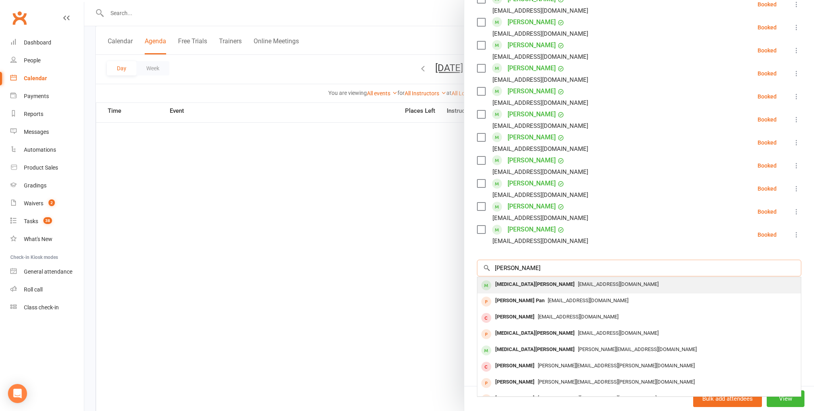
type input "[PERSON_NAME]"
click at [503, 282] on div "[MEDICAL_DATA][PERSON_NAME]" at bounding box center [535, 285] width 86 height 12
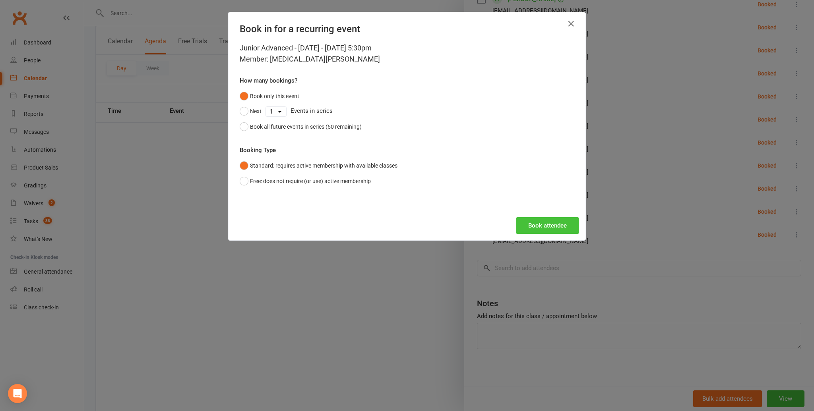
click at [555, 222] on button "Book attendee" at bounding box center [547, 225] width 63 height 17
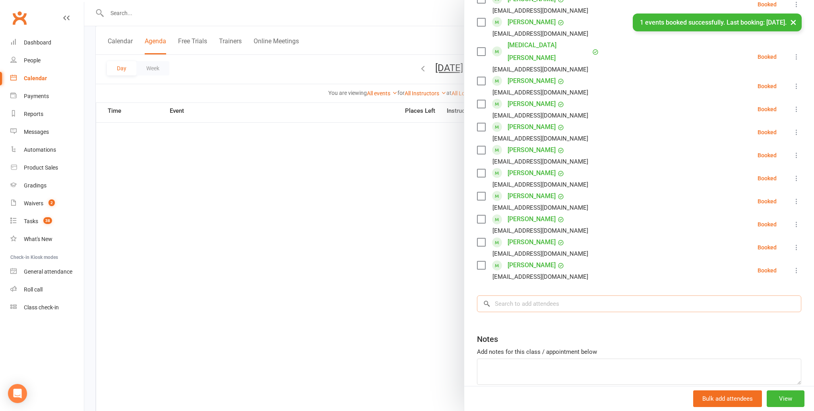
click at [502, 296] on input "search" at bounding box center [639, 304] width 324 height 17
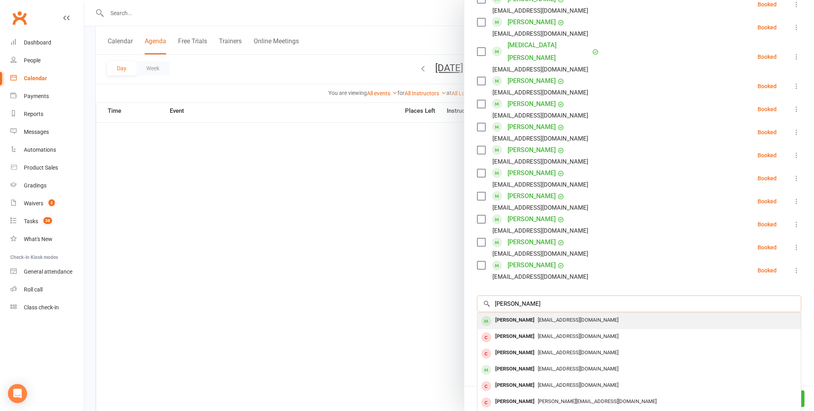
type input "[PERSON_NAME]"
click at [505, 315] on div "[PERSON_NAME]" at bounding box center [515, 321] width 46 height 12
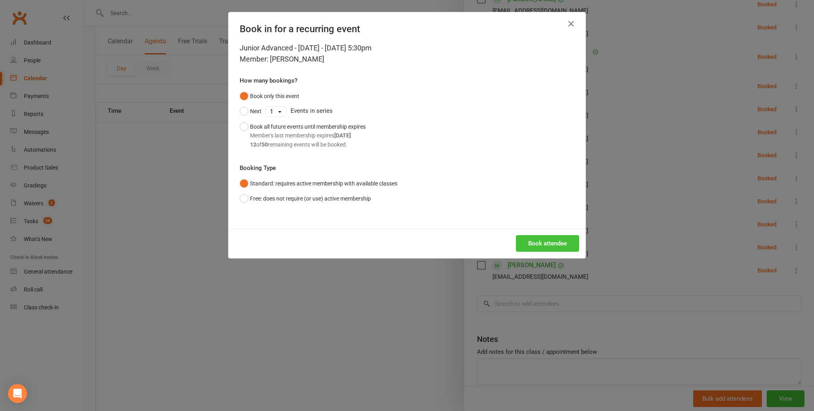
click at [538, 240] on button "Book attendee" at bounding box center [547, 243] width 63 height 17
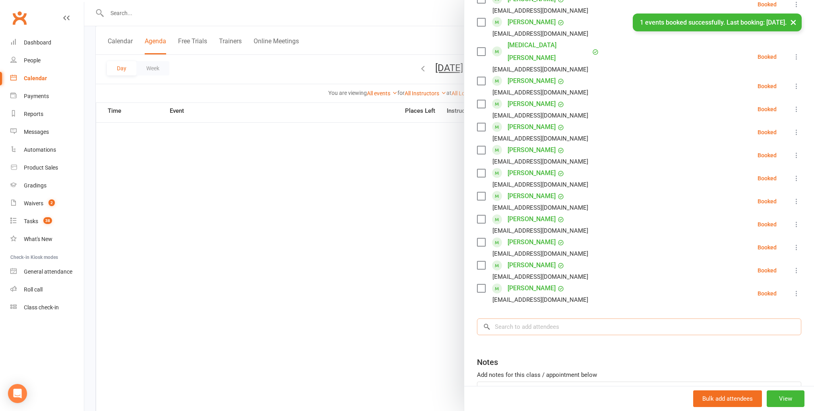
click at [510, 319] on input "search" at bounding box center [639, 327] width 324 height 17
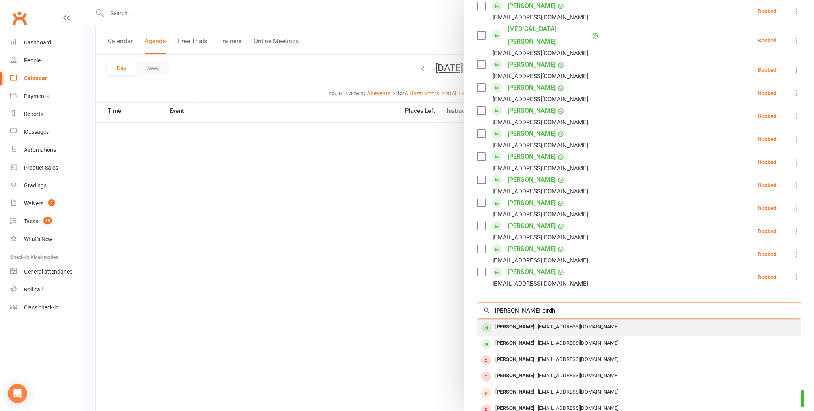
type input "[PERSON_NAME] birdh"
click at [511, 323] on div "[PERSON_NAME]" at bounding box center [515, 329] width 46 height 12
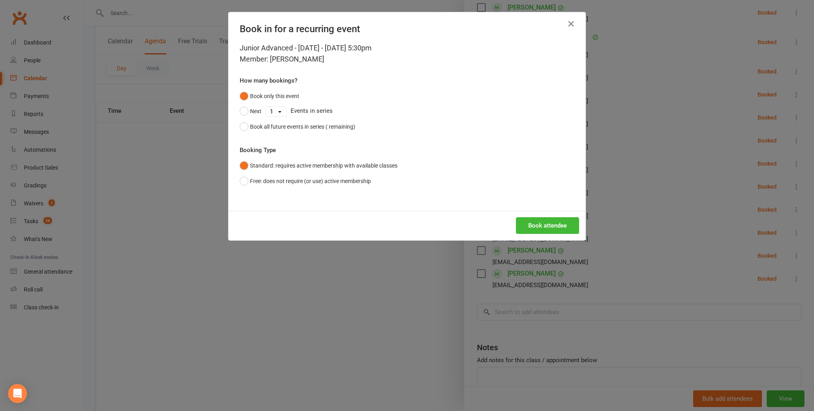
scroll to position [701, 0]
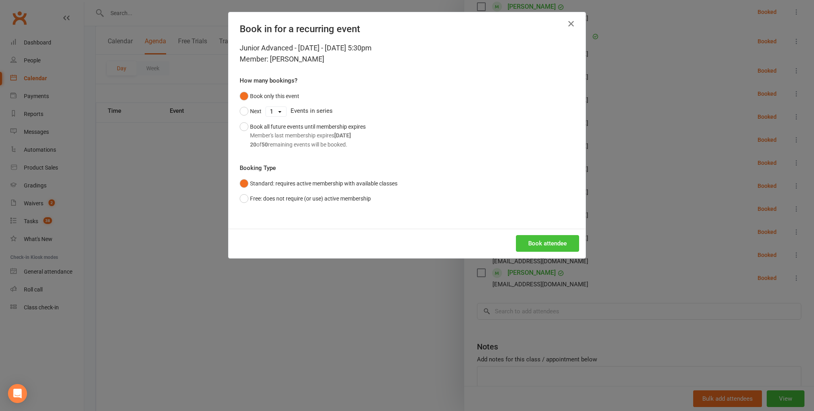
click at [542, 238] on button "Book attendee" at bounding box center [547, 243] width 63 height 17
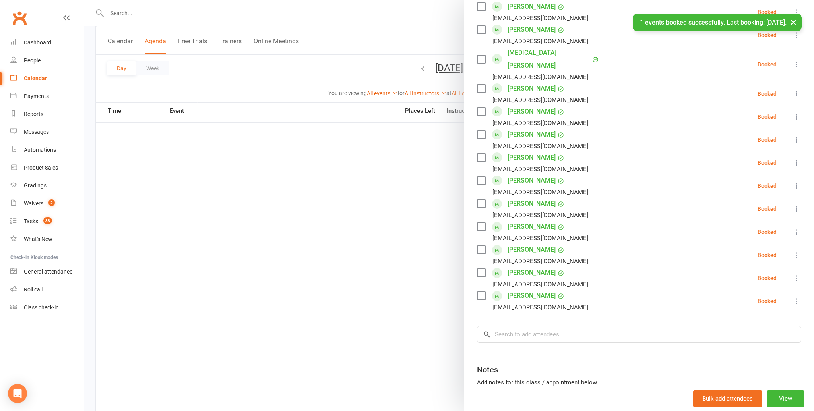
scroll to position [724, 0]
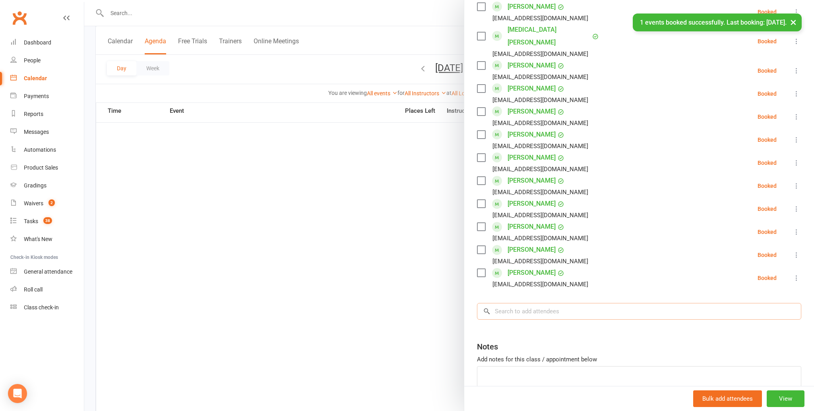
click at [508, 303] on input "search" at bounding box center [639, 311] width 324 height 17
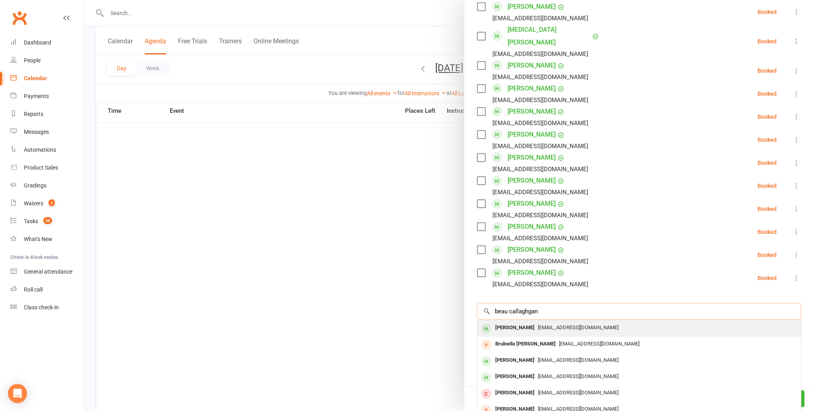
type input "beau callaghgan"
click at [504, 322] on div "[PERSON_NAME]" at bounding box center [515, 328] width 46 height 12
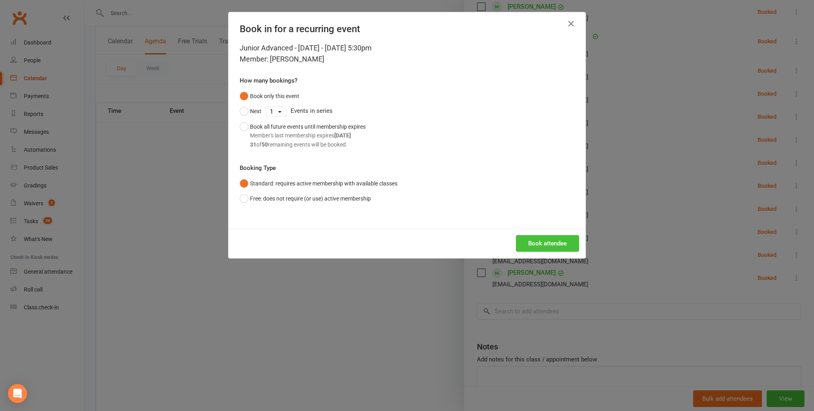
click at [537, 242] on button "Book attendee" at bounding box center [547, 243] width 63 height 17
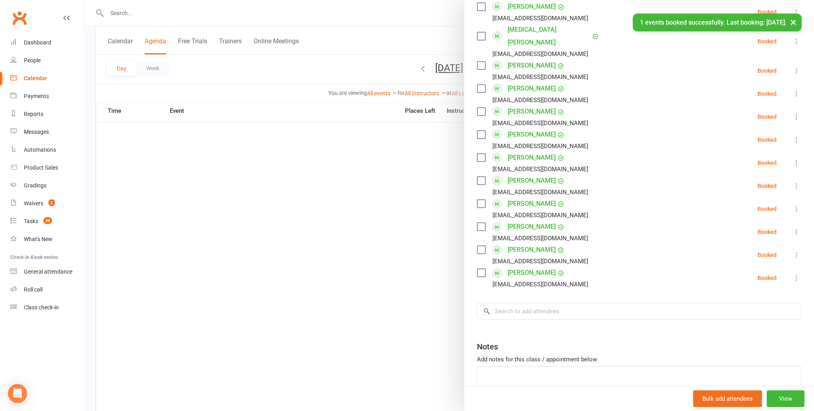
scroll to position [747, 0]
click at [520, 303] on input "search" at bounding box center [639, 311] width 324 height 17
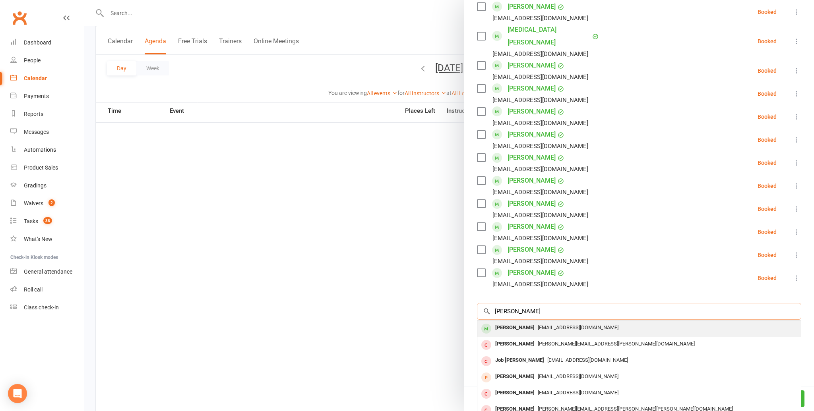
type input "[PERSON_NAME]"
click at [509, 322] on div "[PERSON_NAME]" at bounding box center [515, 328] width 46 height 12
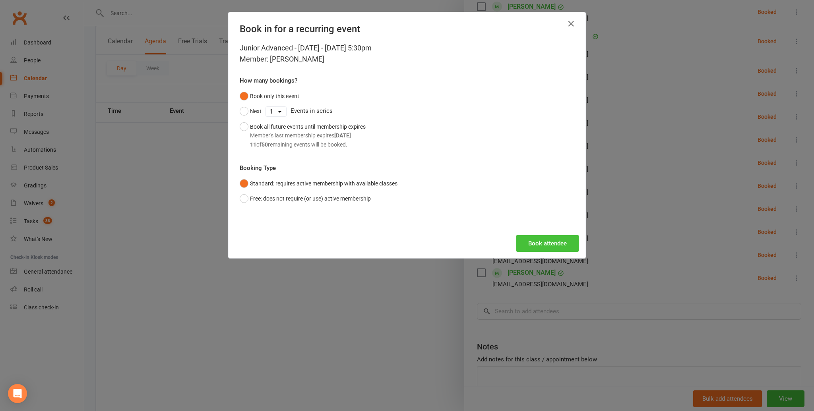
click at [537, 240] on button "Book attendee" at bounding box center [547, 243] width 63 height 17
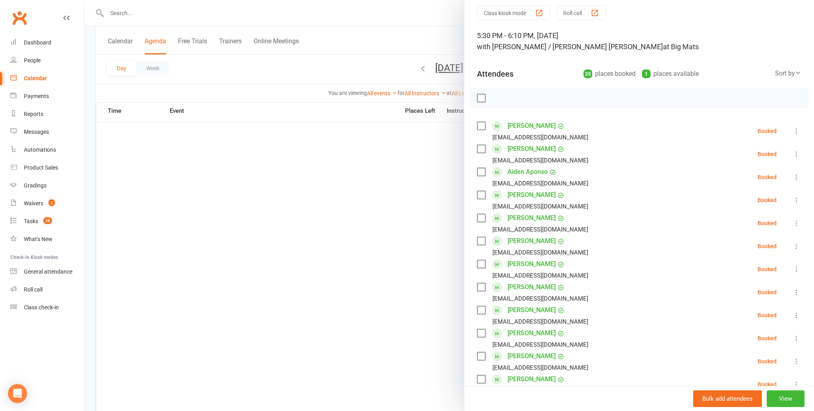
scroll to position [0, 0]
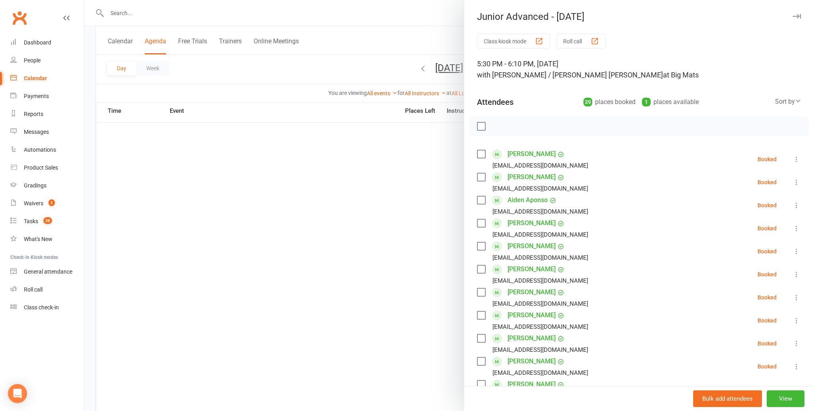
click at [484, 124] on label at bounding box center [481, 126] width 8 height 8
click at [497, 125] on icon "button" at bounding box center [498, 126] width 9 height 9
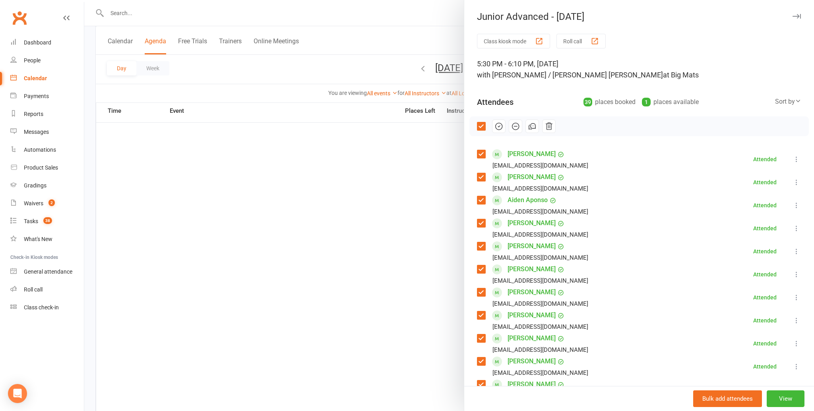
click at [370, 188] on div at bounding box center [448, 205] width 729 height 411
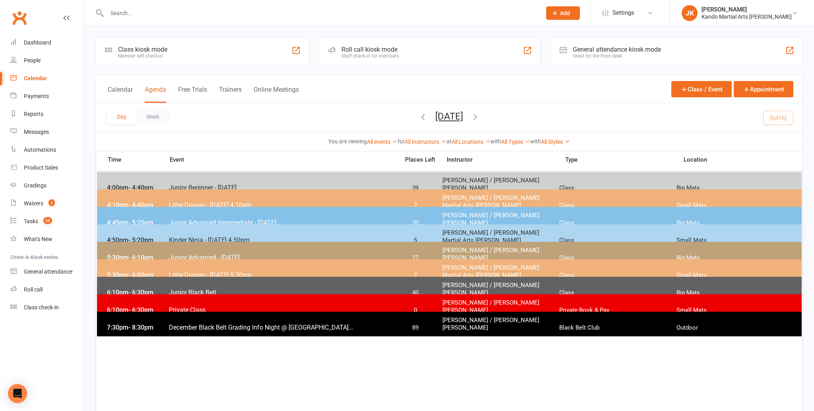
click at [221, 254] on span "Junior Advanced - [DATE]" at bounding box center [281, 258] width 226 height 8
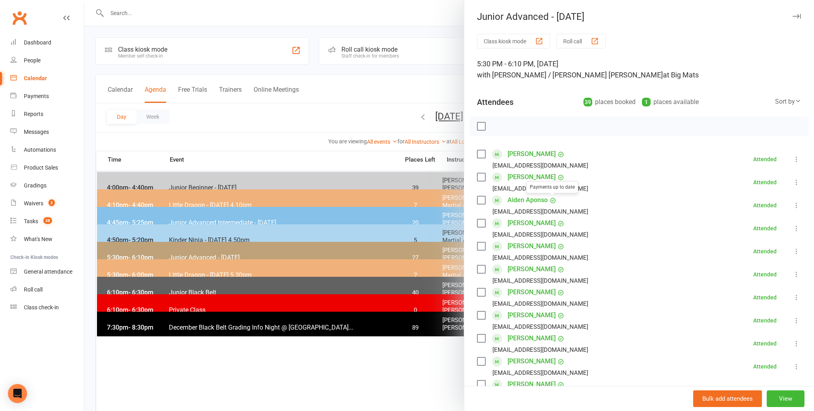
click at [536, 199] on link "Aiden Aponso" at bounding box center [527, 200] width 40 height 13
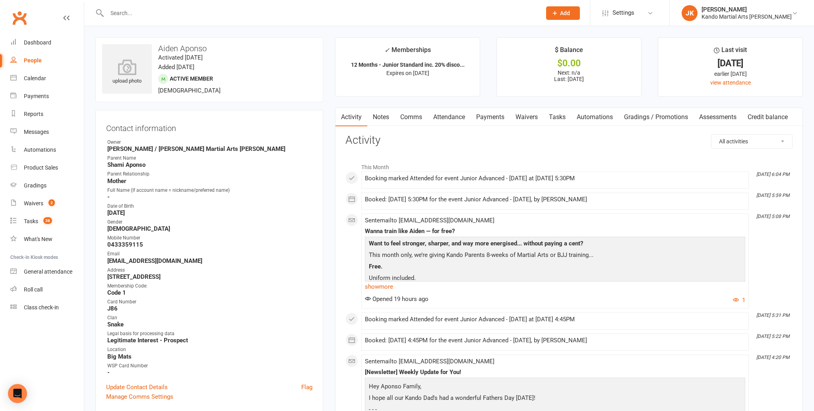
click at [559, 116] on link "Tasks" at bounding box center [557, 117] width 28 height 18
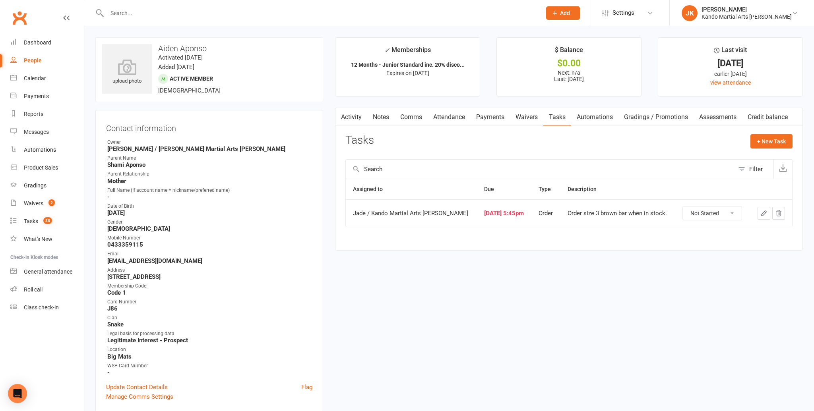
click at [729, 209] on select "Not Started In Progress Waiting Complete" at bounding box center [712, 214] width 59 height 14
click at [683, 207] on select "Not Started In Progress Waiting Complete" at bounding box center [712, 214] width 59 height 14
click at [35, 77] on div "Calendar" at bounding box center [35, 78] width 22 height 6
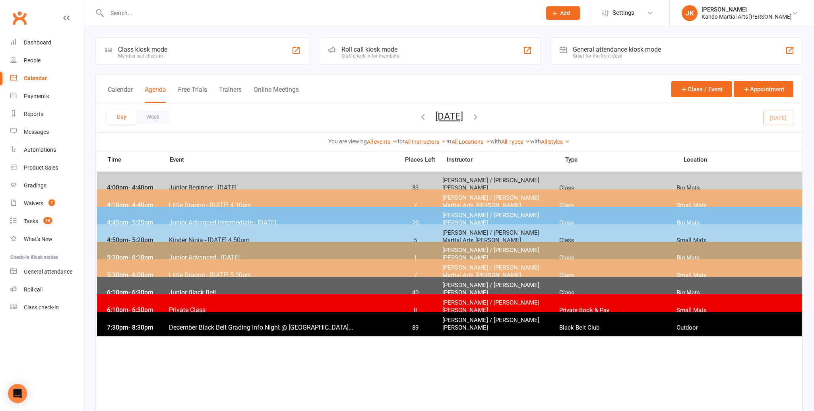
click at [364, 324] on span "December Black Belt Grading Info Night @ [GEOGRAPHIC_DATA]..." at bounding box center [281, 328] width 226 height 8
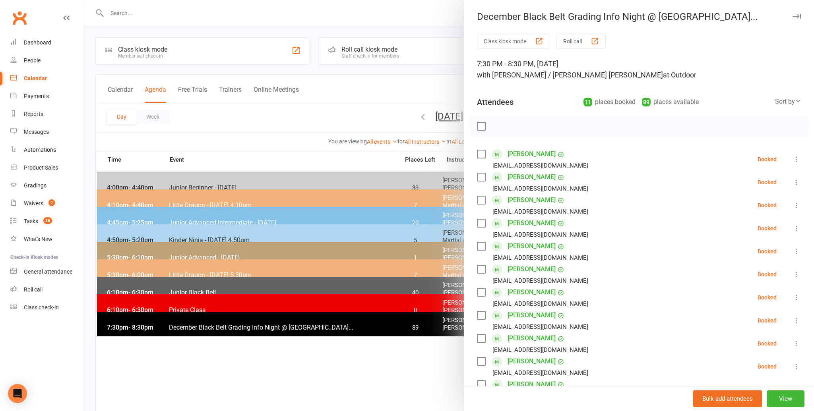
click at [291, 344] on div at bounding box center [448, 205] width 729 height 411
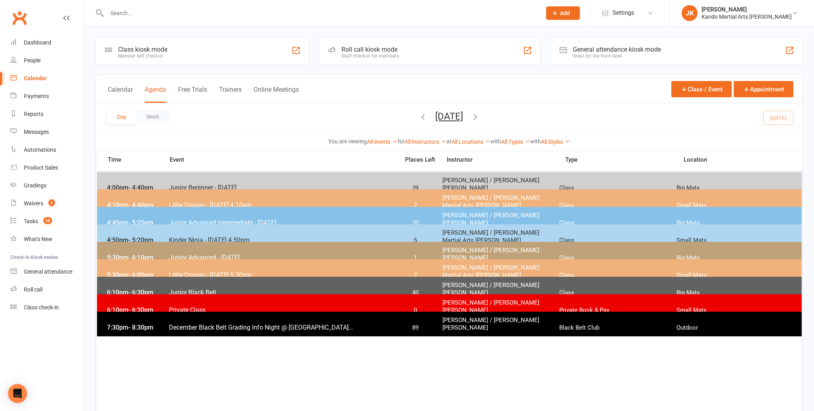
click at [195, 289] on span "Junior Black Belt" at bounding box center [281, 293] width 226 height 8
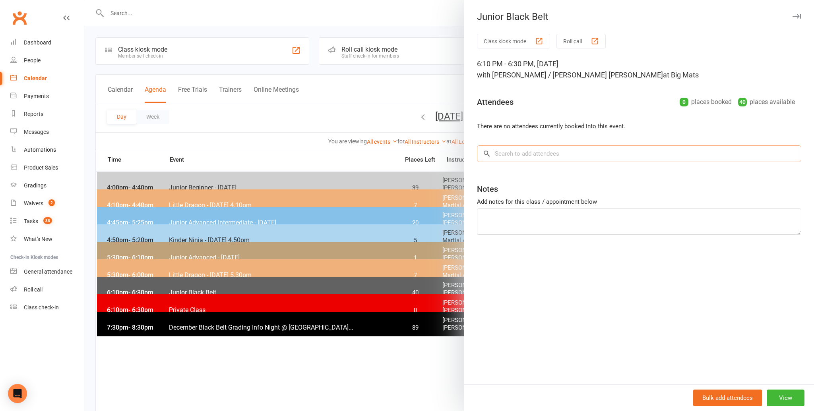
click at [504, 152] on input "search" at bounding box center [639, 153] width 324 height 17
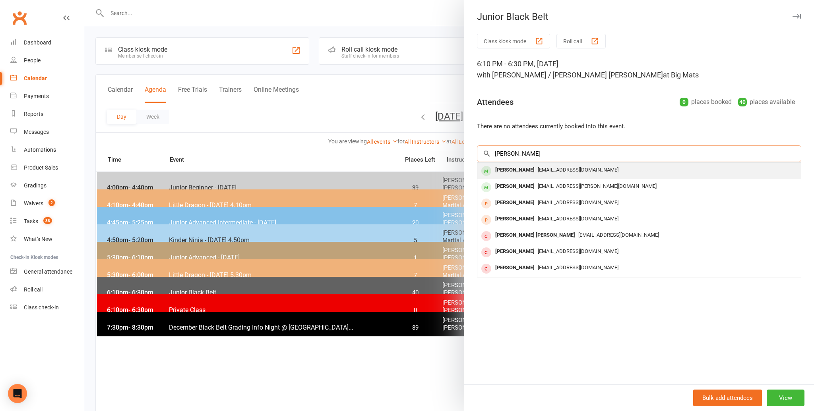
type input "[PERSON_NAME]"
click at [507, 170] on div "[PERSON_NAME]" at bounding box center [515, 170] width 46 height 12
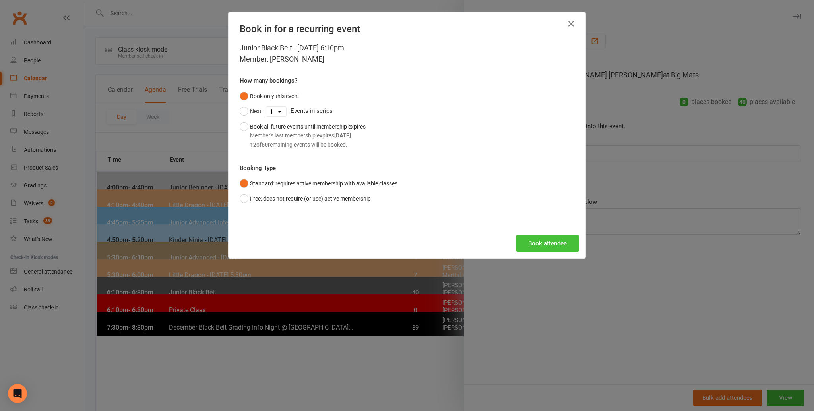
click at [548, 240] on button "Book attendee" at bounding box center [547, 243] width 63 height 17
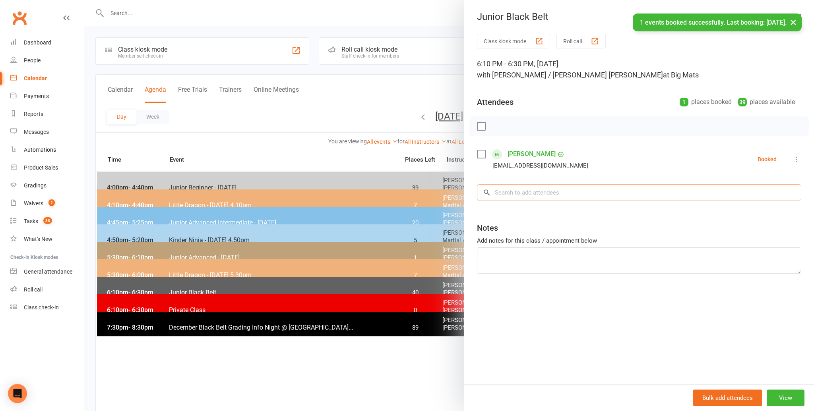
click at [507, 189] on input "search" at bounding box center [639, 192] width 324 height 17
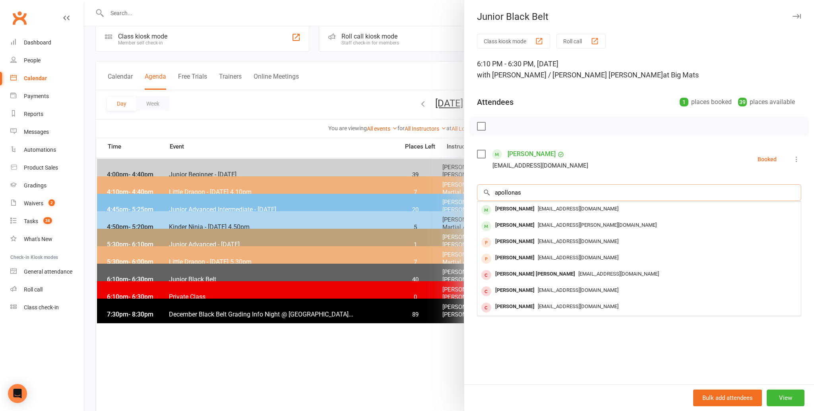
scroll to position [16, 0]
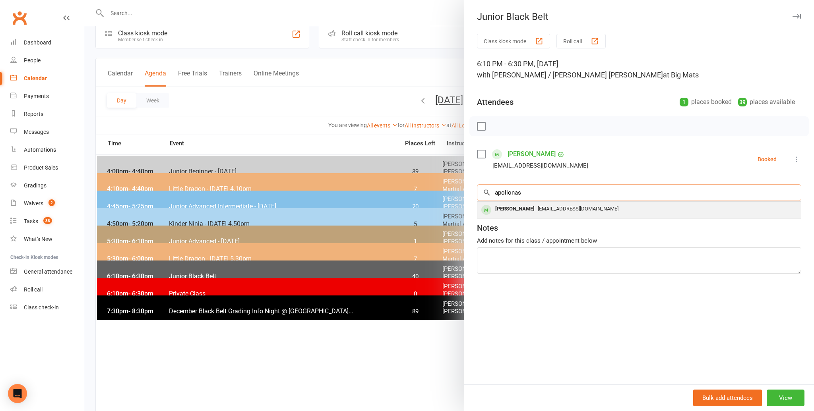
type input "apollonas"
click at [509, 207] on div "[PERSON_NAME]" at bounding box center [515, 209] width 46 height 12
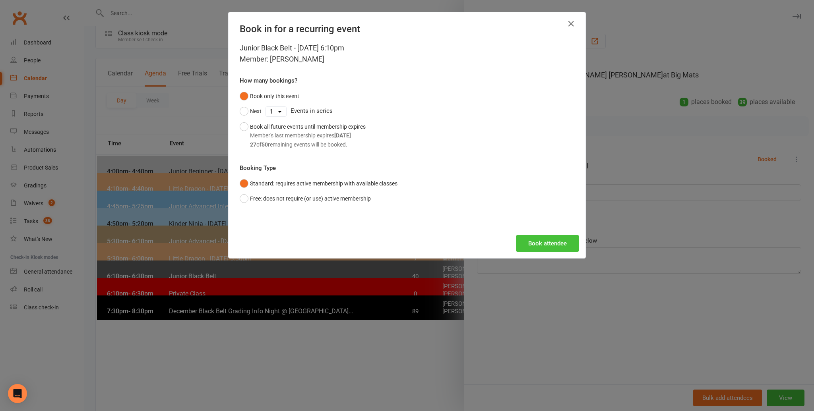
click at [555, 244] on button "Book attendee" at bounding box center [547, 243] width 63 height 17
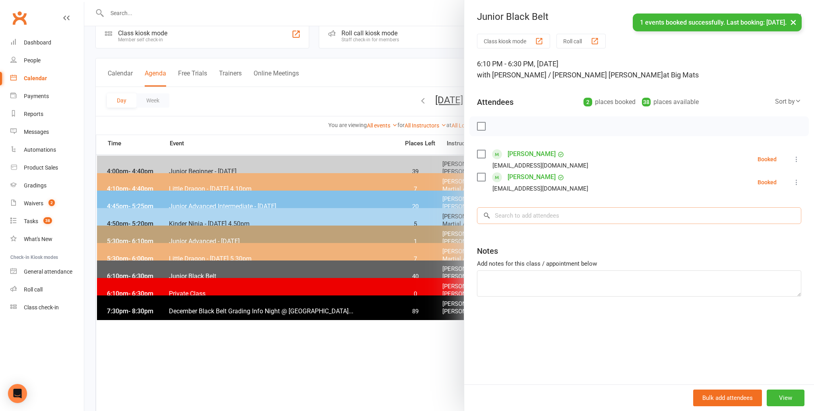
click at [505, 216] on input "search" at bounding box center [639, 215] width 324 height 17
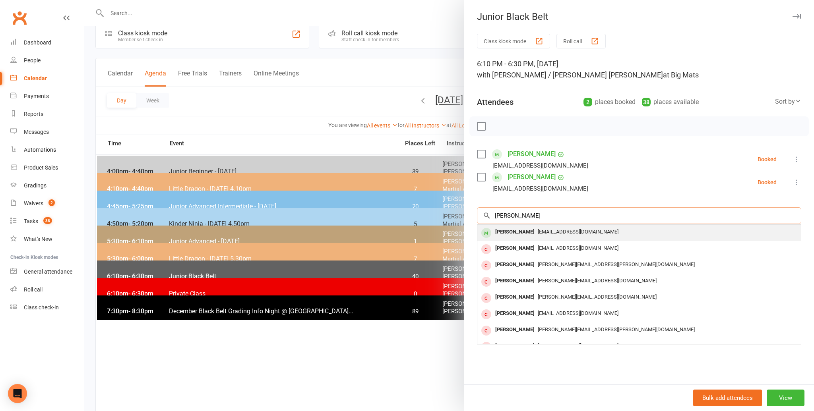
type input "[PERSON_NAME]"
click at [499, 231] on div "[PERSON_NAME]" at bounding box center [515, 232] width 46 height 12
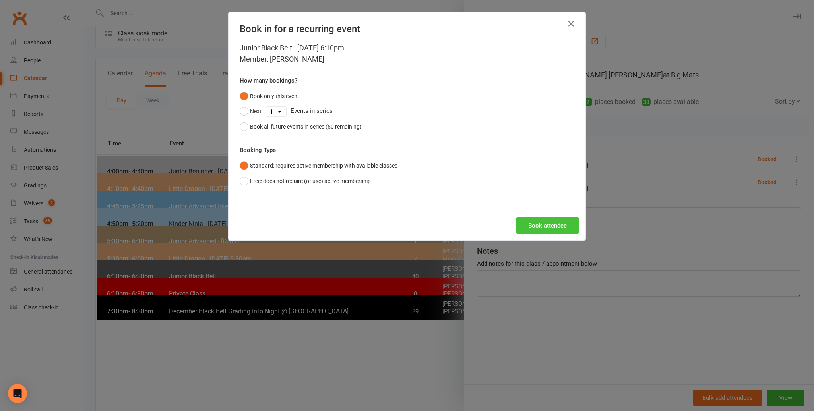
click at [536, 222] on button "Book attendee" at bounding box center [547, 225] width 63 height 17
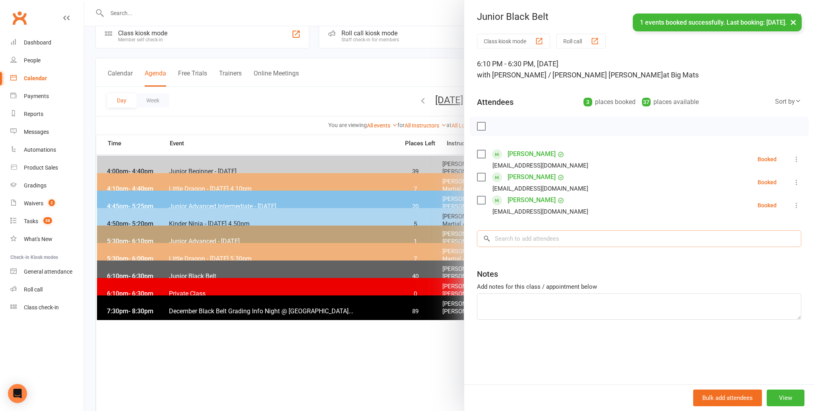
click at [505, 236] on input "search" at bounding box center [639, 238] width 324 height 17
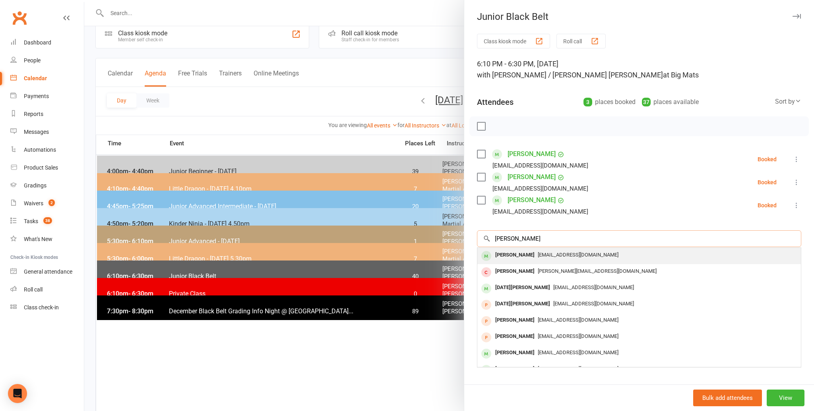
type input "[PERSON_NAME]"
click at [508, 253] on div "[PERSON_NAME]" at bounding box center [515, 256] width 46 height 12
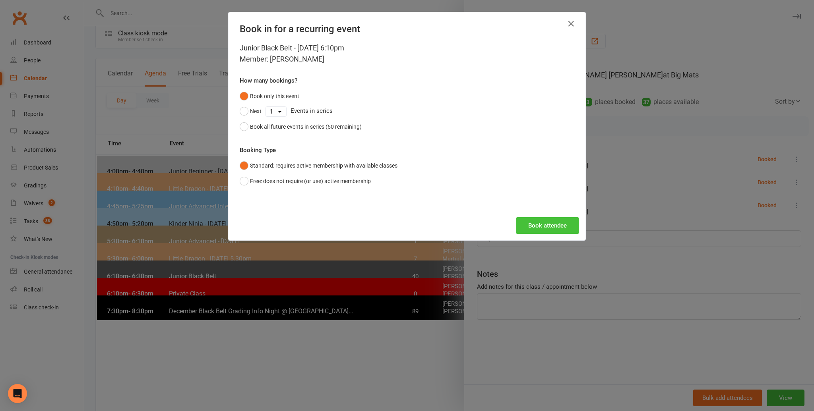
click at [538, 225] on button "Book attendee" at bounding box center [547, 225] width 63 height 17
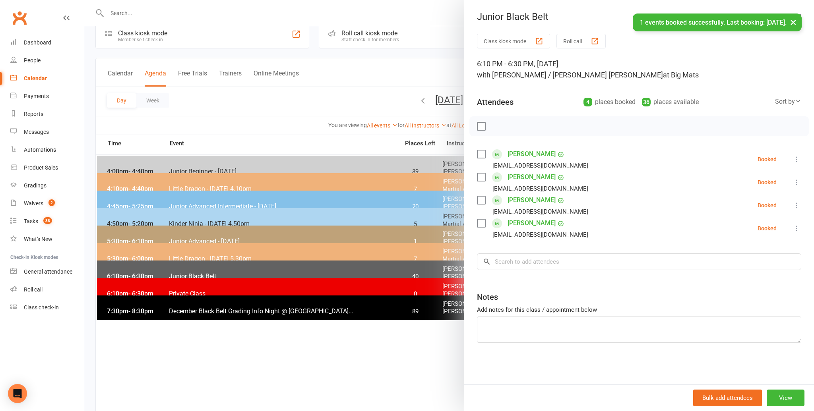
click at [480, 124] on label at bounding box center [481, 126] width 8 height 8
click at [497, 124] on icon "button" at bounding box center [498, 126] width 9 height 9
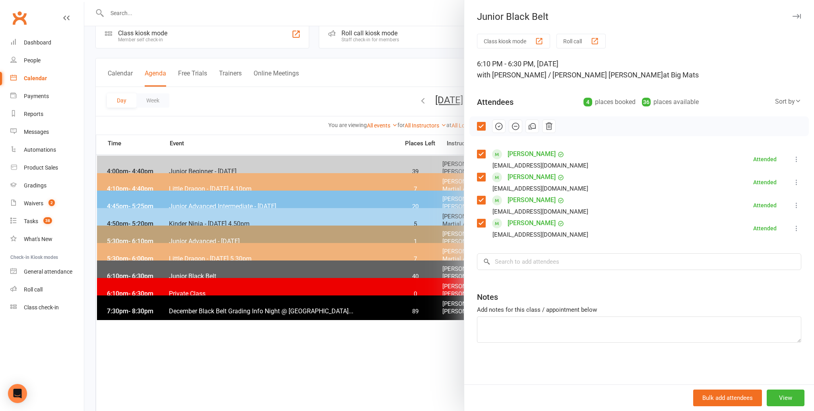
click at [348, 344] on div at bounding box center [448, 205] width 729 height 411
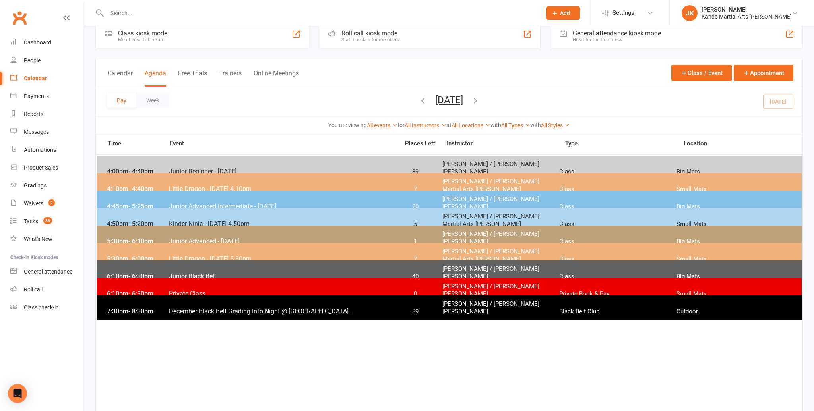
click at [169, 273] on span "Junior Black Belt" at bounding box center [281, 277] width 226 height 8
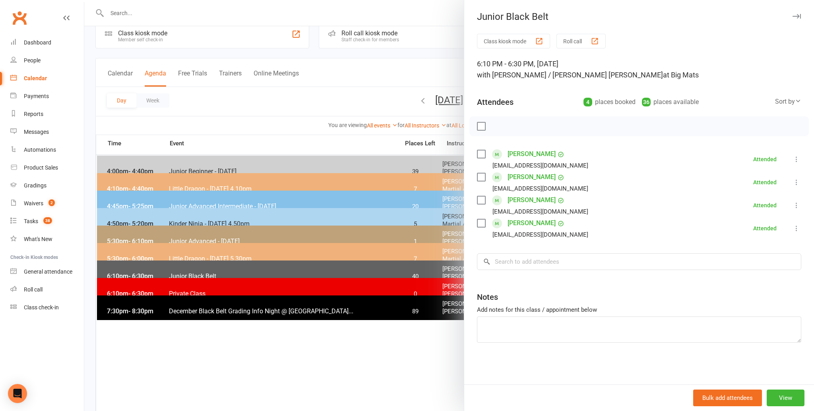
click at [286, 125] on div at bounding box center [448, 205] width 729 height 411
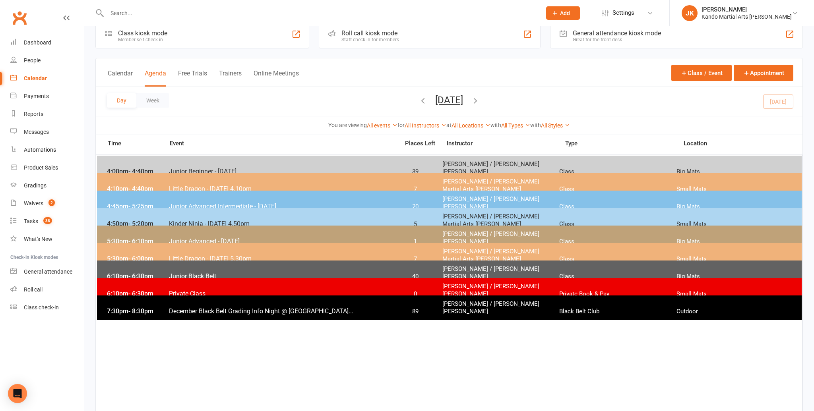
click at [209, 290] on span "Private Class" at bounding box center [281, 294] width 226 height 8
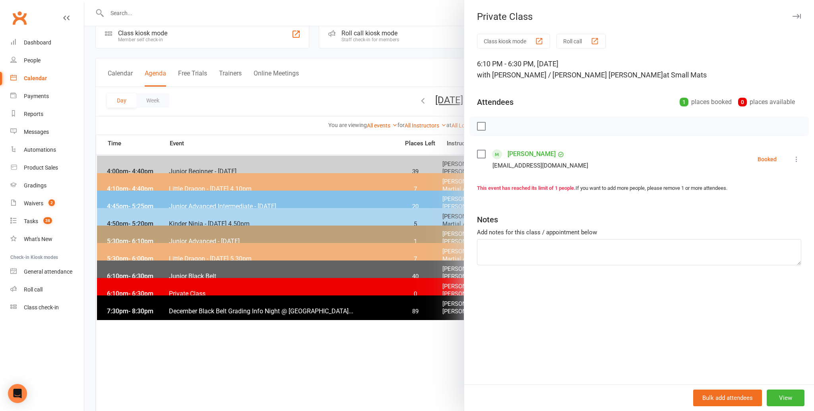
click at [481, 152] on label at bounding box center [481, 154] width 8 height 8
click at [497, 124] on icon "button" at bounding box center [498, 126] width 9 height 9
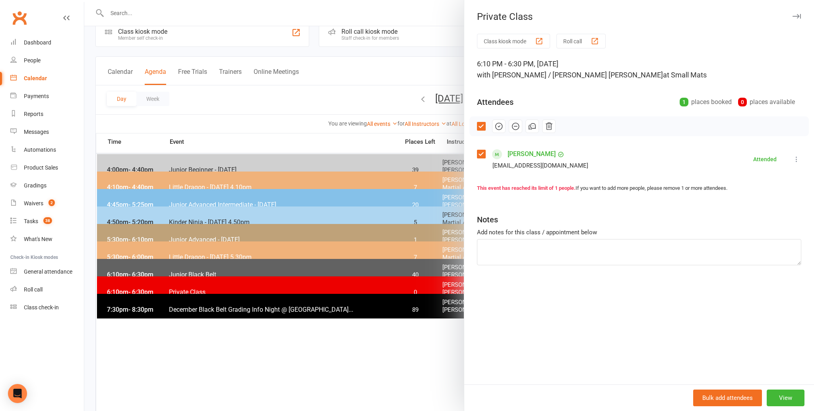
drag, startPoint x: 321, startPoint y: 348, endPoint x: 327, endPoint y: 346, distance: 6.8
click at [321, 348] on div at bounding box center [448, 205] width 729 height 411
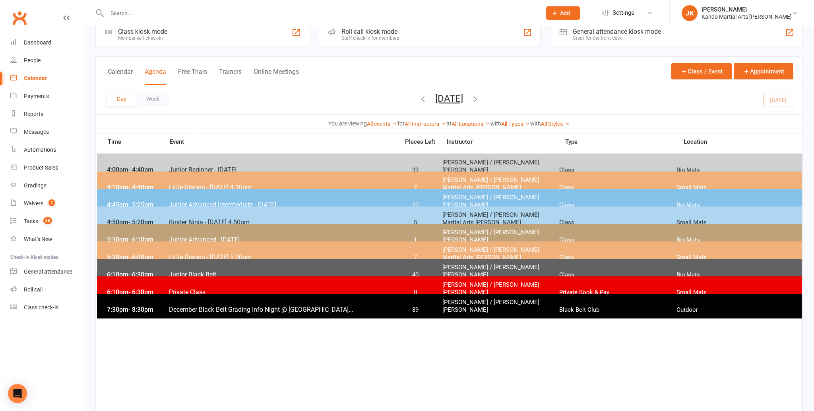
scroll to position [17, 0]
click at [126, 10] on input "text" at bounding box center [319, 13] width 431 height 11
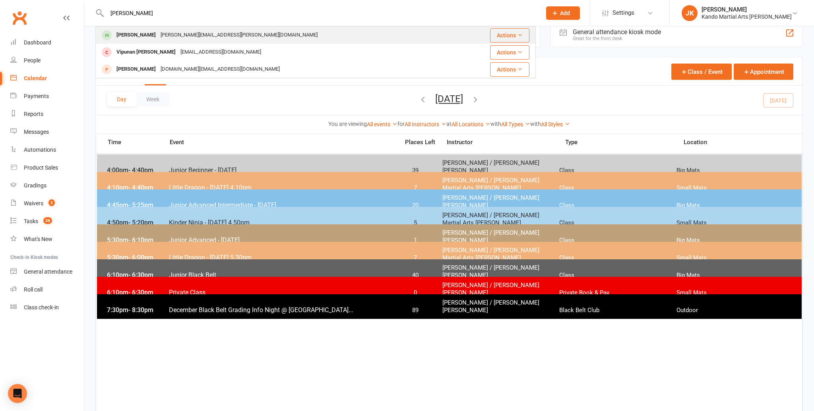
type input "[PERSON_NAME]"
click at [138, 35] on div "[PERSON_NAME]" at bounding box center [136, 35] width 44 height 12
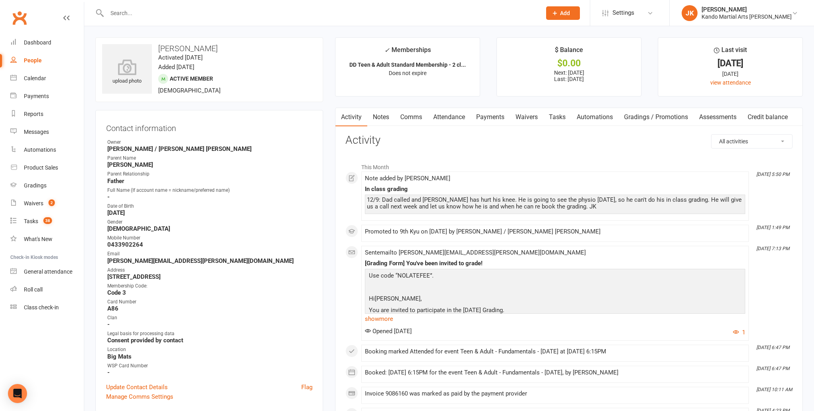
click at [378, 115] on link "Notes" at bounding box center [380, 117] width 27 height 18
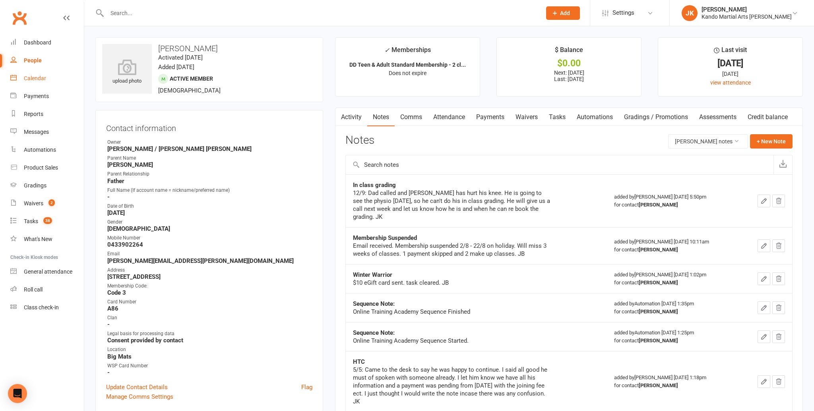
click at [32, 77] on div "Calendar" at bounding box center [35, 78] width 22 height 6
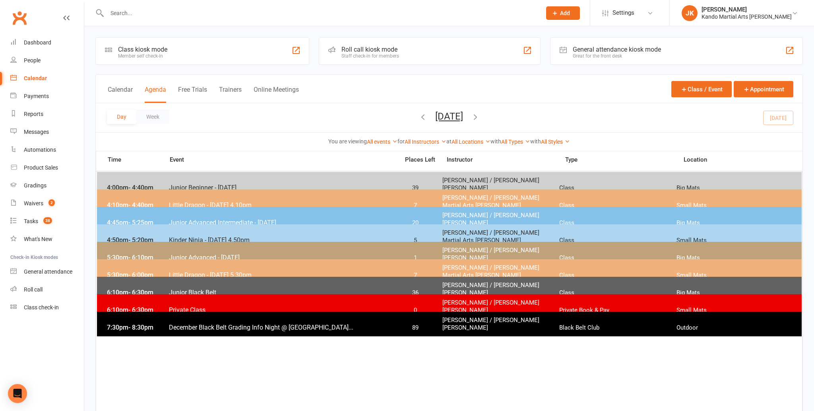
click at [30, 76] on div "Calendar" at bounding box center [35, 78] width 23 height 6
